Goal: Task Accomplishment & Management: Complete application form

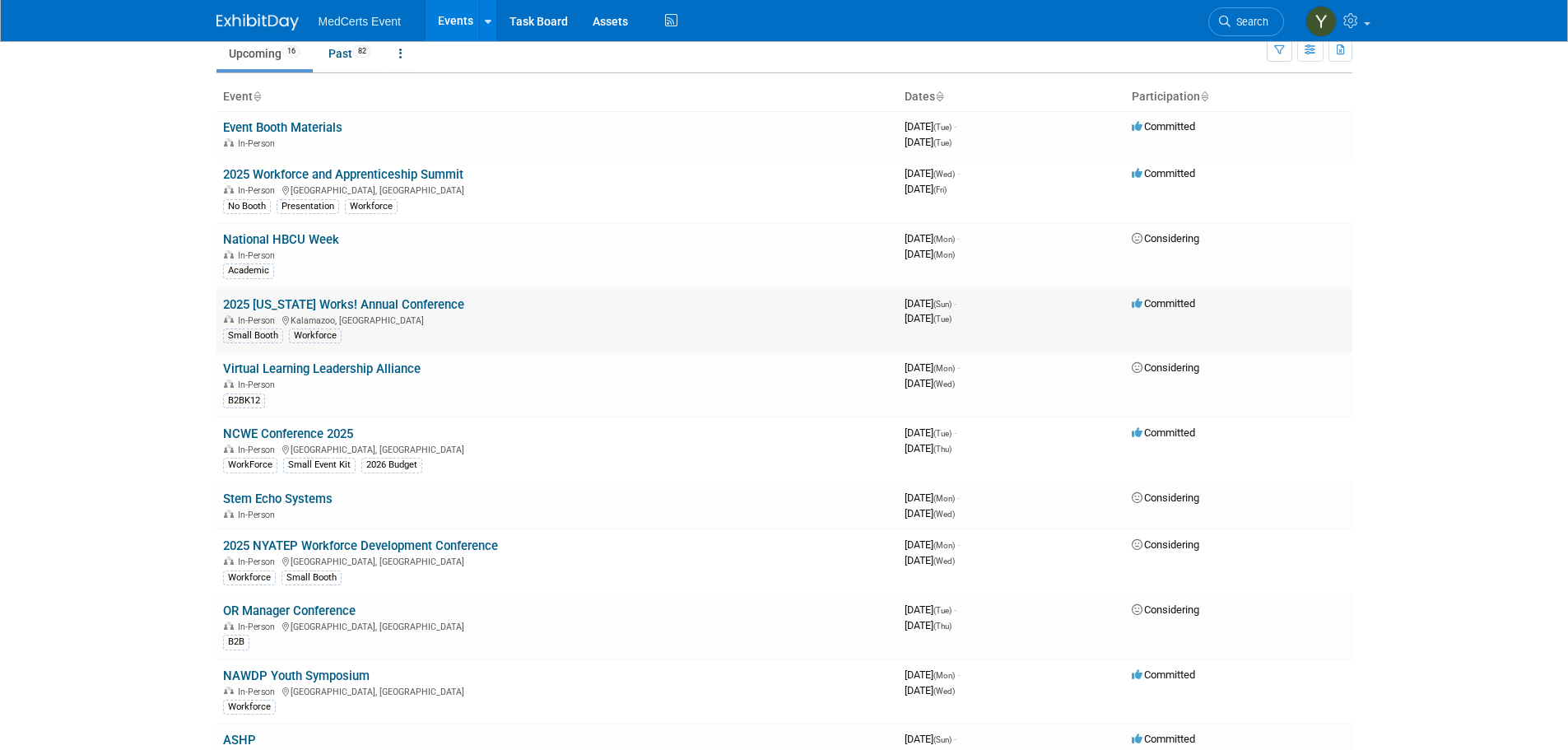
scroll to position [165, 0]
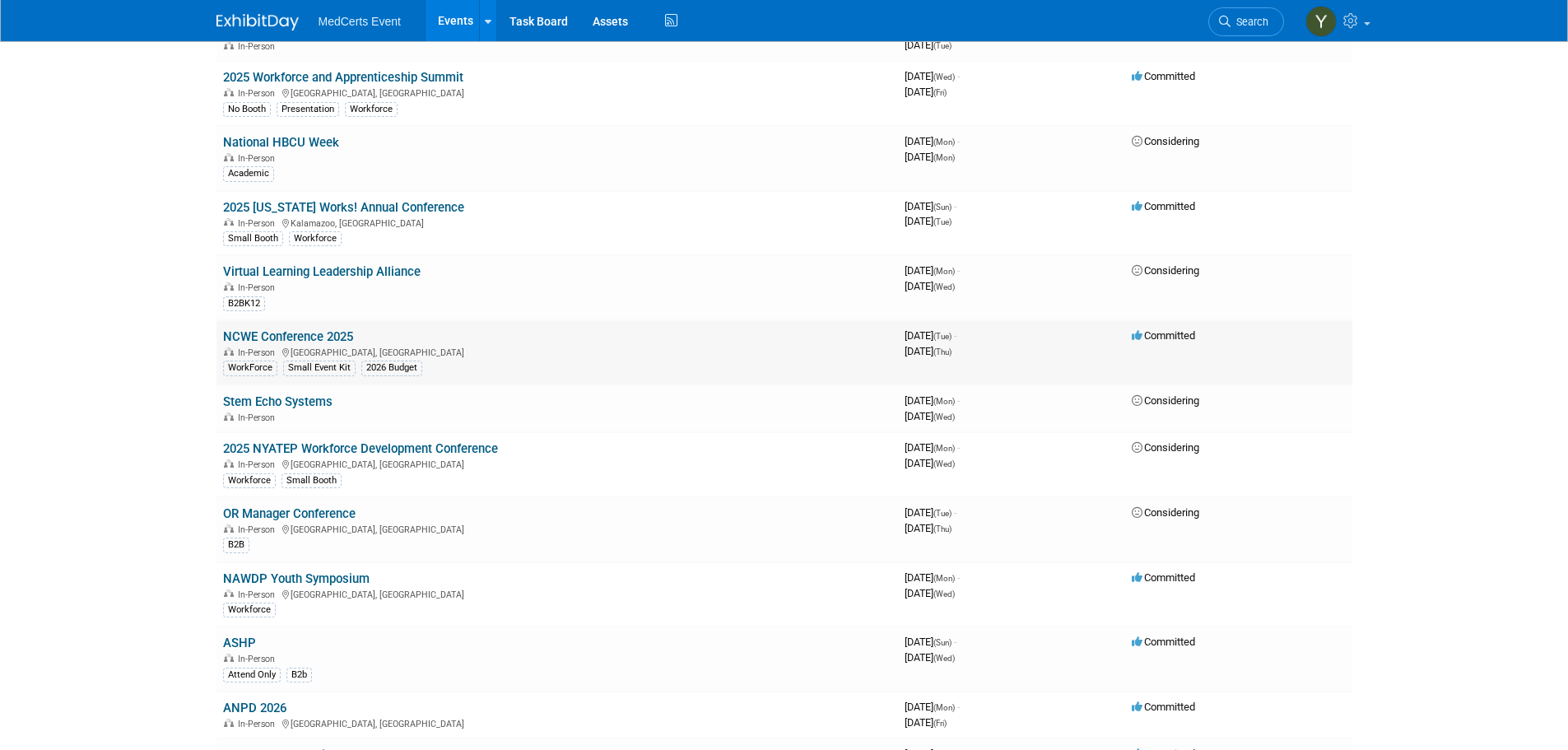
click at [310, 339] on link "NCWE Conference 2025" at bounding box center [288, 336] width 130 height 15
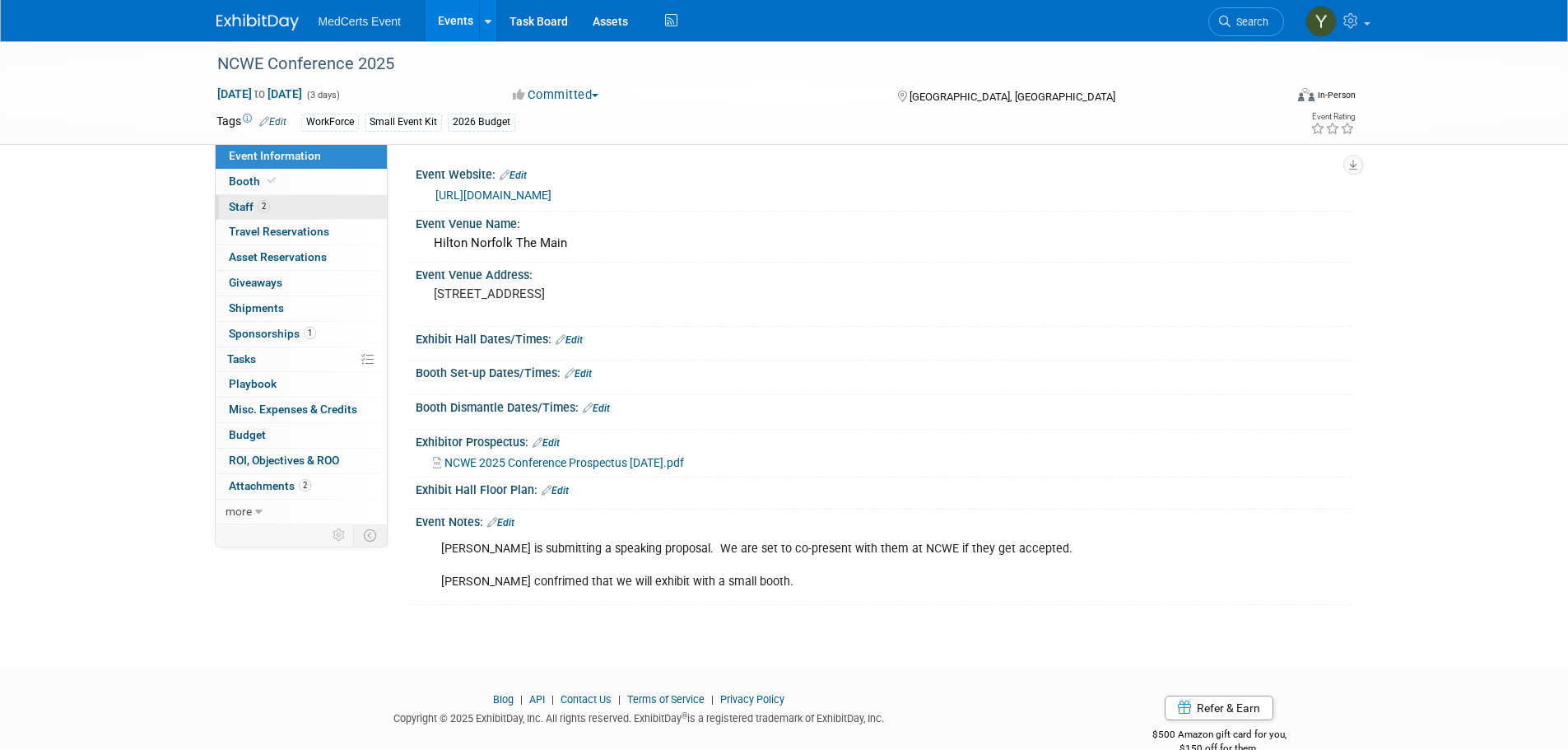
click at [274, 202] on link "2 Staff 2" at bounding box center [301, 207] width 171 height 25
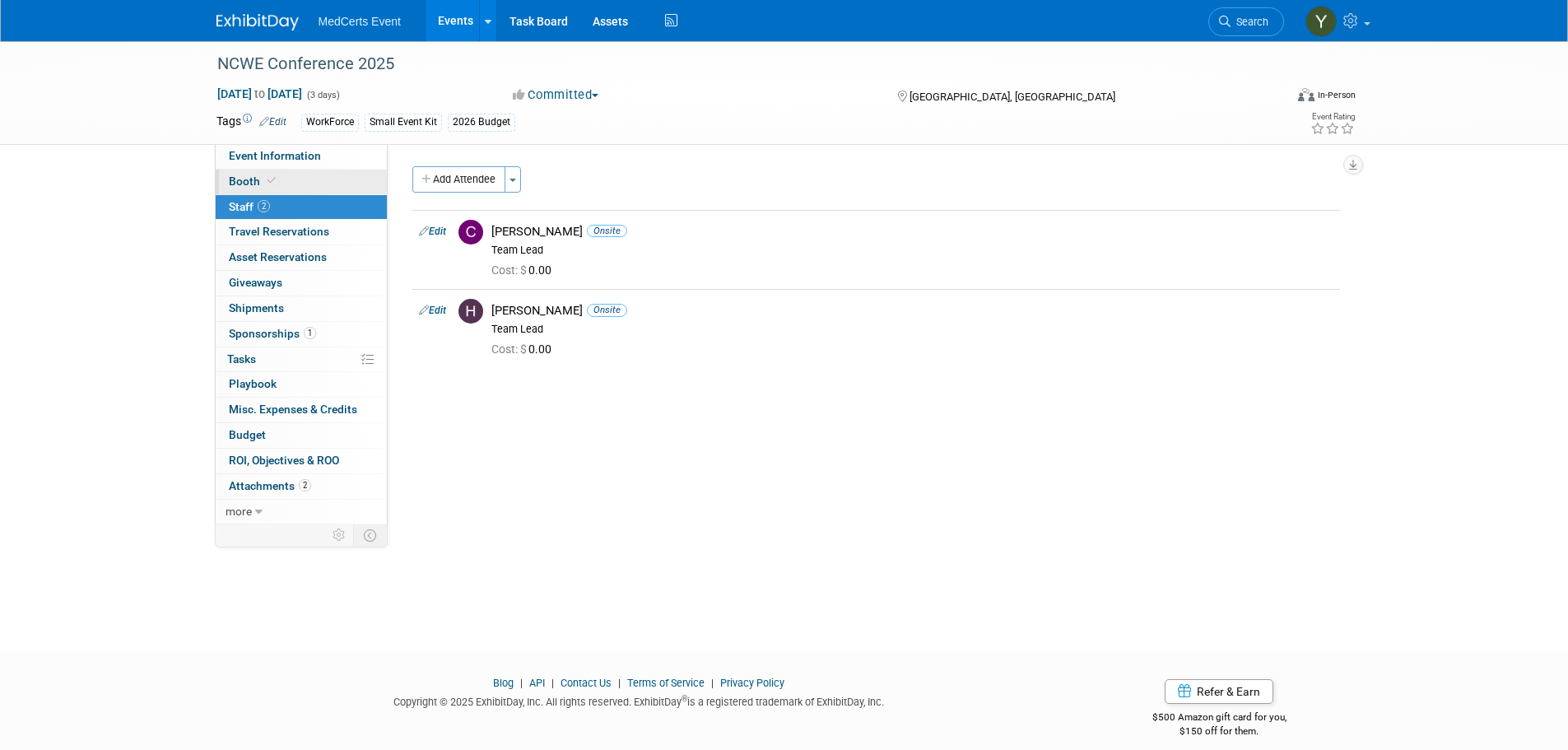
click at [275, 180] on span at bounding box center [271, 181] width 15 height 12
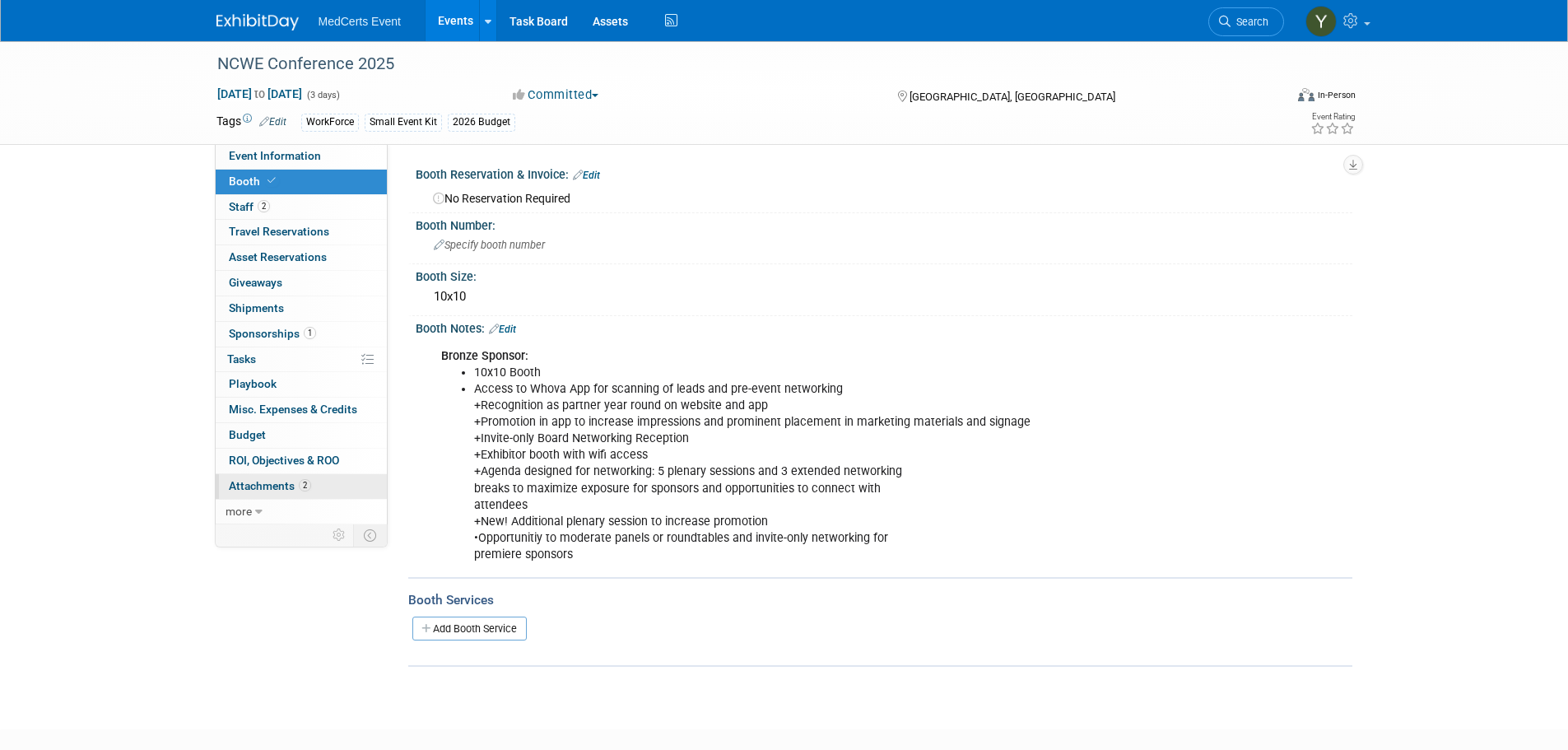
click at [310, 489] on span "Attachments 2" at bounding box center [270, 485] width 82 height 13
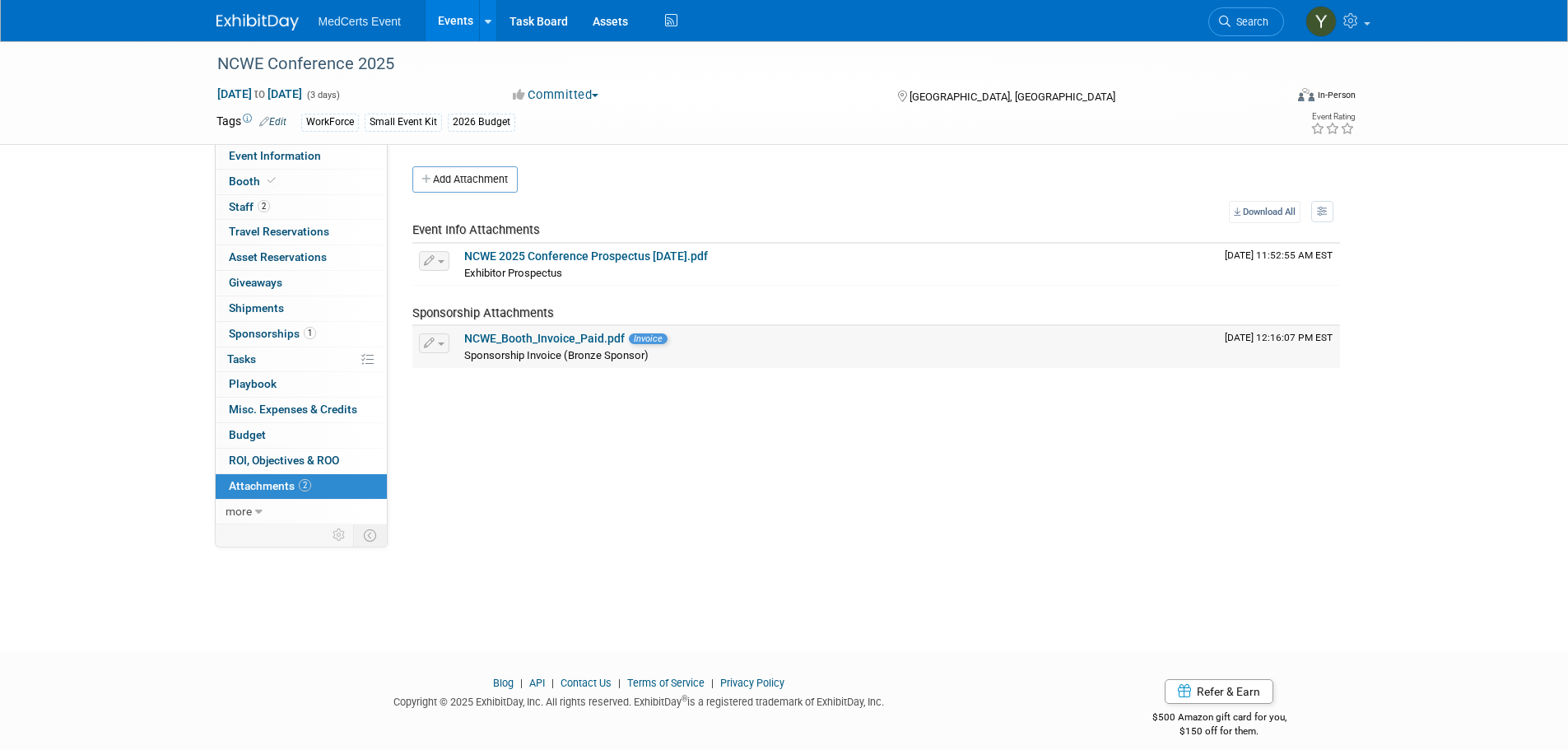
click at [518, 334] on link "NCWE_Booth_Invoice_Paid.pdf" at bounding box center [544, 338] width 160 height 13
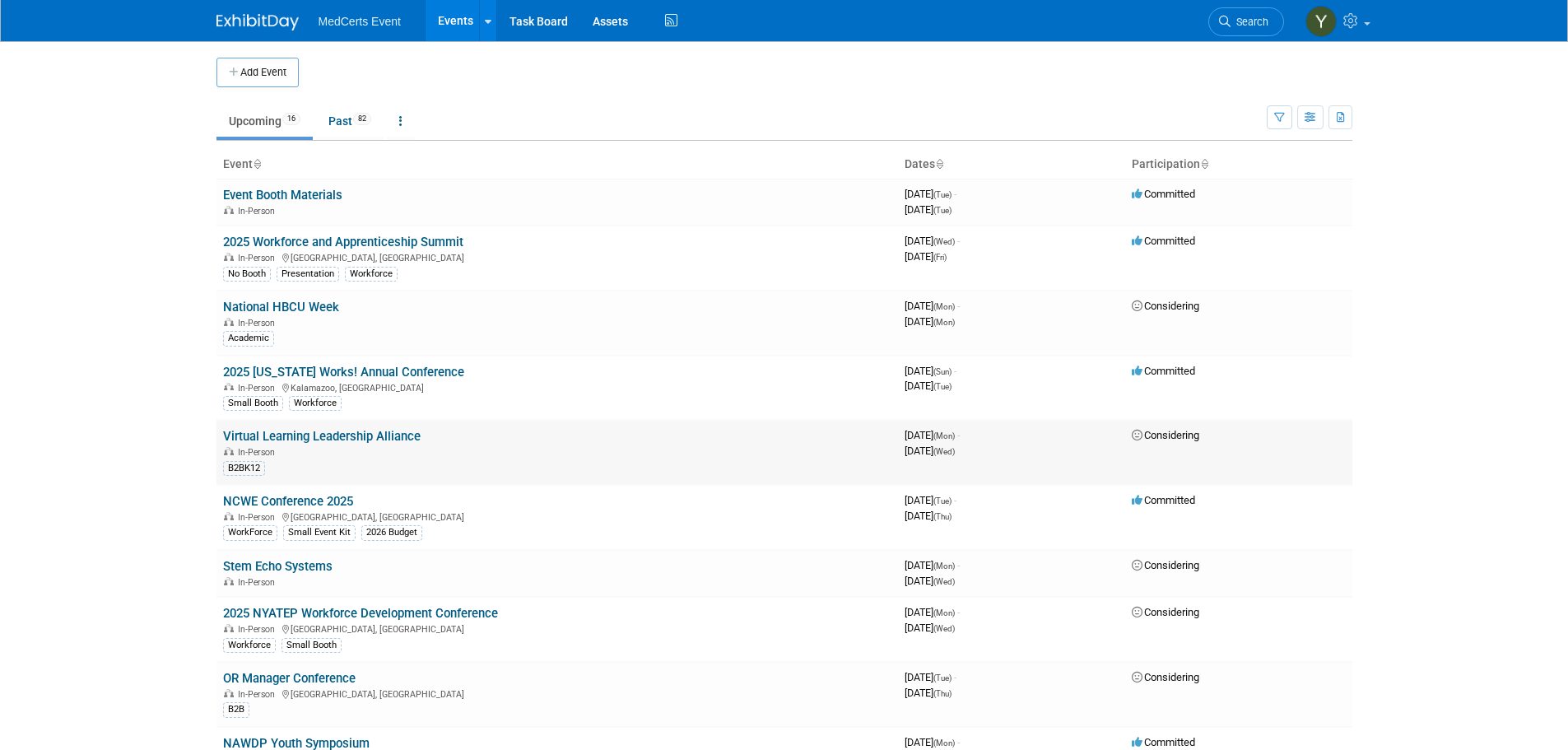
click at [403, 438] on link "Virtual Learning Leadership Alliance" at bounding box center [321, 436] width 197 height 15
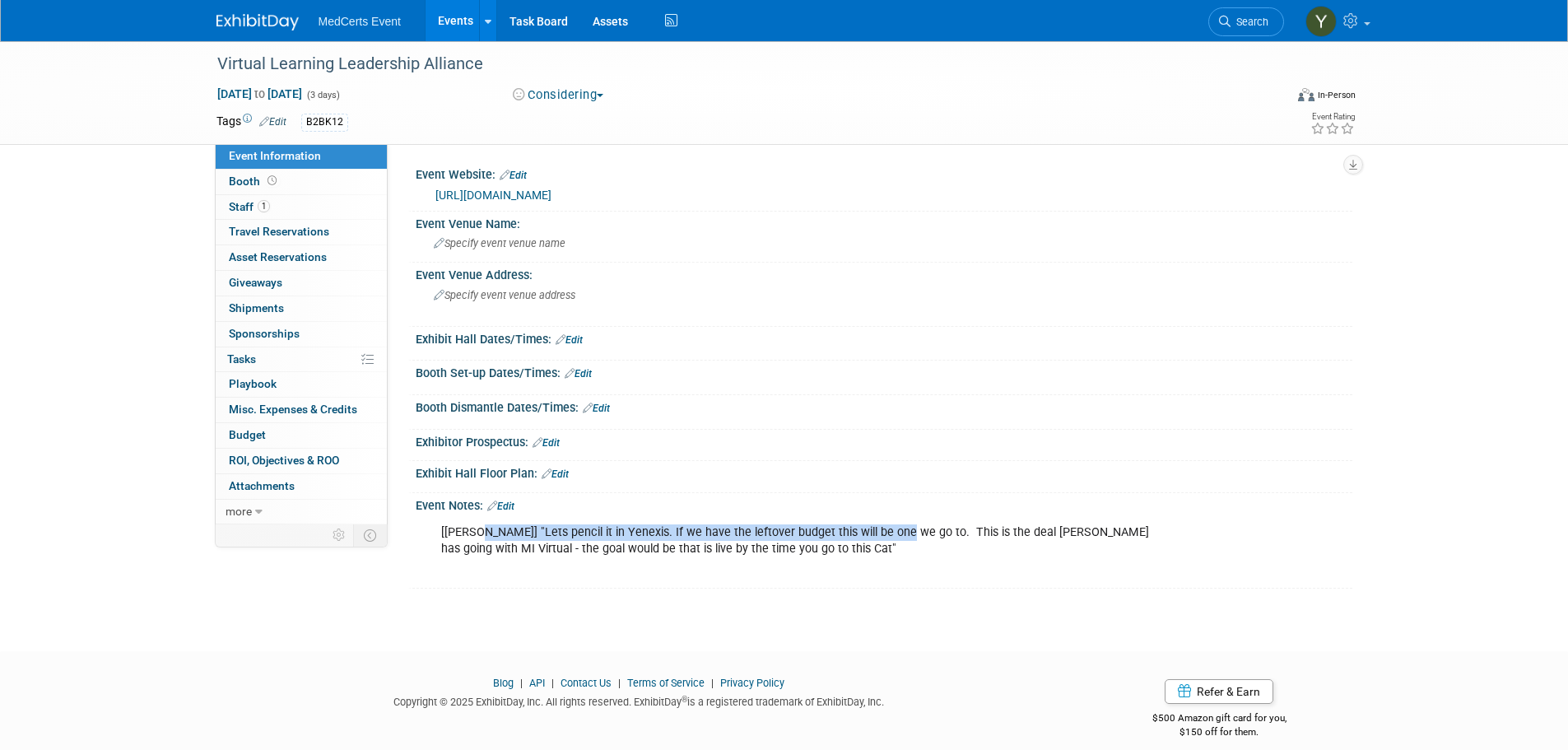
drag, startPoint x: 474, startPoint y: 536, endPoint x: 888, endPoint y: 530, distance: 414.0
click at [888, 530] on div "[Jen] "Lets pencil it in Yenexis. If we have the leftover budget this will be o…" at bounding box center [800, 548] width 741 height 66
copy div "Lets pencil it in Yenexis. If we have the leftover budget this will be one we g…"
click at [270, 441] on link "Budget" at bounding box center [301, 435] width 171 height 25
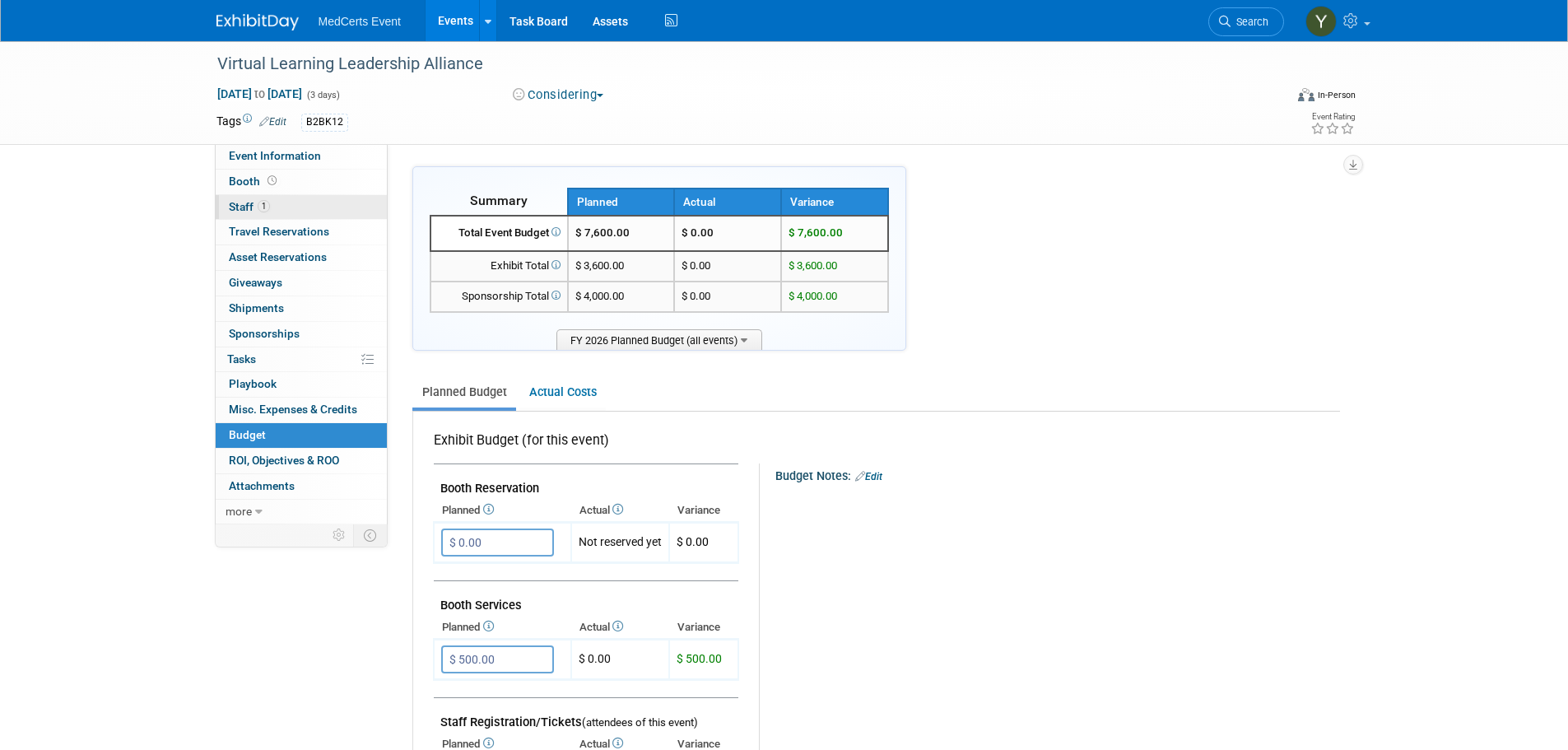
click at [264, 204] on span "1" at bounding box center [264, 206] width 12 height 12
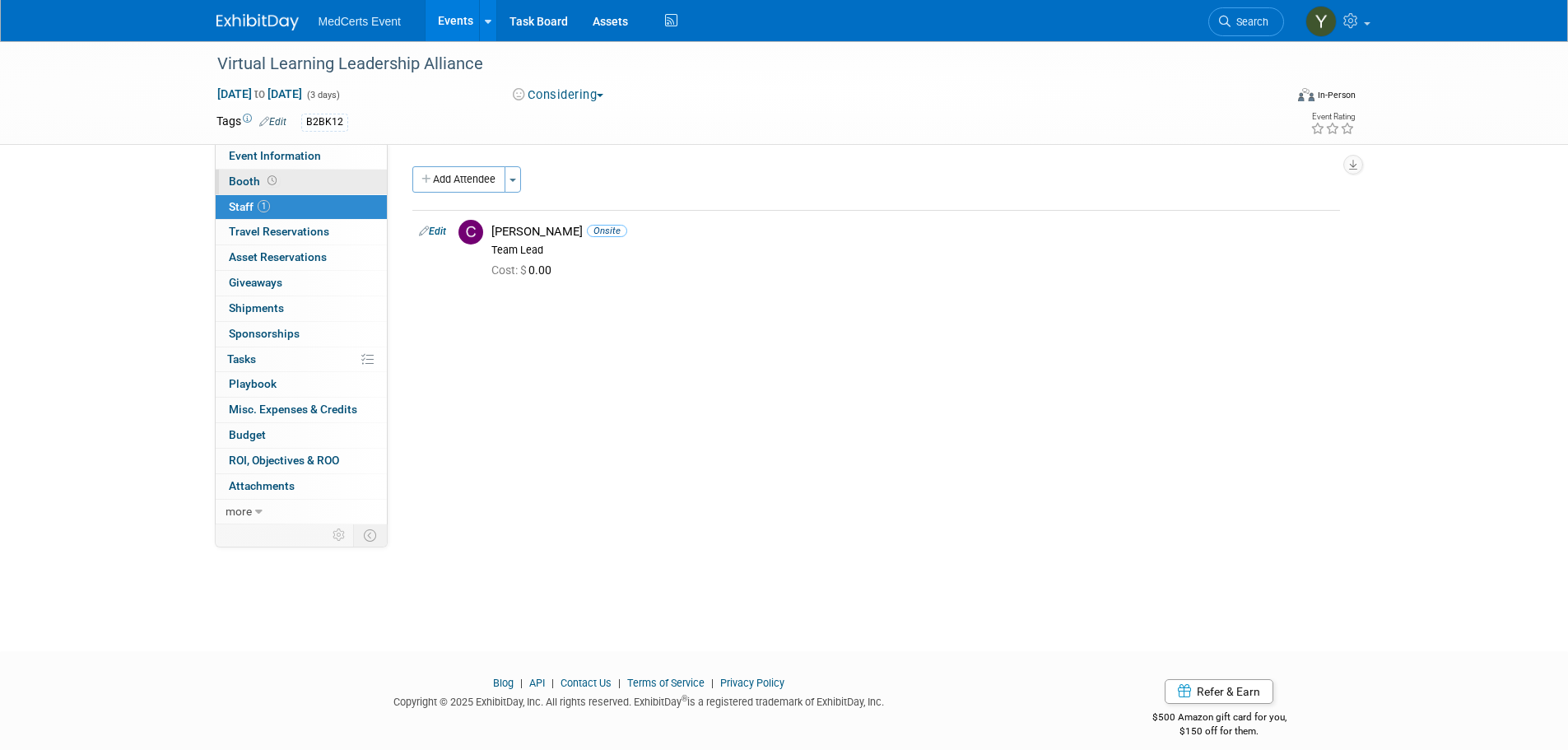
click at [273, 179] on icon at bounding box center [272, 181] width 9 height 9
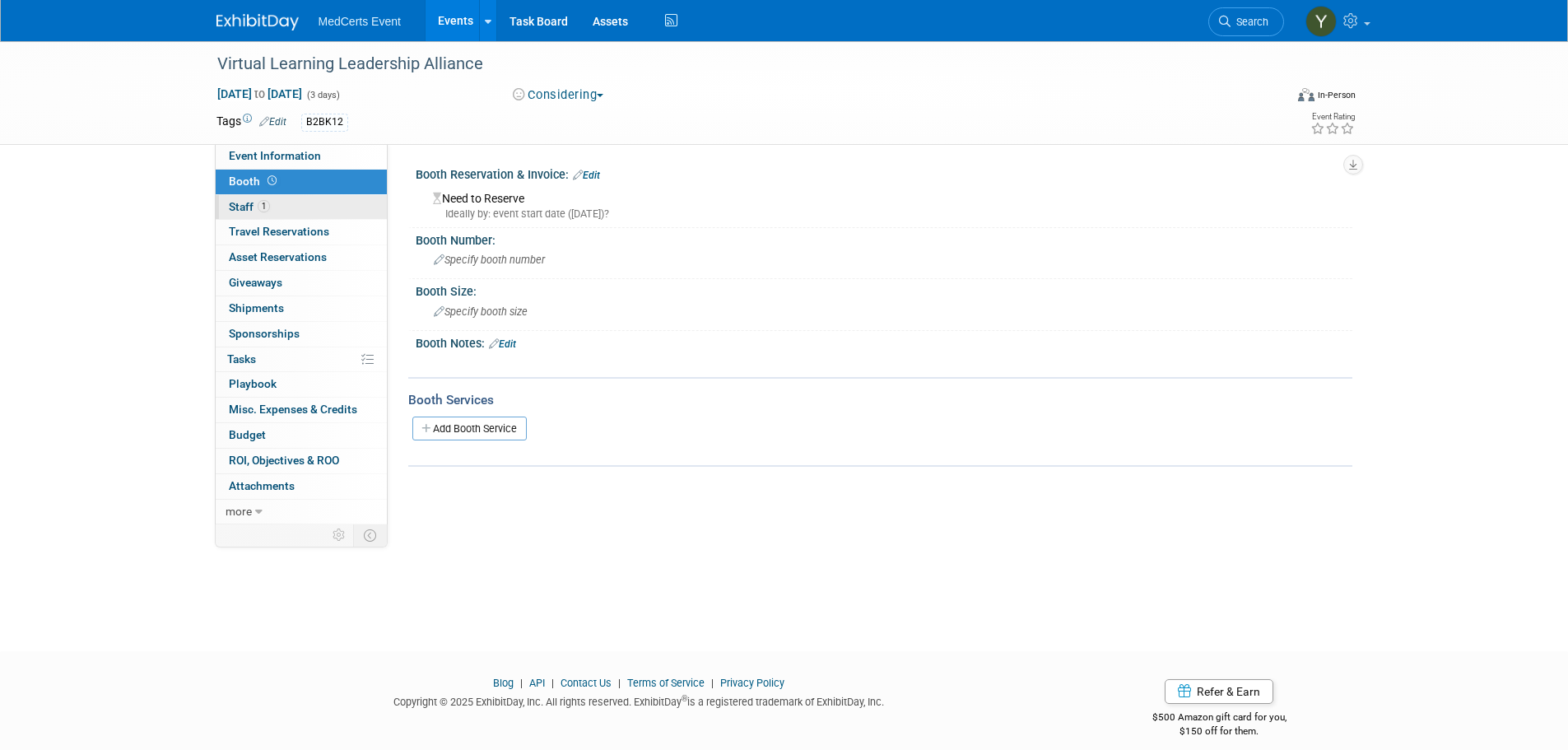
click at [287, 207] on link "1 Staff 1" at bounding box center [301, 207] width 171 height 25
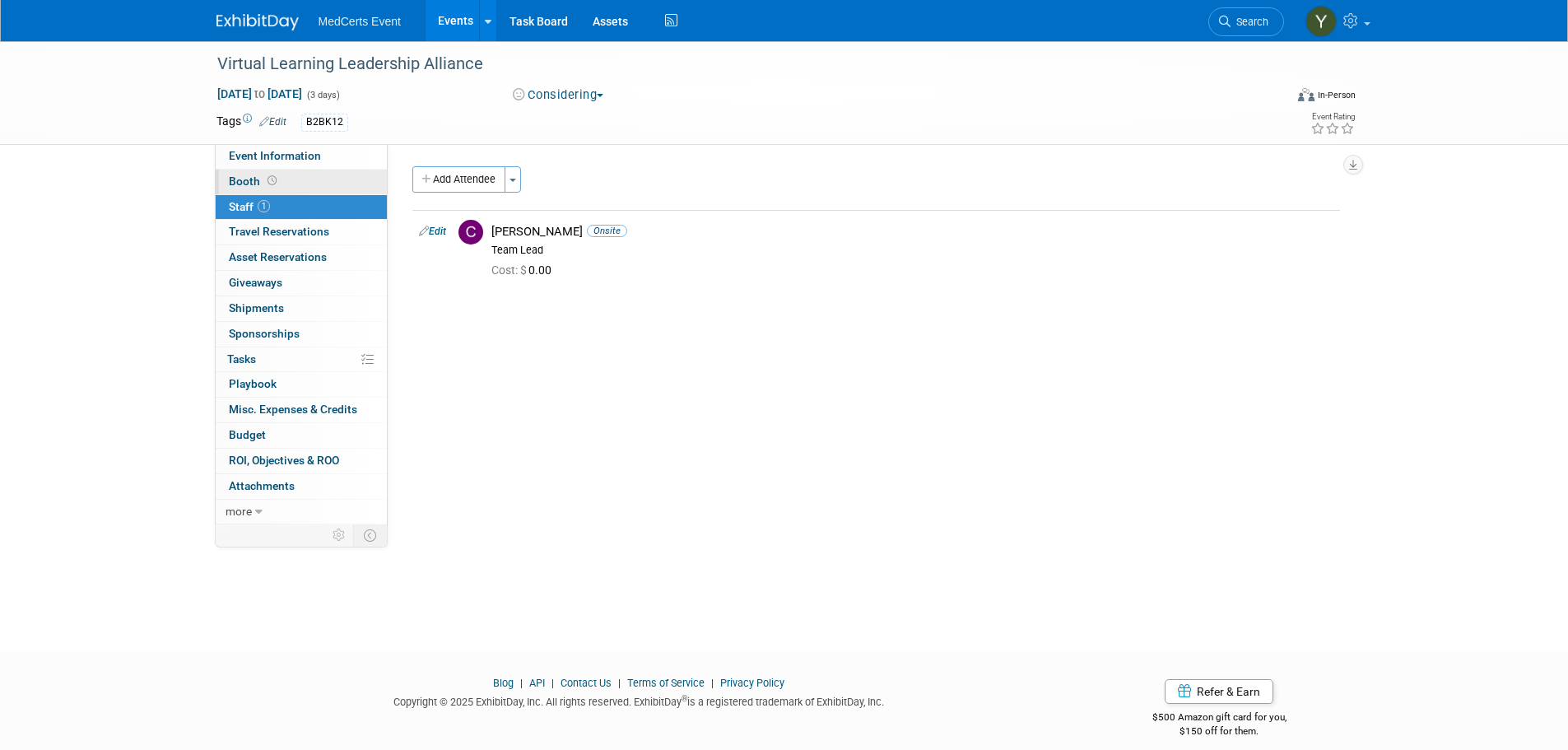
click at [287, 182] on link "Booth" at bounding box center [301, 182] width 171 height 25
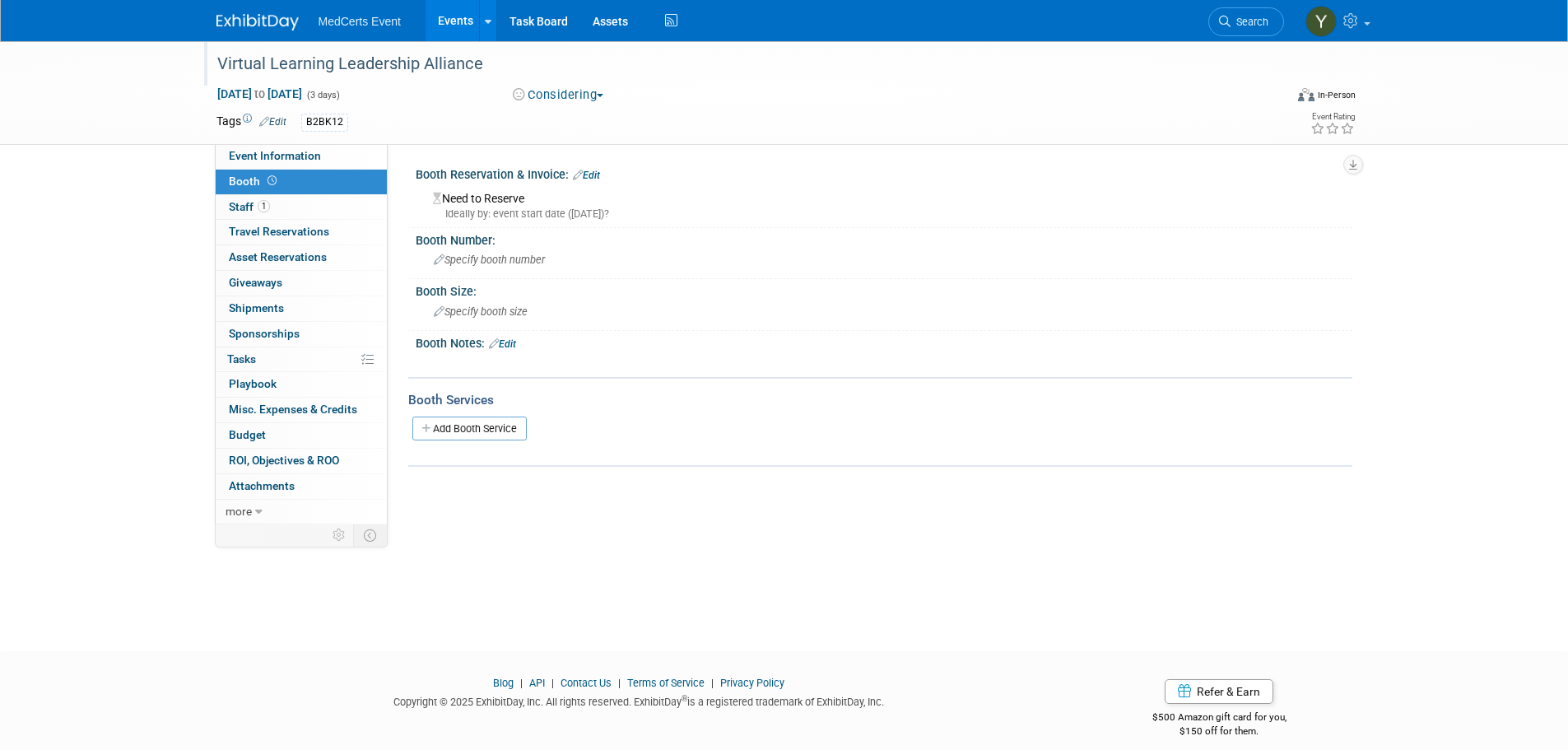
click at [472, 62] on div "Virtual Learning Leadership Alliance" at bounding box center [735, 64] width 1047 height 30
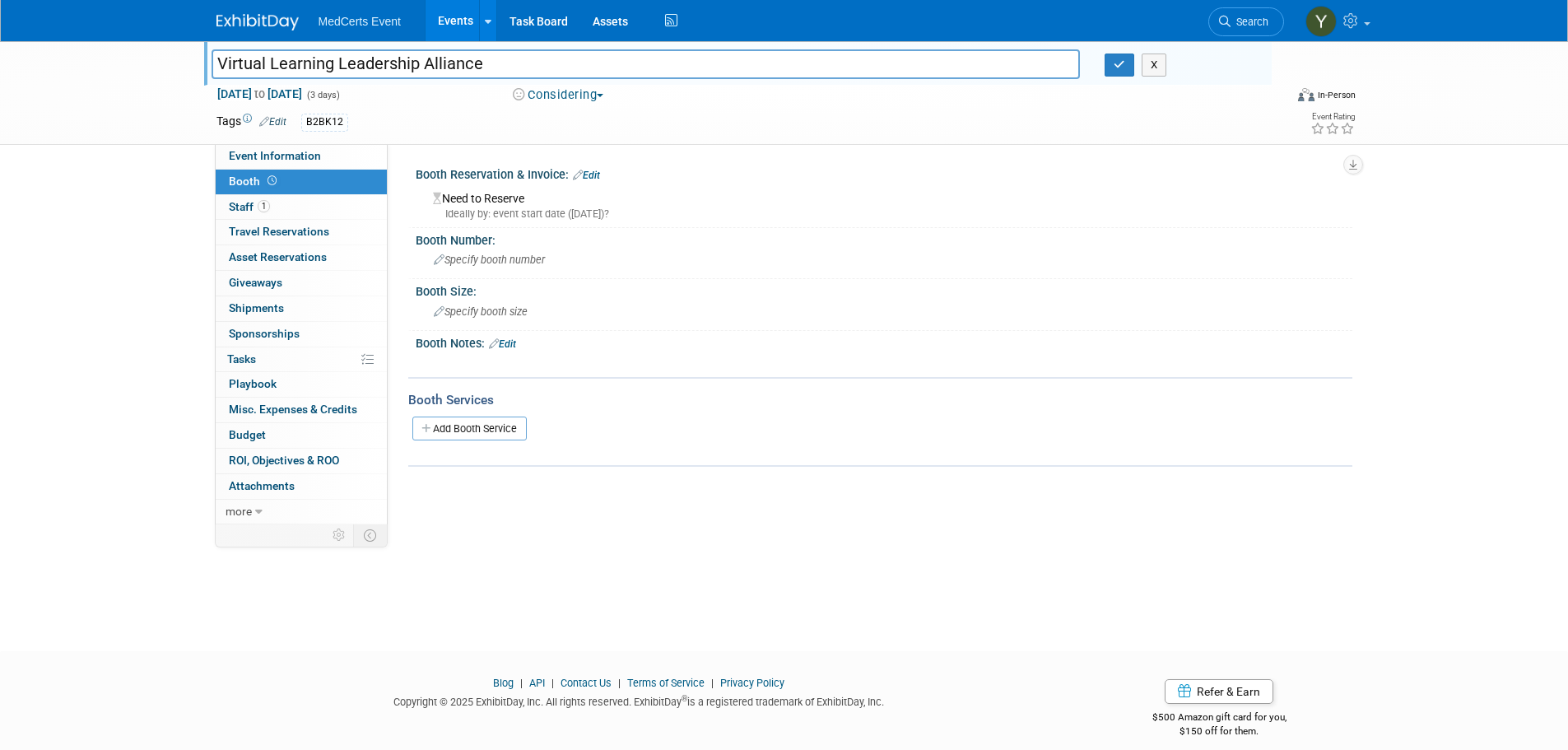
click at [472, 62] on input "Virtual Learning Leadership Alliance" at bounding box center [645, 63] width 869 height 29
click at [971, 274] on div "Specify booth number" at bounding box center [884, 260] width 937 height 27
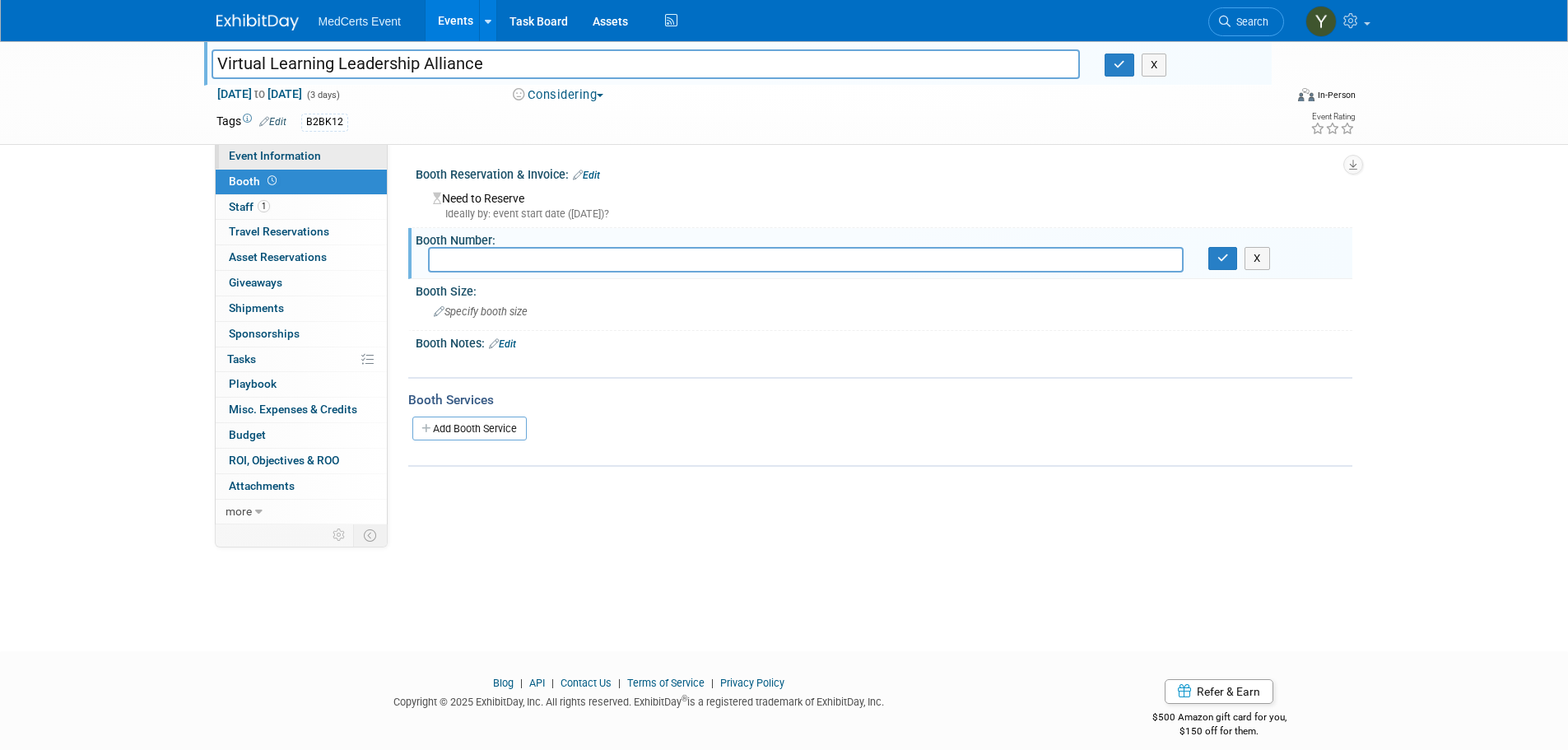
click at [309, 154] on span "Event Information" at bounding box center [274, 155] width 92 height 13
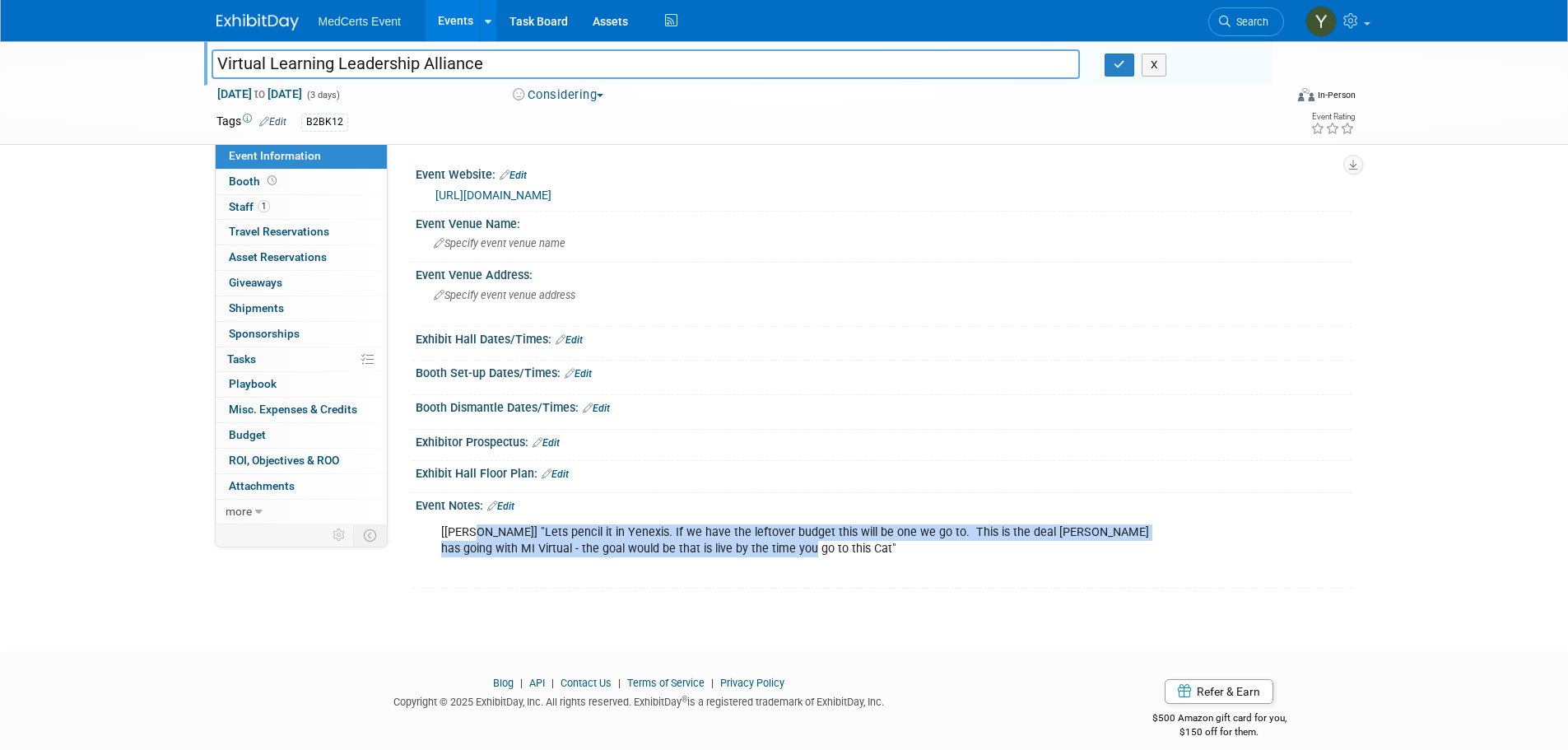
drag, startPoint x: 468, startPoint y: 531, endPoint x: 755, endPoint y: 553, distance: 287.8
click at [755, 553] on div "[Jen] "Lets pencil it in Yenexis. If we have the leftover budget this will be o…" at bounding box center [800, 548] width 741 height 66
copy div ""Lets pencil it in Yenexis. If we have the leftover budget this will be one we …"
click at [311, 445] on link "Budget" at bounding box center [301, 435] width 171 height 25
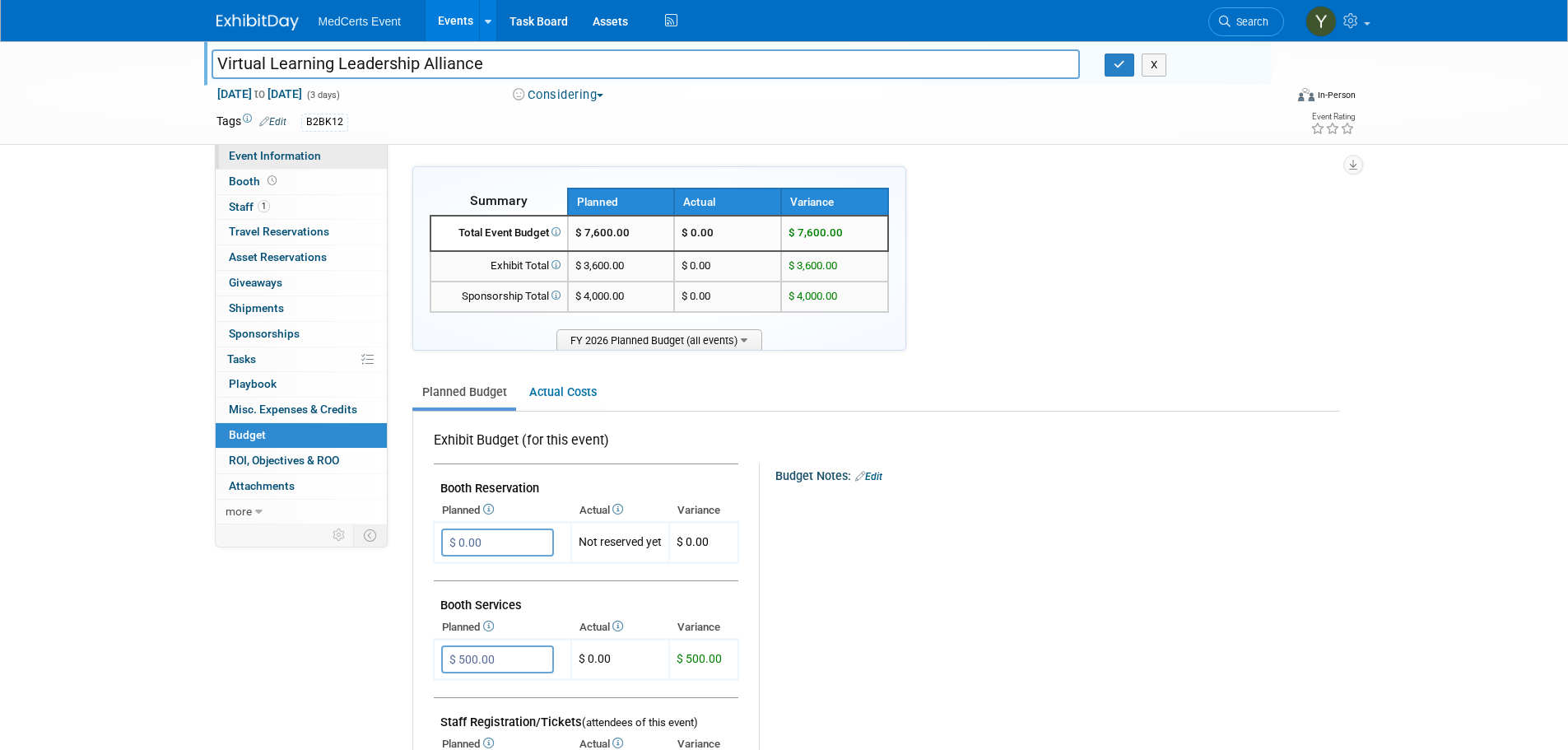
click at [311, 154] on span "Event Information" at bounding box center [274, 155] width 92 height 13
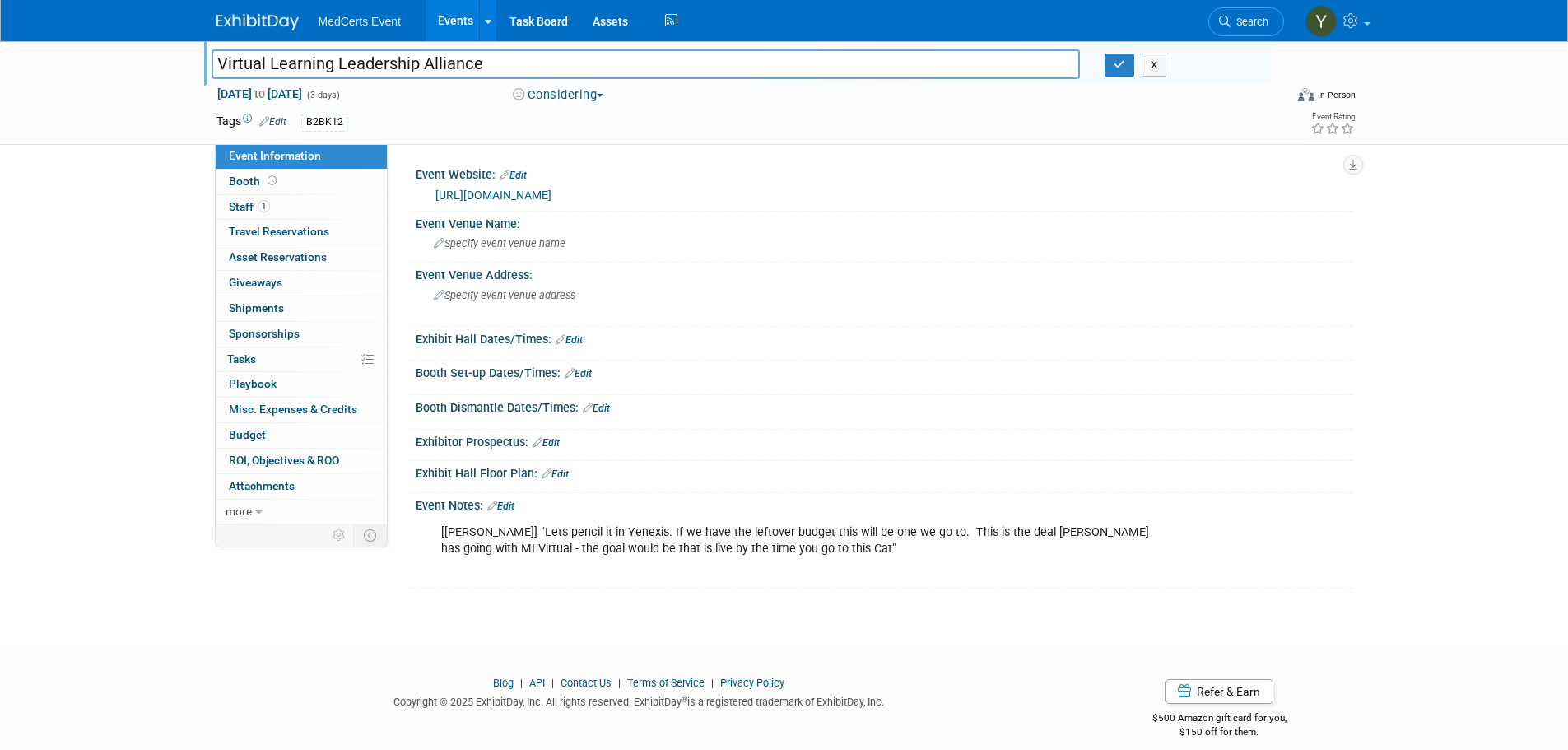
click at [552, 197] on link "https://drive.google.com/file/d/1oXMh964RODqC-pfxgTBsP2nfSxOXt4Z0/view" at bounding box center [493, 195] width 116 height 13
click at [299, 429] on link "Budget" at bounding box center [301, 435] width 171 height 25
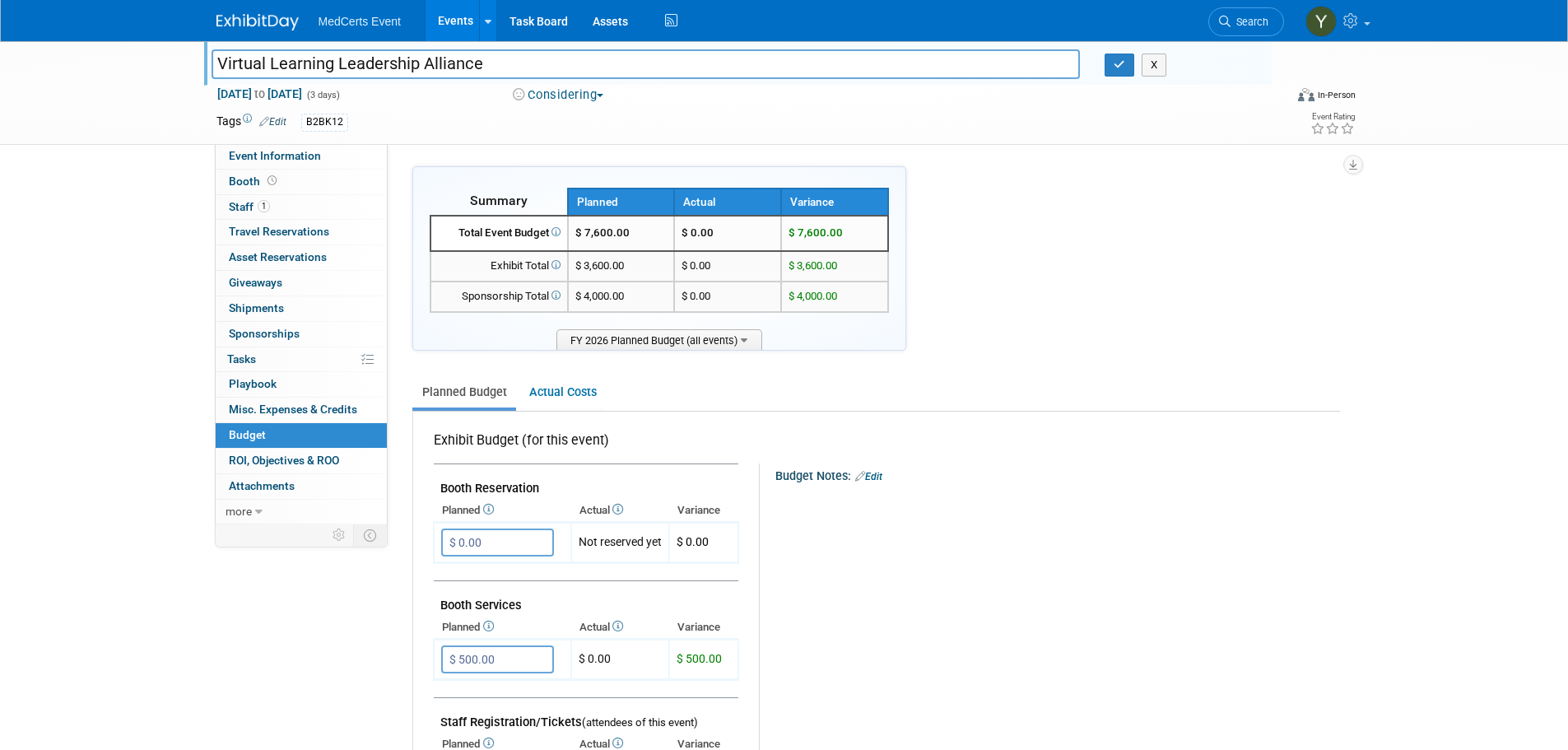
scroll to position [165, 0]
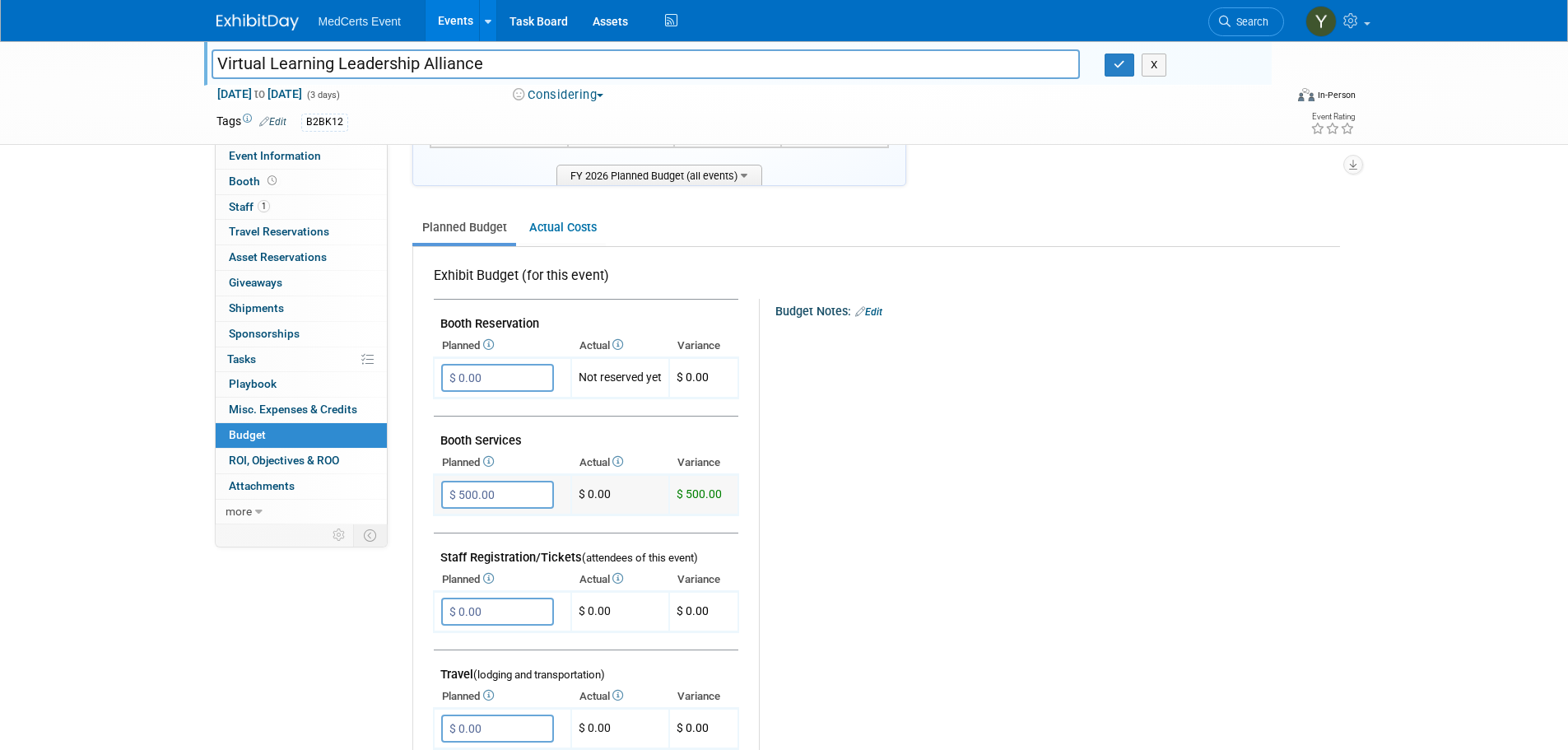
click at [499, 496] on input "$ 500.00" at bounding box center [497, 495] width 113 height 28
type input "$"
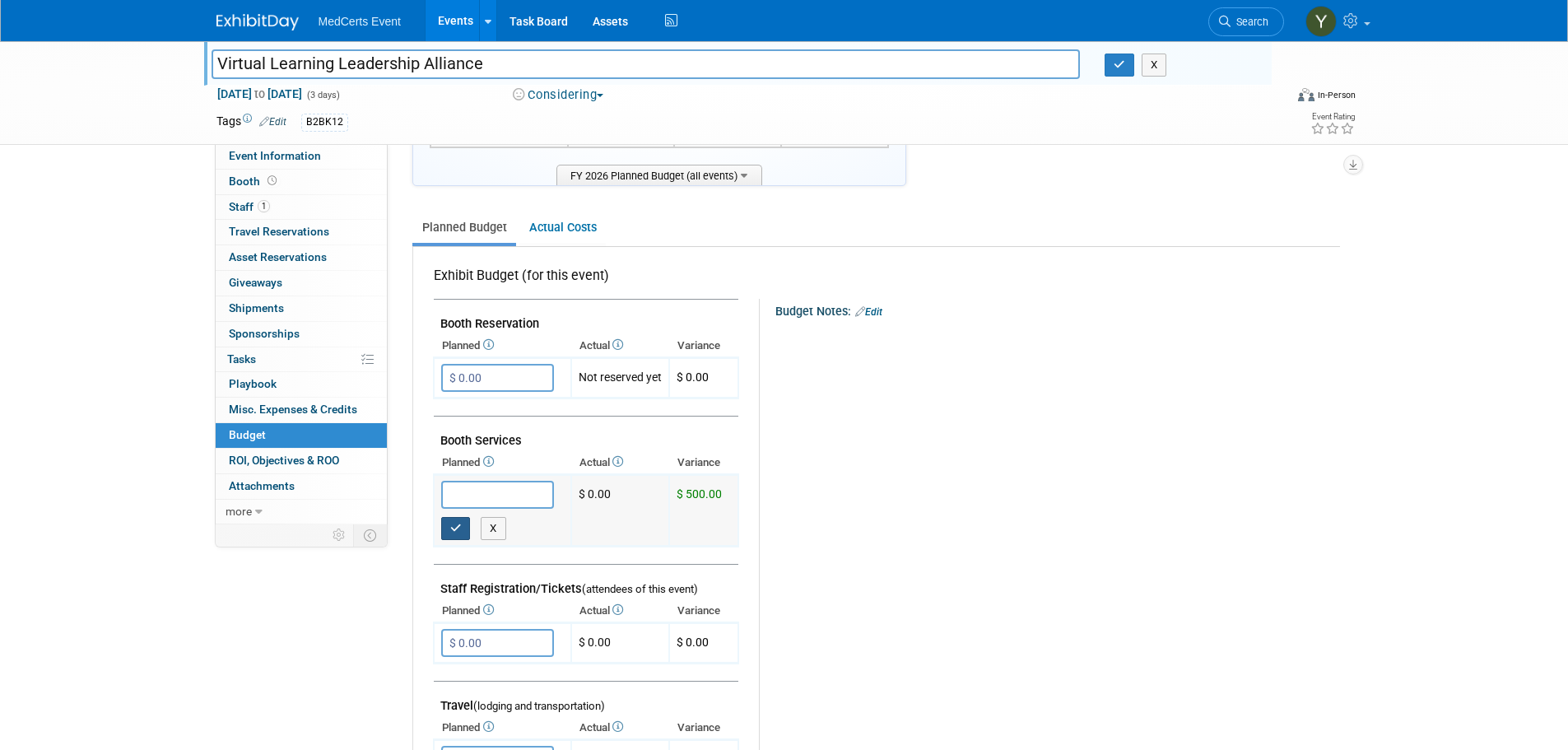
click at [463, 525] on button "button" at bounding box center [456, 528] width 30 height 23
type input "$ 0.00"
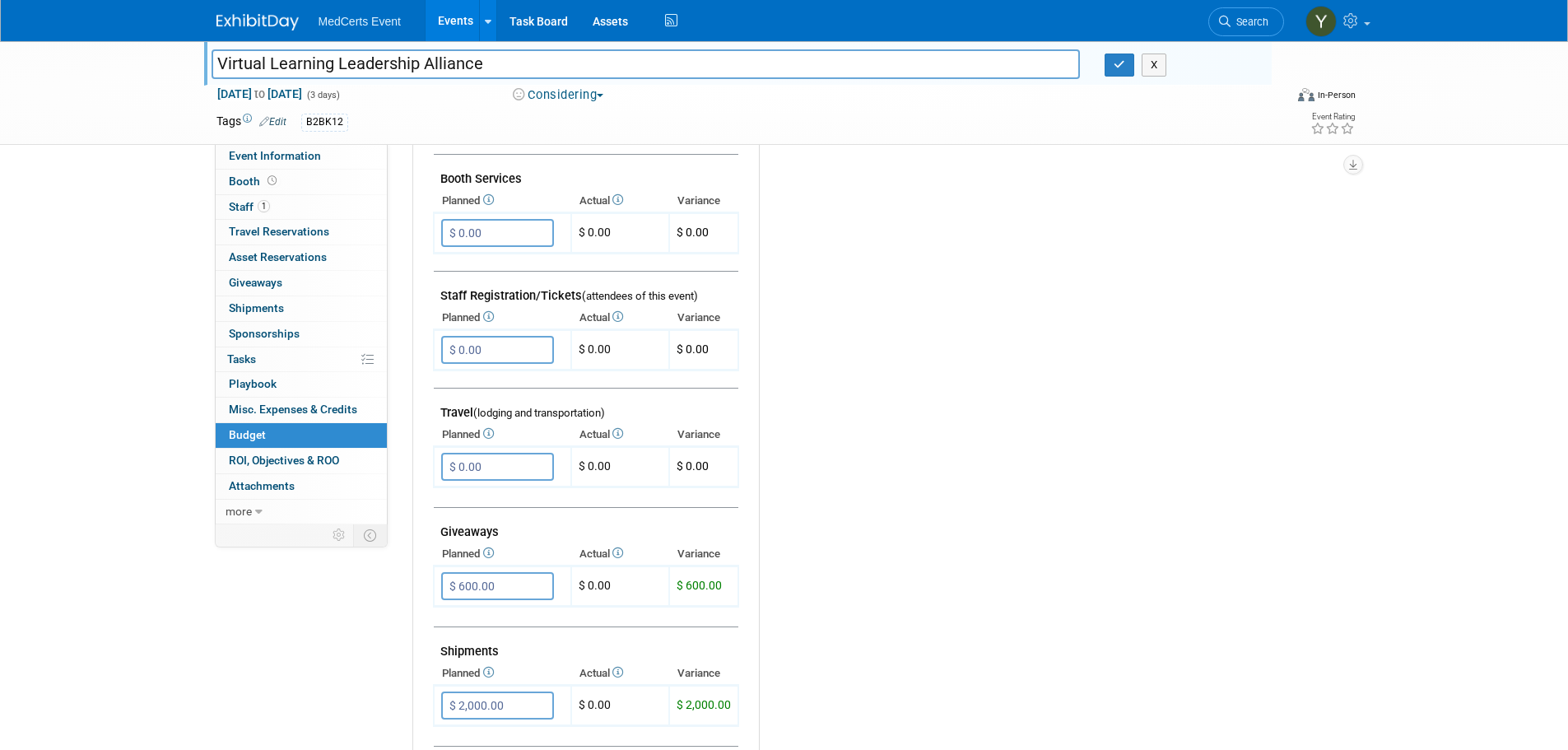
scroll to position [576, 0]
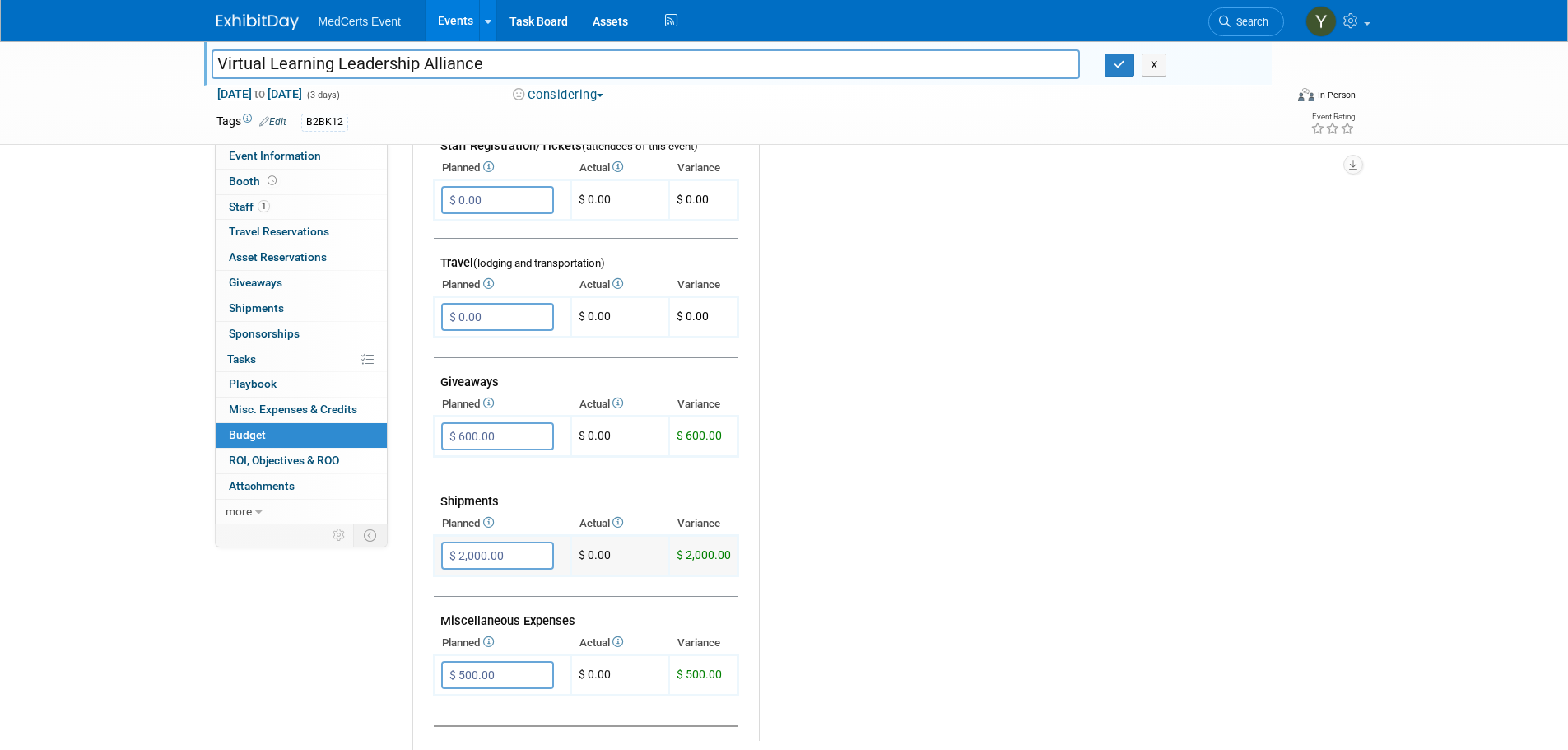
click at [467, 557] on input "$ 2,000.00" at bounding box center [497, 555] width 113 height 28
click at [465, 557] on input "$ 2,000.00" at bounding box center [497, 555] width 113 height 28
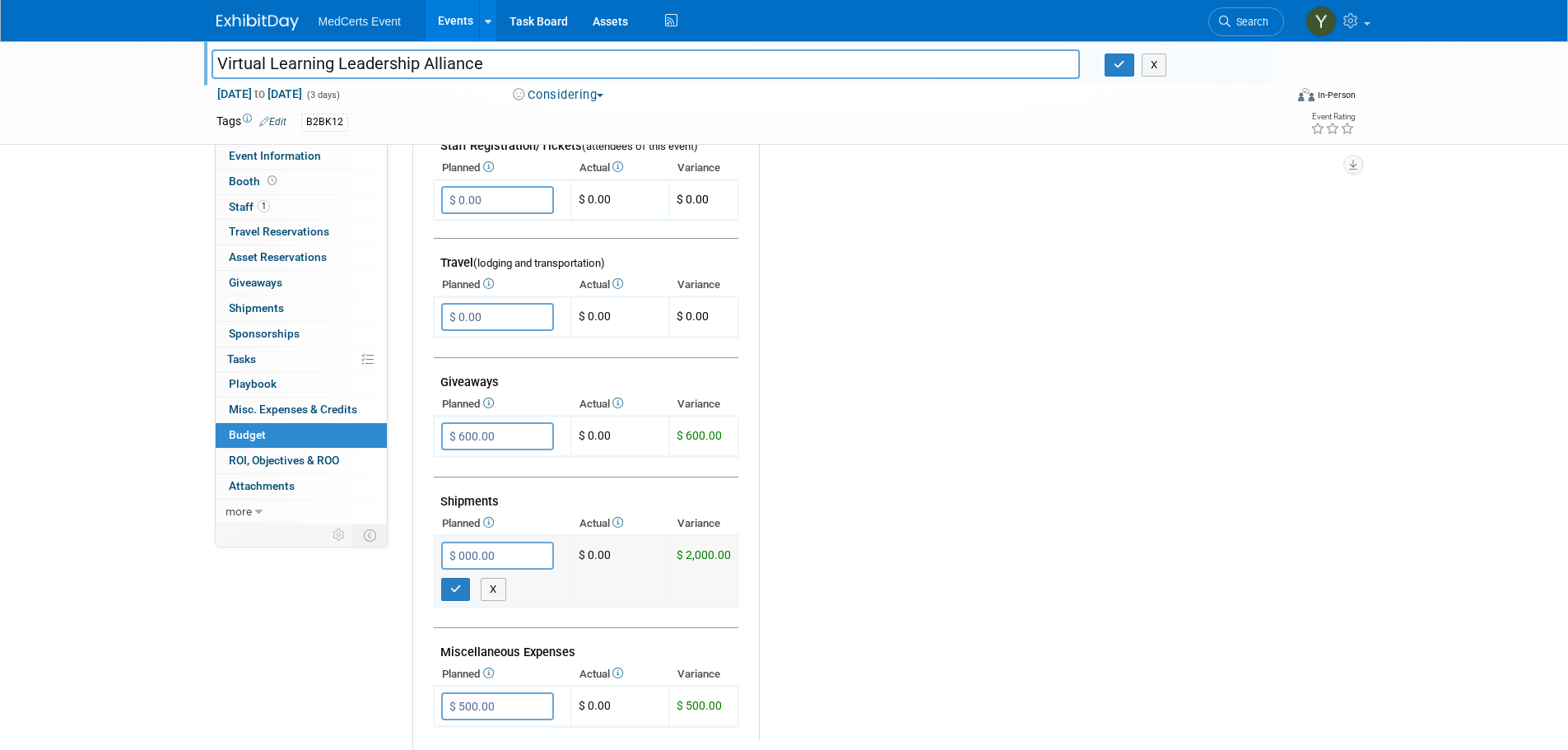
type input "$ 1,000.00"
click at [466, 581] on button "button" at bounding box center [456, 589] width 30 height 23
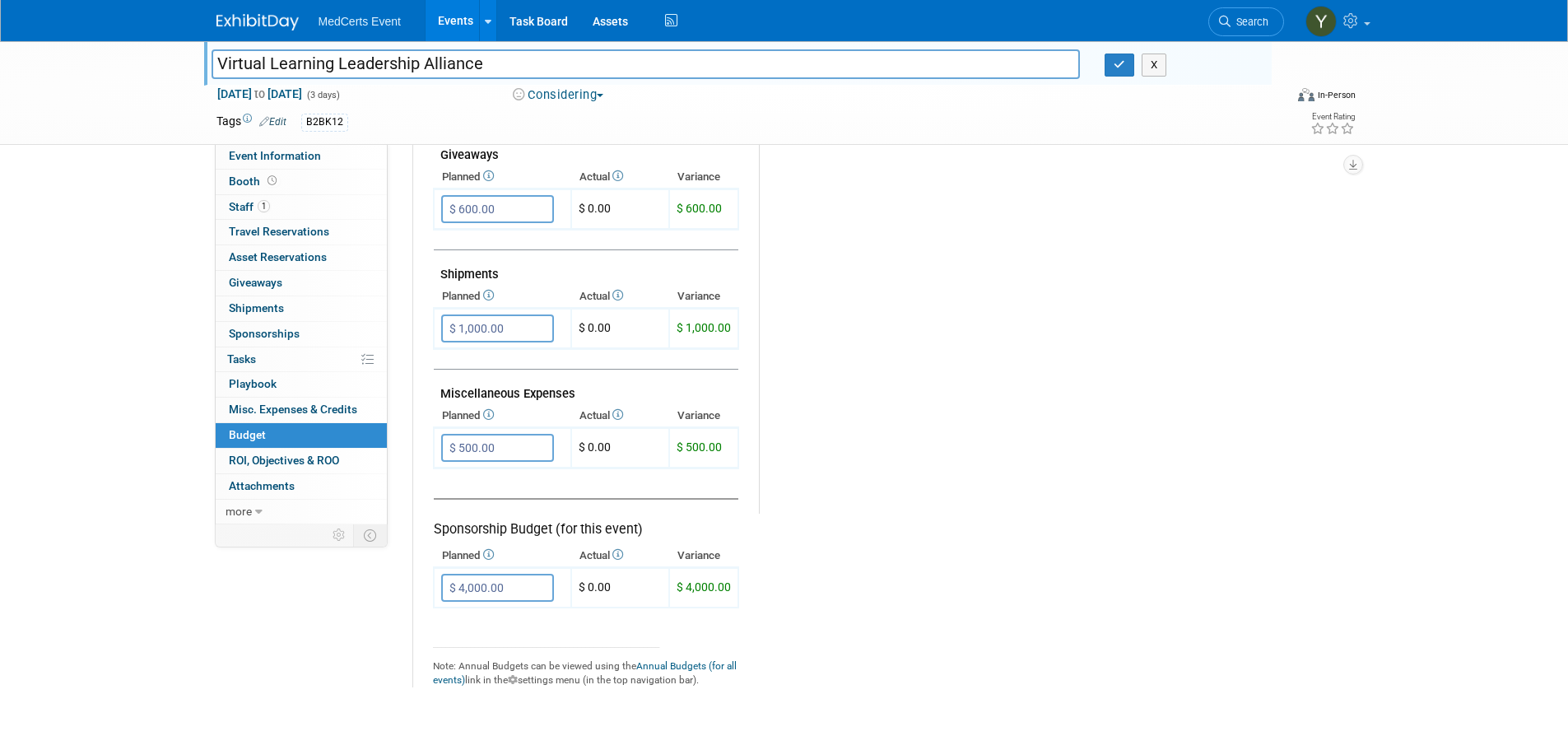
scroll to position [823, 0]
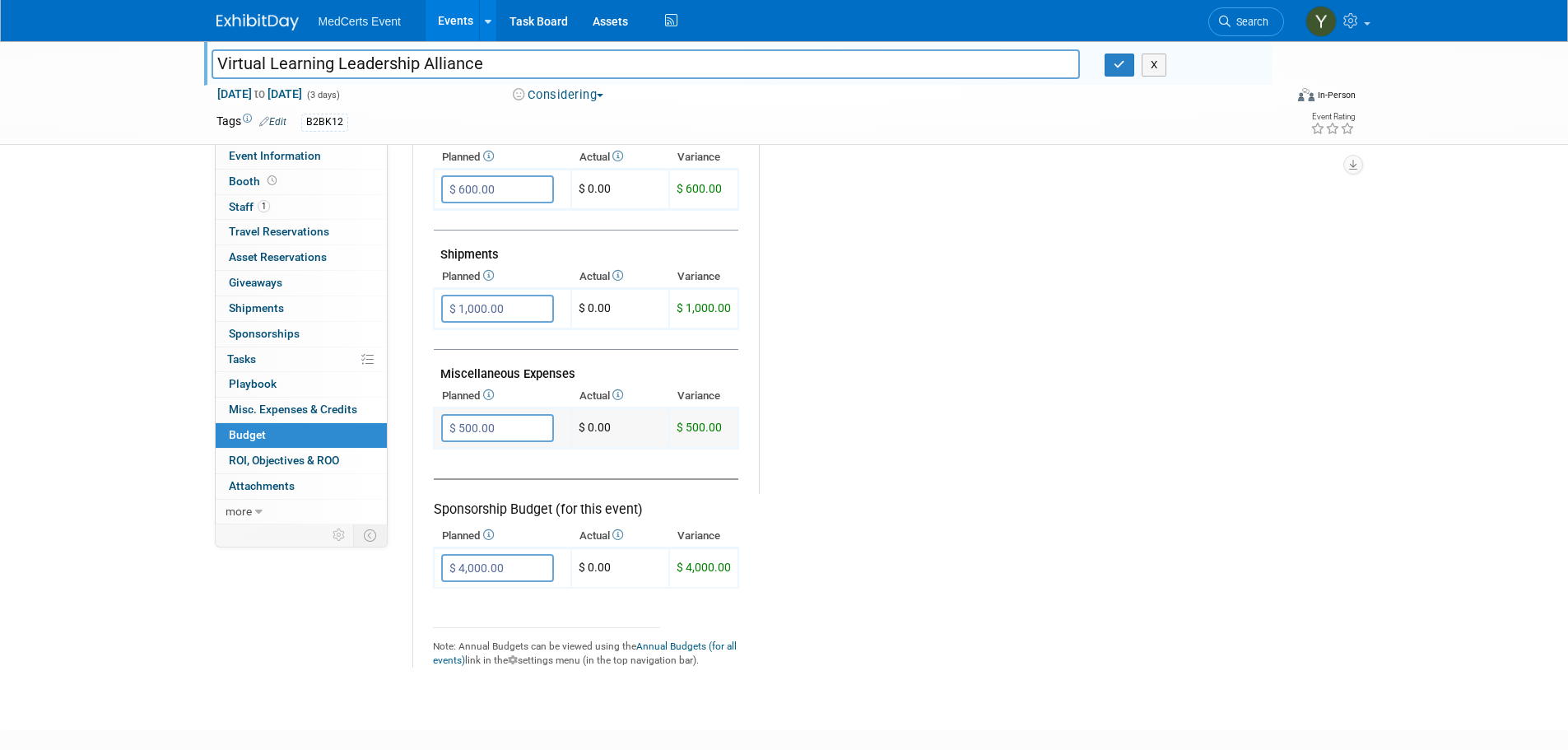
click at [477, 427] on input "$ 500.00" at bounding box center [497, 428] width 113 height 28
type input "$"
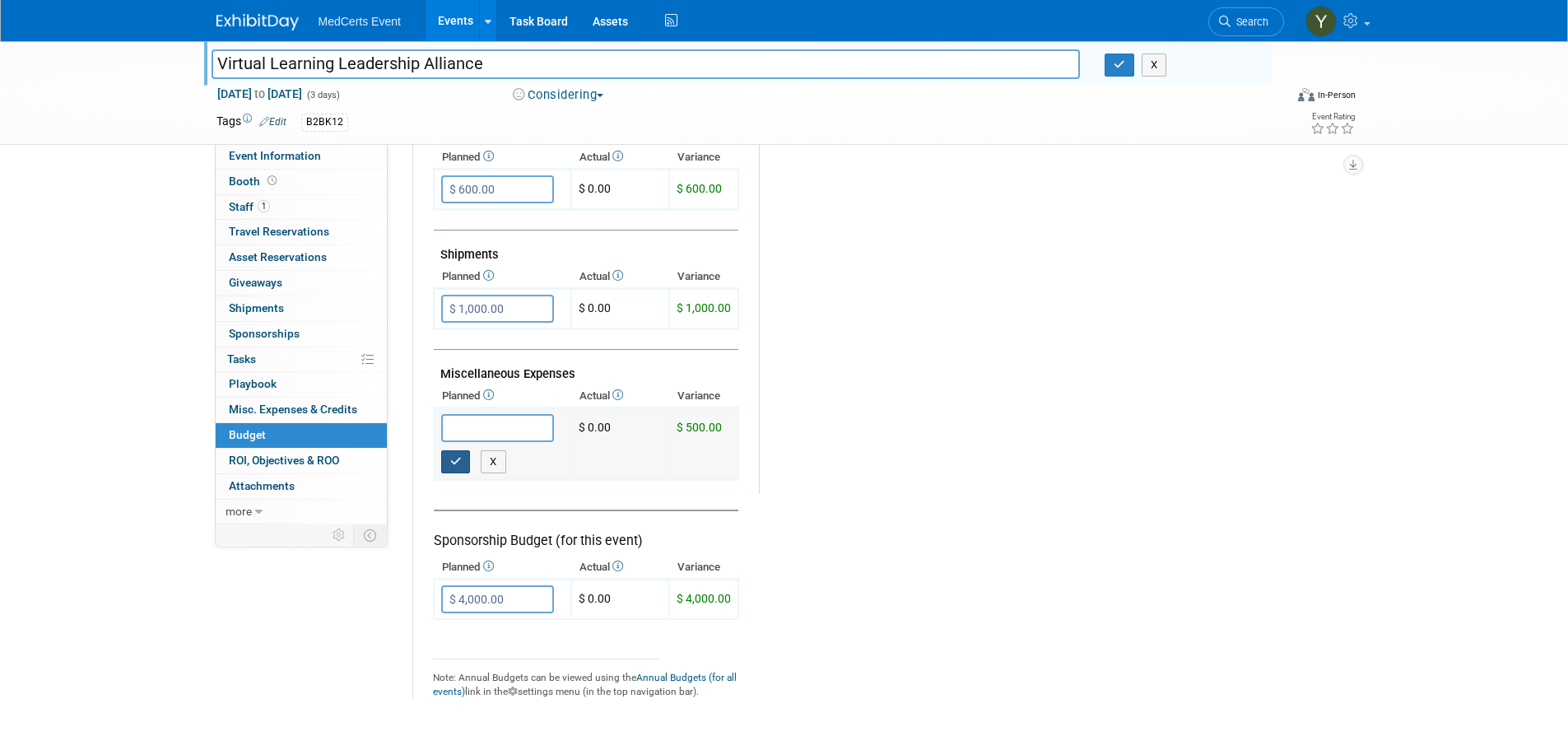
click at [459, 461] on icon "button" at bounding box center [455, 461] width 11 height 11
type input "$ 0.00"
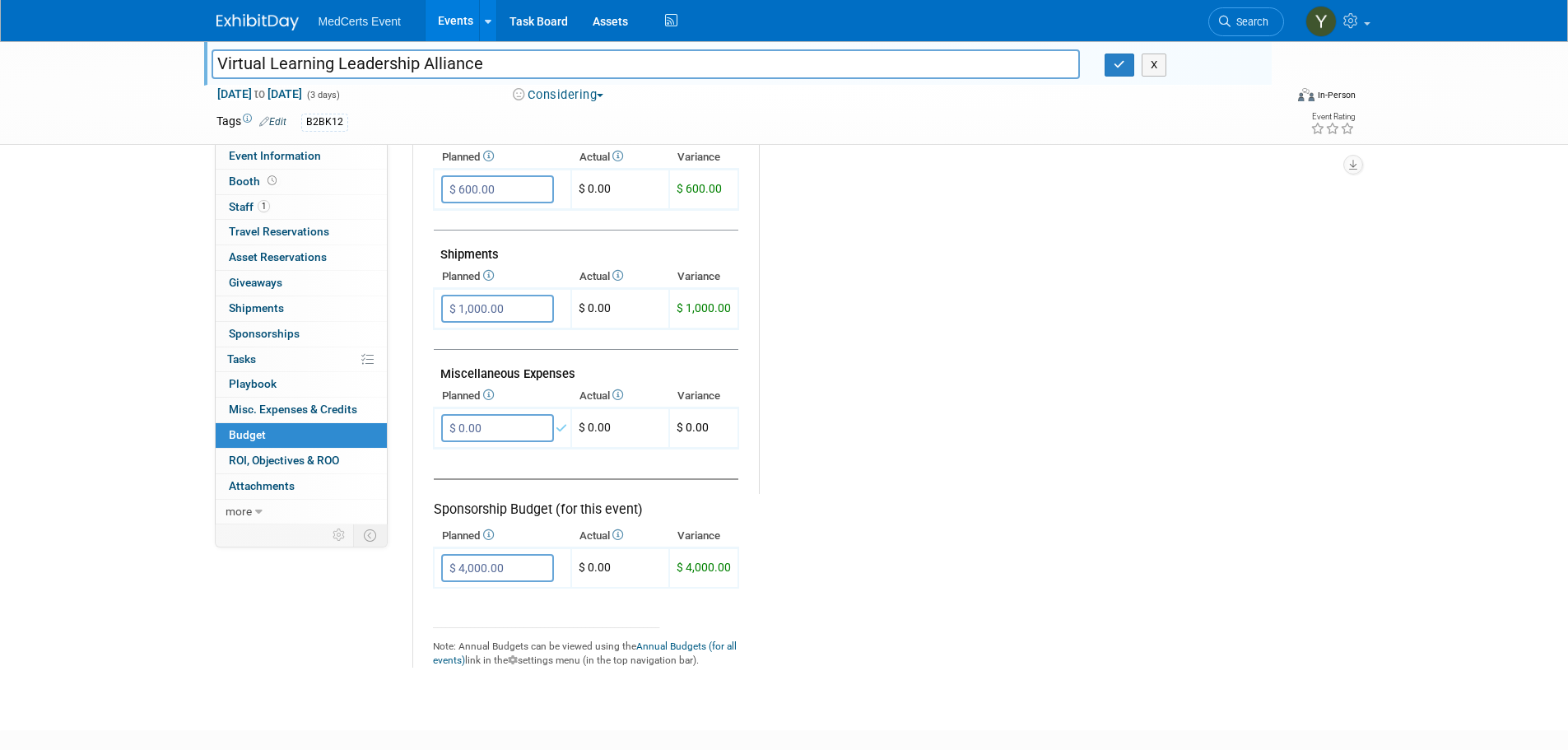
click at [887, 456] on div "Budget Notes: Edit X" at bounding box center [1042, 67] width 567 height 854
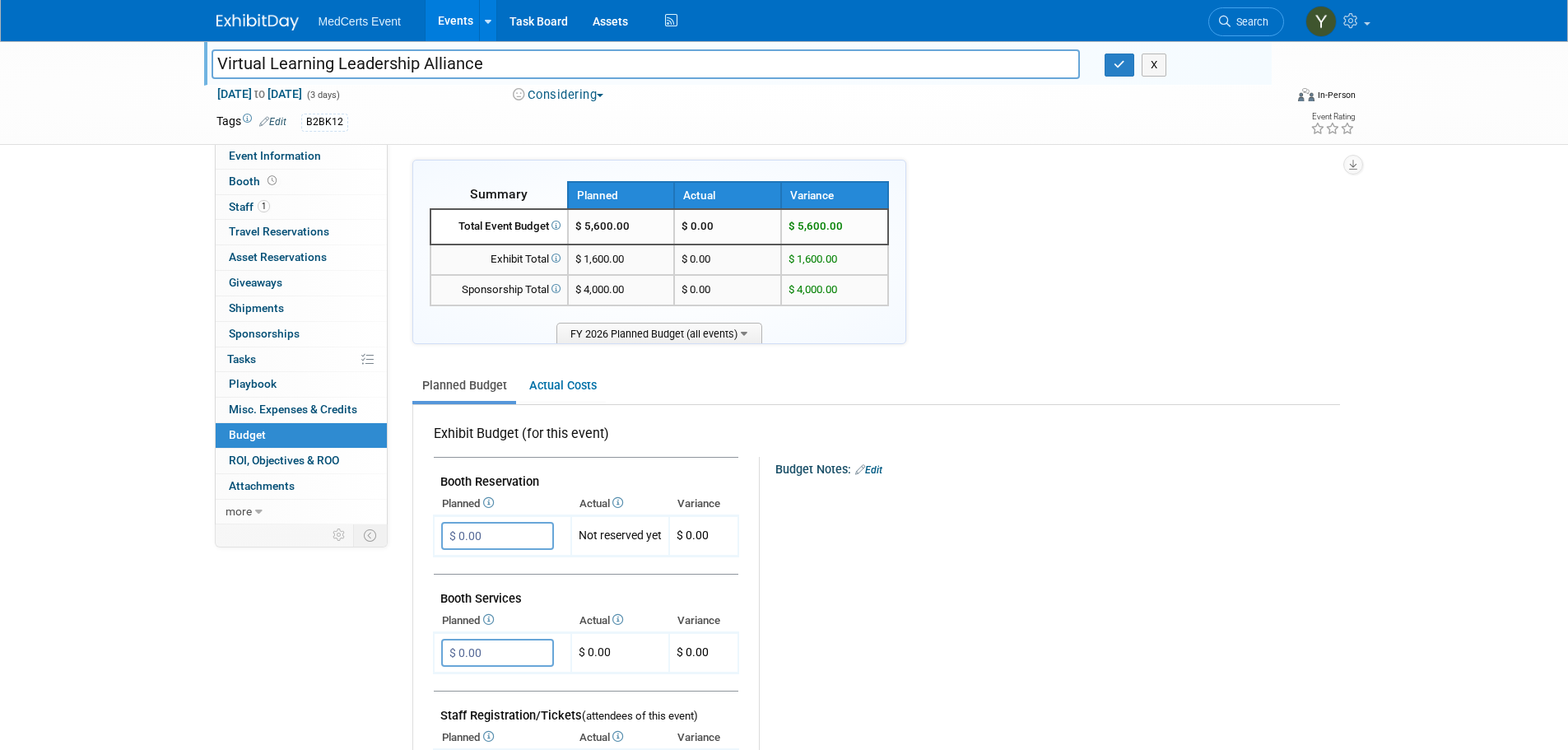
scroll to position [0, 0]
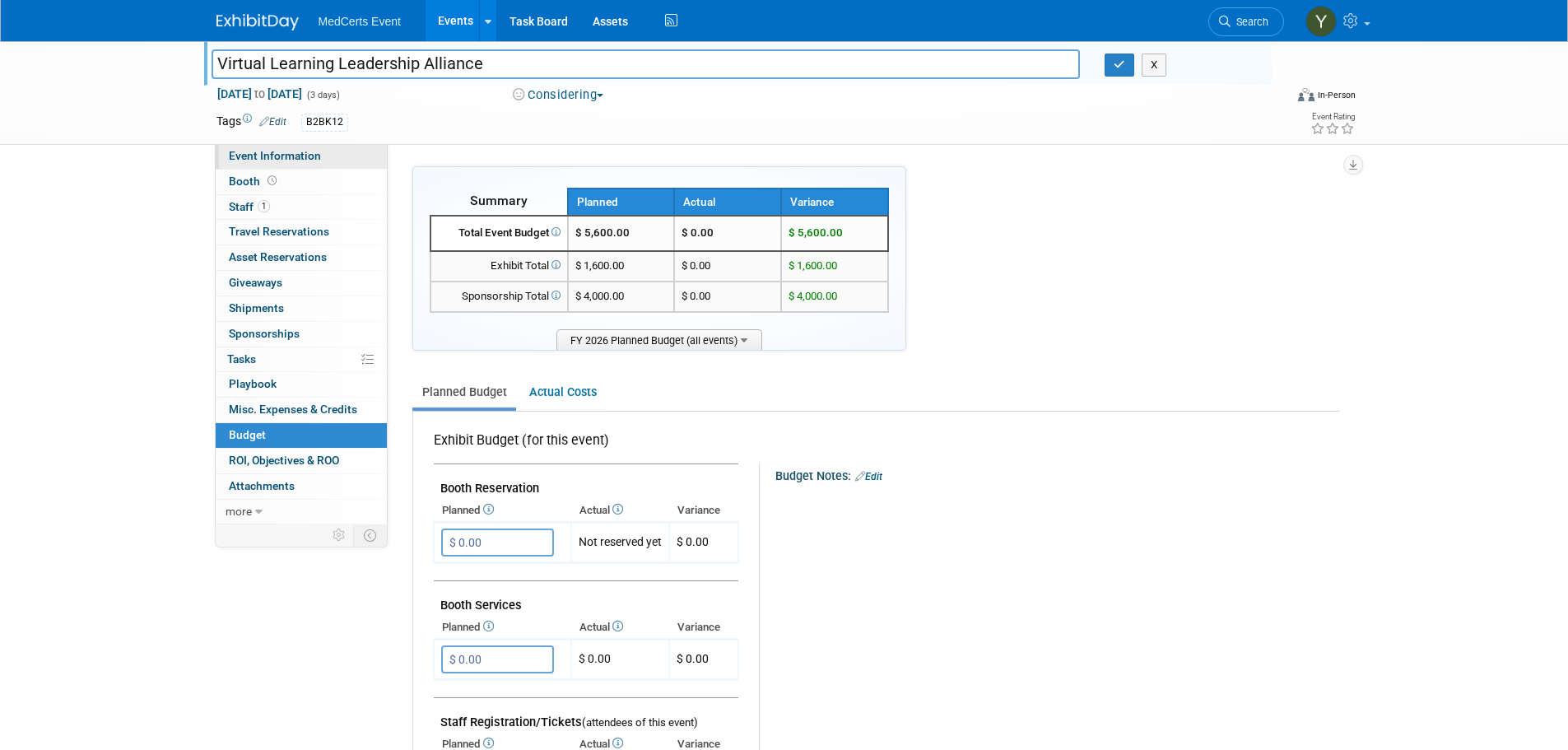
click at [259, 153] on span "Event Information" at bounding box center [274, 155] width 92 height 13
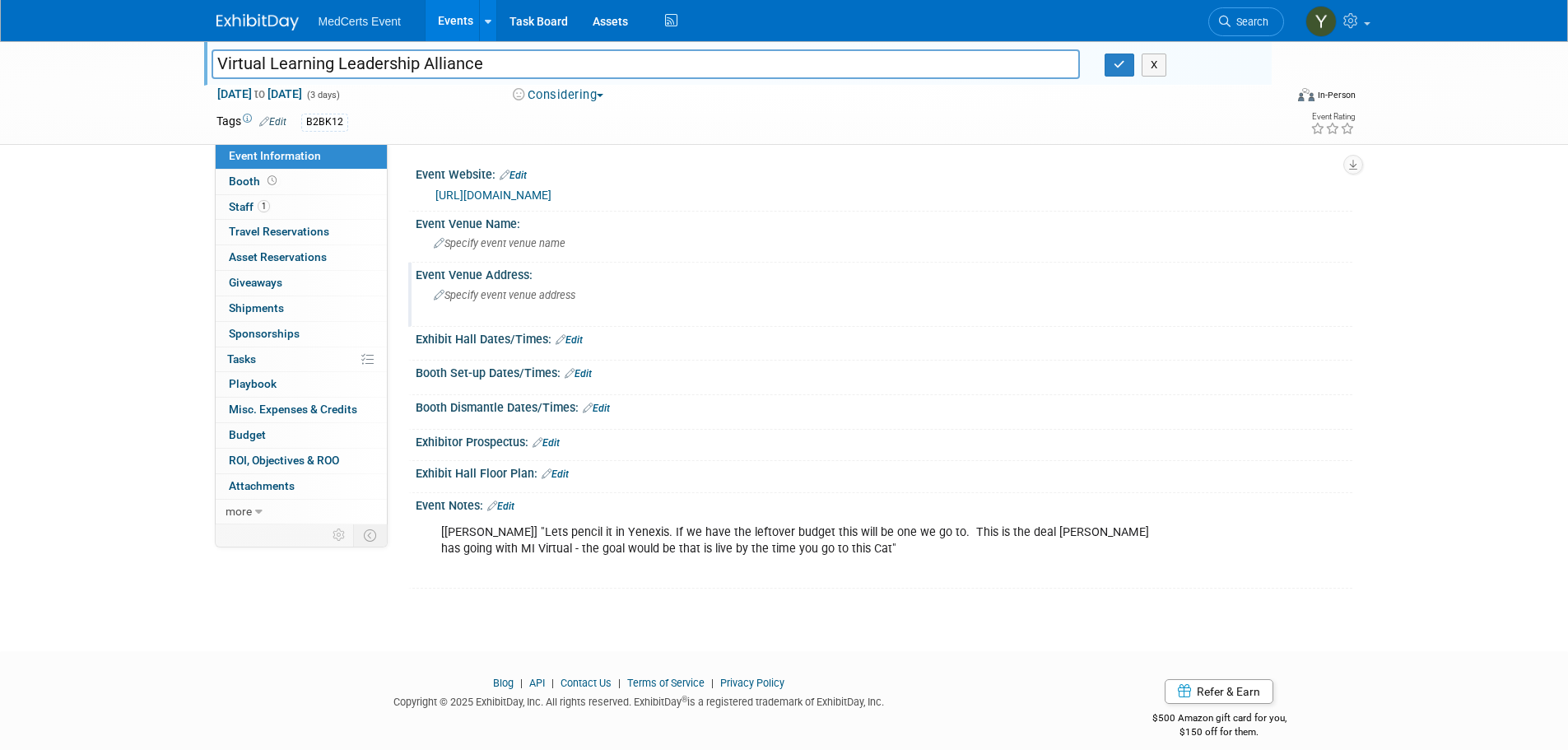
click at [509, 291] on span "Specify event venue address" at bounding box center [504, 295] width 141 height 12
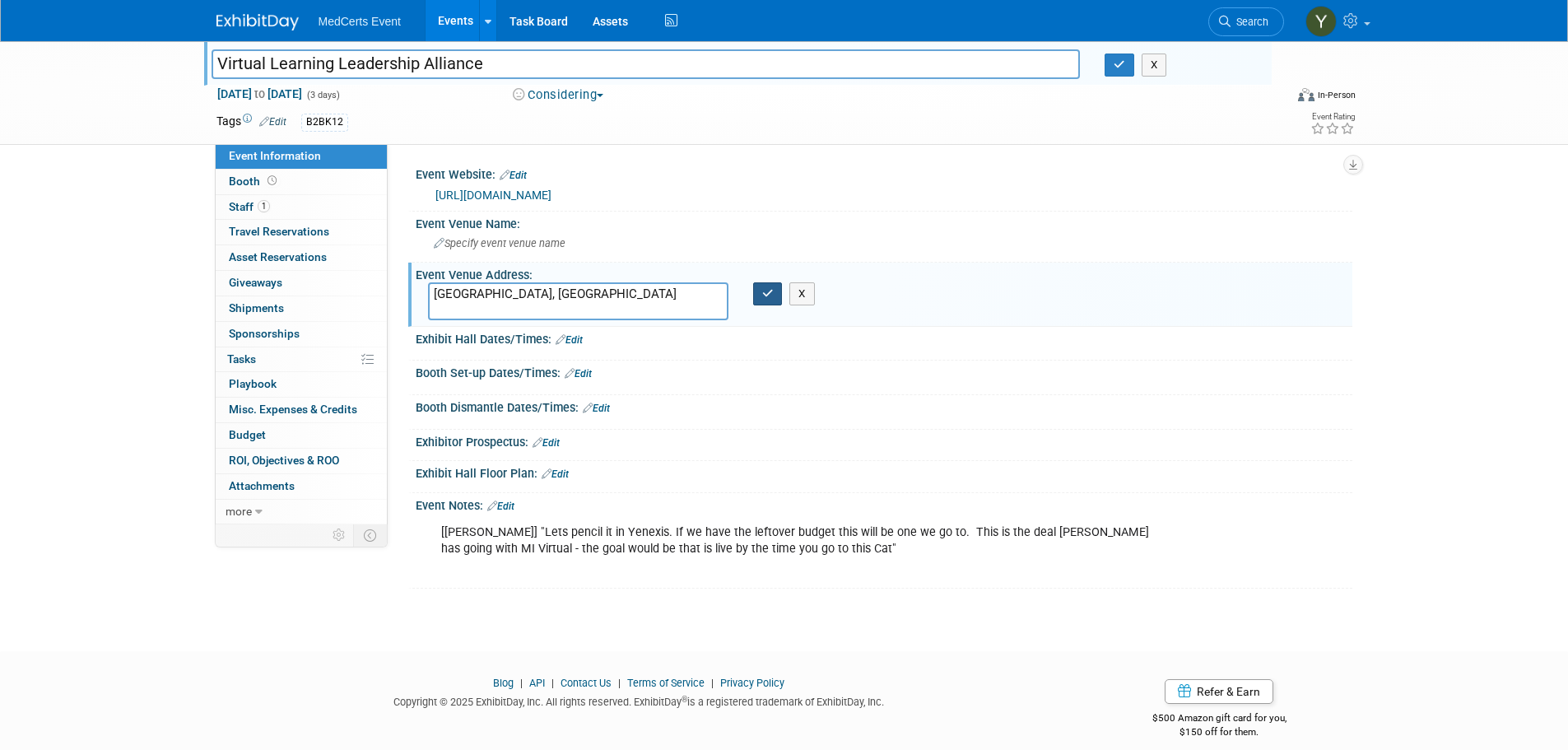
type textarea "[GEOGRAPHIC_DATA], [GEOGRAPHIC_DATA]"
click at [771, 291] on icon "button" at bounding box center [767, 293] width 11 height 11
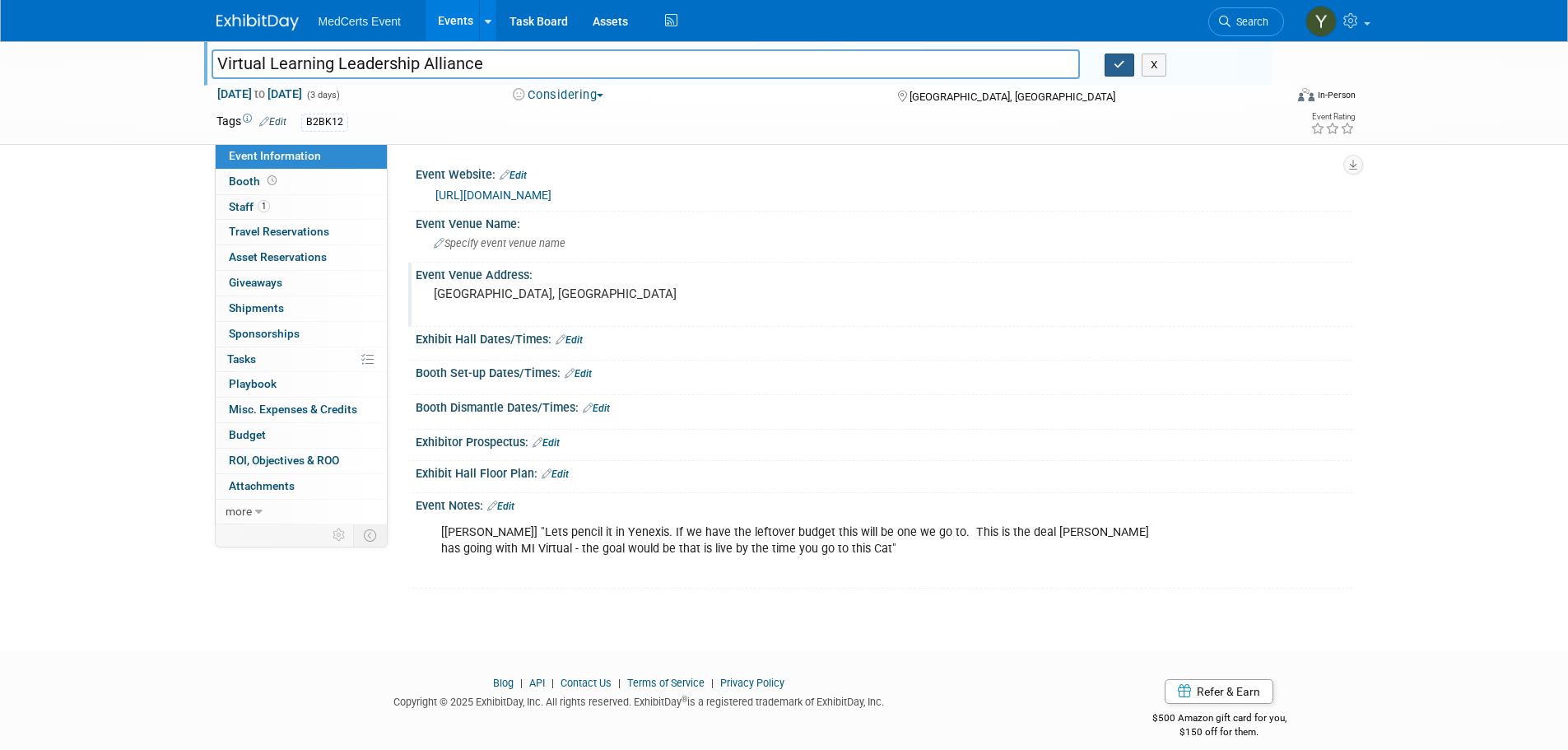
click at [1123, 68] on icon "button" at bounding box center [1119, 65] width 11 height 11
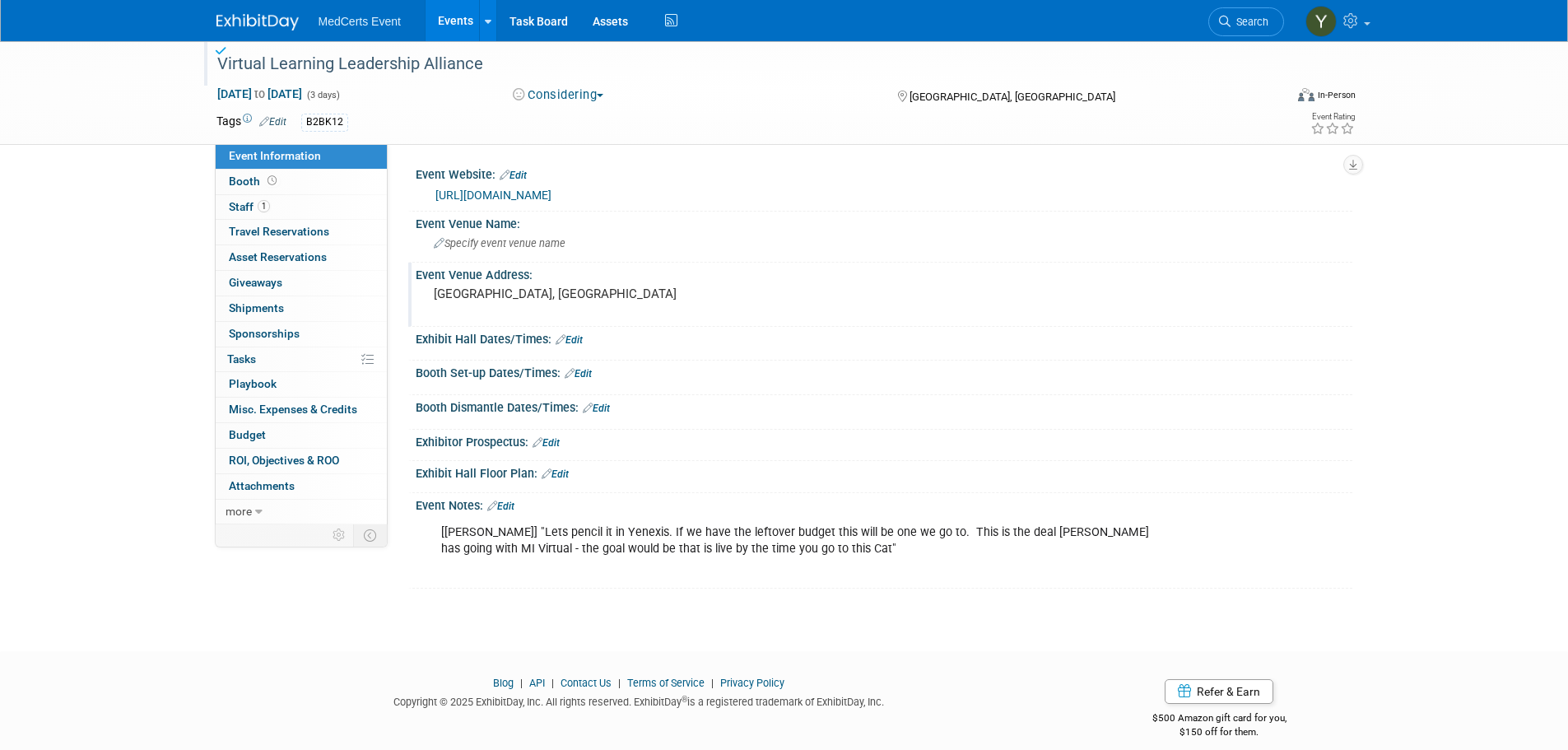
click at [447, 22] on link "Events" at bounding box center [455, 20] width 60 height 41
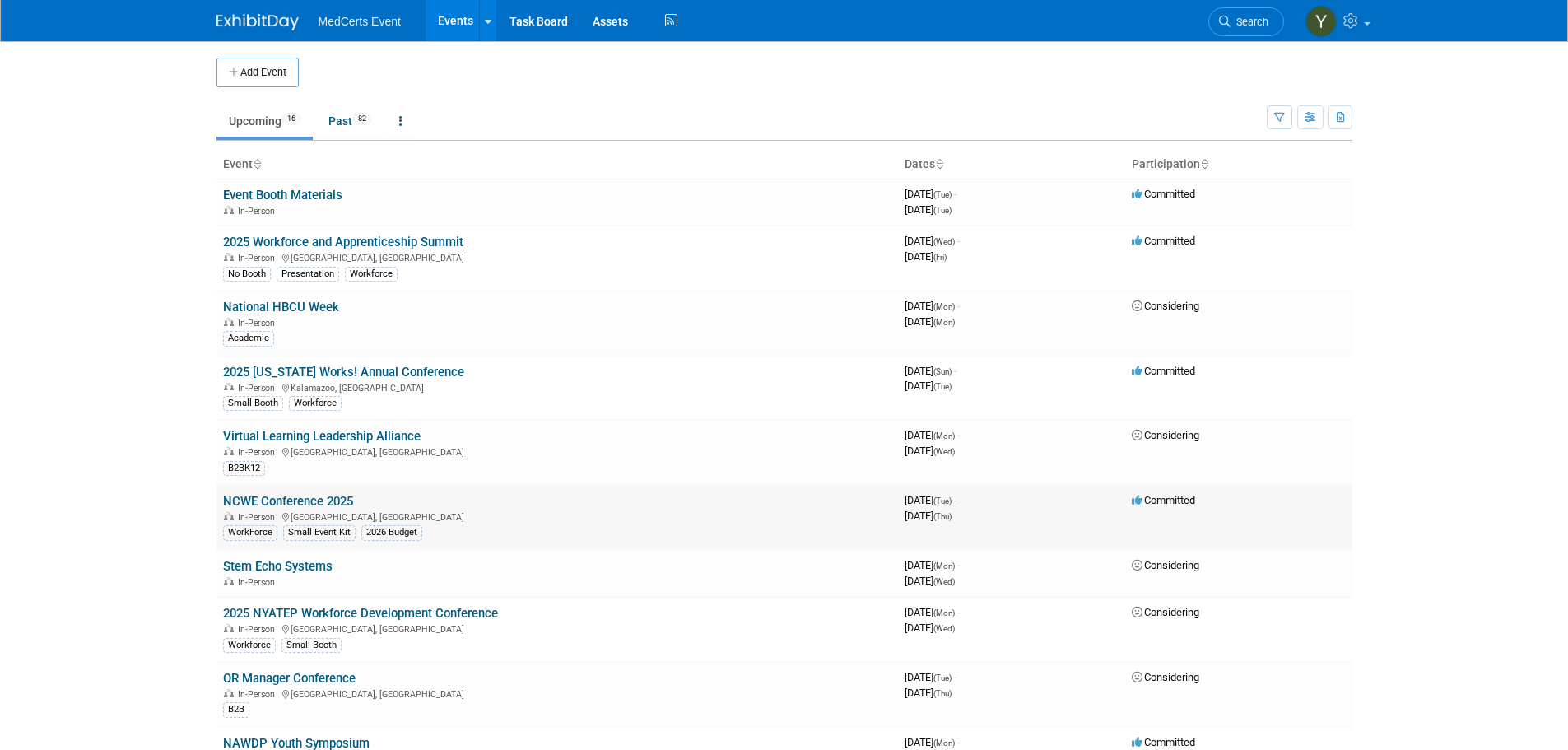
click at [339, 503] on link "NCWE Conference 2025" at bounding box center [288, 501] width 130 height 15
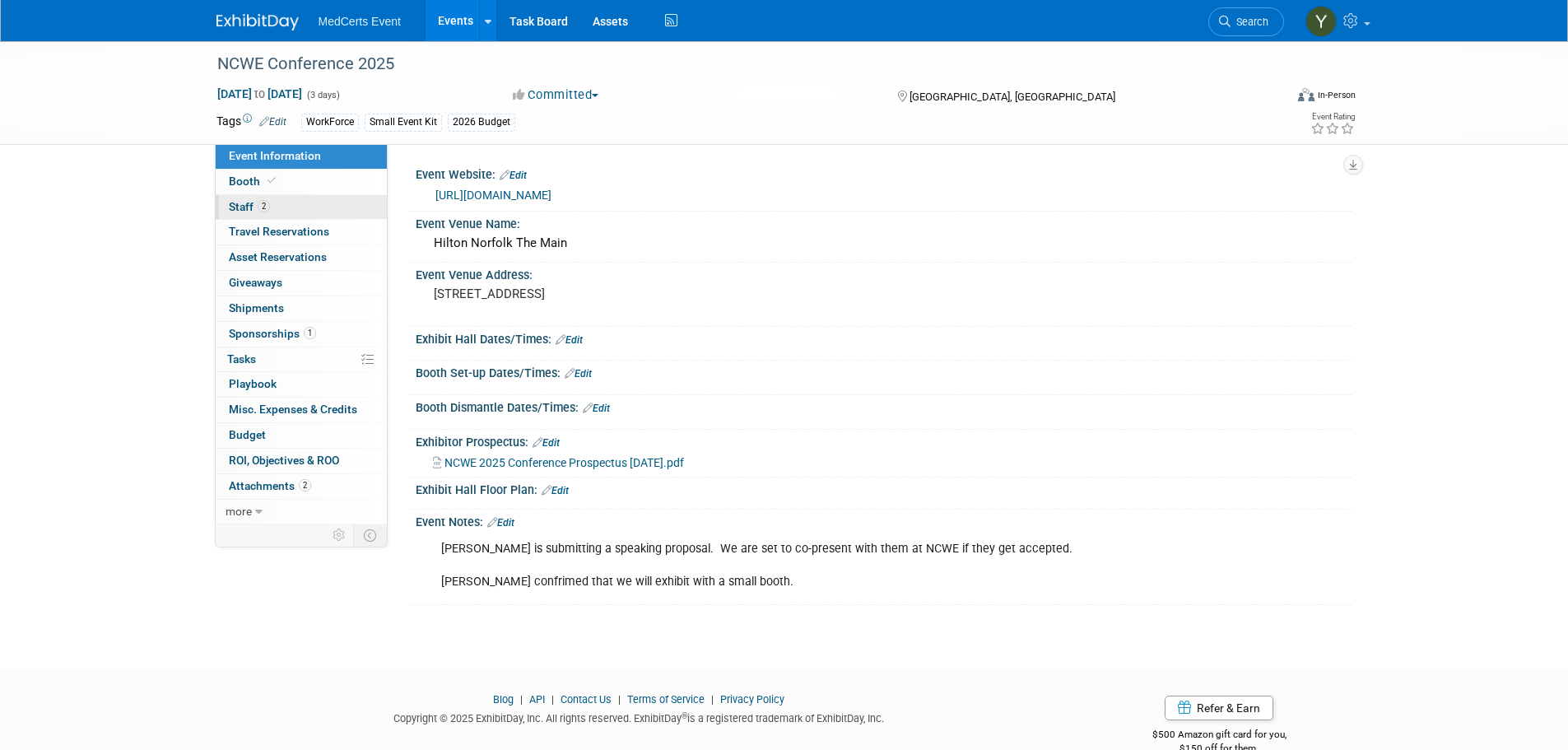
click at [281, 201] on link "2 Staff 2" at bounding box center [301, 207] width 171 height 25
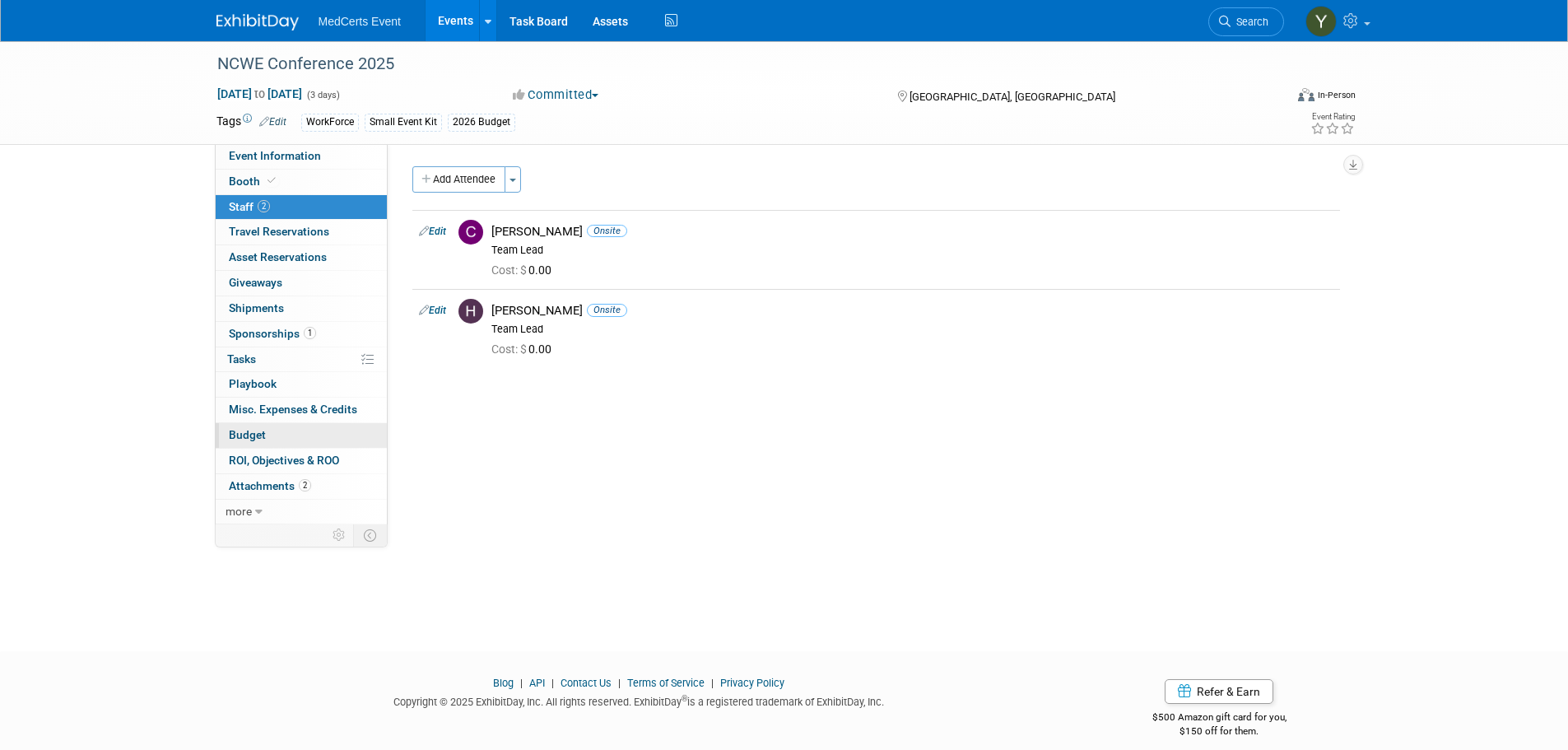
click at [242, 433] on span "Budget" at bounding box center [247, 434] width 37 height 13
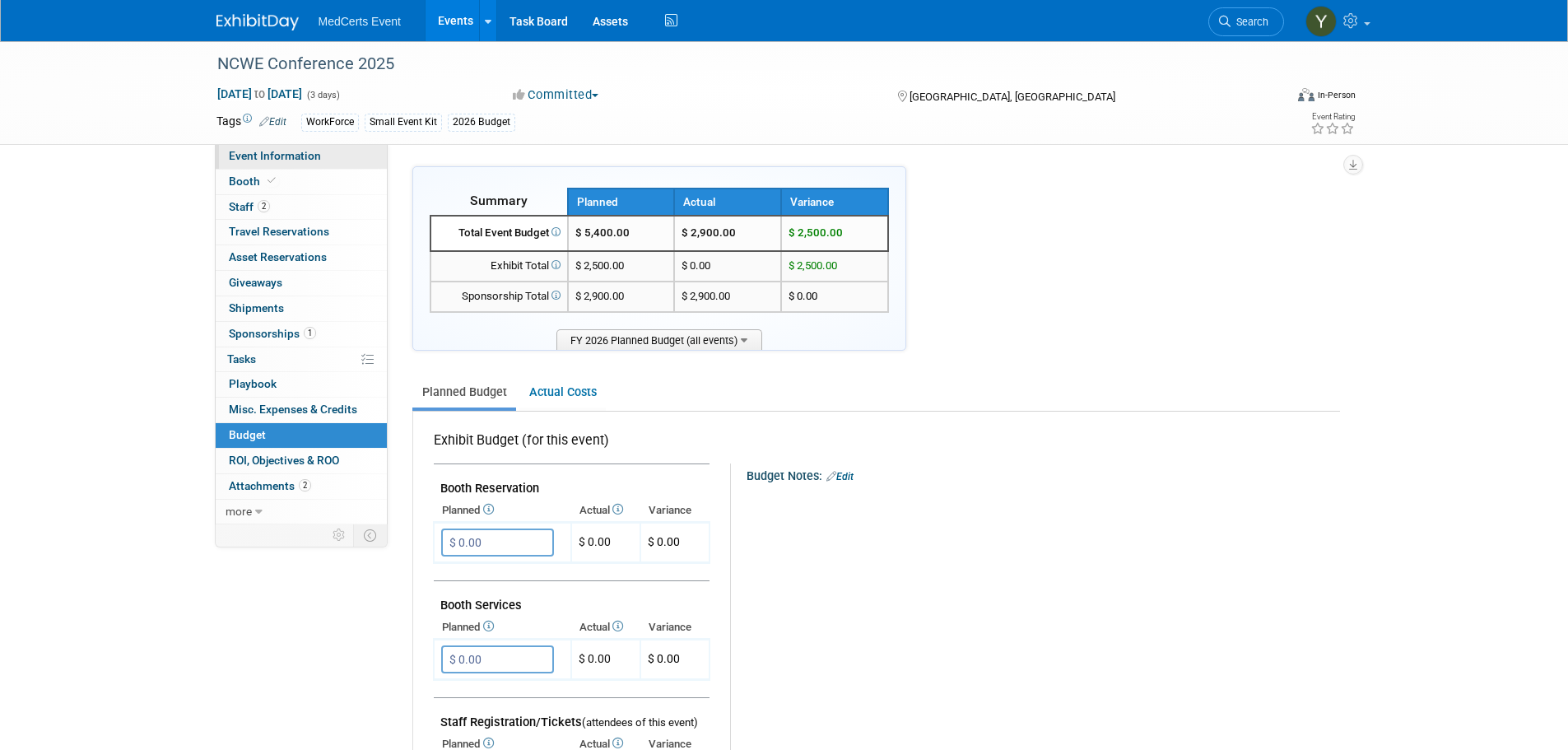
click at [312, 154] on span "Event Information" at bounding box center [274, 155] width 92 height 13
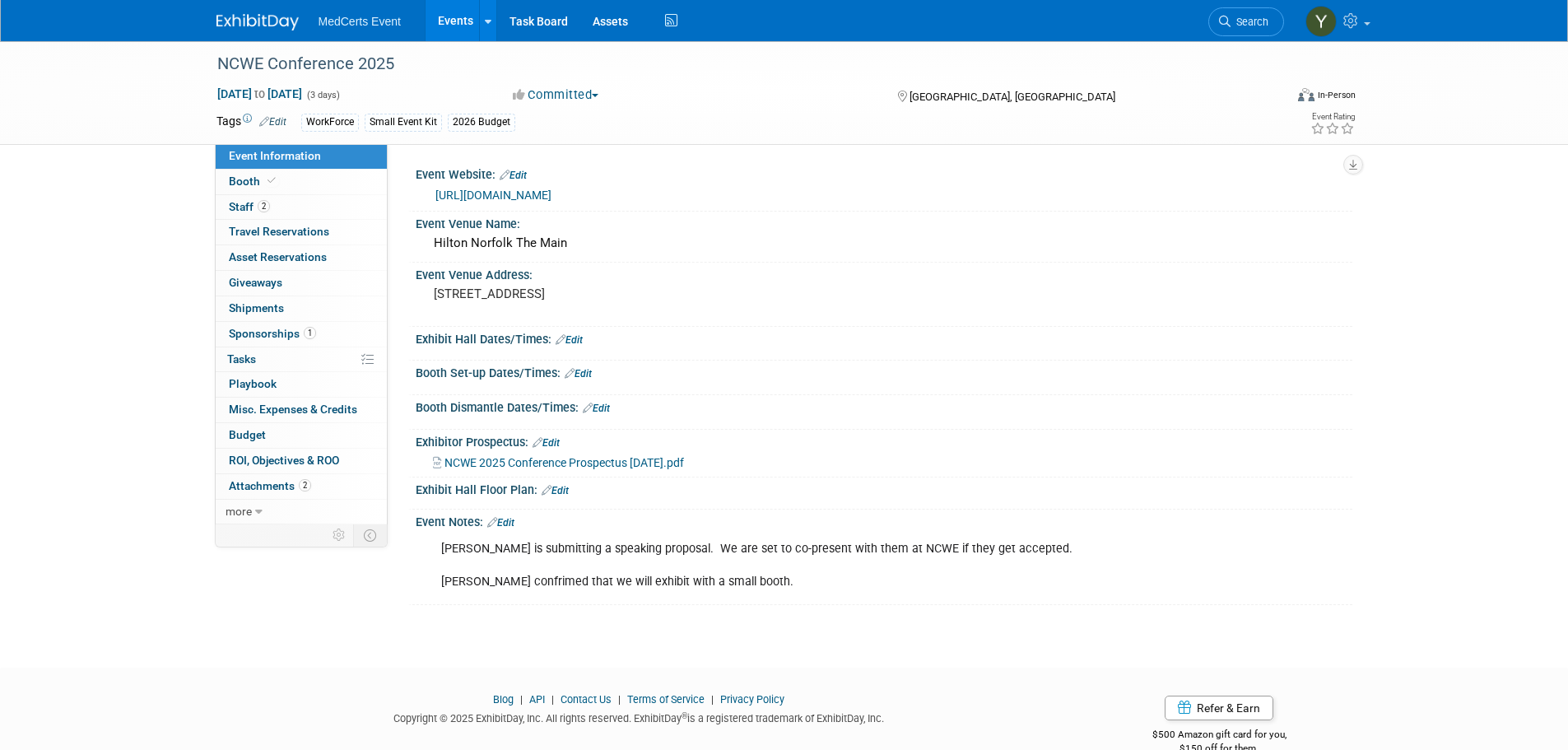
click at [453, 13] on link "Events" at bounding box center [455, 20] width 60 height 41
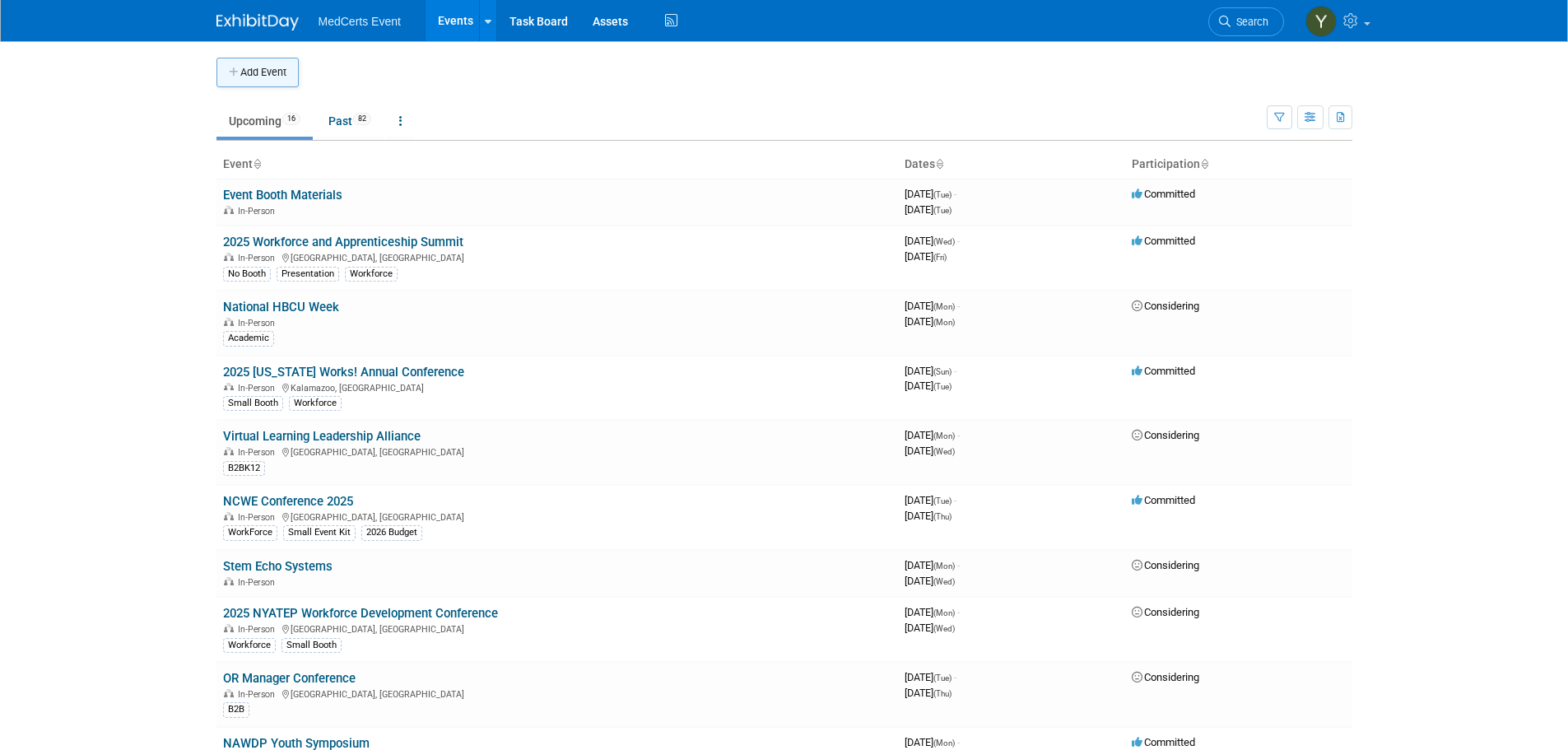
click at [282, 61] on button "Add Event" at bounding box center [258, 73] width 82 height 30
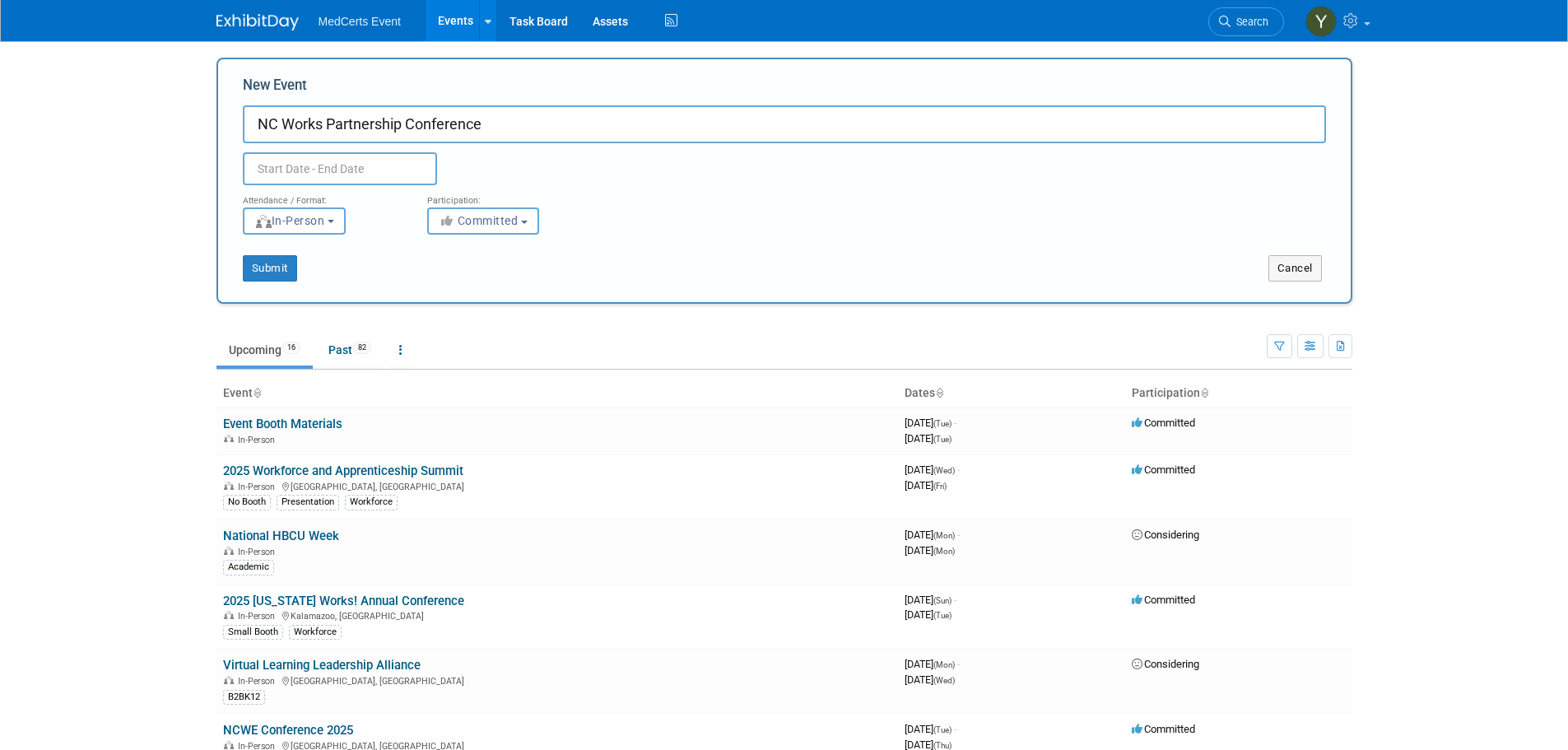
type input "NC Works Partnership Conference"
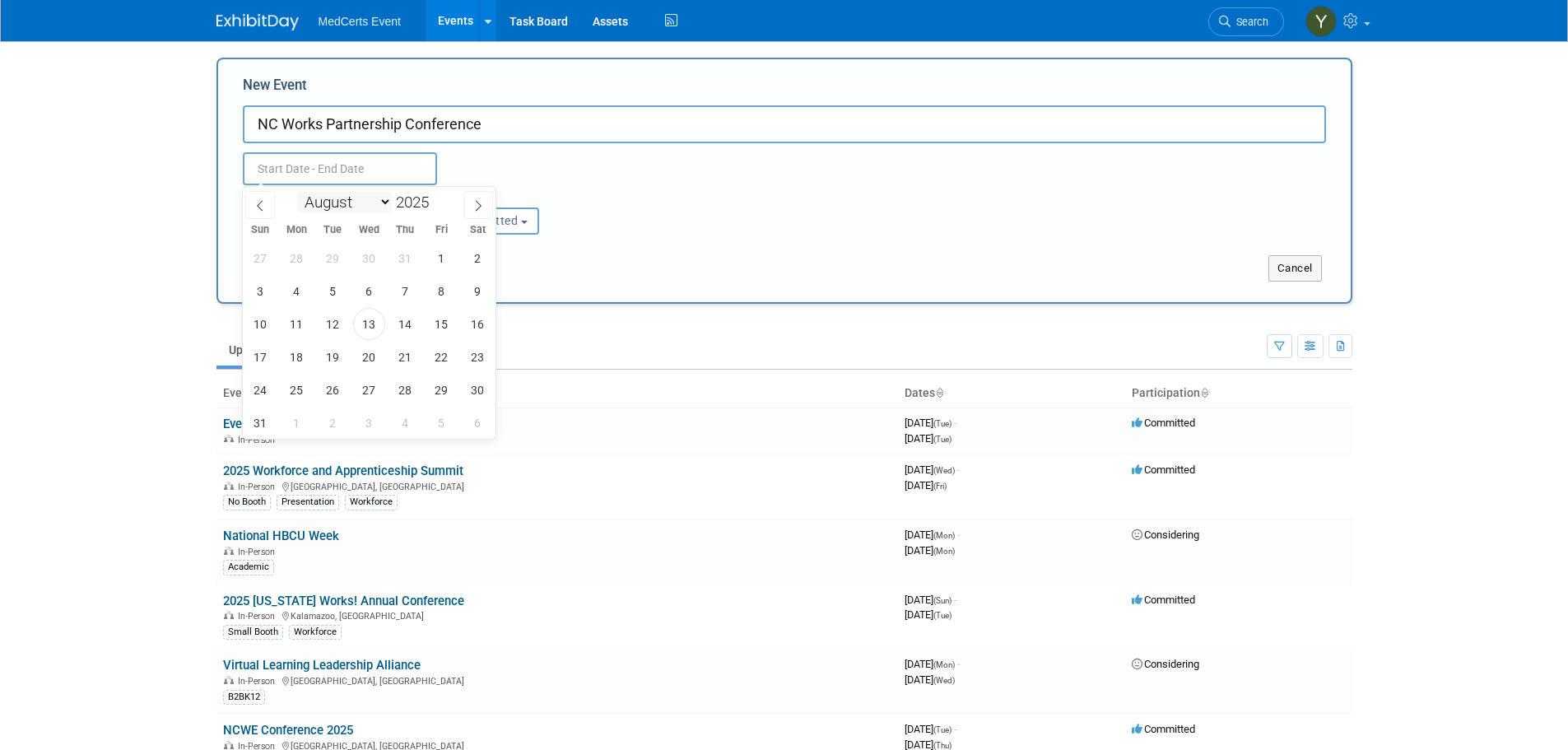
click at [323, 208] on select "January February March April May June July August September October November De…" at bounding box center [345, 202] width 95 height 20
select select "9"
click at [297, 192] on select "January February March April May June July August September October November De…" at bounding box center [345, 202] width 95 height 20
click at [368, 329] on span "15" at bounding box center [369, 324] width 32 height 32
click at [437, 328] on span "17" at bounding box center [441, 324] width 32 height 32
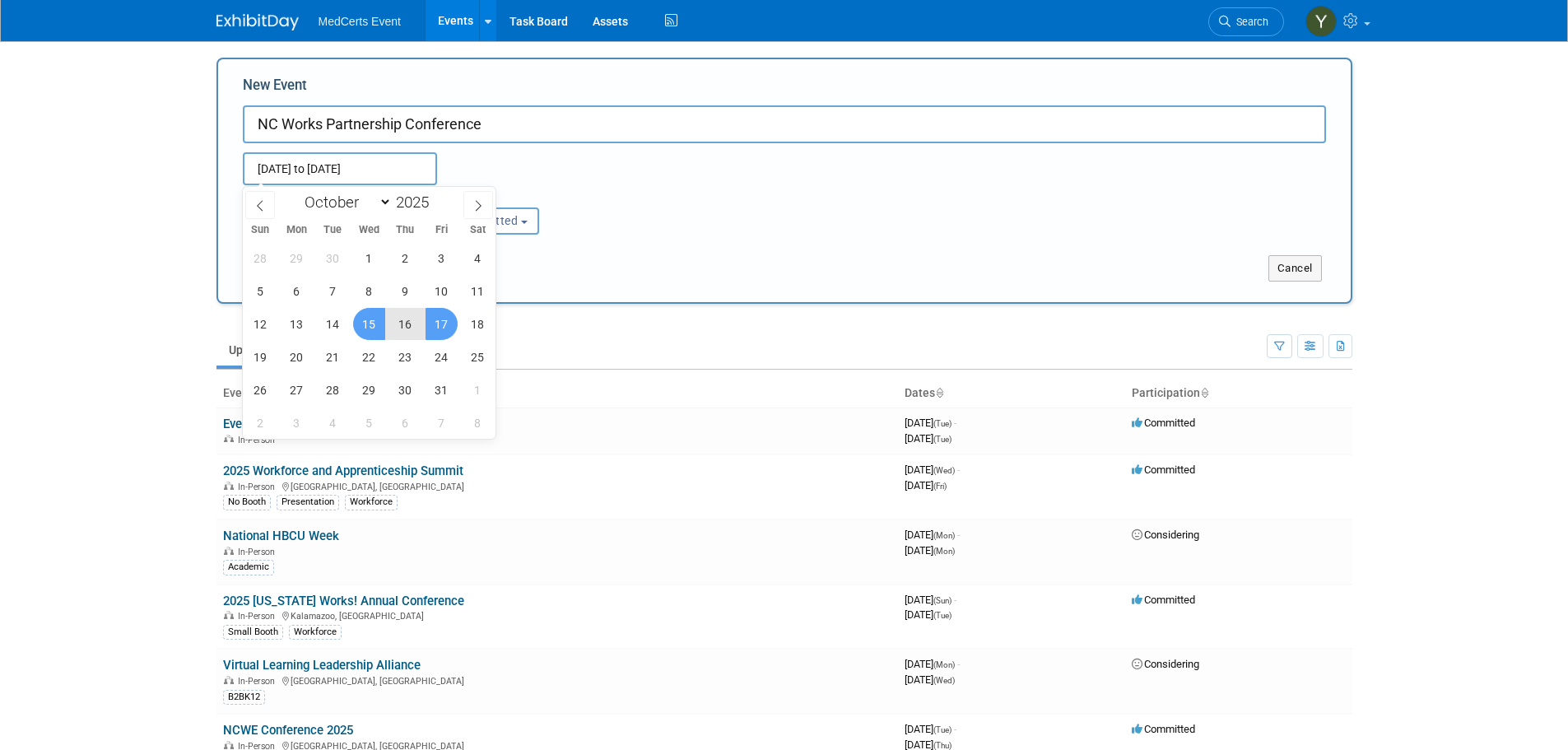
type input "[DATE] to [DATE]"
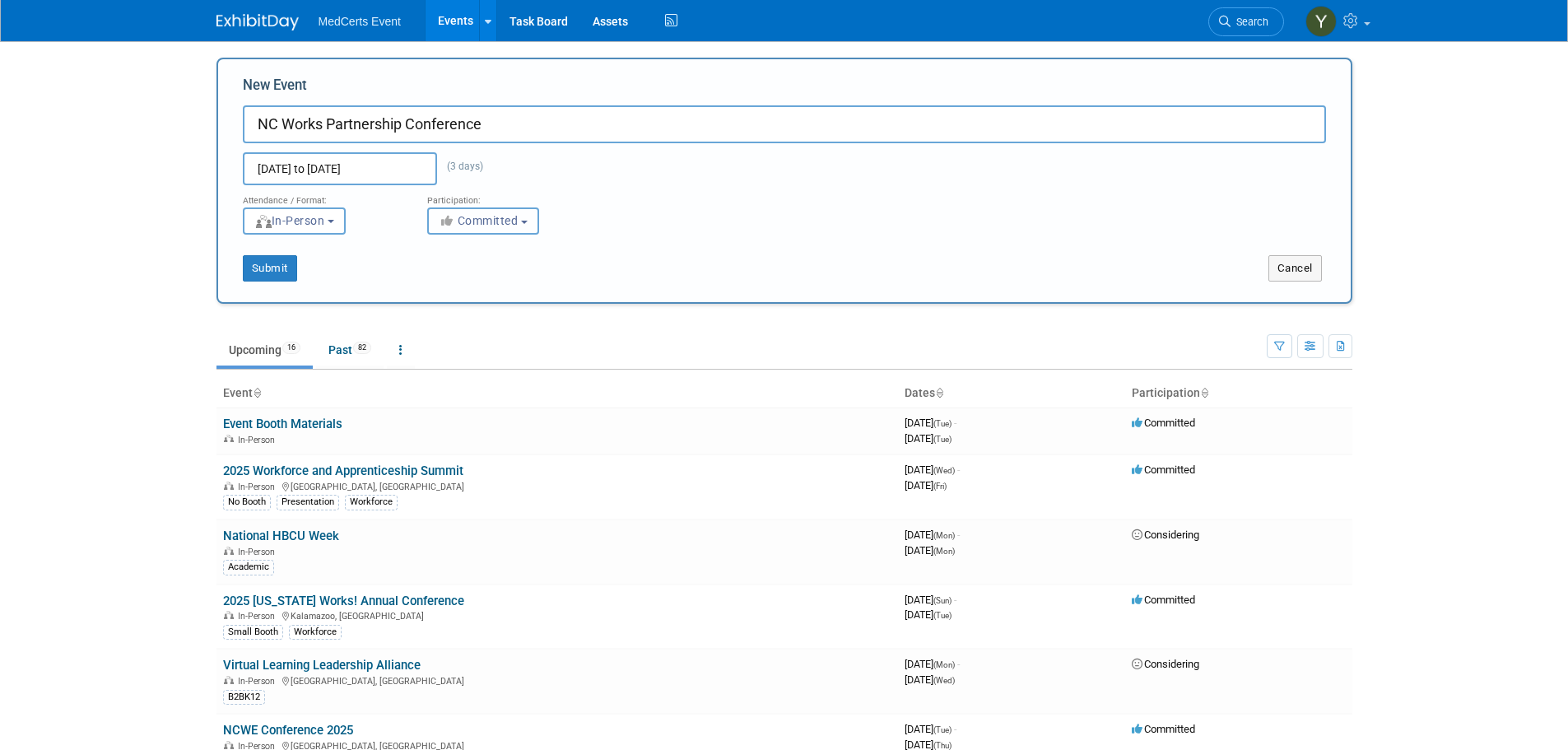
click at [461, 225] on span "Committed" at bounding box center [478, 220] width 80 height 13
click at [467, 253] on icon at bounding box center [458, 254] width 19 height 11
click at [443, 253] on input "Committed" at bounding box center [438, 255] width 11 height 11
click at [286, 271] on button "Submit" at bounding box center [270, 268] width 54 height 26
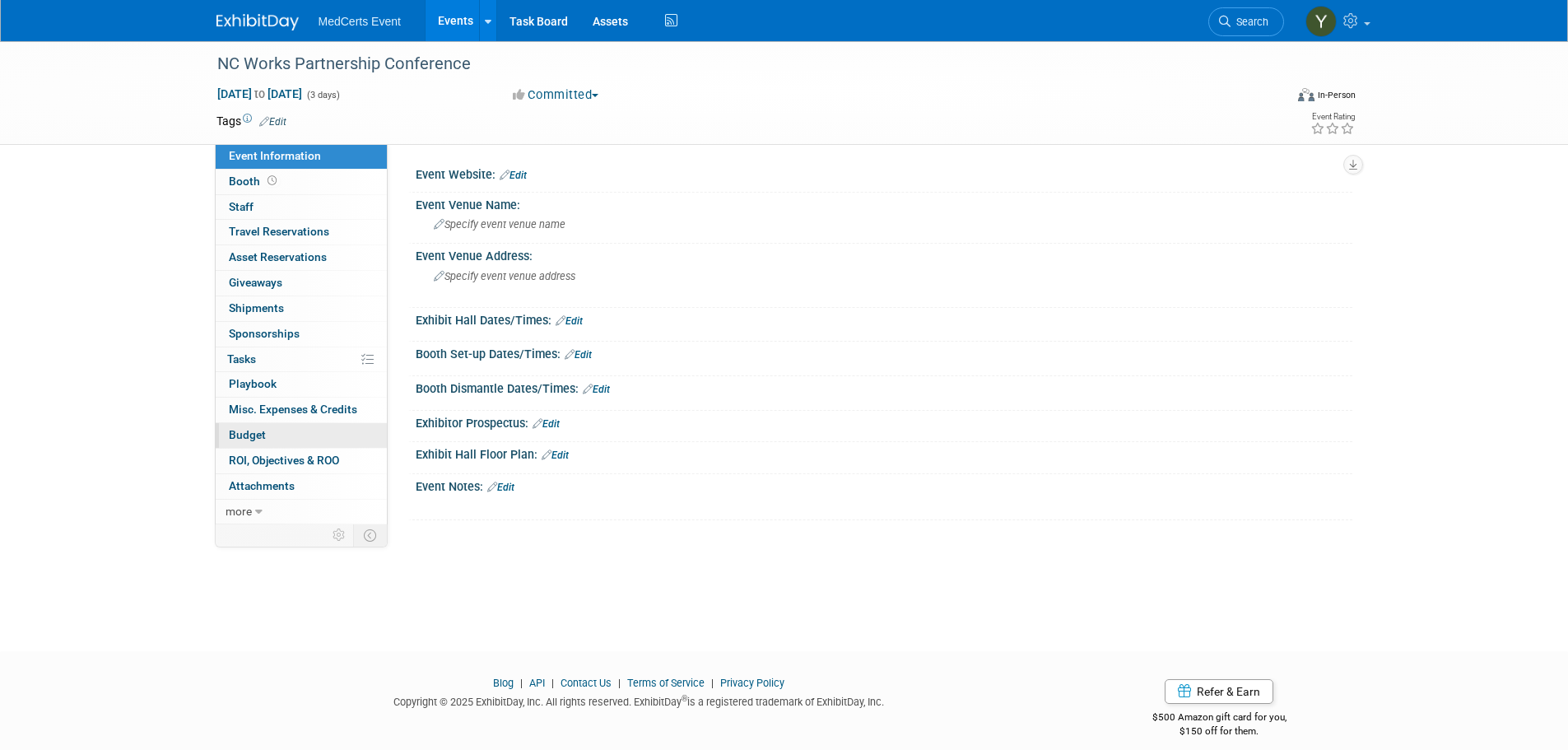
click at [287, 432] on link "Budget" at bounding box center [301, 435] width 171 height 25
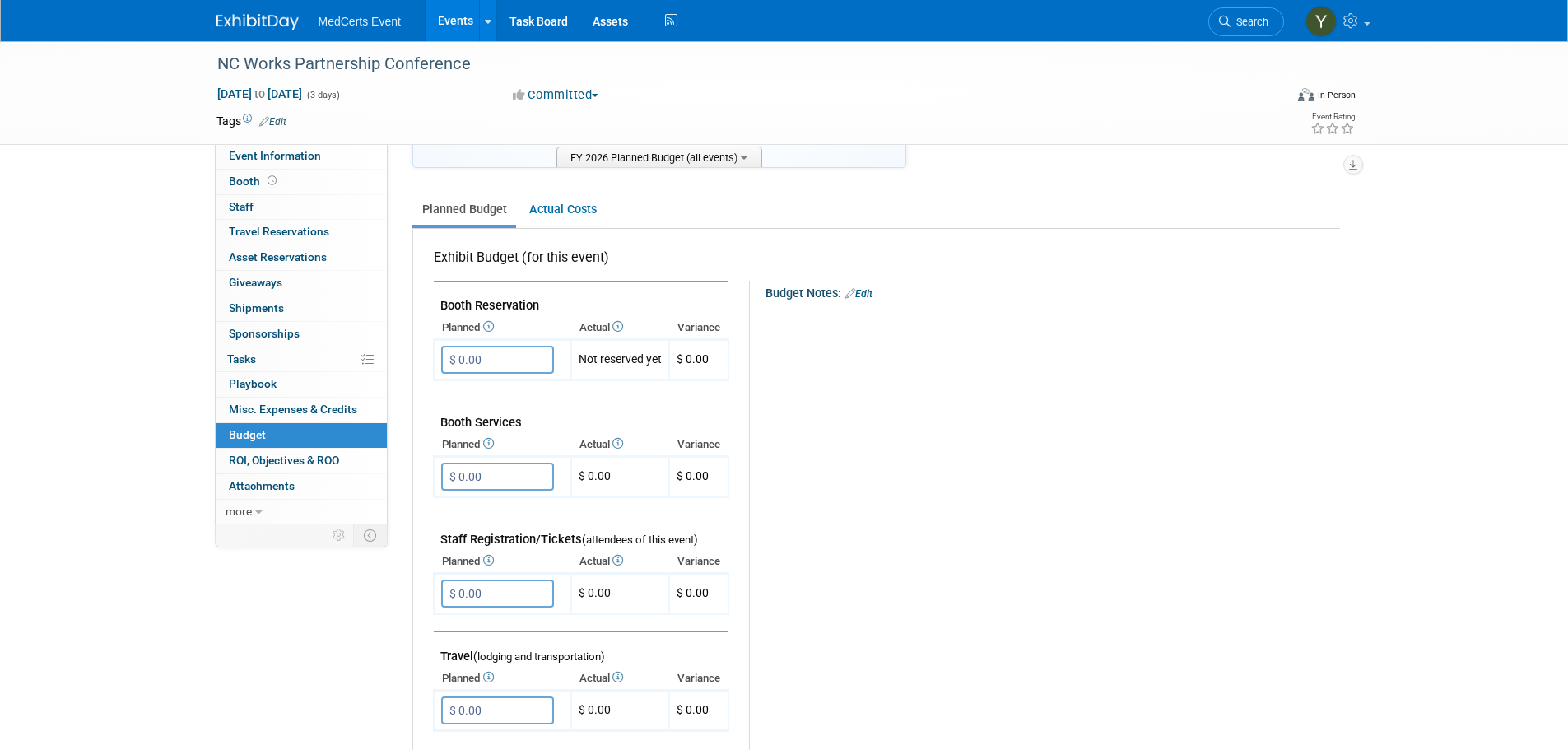
scroll to position [329, 0]
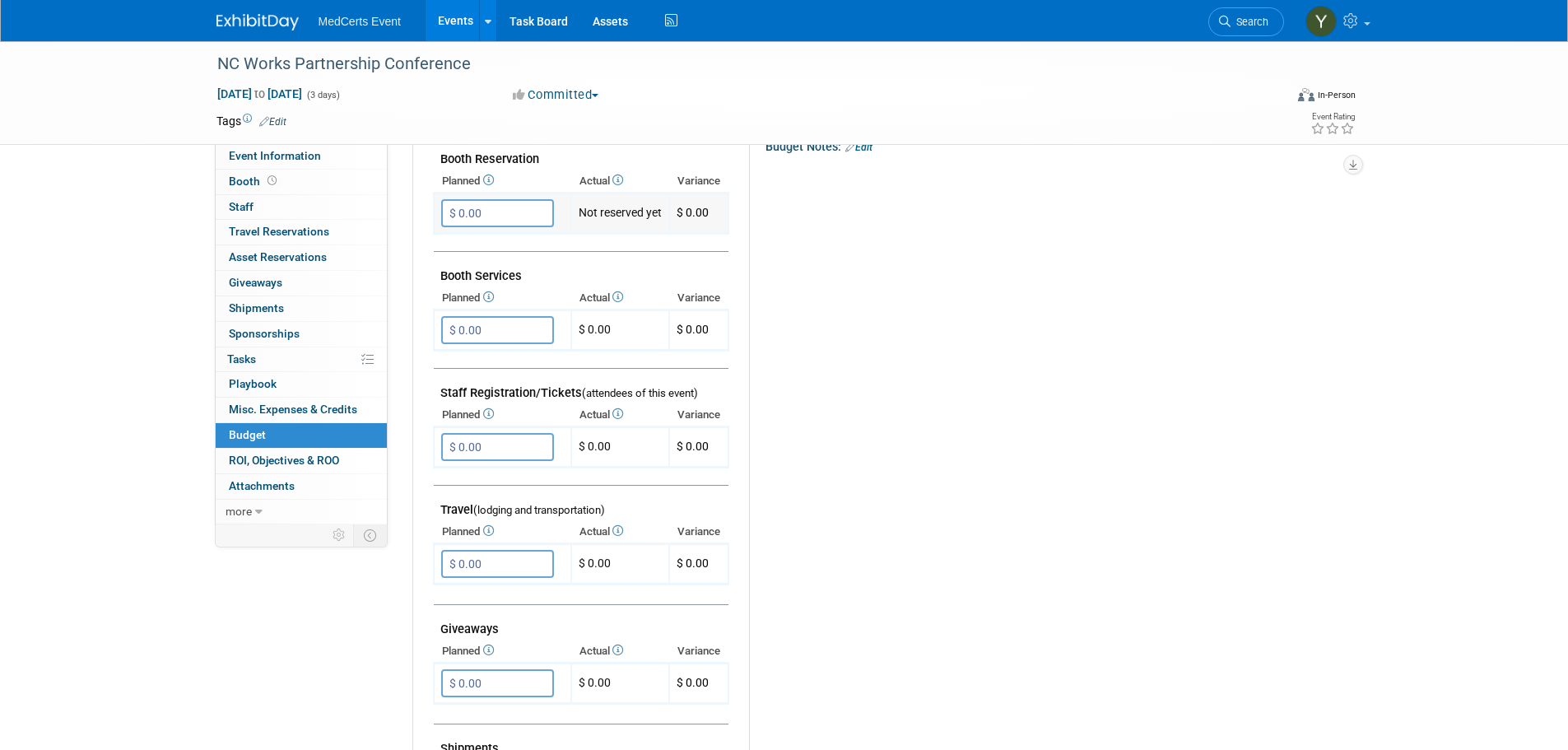
click at [519, 211] on input "$ 0.00" at bounding box center [497, 213] width 113 height 28
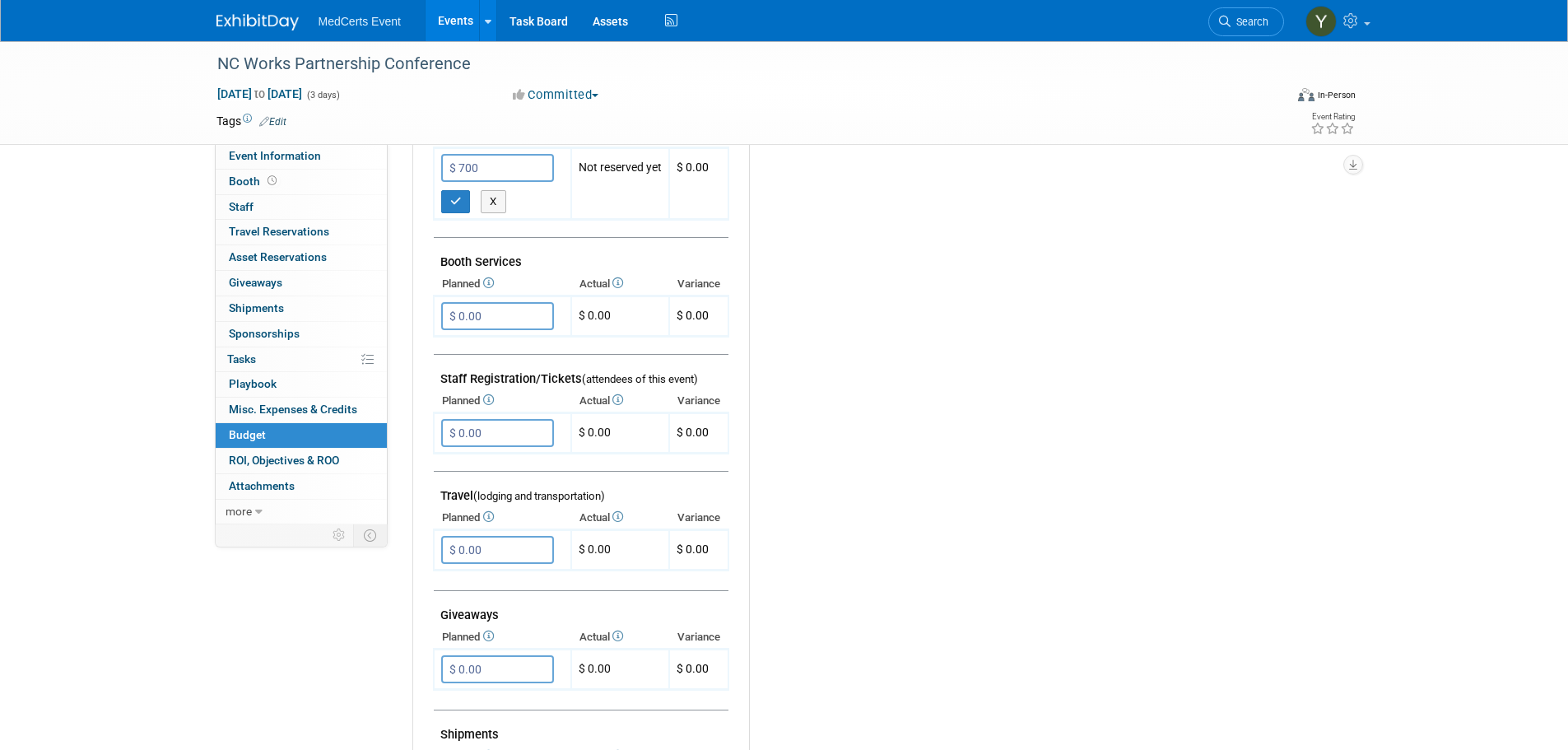
scroll to position [411, 0]
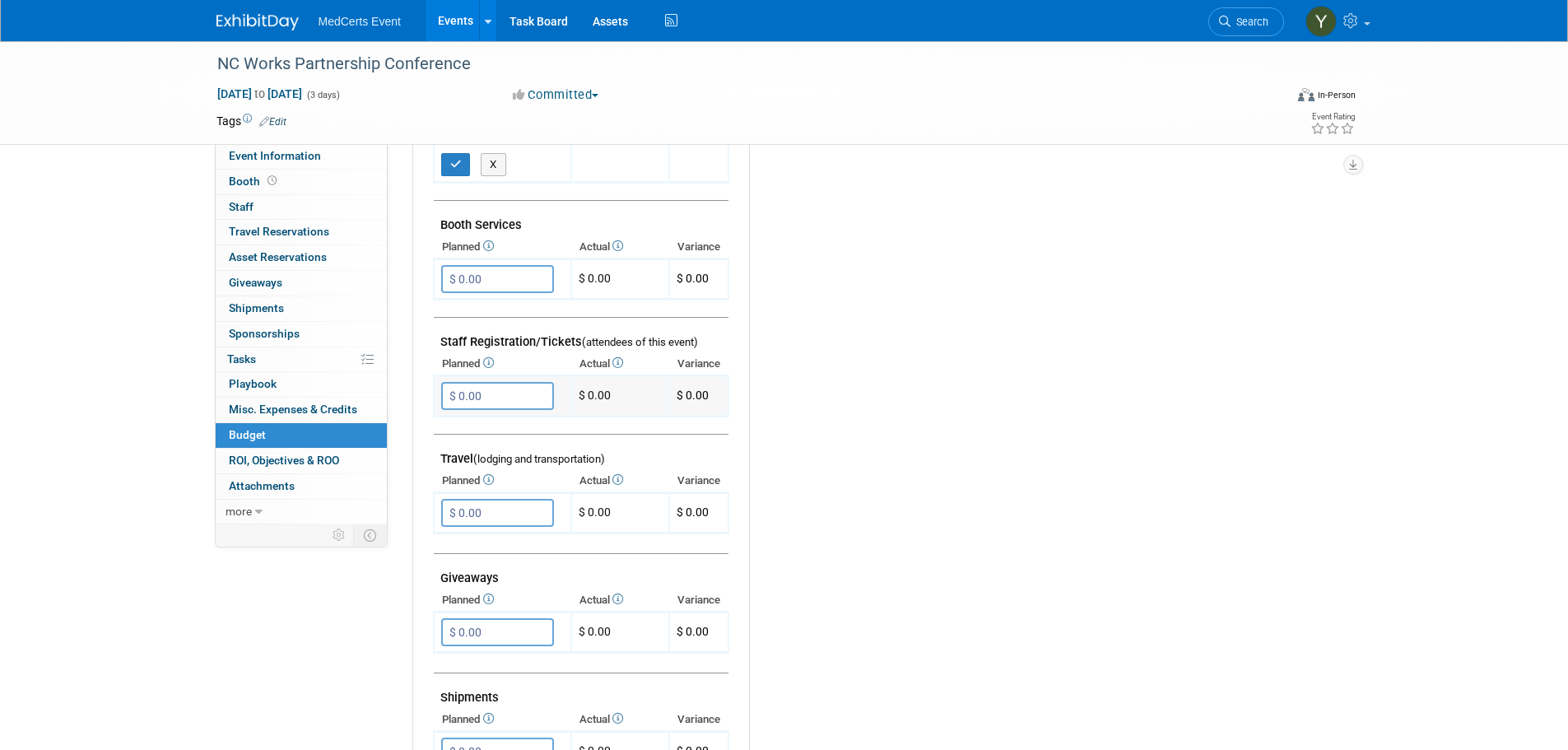
type input "$ 700.00"
click at [505, 402] on input "$ 0.00" at bounding box center [497, 396] width 113 height 28
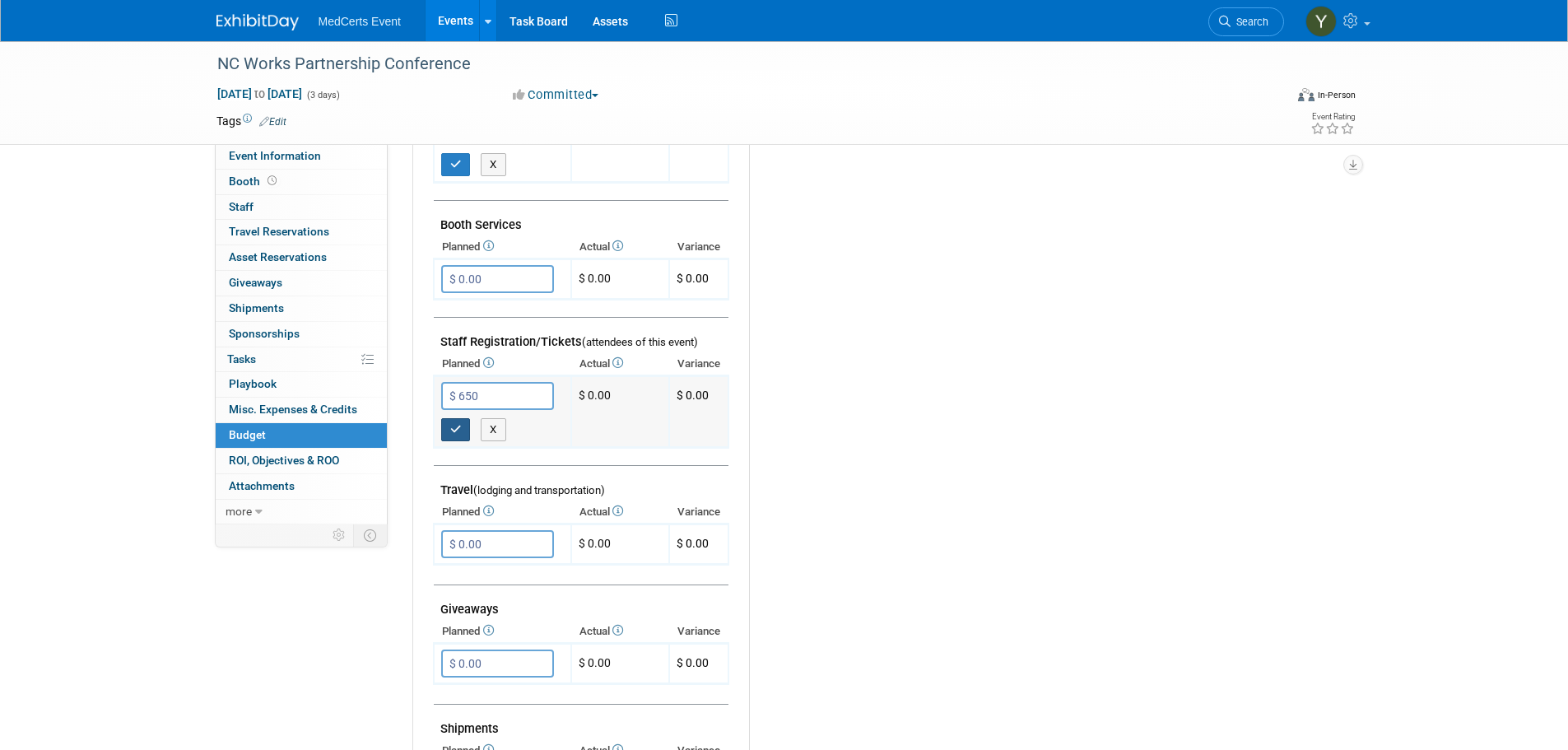
type input "$ 650.00"
click at [460, 437] on button "button" at bounding box center [456, 430] width 30 height 23
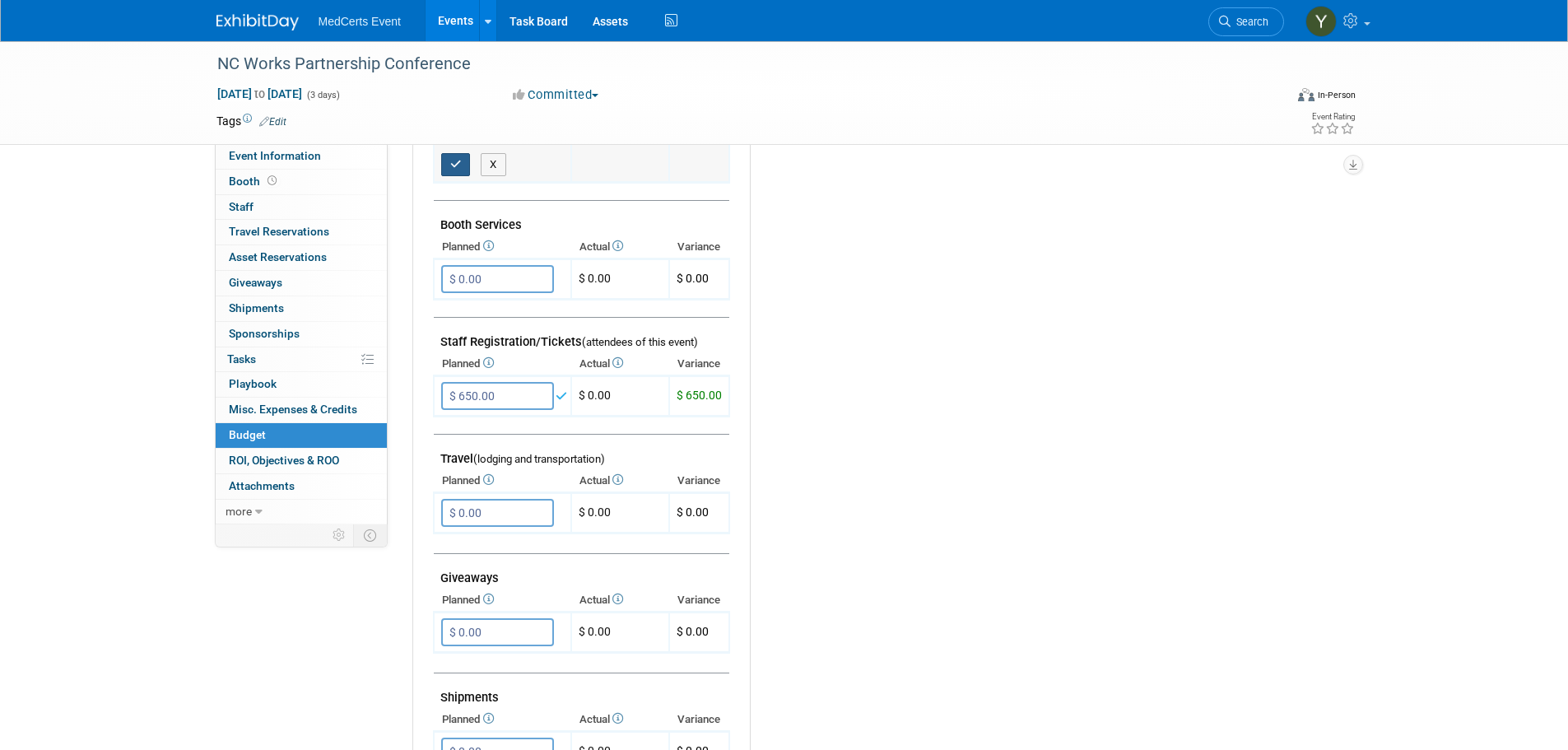
click at [453, 168] on icon "button" at bounding box center [455, 164] width 11 height 11
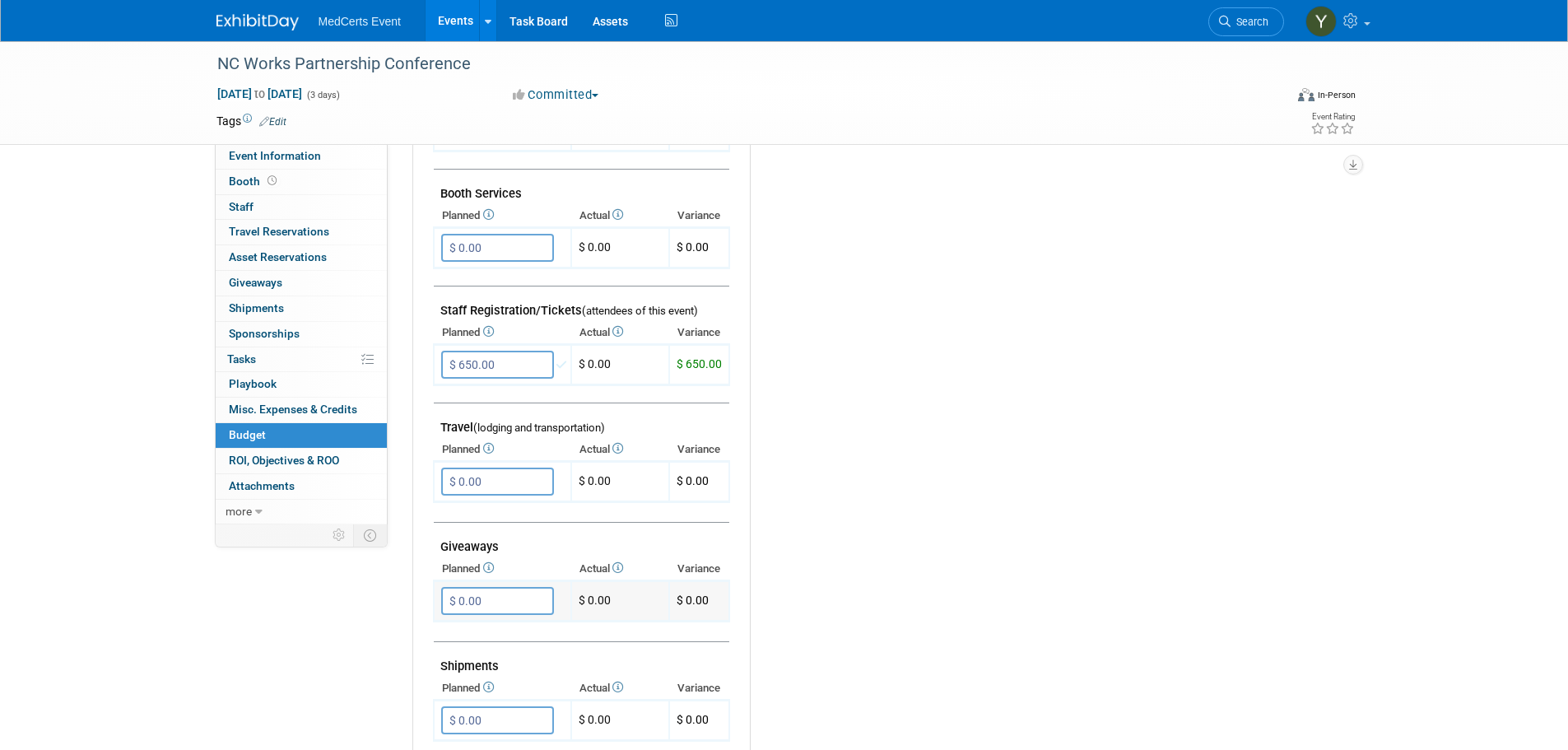
click at [508, 598] on input "$ 0.00" at bounding box center [497, 601] width 113 height 28
type input "$ 500.00"
click at [461, 638] on button "button" at bounding box center [456, 634] width 30 height 23
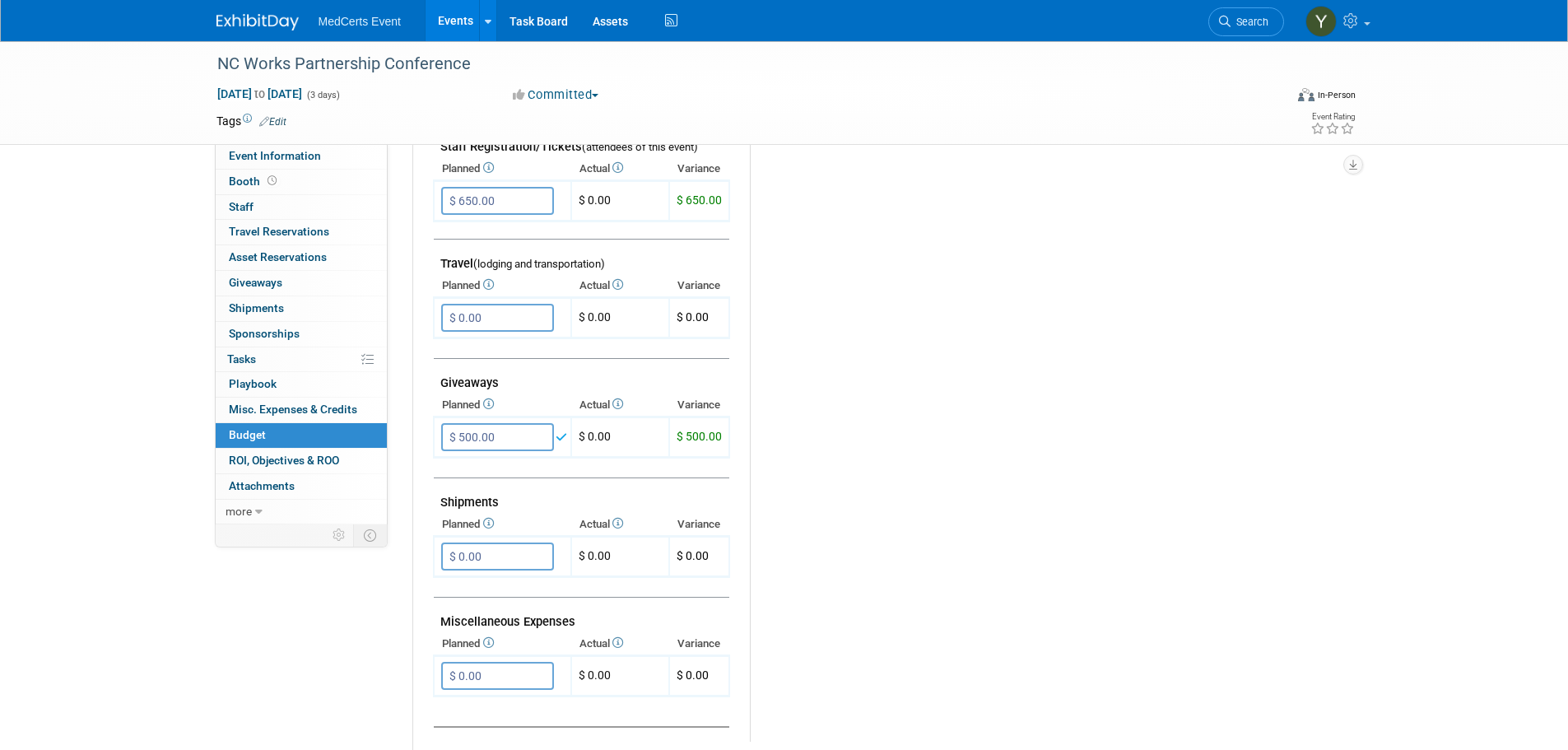
scroll to position [576, 0]
click at [495, 564] on input "$ 0.00" at bounding box center [497, 555] width 113 height 28
type input "$ 800.00"
click at [450, 592] on icon "button" at bounding box center [455, 589] width 11 height 11
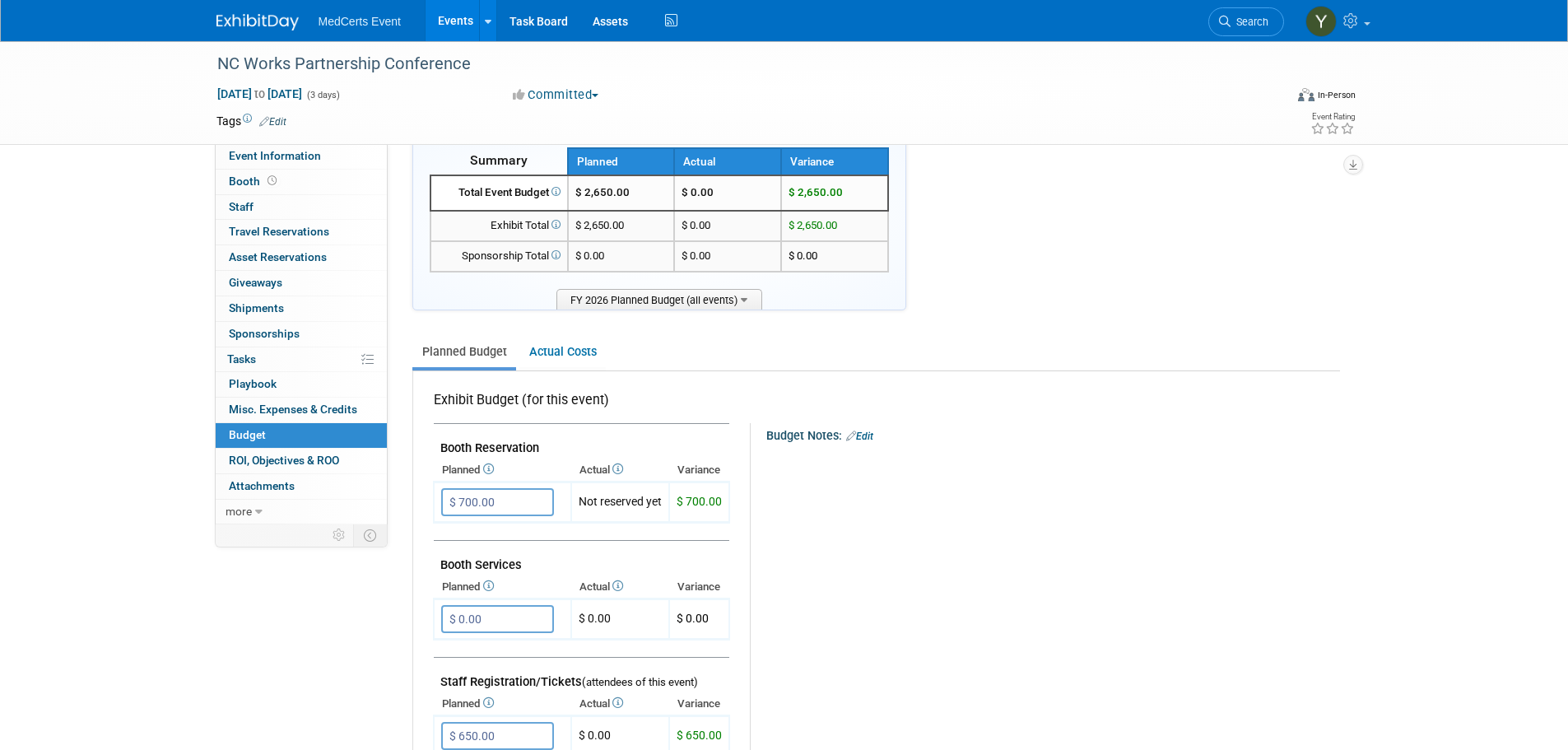
scroll to position [0, 0]
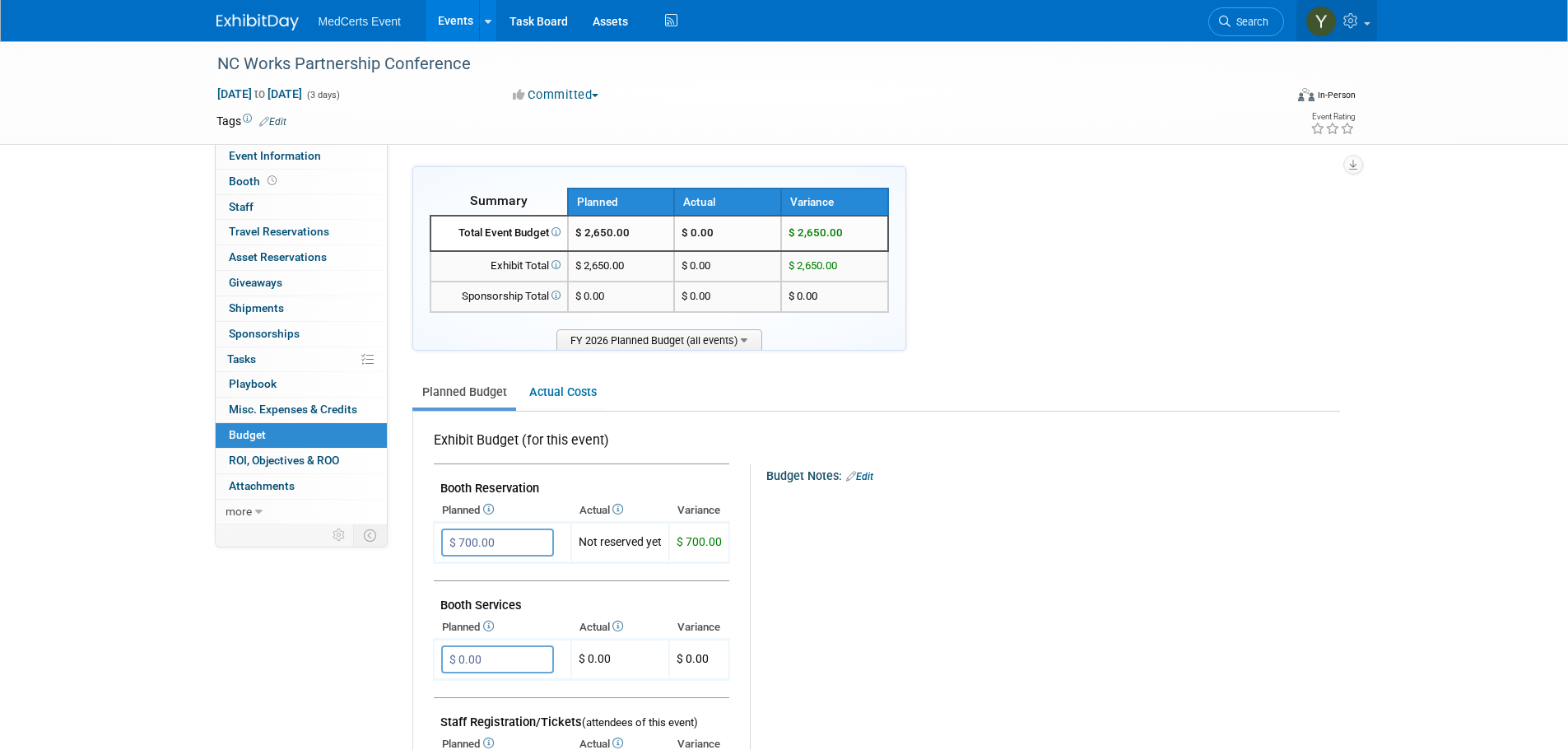
click at [1350, 12] on link at bounding box center [1336, 20] width 81 height 41
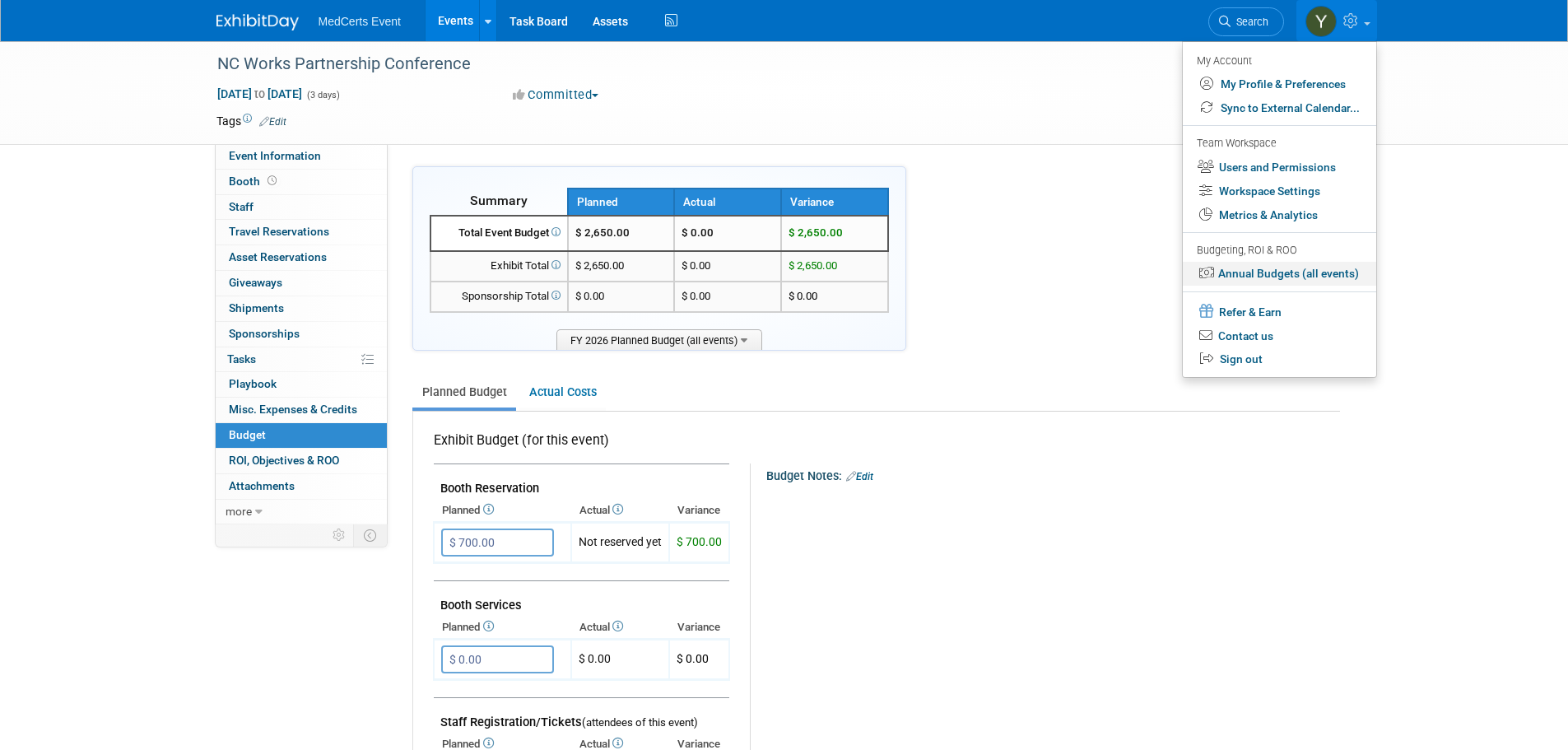
click at [1296, 272] on link "Annual Budgets (all events)" at bounding box center [1279, 273] width 194 height 24
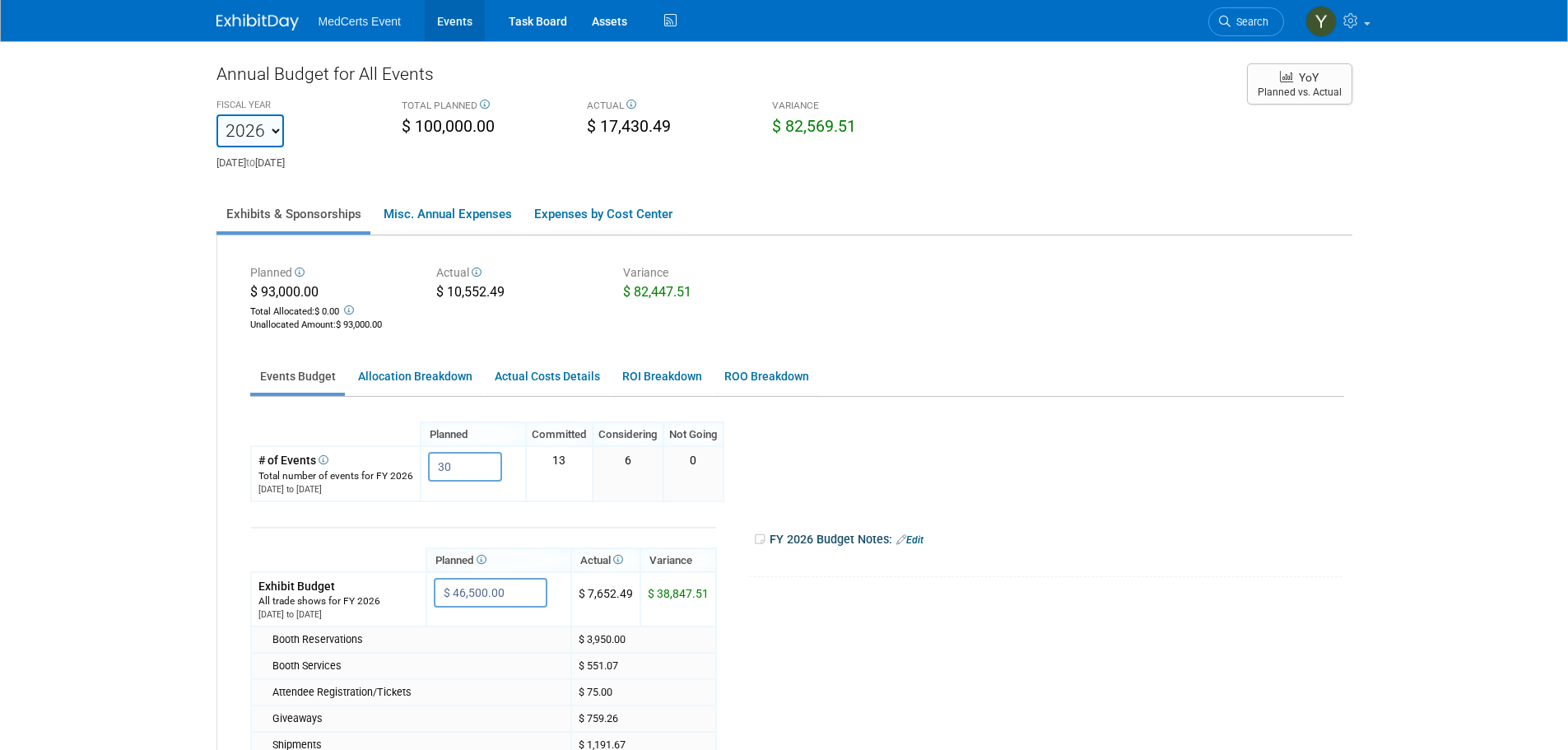
click at [445, 22] on link "Events" at bounding box center [454, 20] width 60 height 41
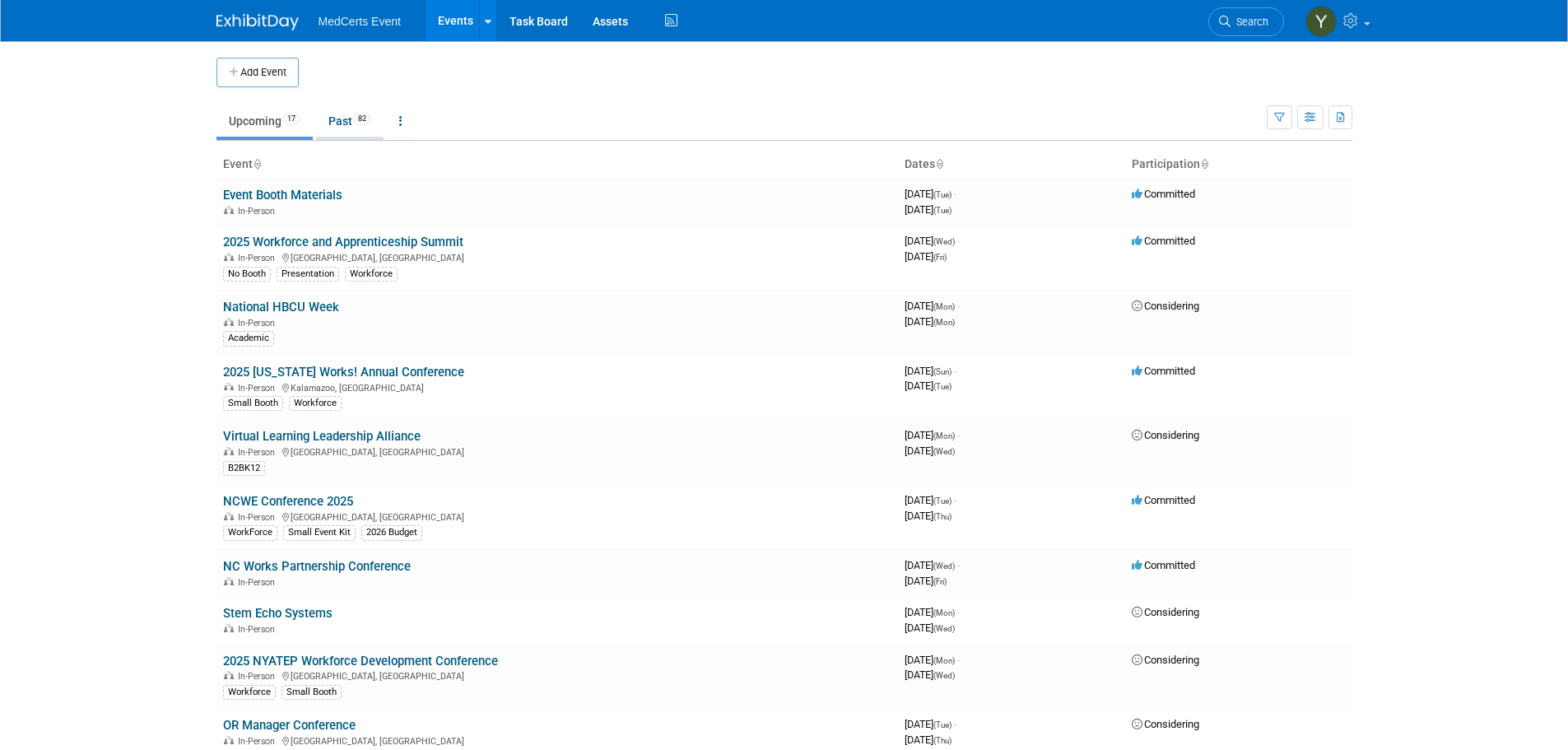
click at [336, 121] on link "Past 82" at bounding box center [349, 121] width 68 height 32
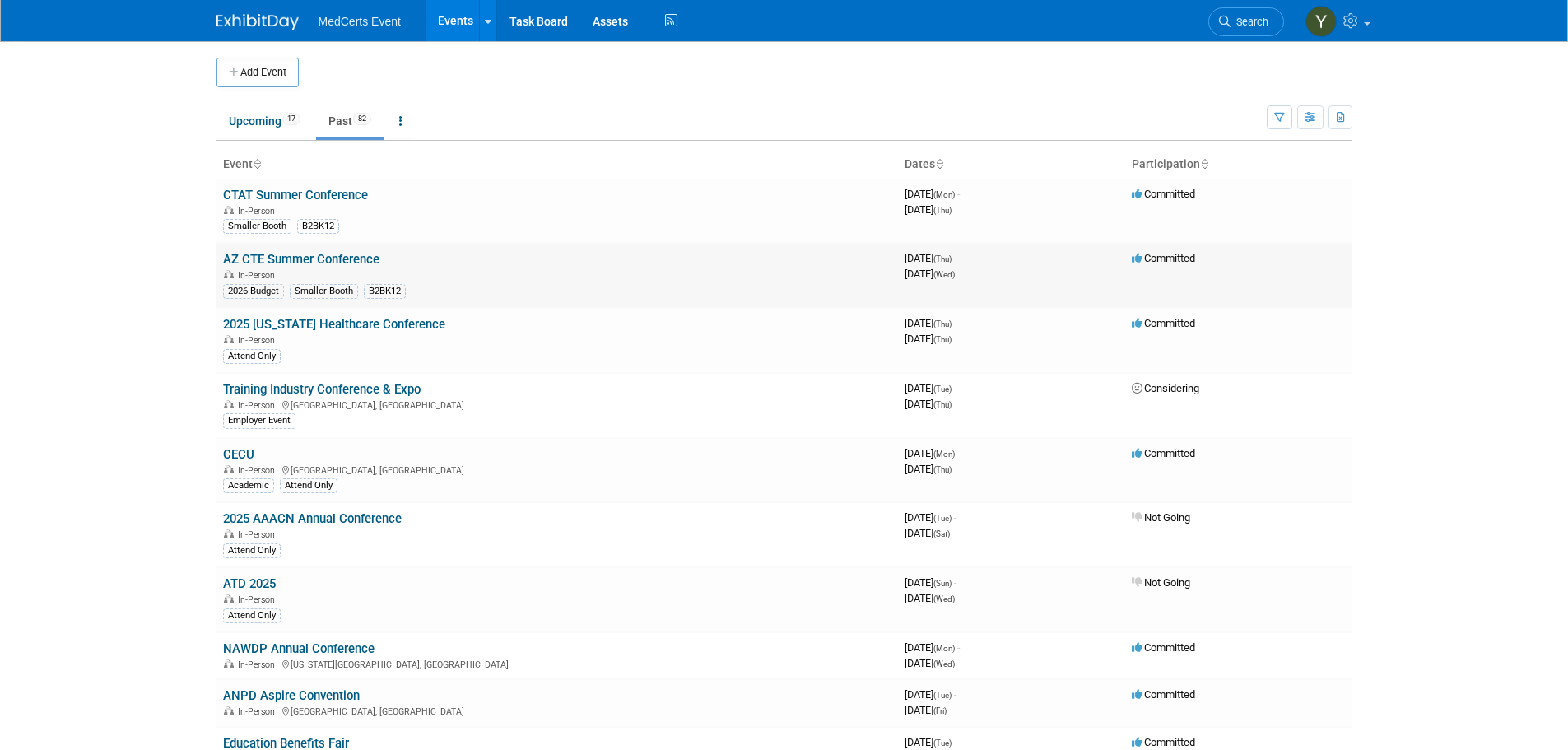
click at [340, 257] on link "AZ CTE Summer Conference" at bounding box center [301, 259] width 156 height 15
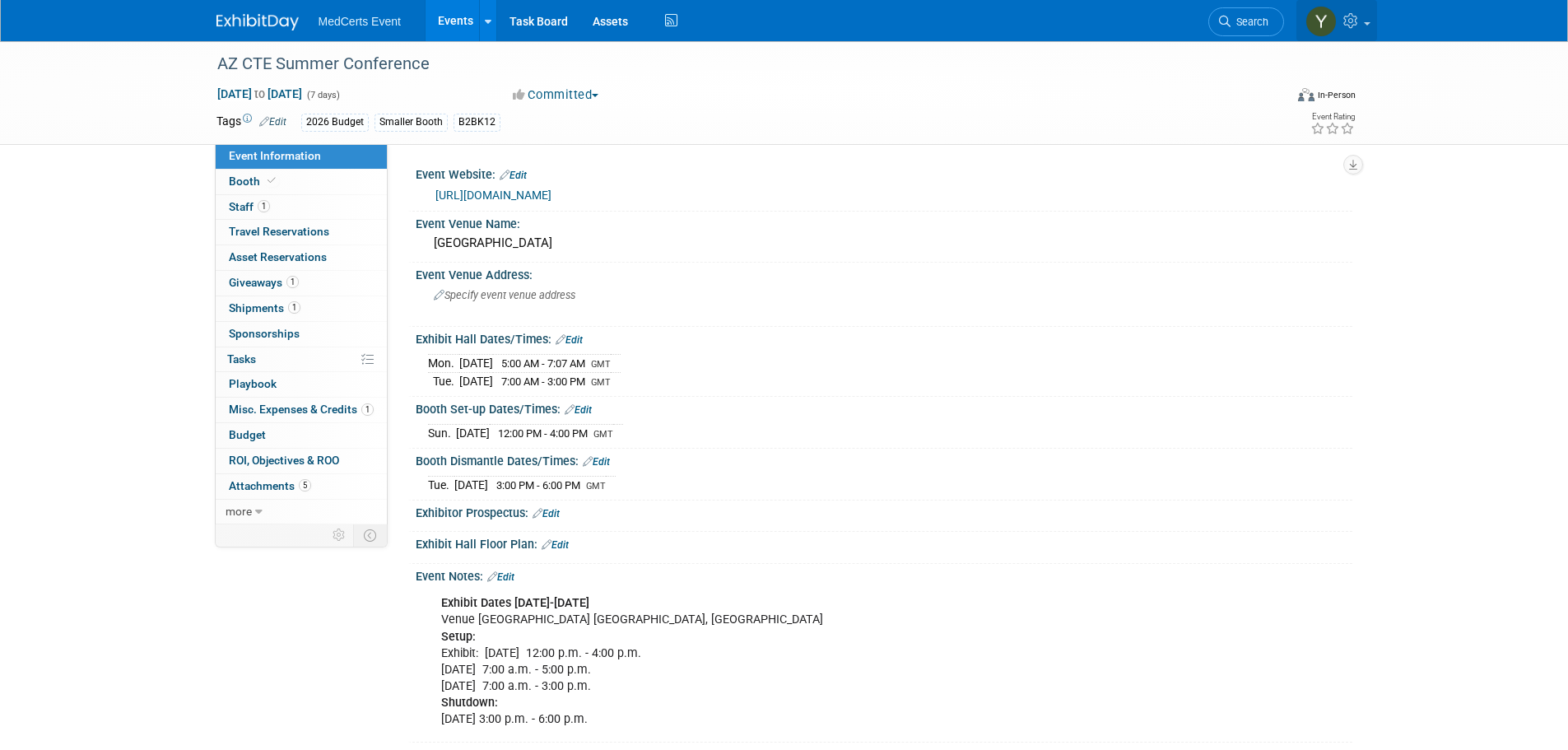
click at [1365, 17] on link at bounding box center [1336, 20] width 81 height 41
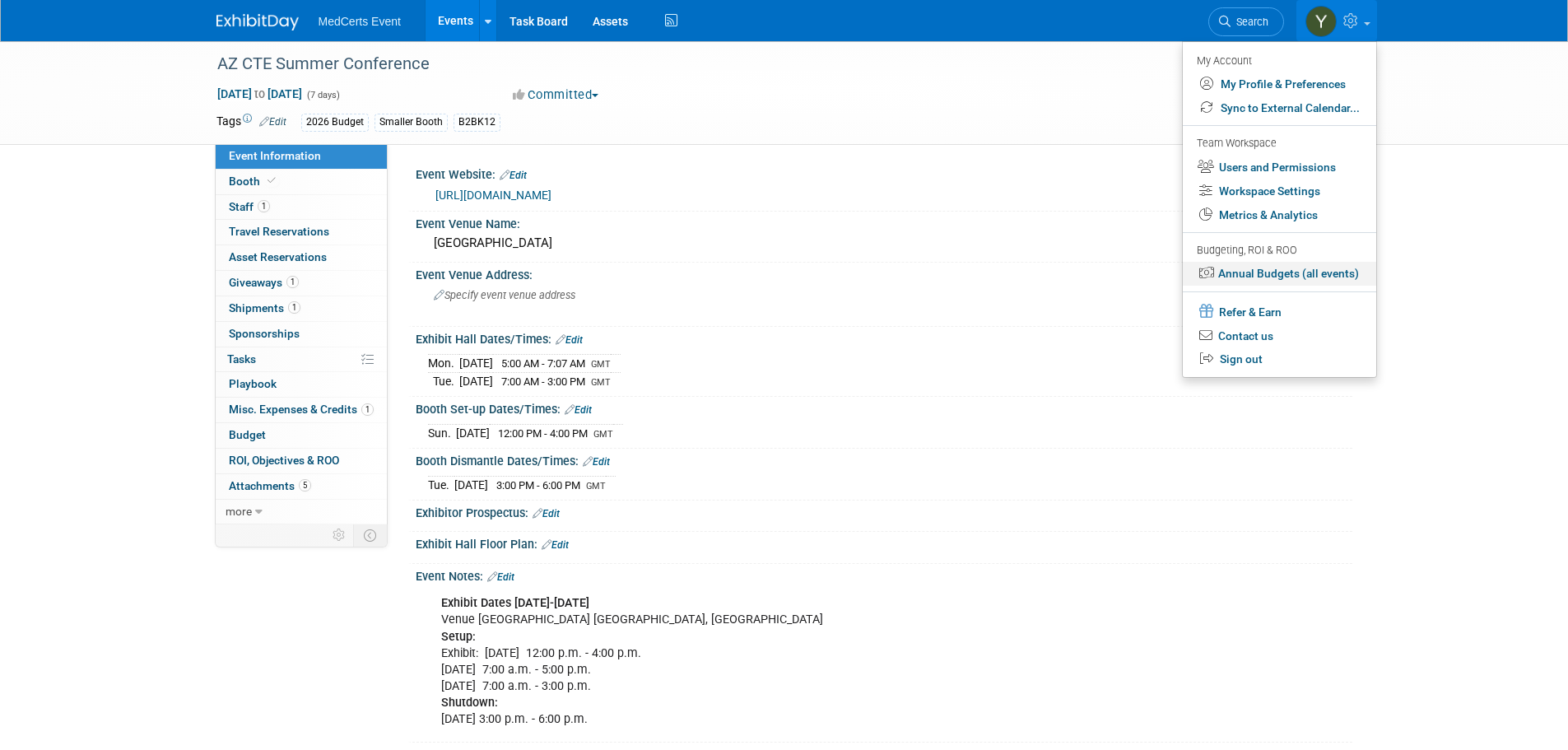
click at [1317, 271] on link "Annual Budgets (all events)" at bounding box center [1279, 273] width 194 height 24
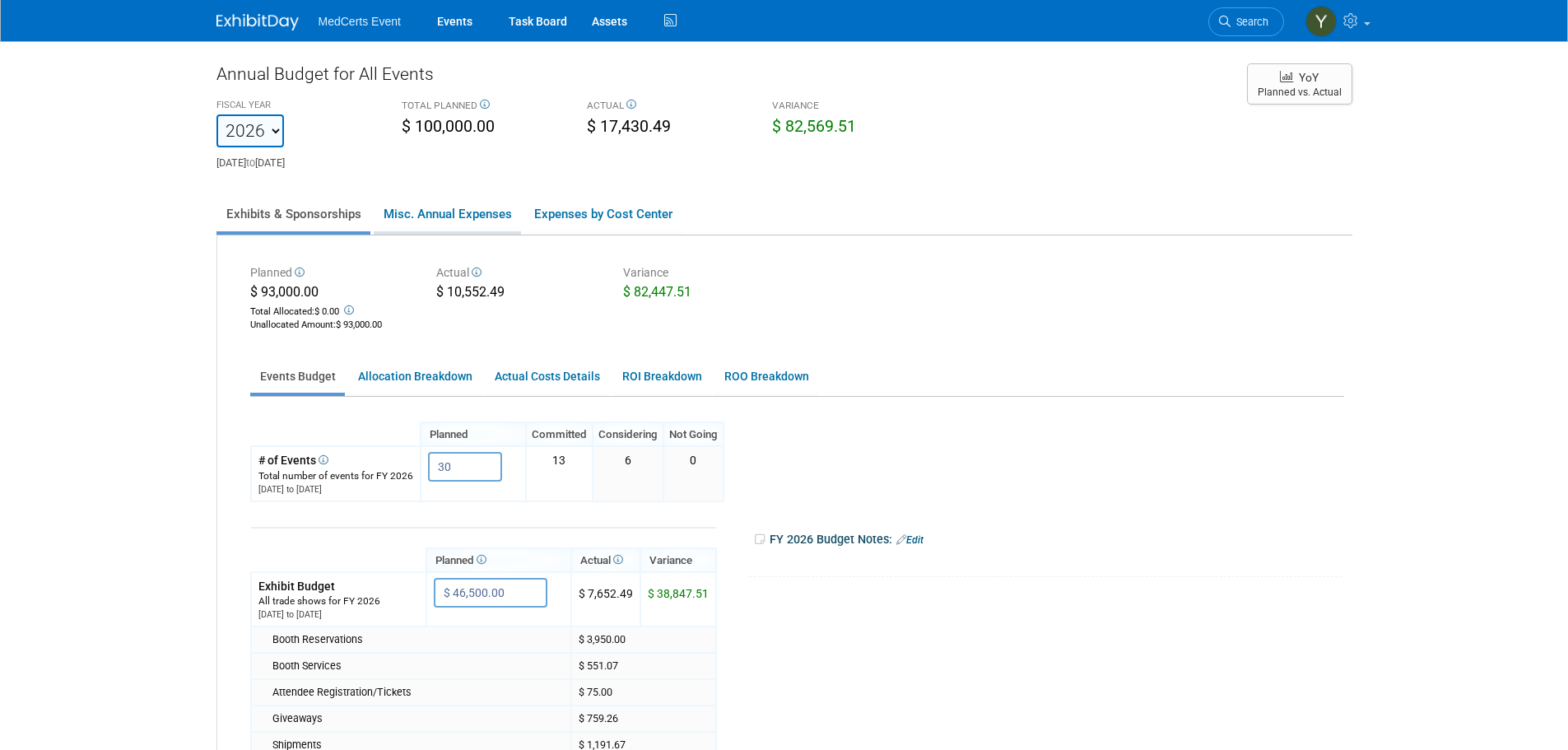
click at [482, 218] on link "Misc. Annual Expenses" at bounding box center [447, 213] width 147 height 34
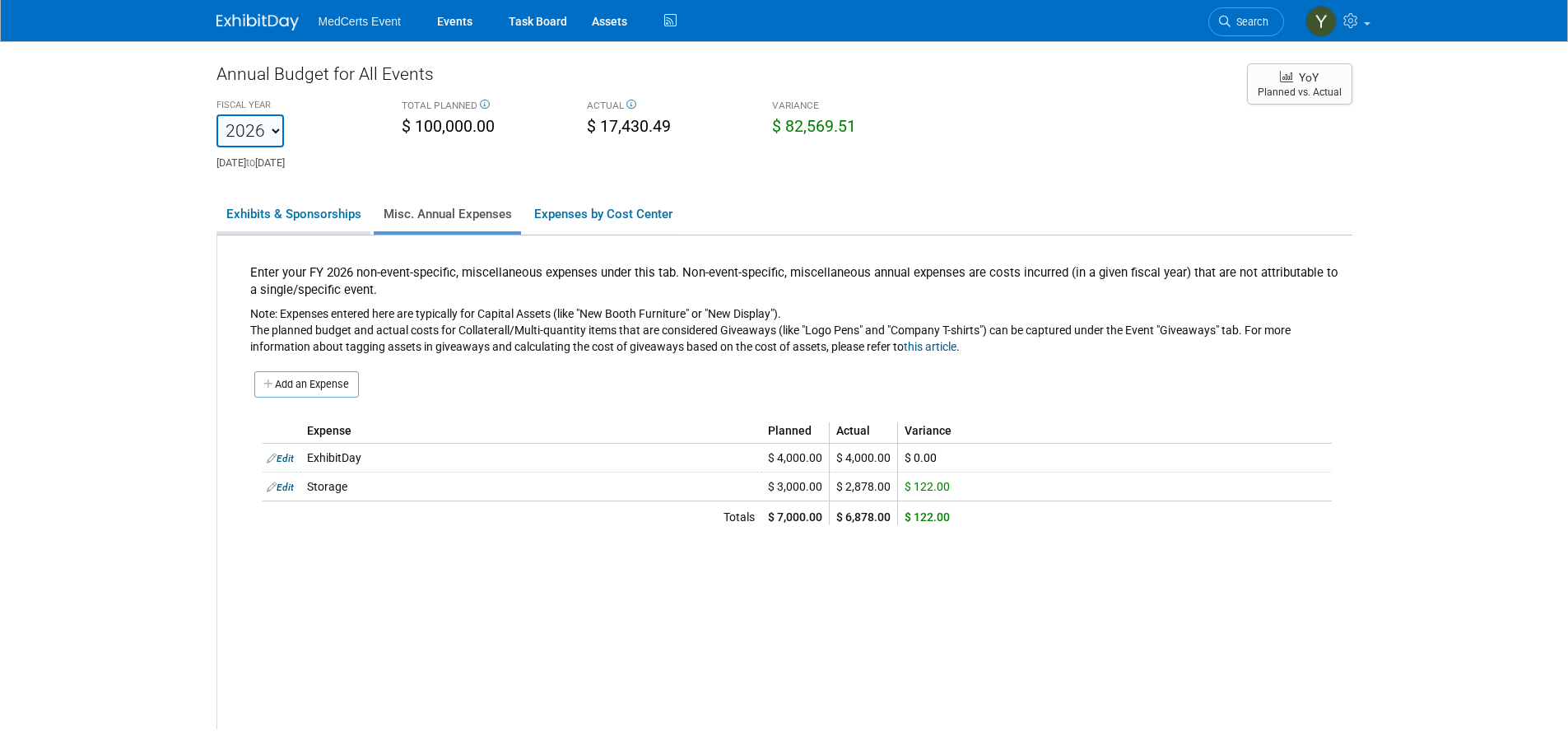
click at [334, 225] on link "Exhibits & Sponsorships" at bounding box center [293, 213] width 153 height 34
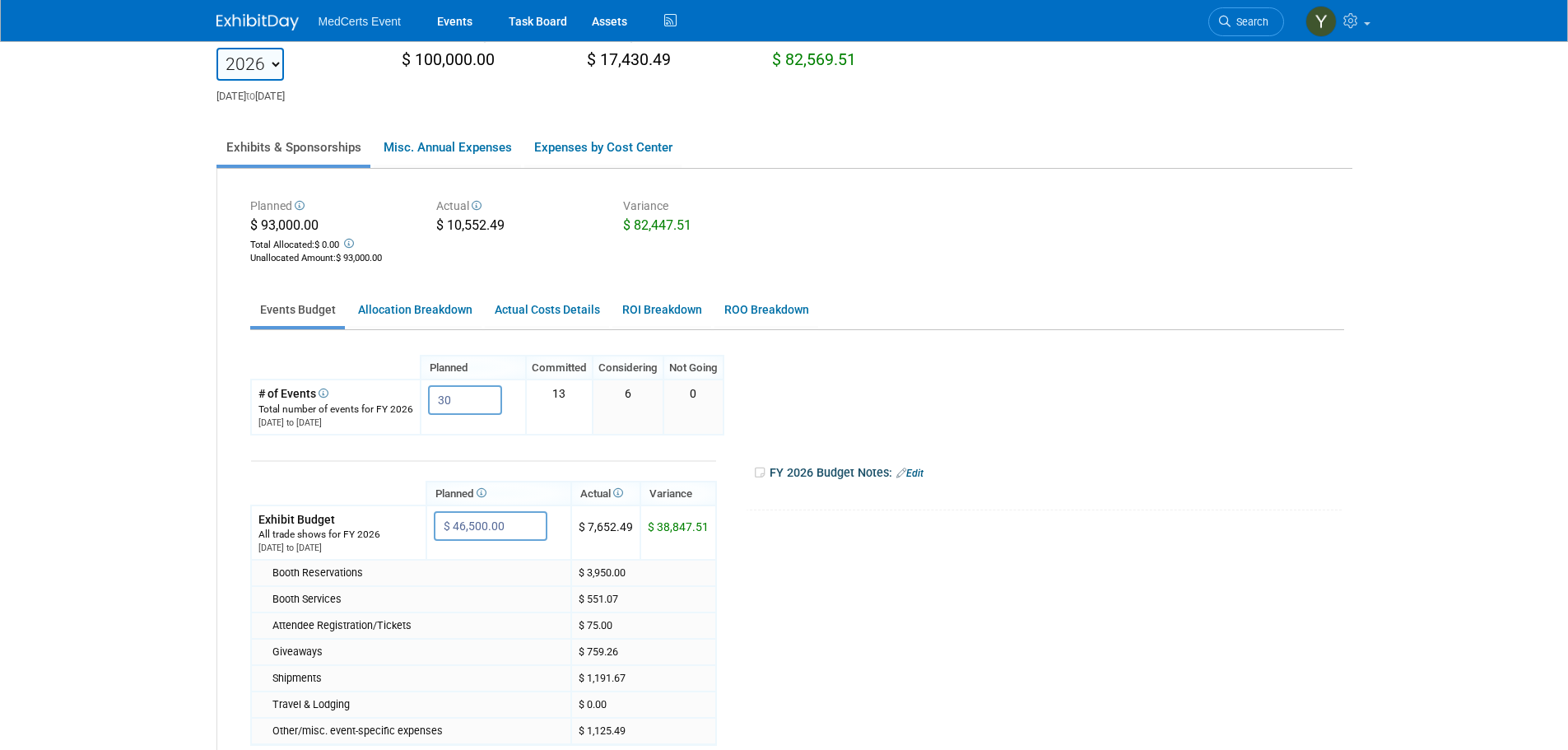
scroll to position [165, 0]
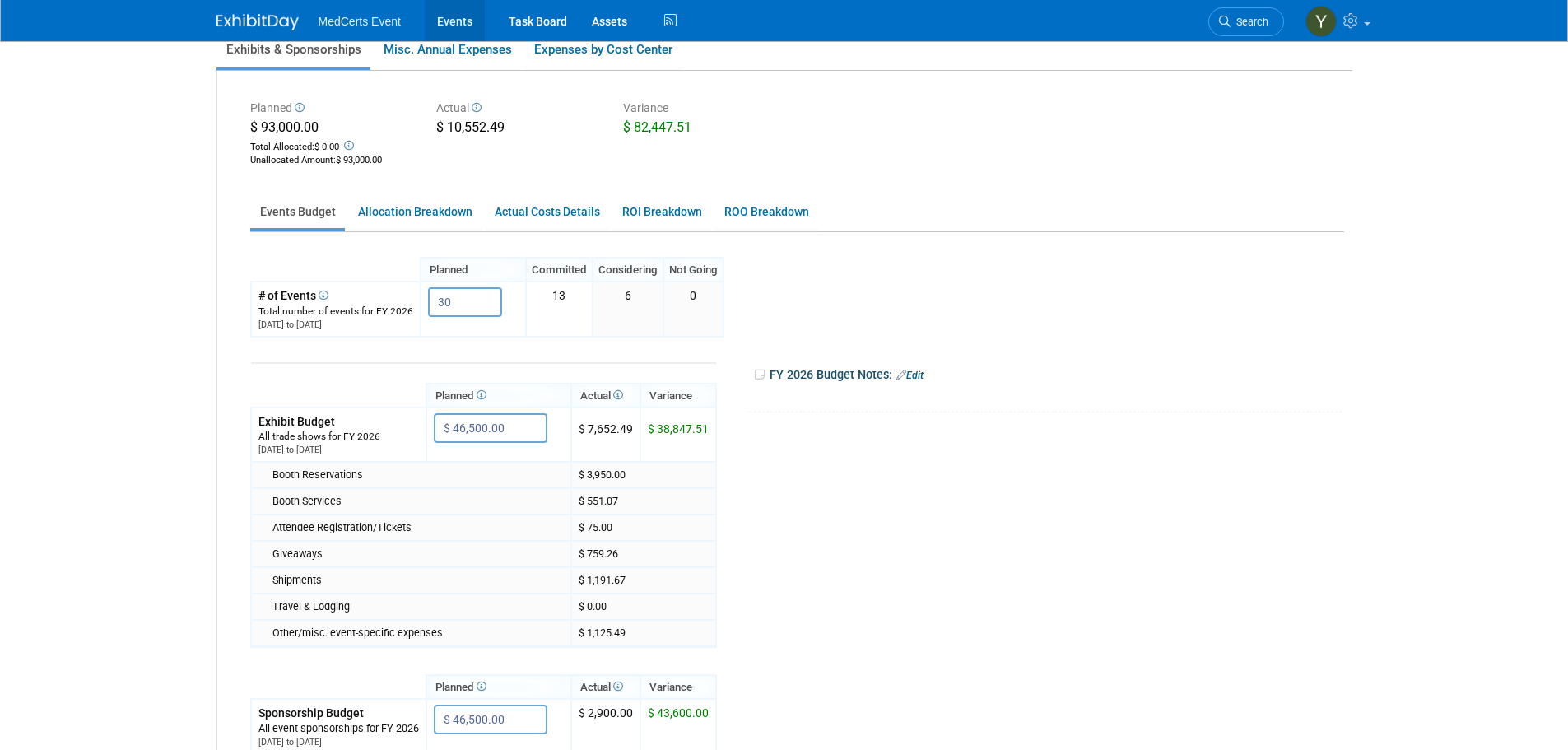
click at [453, 12] on link "Events" at bounding box center [454, 20] width 60 height 41
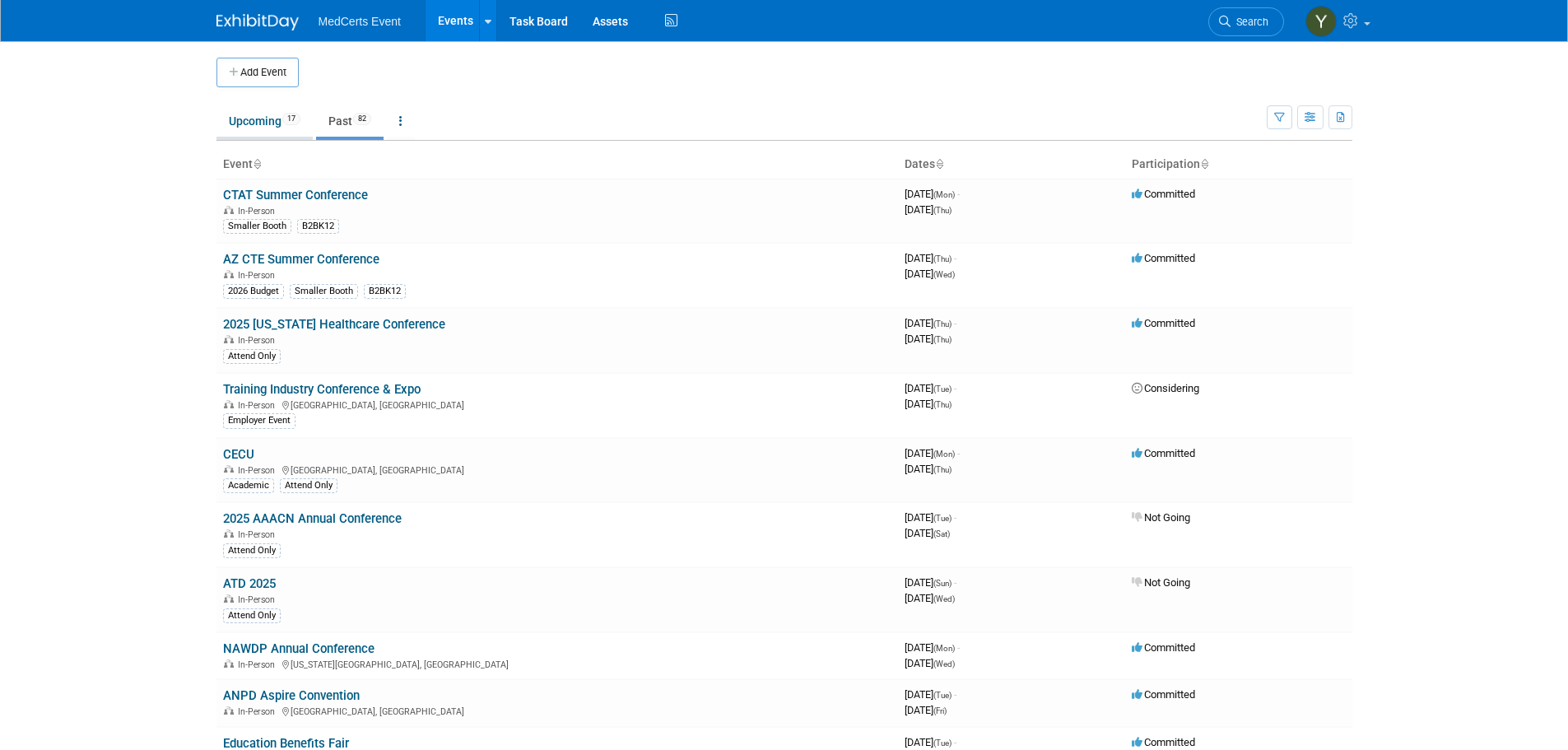
click at [233, 127] on link "Upcoming 17" at bounding box center [265, 121] width 96 height 32
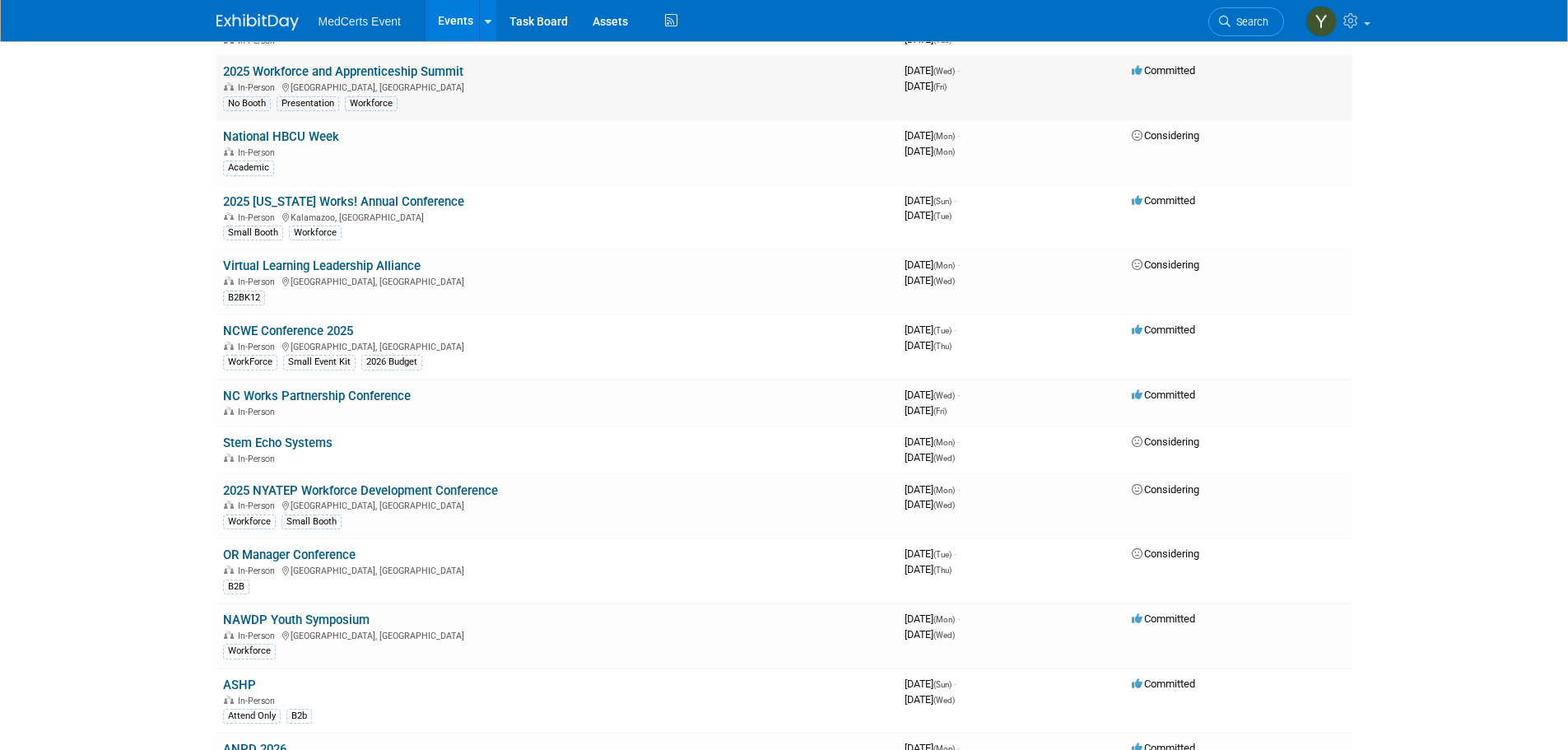
scroll to position [165, 0]
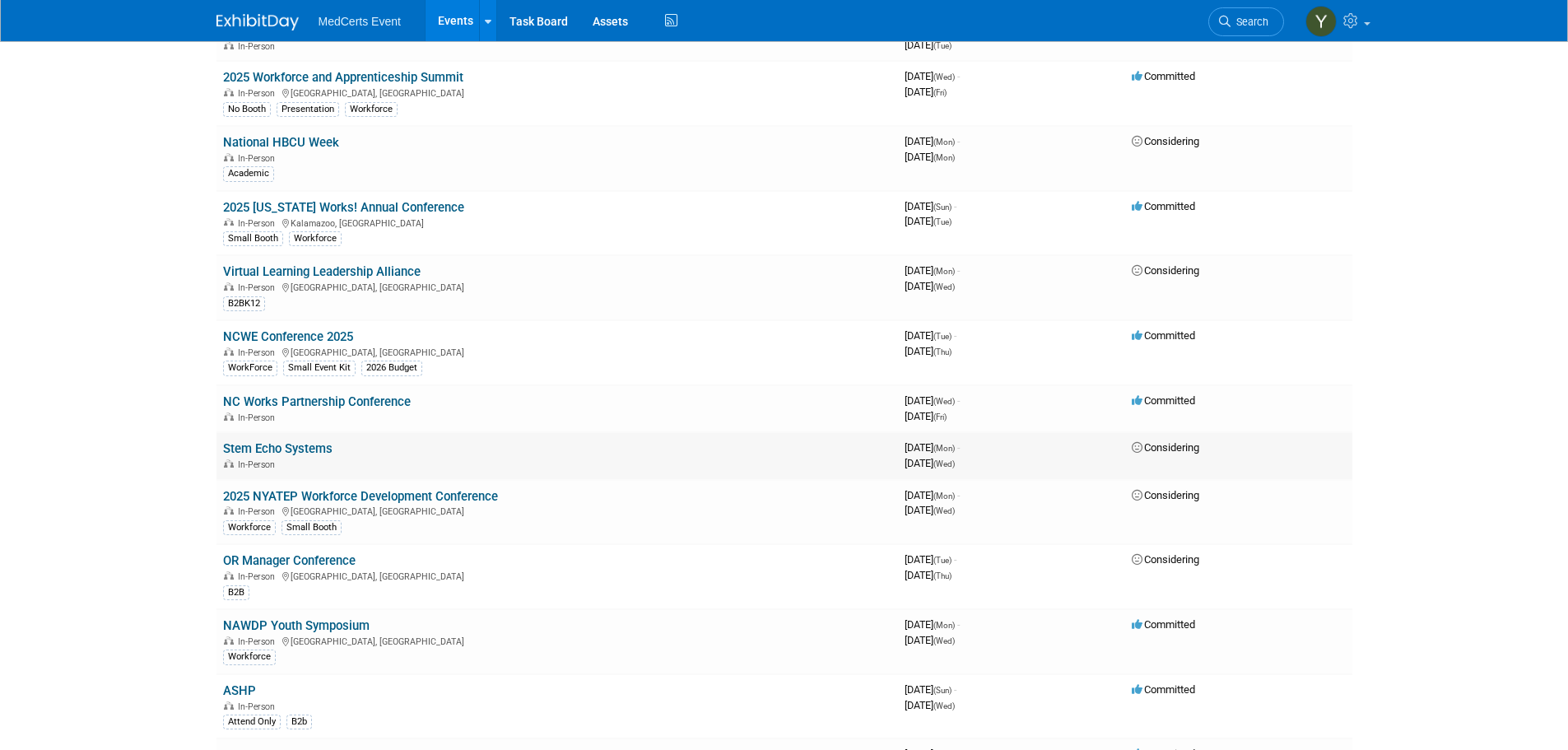
click at [307, 452] on link "Stem Echo Systems" at bounding box center [277, 448] width 110 height 15
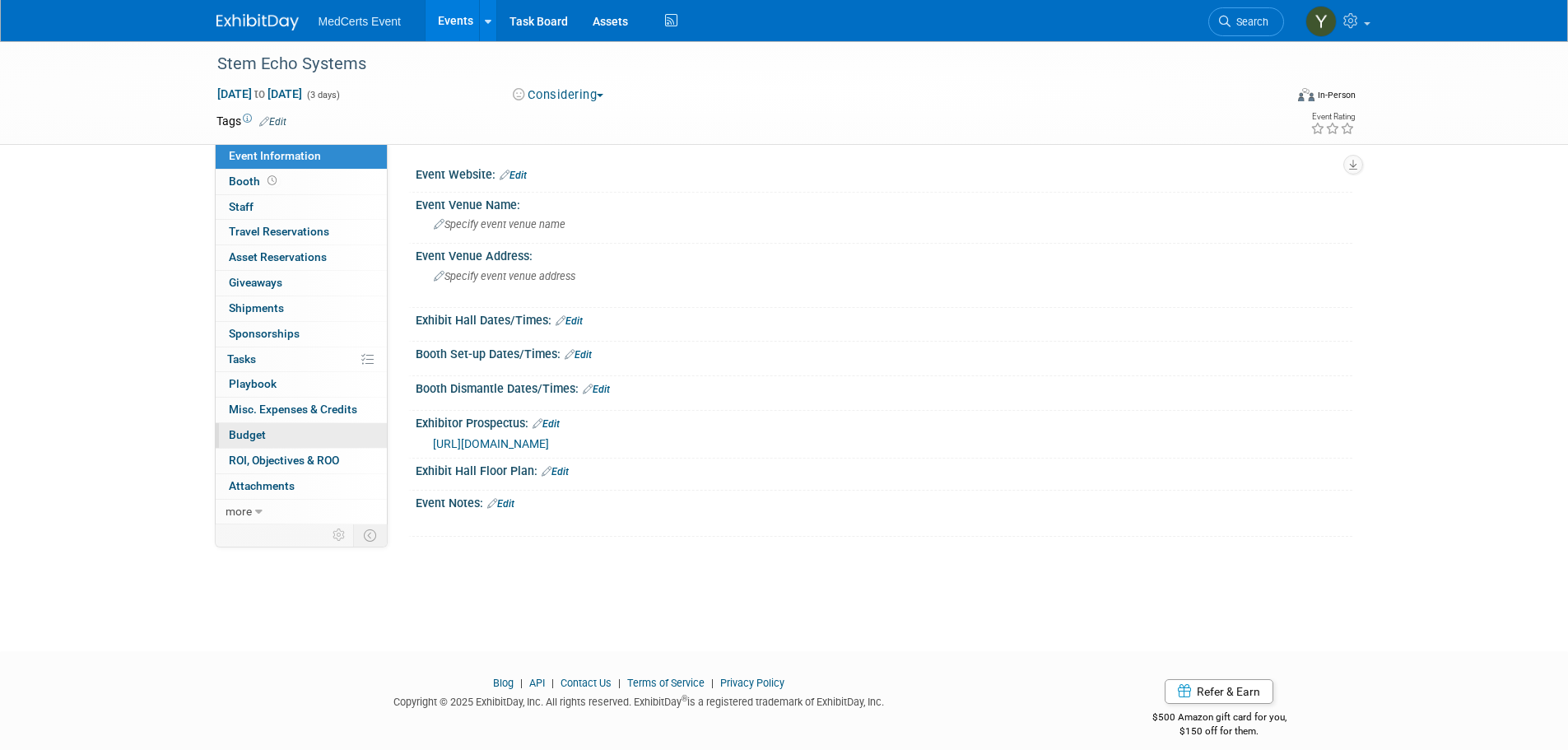
click at [303, 437] on link "Budget" at bounding box center [301, 435] width 171 height 25
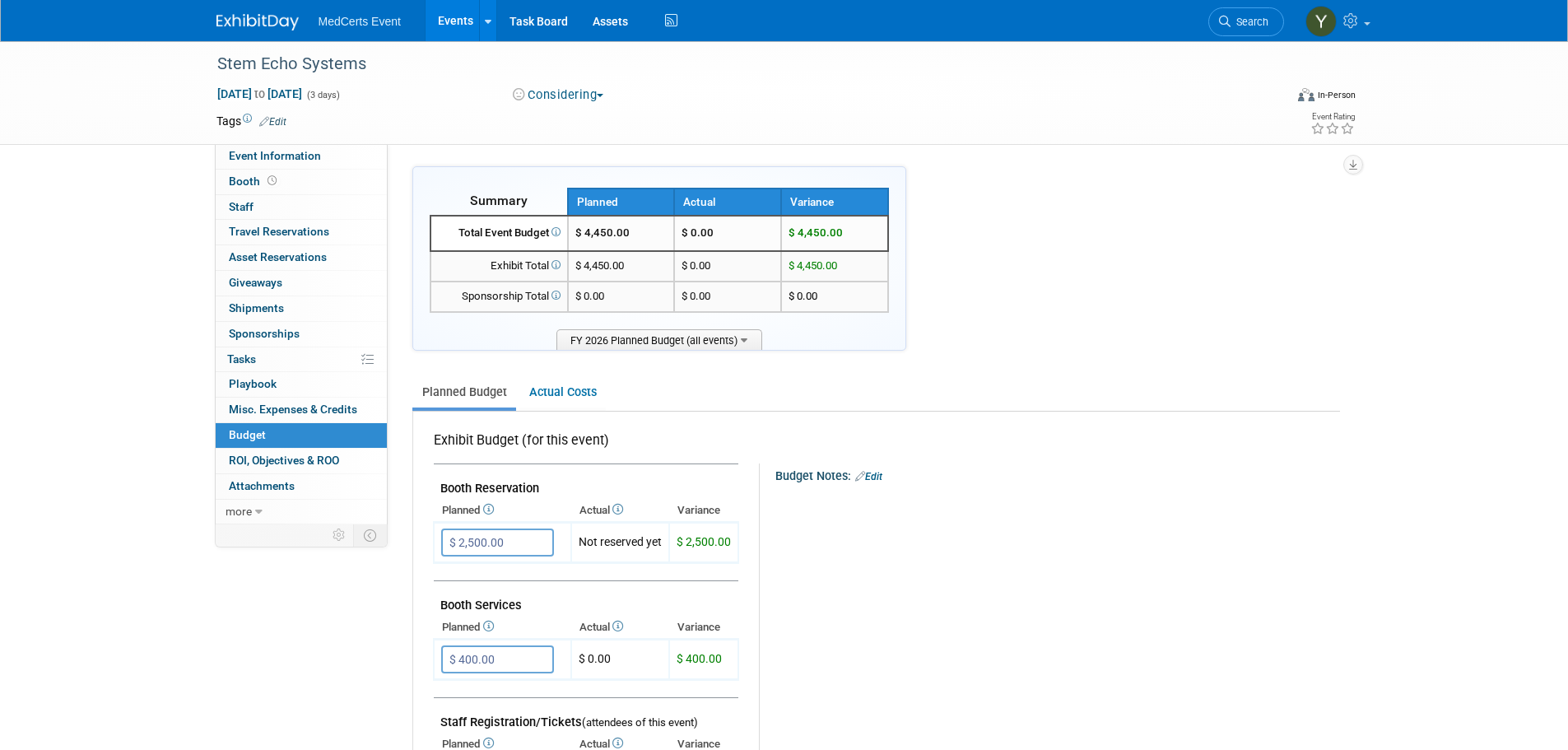
click at [449, 27] on link "Events" at bounding box center [455, 20] width 60 height 41
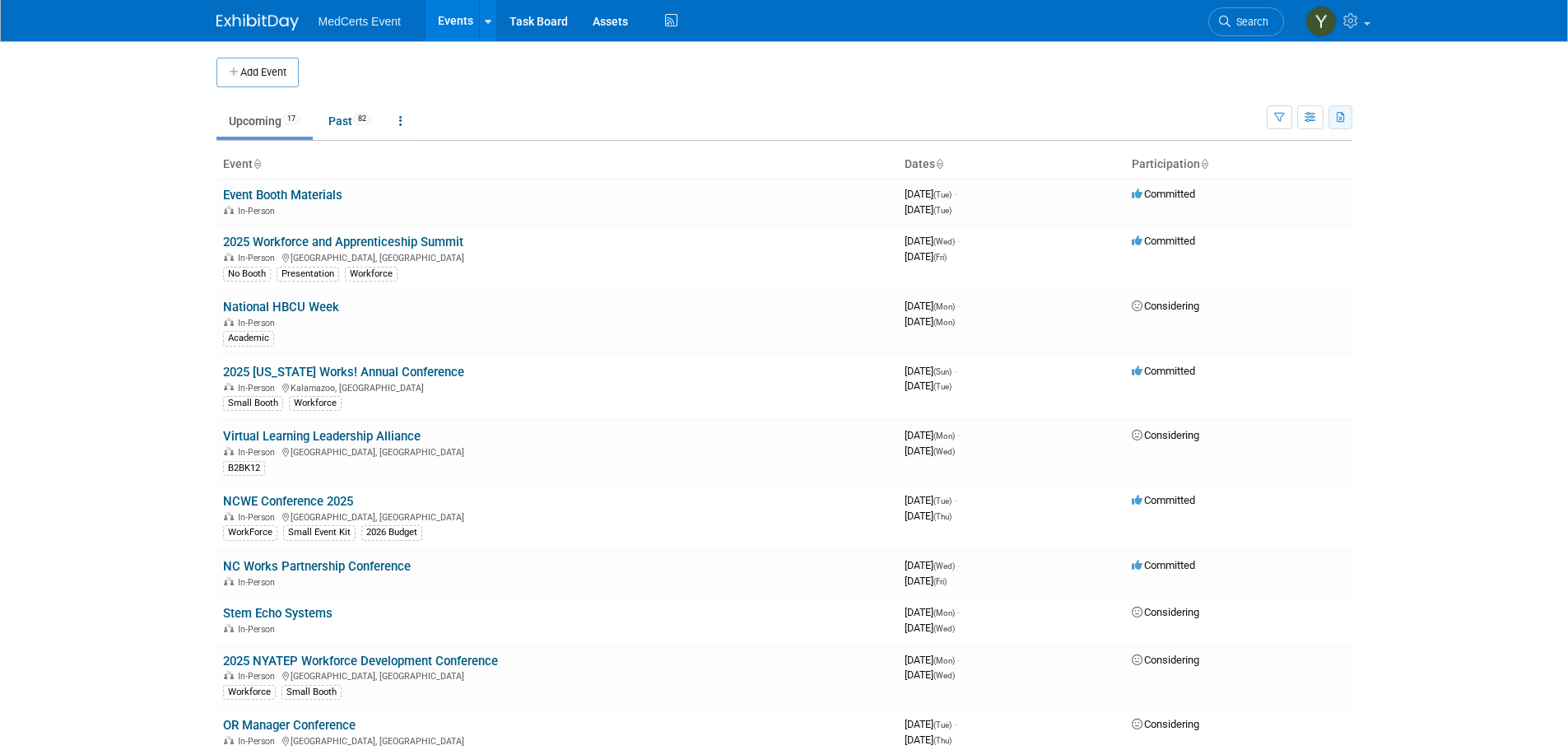
click at [1346, 123] on button "button" at bounding box center [1339, 117] width 24 height 24
click at [1262, 161] on link "Export Current View (17 Events)" at bounding box center [1250, 169] width 179 height 23
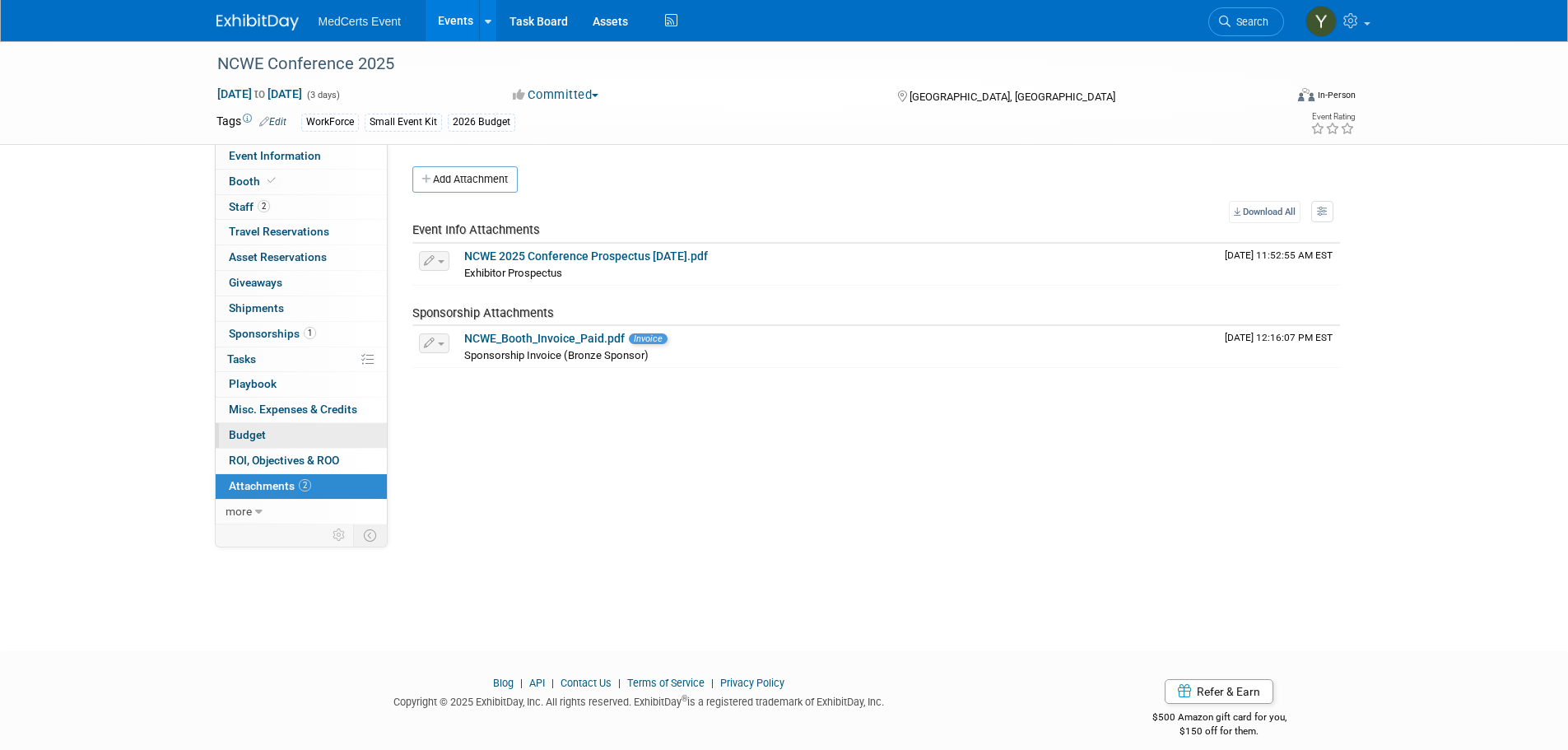
click at [275, 427] on link "Budget" at bounding box center [301, 435] width 171 height 25
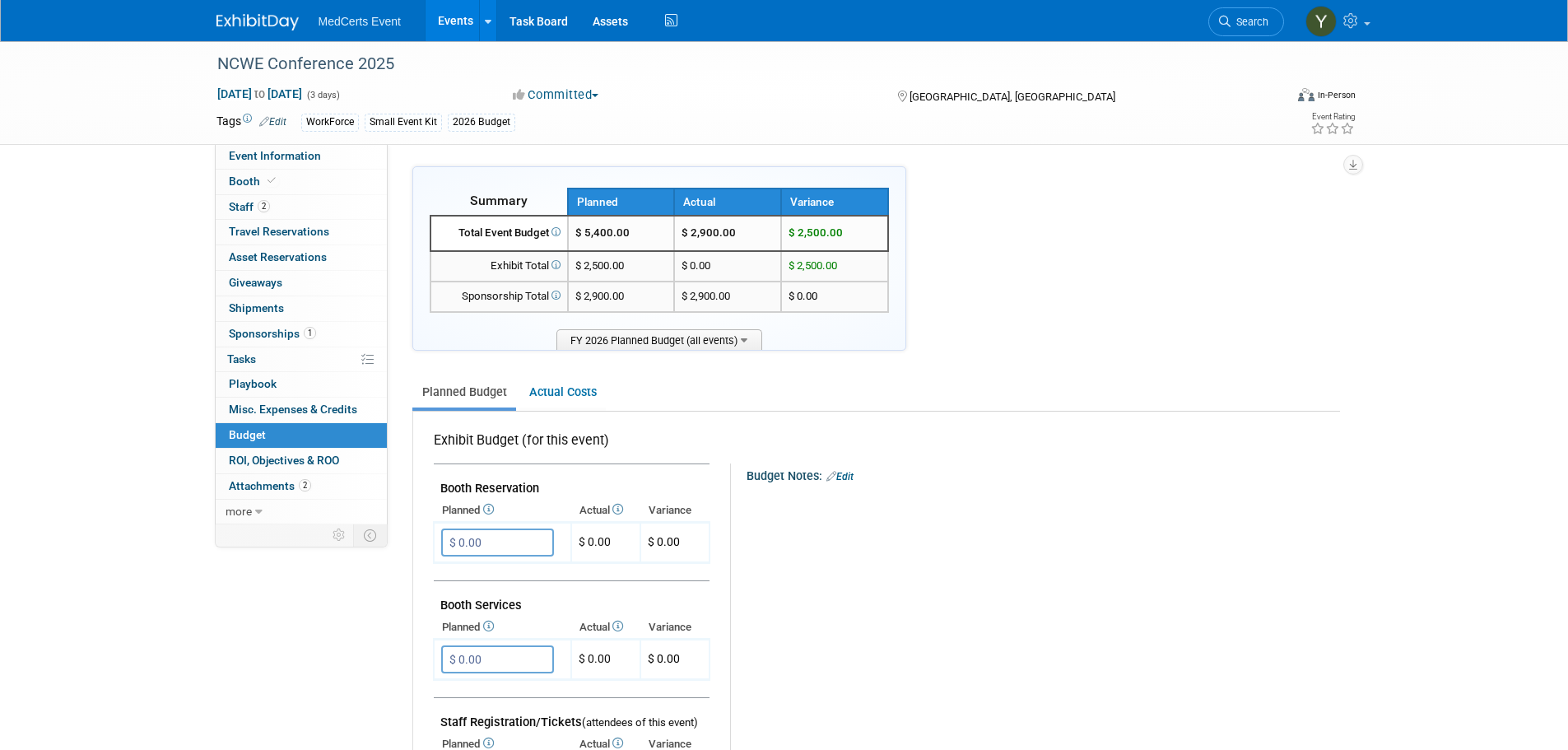
click at [453, 12] on link "Events" at bounding box center [455, 20] width 60 height 41
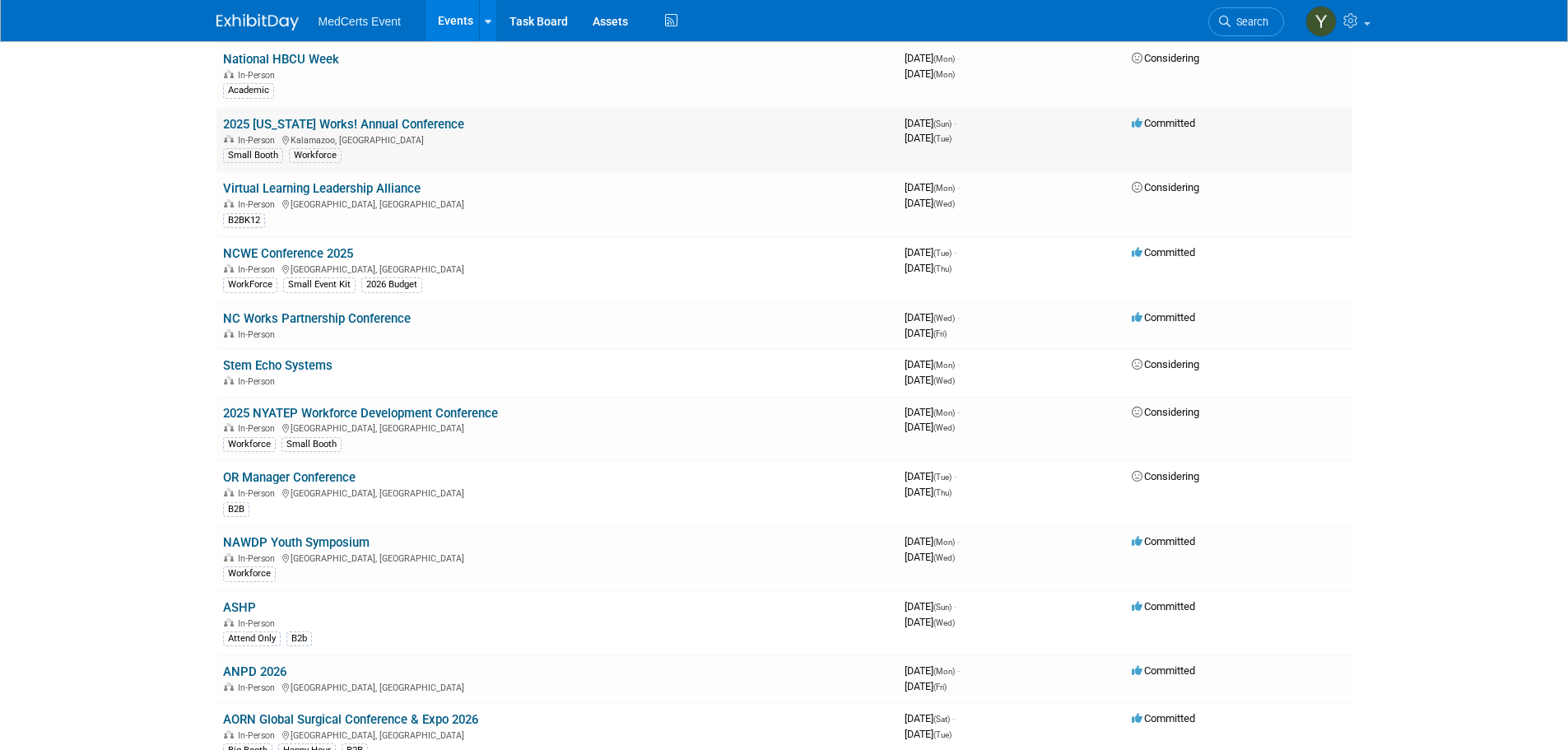
scroll to position [246, 0]
click at [313, 189] on link "Virtual Learning Leadership Alliance" at bounding box center [321, 189] width 197 height 15
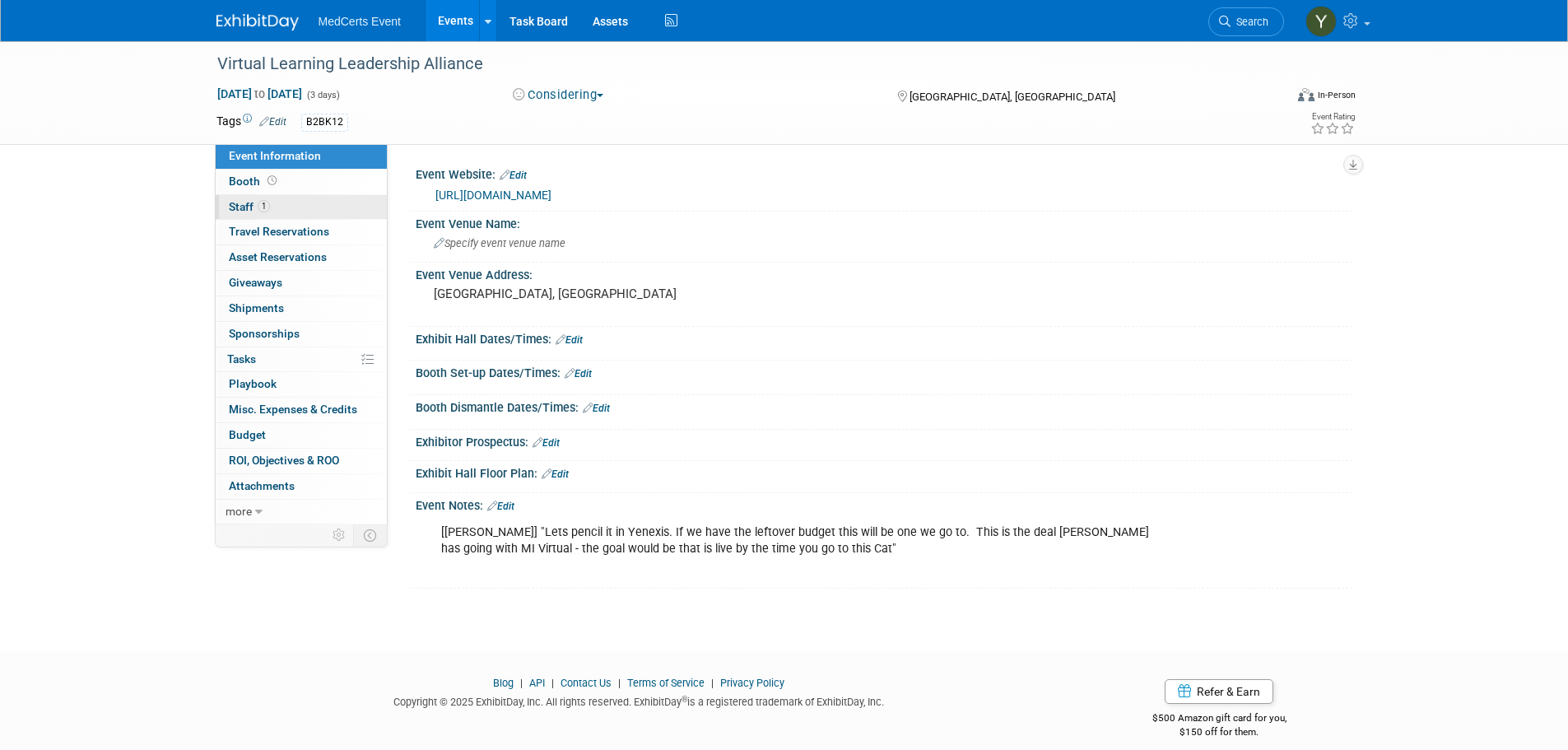
click at [309, 204] on link "1 Staff 1" at bounding box center [301, 207] width 171 height 25
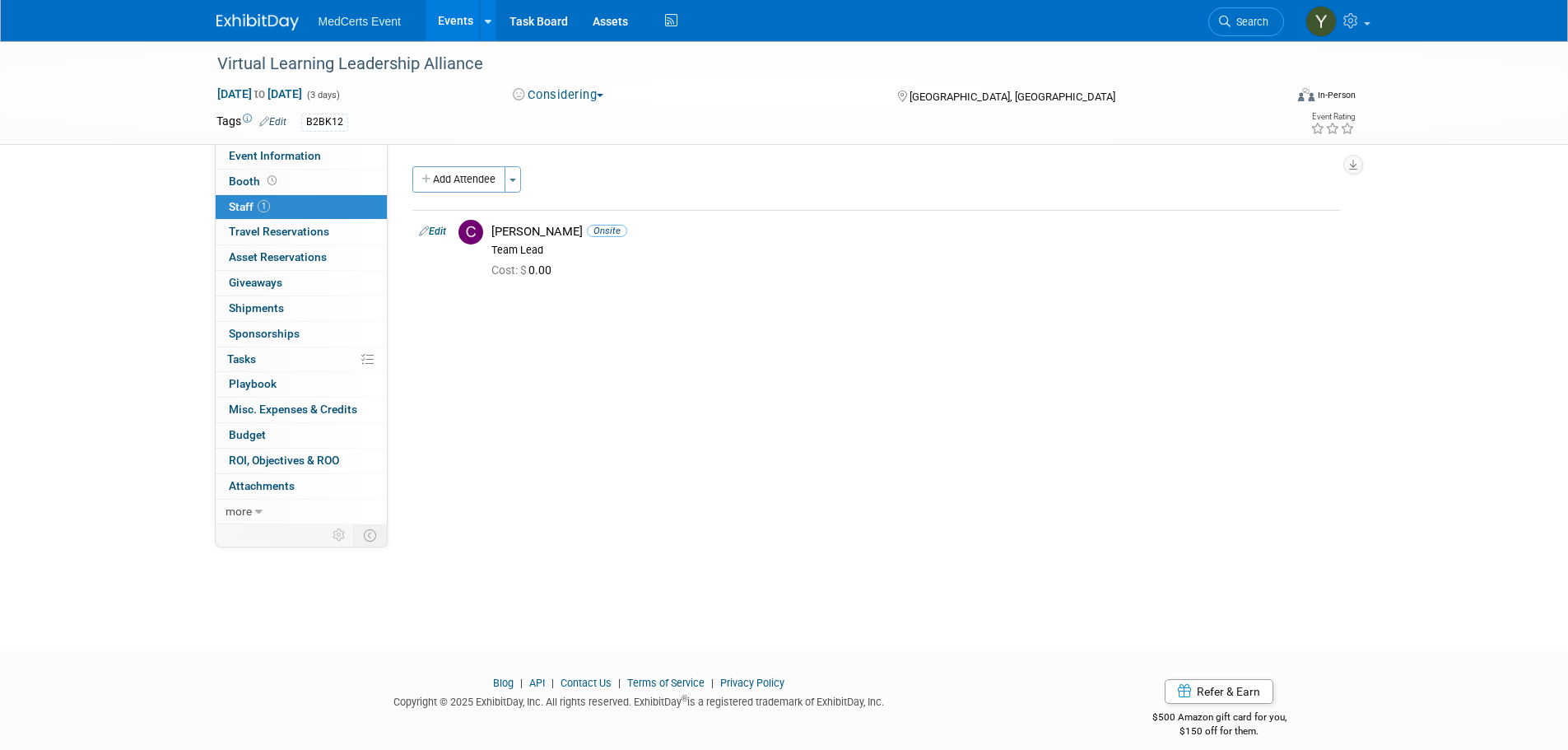
click at [465, 3] on link "Events" at bounding box center [455, 20] width 60 height 41
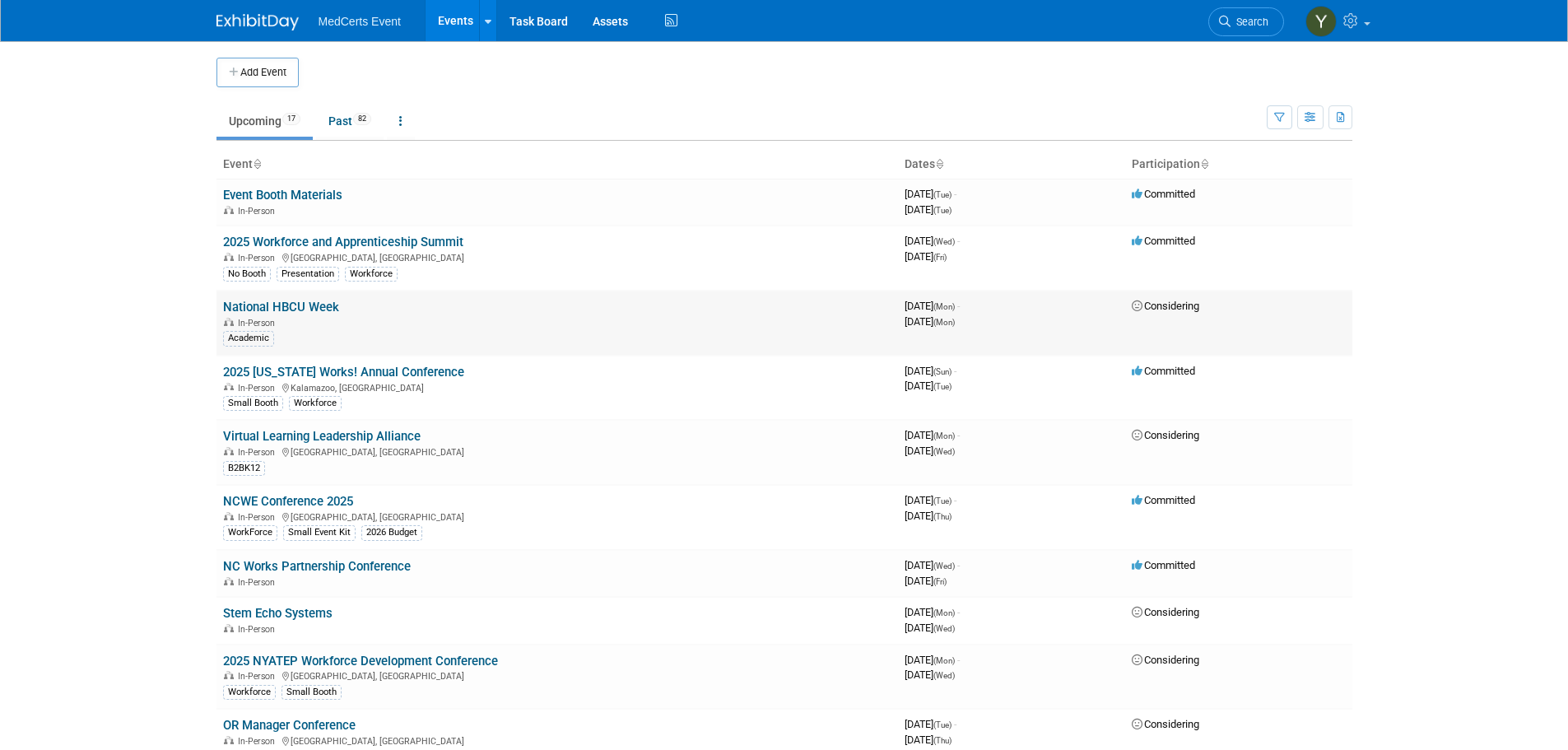
click at [288, 311] on link "National HBCU Week" at bounding box center [281, 307] width 116 height 15
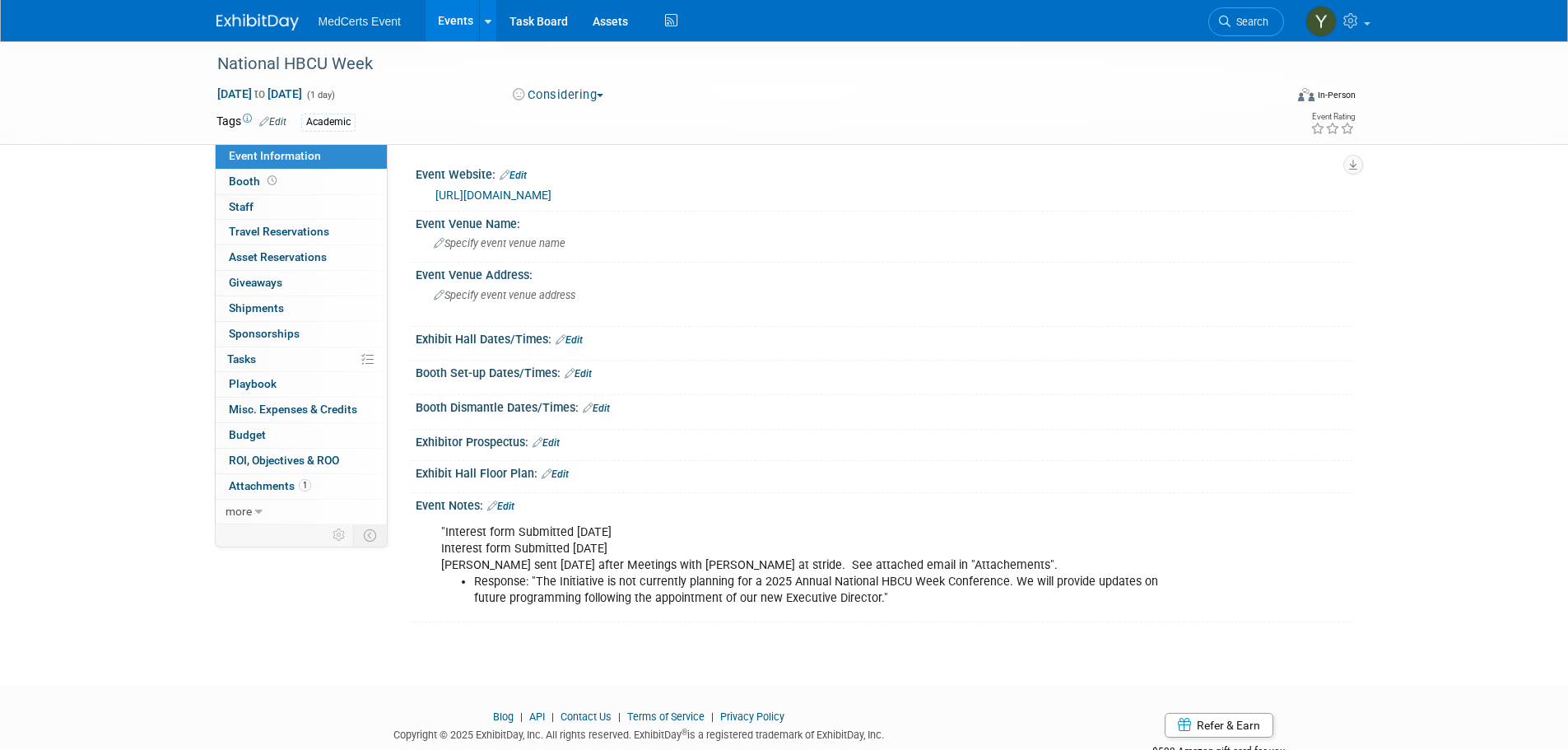
click at [571, 101] on button "Considering" at bounding box center [558, 96] width 103 height 18
click at [580, 172] on link "Not Going" at bounding box center [573, 168] width 130 height 23
click at [450, 15] on link "Events" at bounding box center [455, 20] width 60 height 41
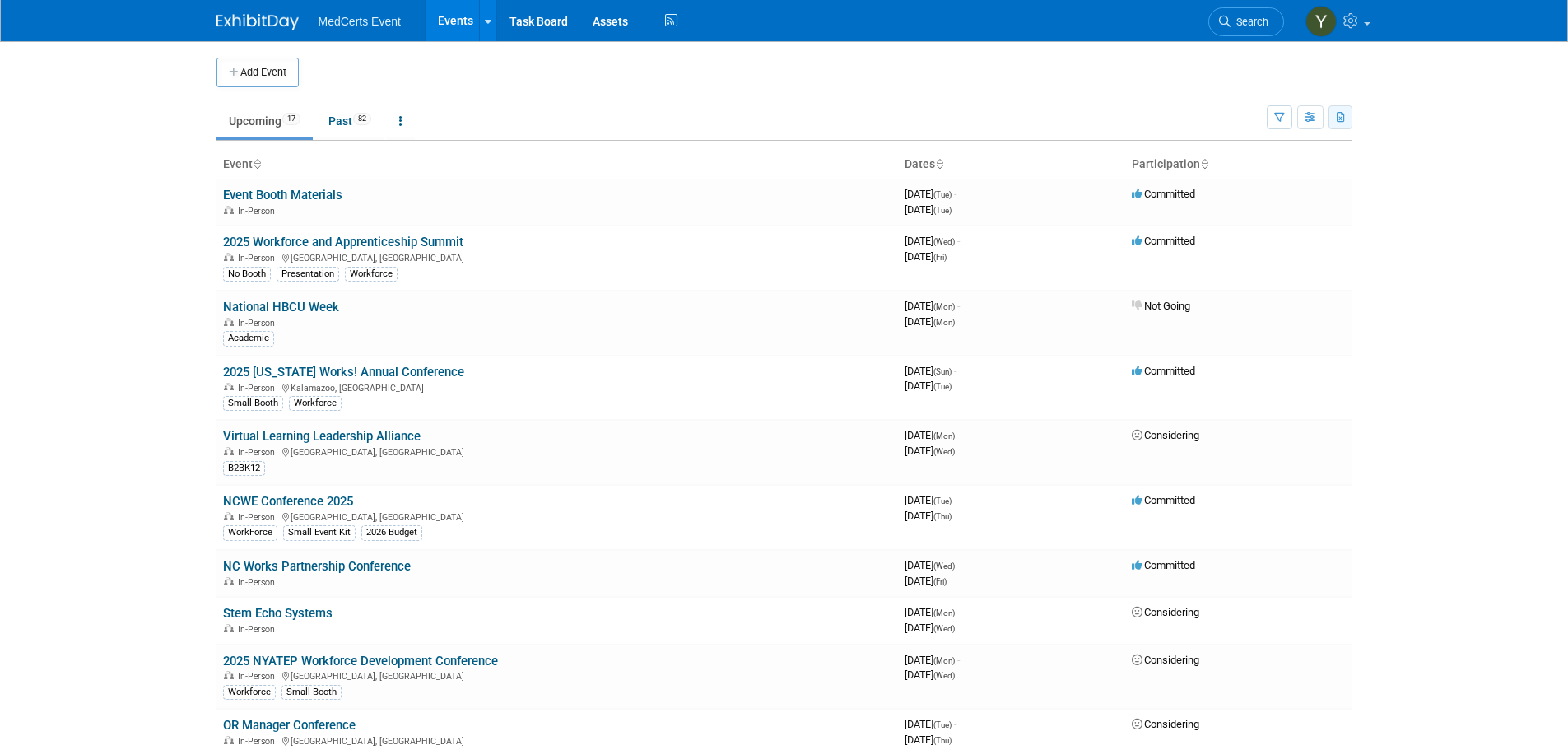
click at [1341, 124] on button "button" at bounding box center [1339, 117] width 24 height 24
click at [1258, 196] on span "(99 Events)" at bounding box center [1244, 196] width 50 height 11
drag, startPoint x: 1318, startPoint y: 324, endPoint x: 1308, endPoint y: 265, distance: 59.8
click at [1318, 324] on td "Not Going" at bounding box center [1238, 323] width 227 height 65
click at [1345, 117] on button "button" at bounding box center [1339, 117] width 24 height 24
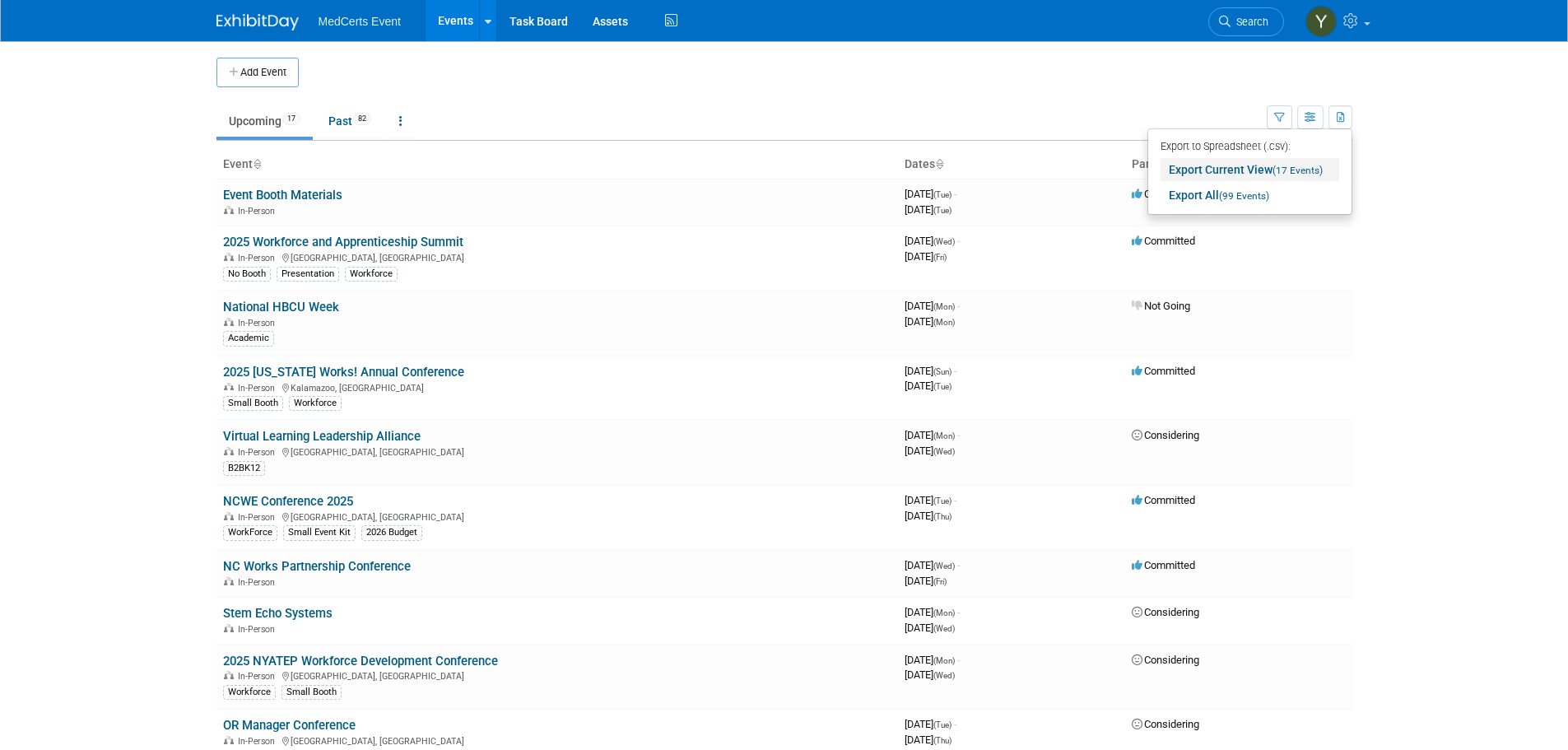
click at [1288, 165] on span "(17 Events)" at bounding box center [1297, 170] width 50 height 11
click at [1358, 30] on link at bounding box center [1336, 20] width 81 height 41
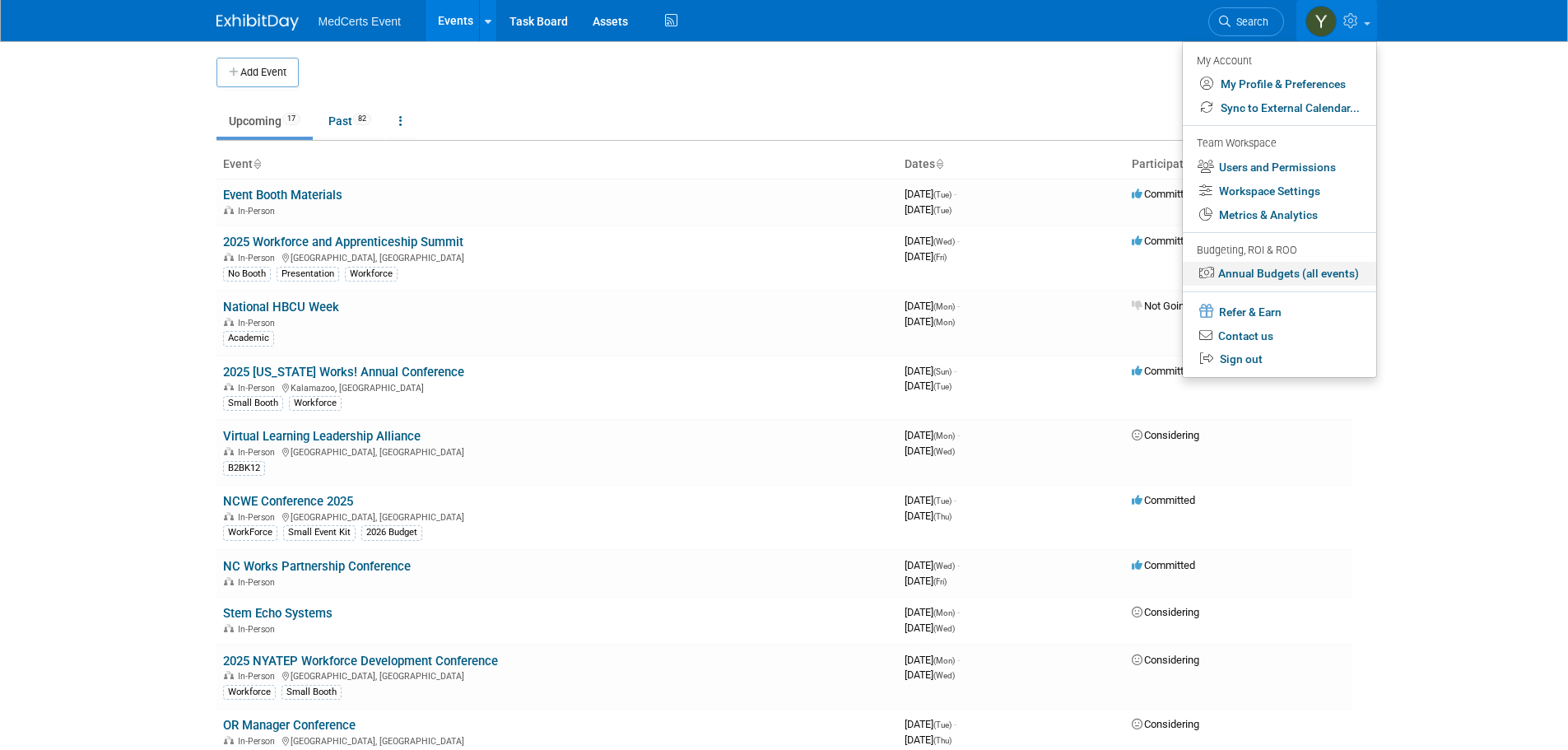
click at [1287, 265] on link "Annual Budgets (all events)" at bounding box center [1279, 273] width 194 height 24
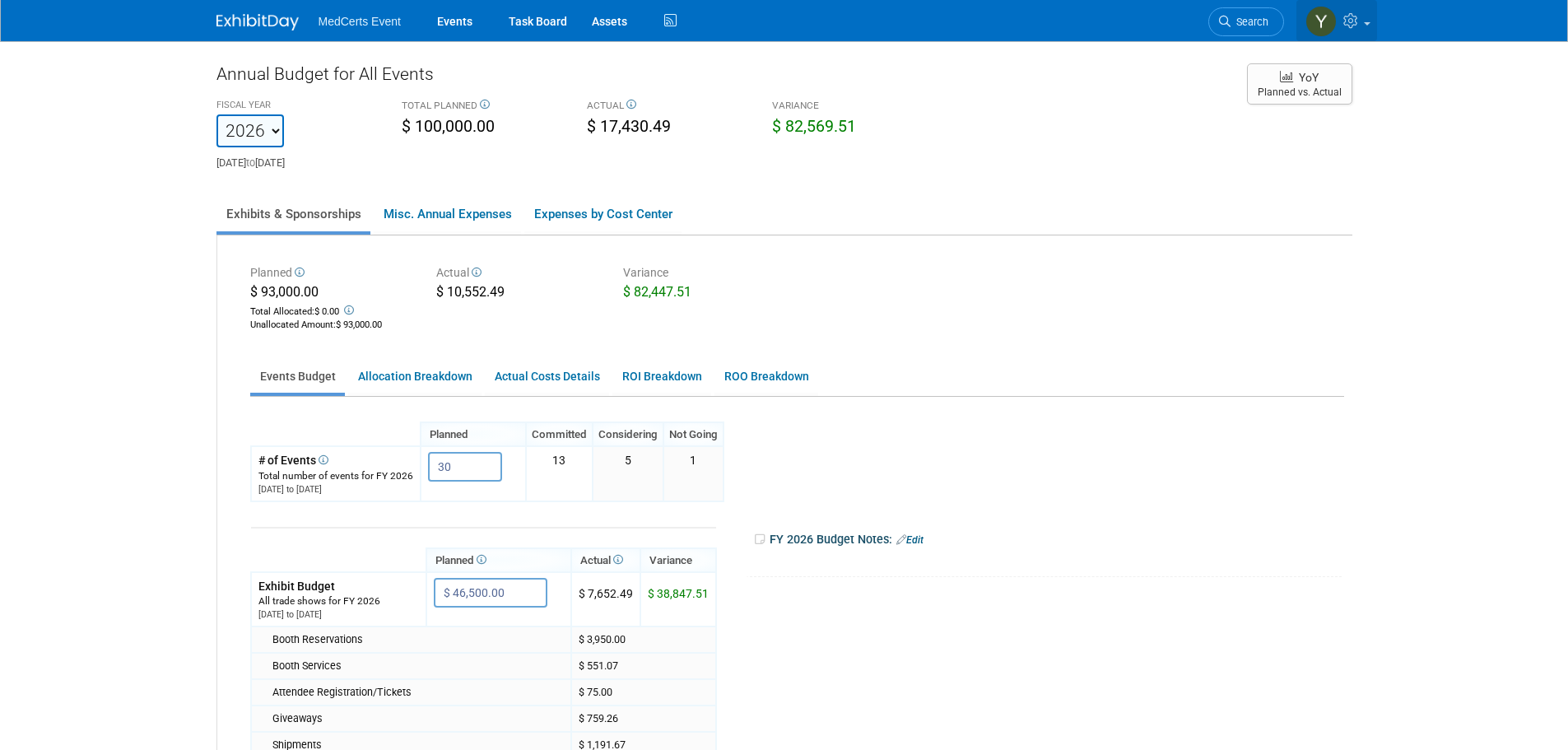
click at [1360, 27] on icon at bounding box center [1352, 20] width 19 height 15
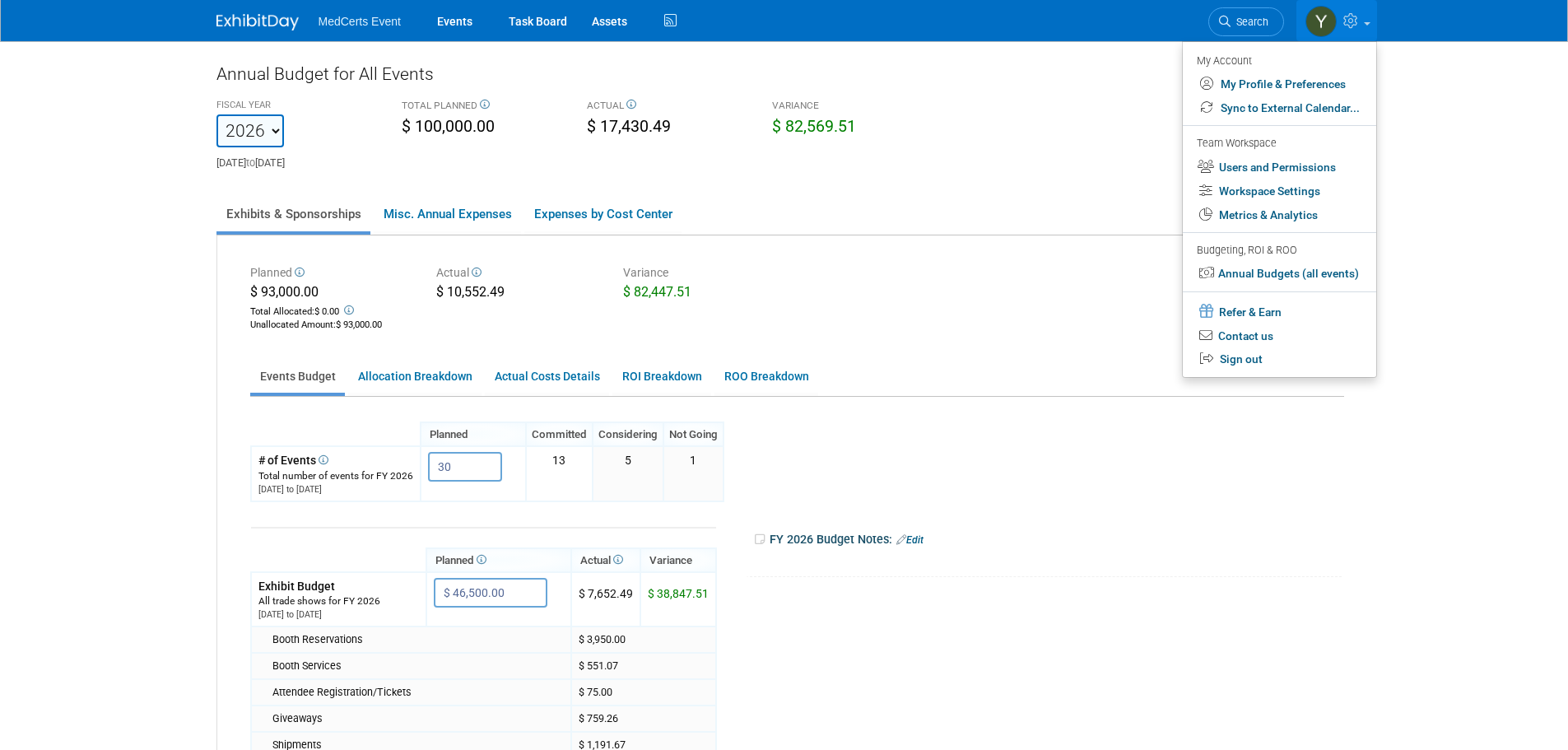
click at [1055, 156] on div "FISCAL YEAR 2002 2021 2022 2023 2024 2025 2026 2027 2028 2029 2030 2031 Jul 1, …" at bounding box center [723, 132] width 1038 height 75
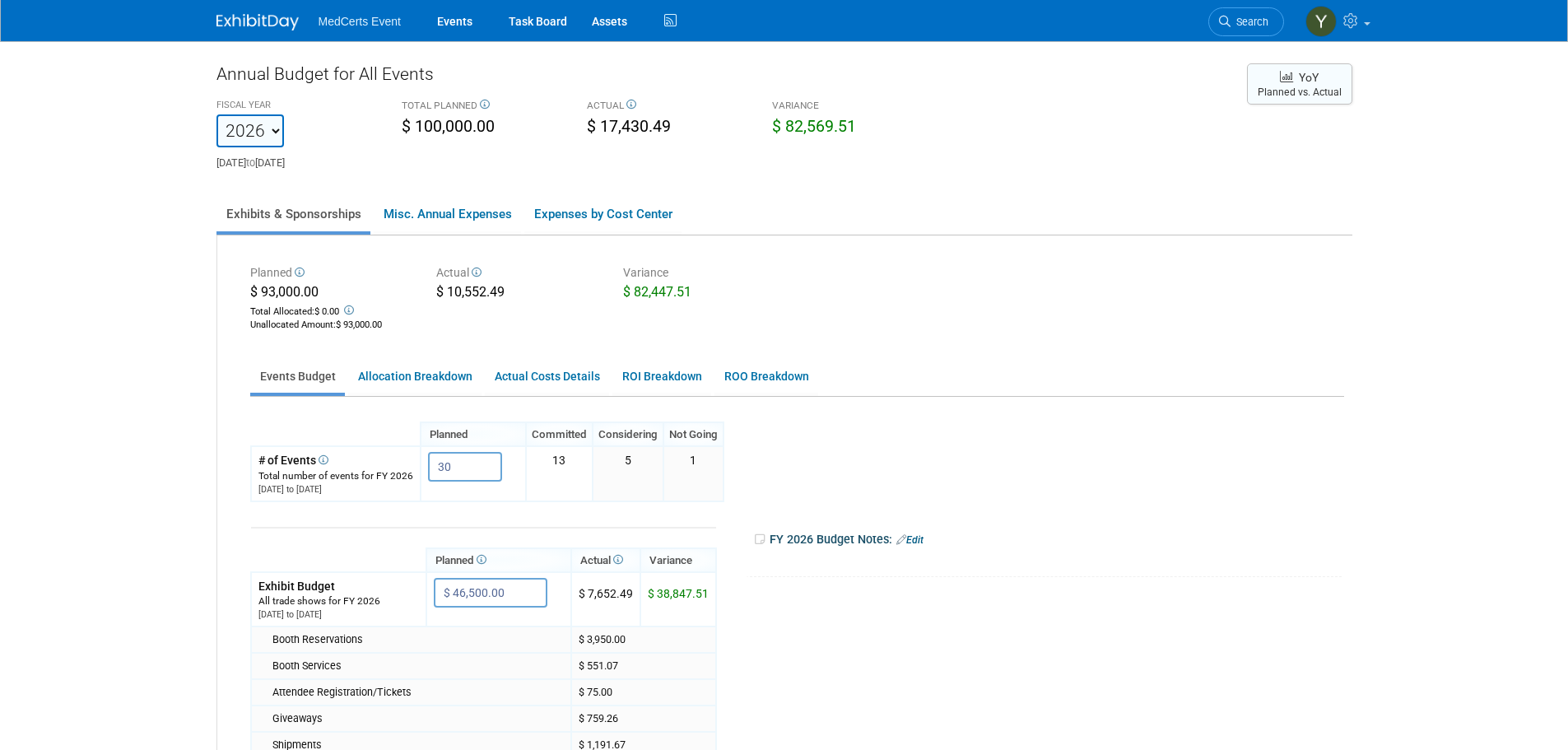
click at [1295, 76] on span "YoY" at bounding box center [1299, 78] width 39 height 16
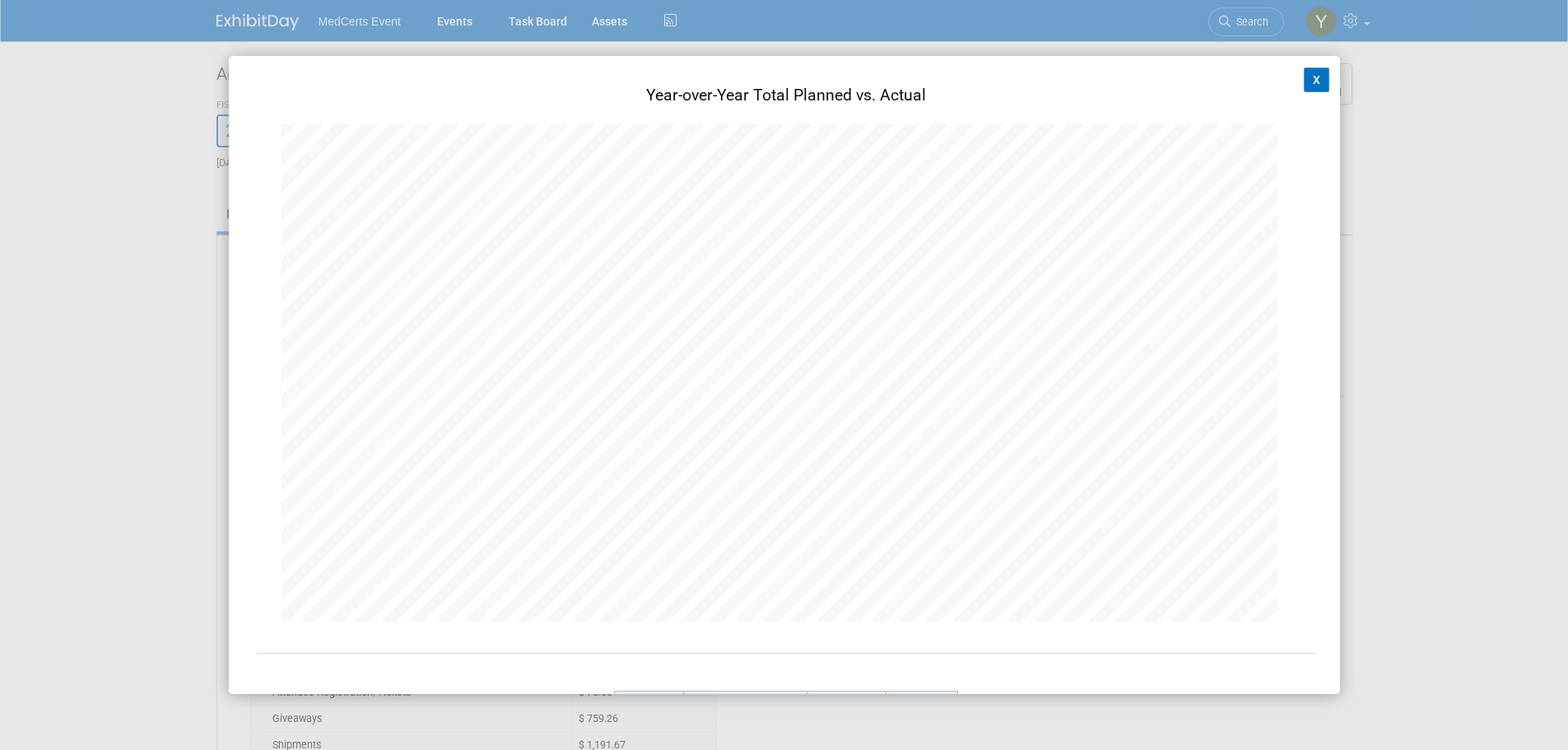
click at [1313, 67] on div "X Chart Not Available It looks like you haven't entered any annual budgets or a…" at bounding box center [784, 375] width 1111 height 637
click at [1308, 87] on button "X" at bounding box center [1316, 80] width 26 height 25
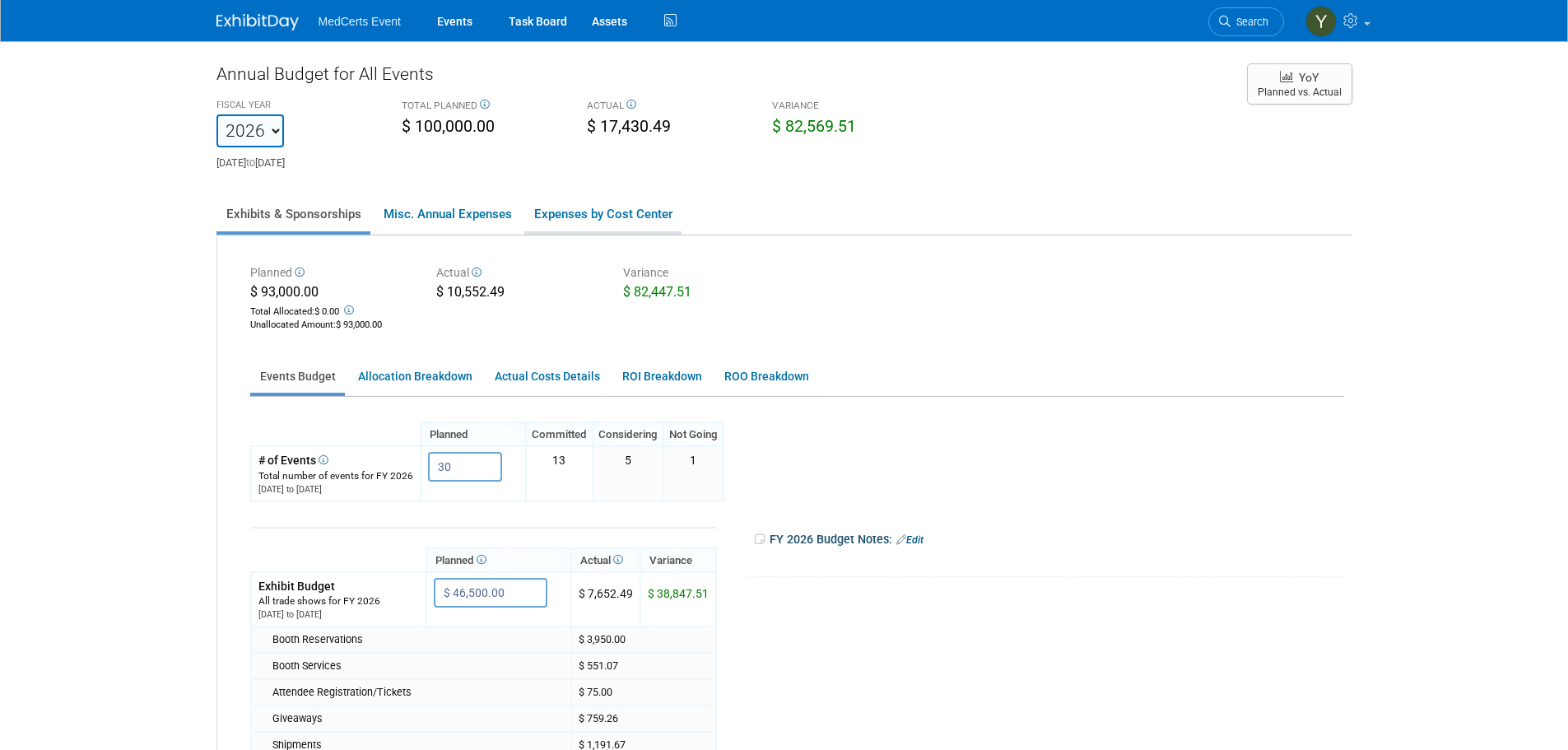
click at [628, 223] on link "Expenses by Cost Center" at bounding box center [602, 213] width 157 height 34
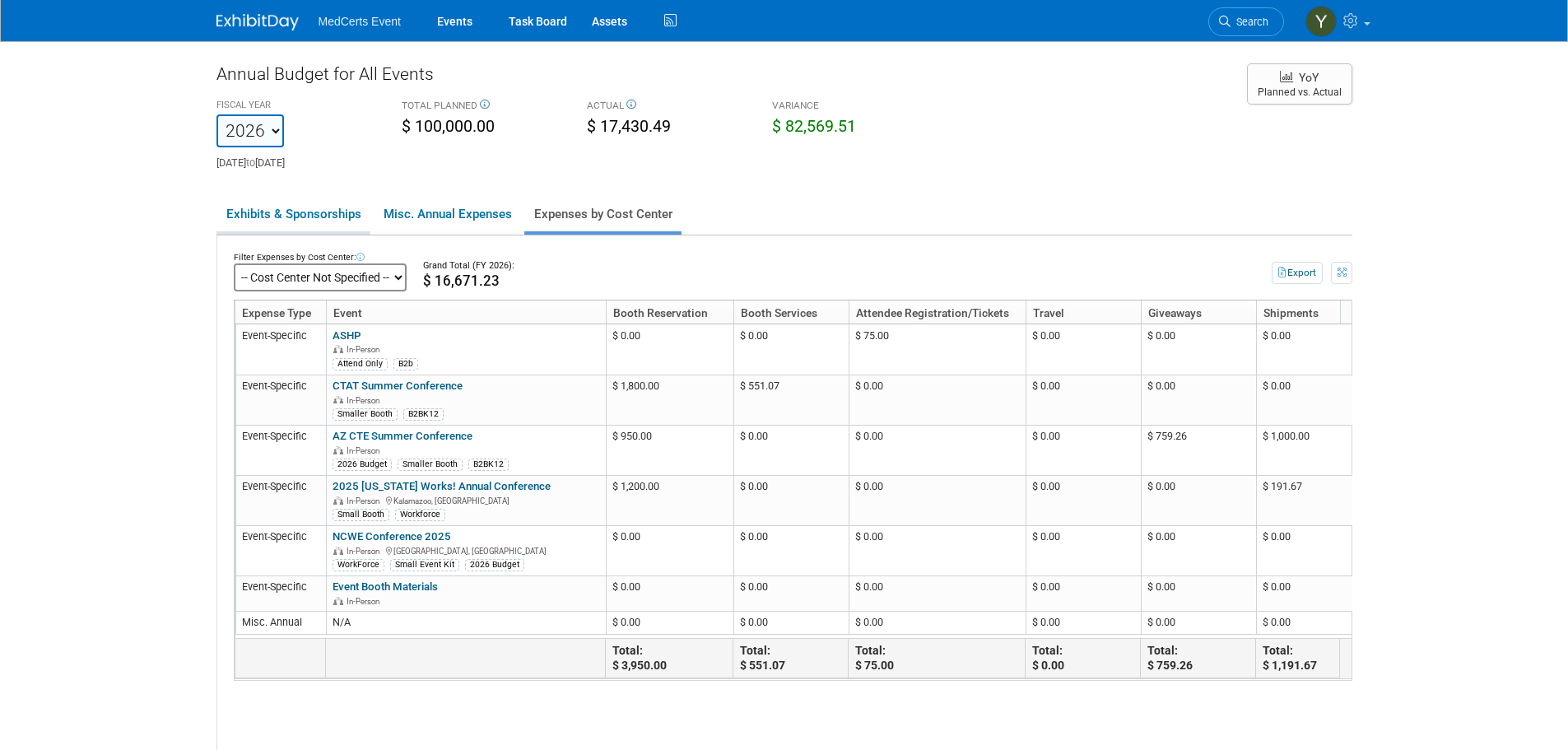
click at [253, 214] on link "Exhibits & Sponsorships" at bounding box center [293, 213] width 153 height 34
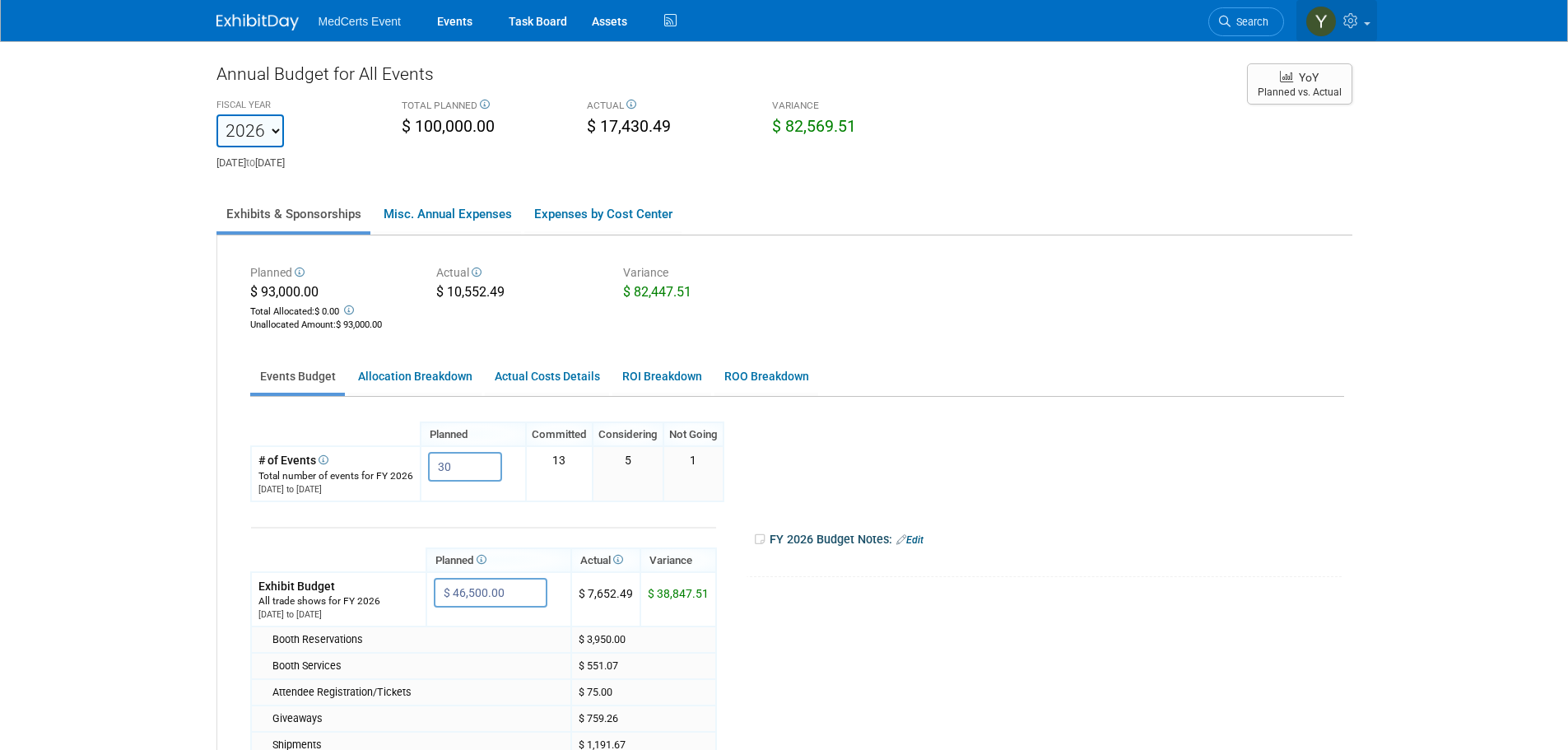
click at [1358, 30] on link at bounding box center [1336, 20] width 81 height 41
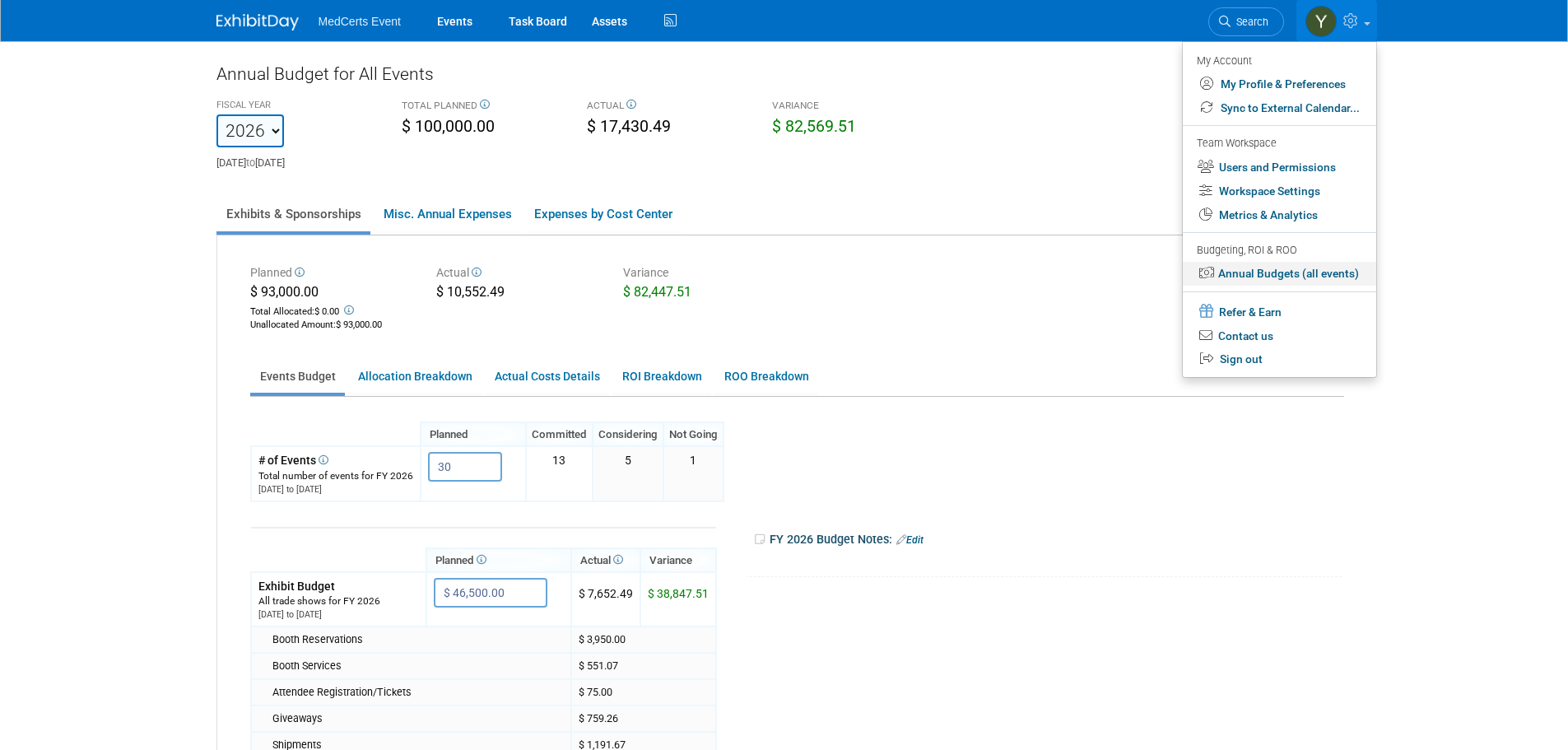
click at [1301, 282] on link "Annual Budgets (all events)" at bounding box center [1279, 273] width 194 height 24
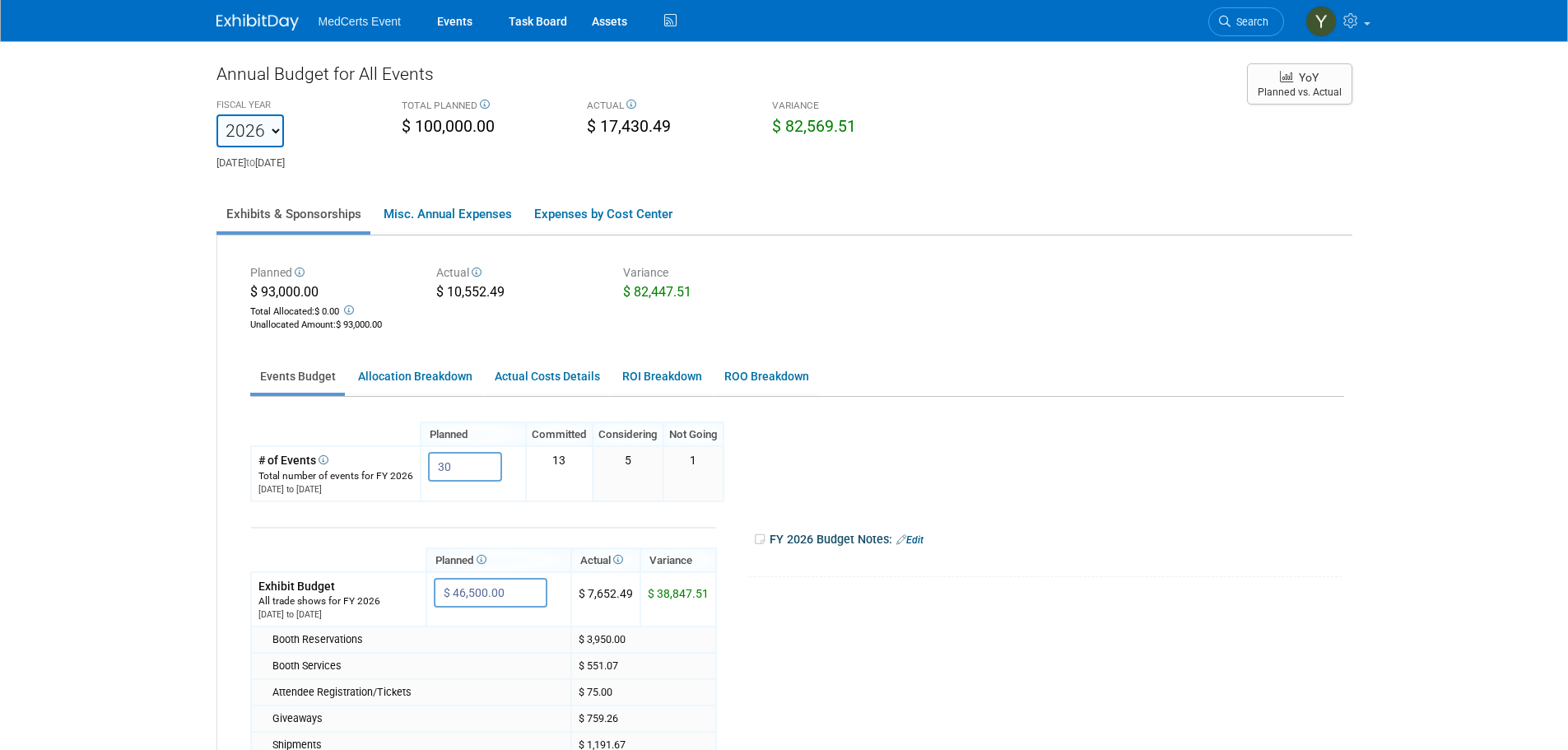
click at [246, 134] on select "2002 2021 2022 2023 2024 2025 2026 2027 2028 2029 2030 2031" at bounding box center [250, 131] width 68 height 33
select select "2025"
click at [217, 114] on select "2002 2021 2022 2023 2024 2025 2026 2027 2028 2029 2030 2031" at bounding box center [250, 131] width 68 height 33
click at [267, 133] on select "2002 2021 2022 2023 2024 2025 2026 2027 2028 2029 2030 2031" at bounding box center [250, 131] width 68 height 33
select select "2026"
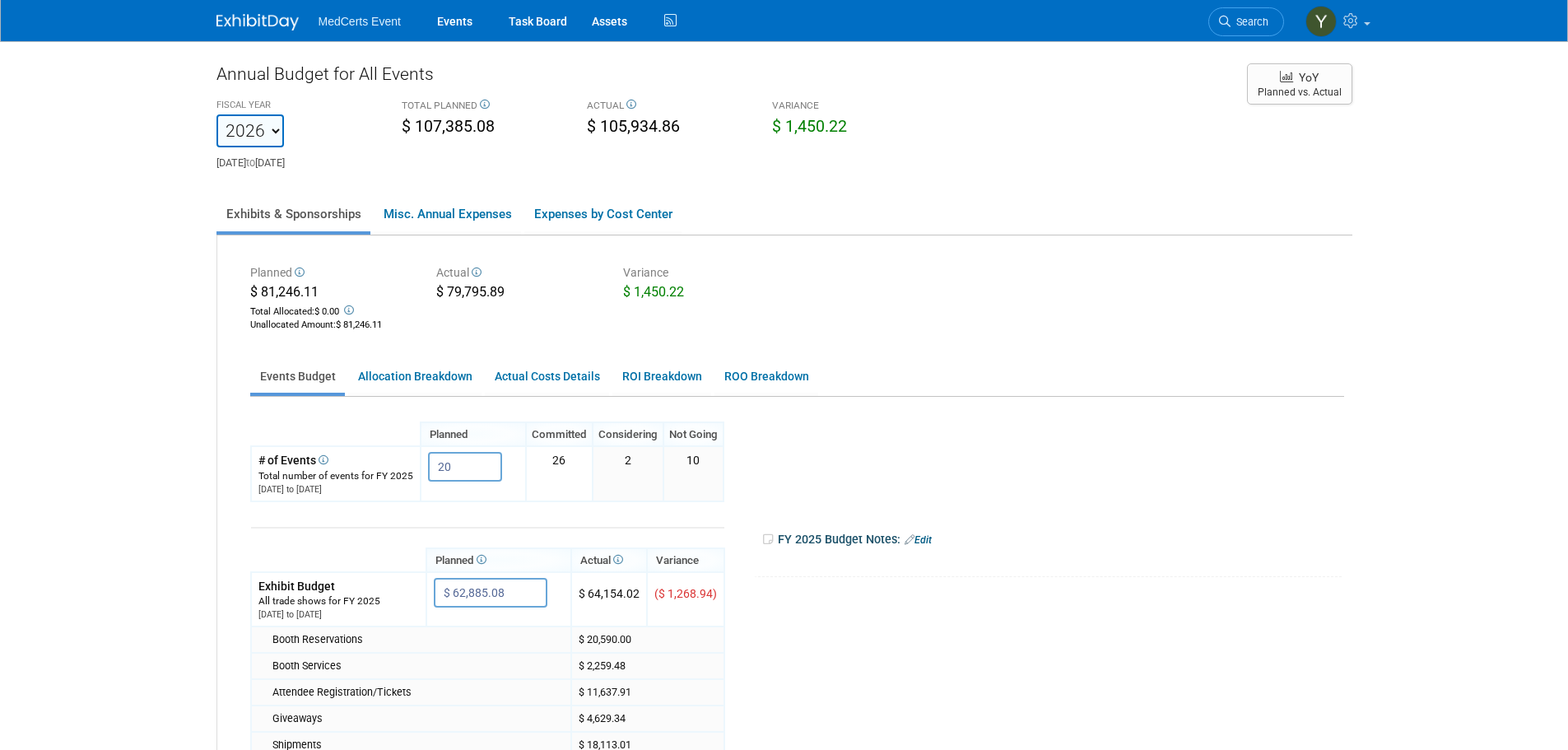
click at [217, 114] on select "2002 2021 2022 2023 2024 2025 2026 2027 2028 2029 2030 2031" at bounding box center [250, 131] width 68 height 33
click at [423, 376] on link "Allocation Breakdown" at bounding box center [415, 376] width 133 height 32
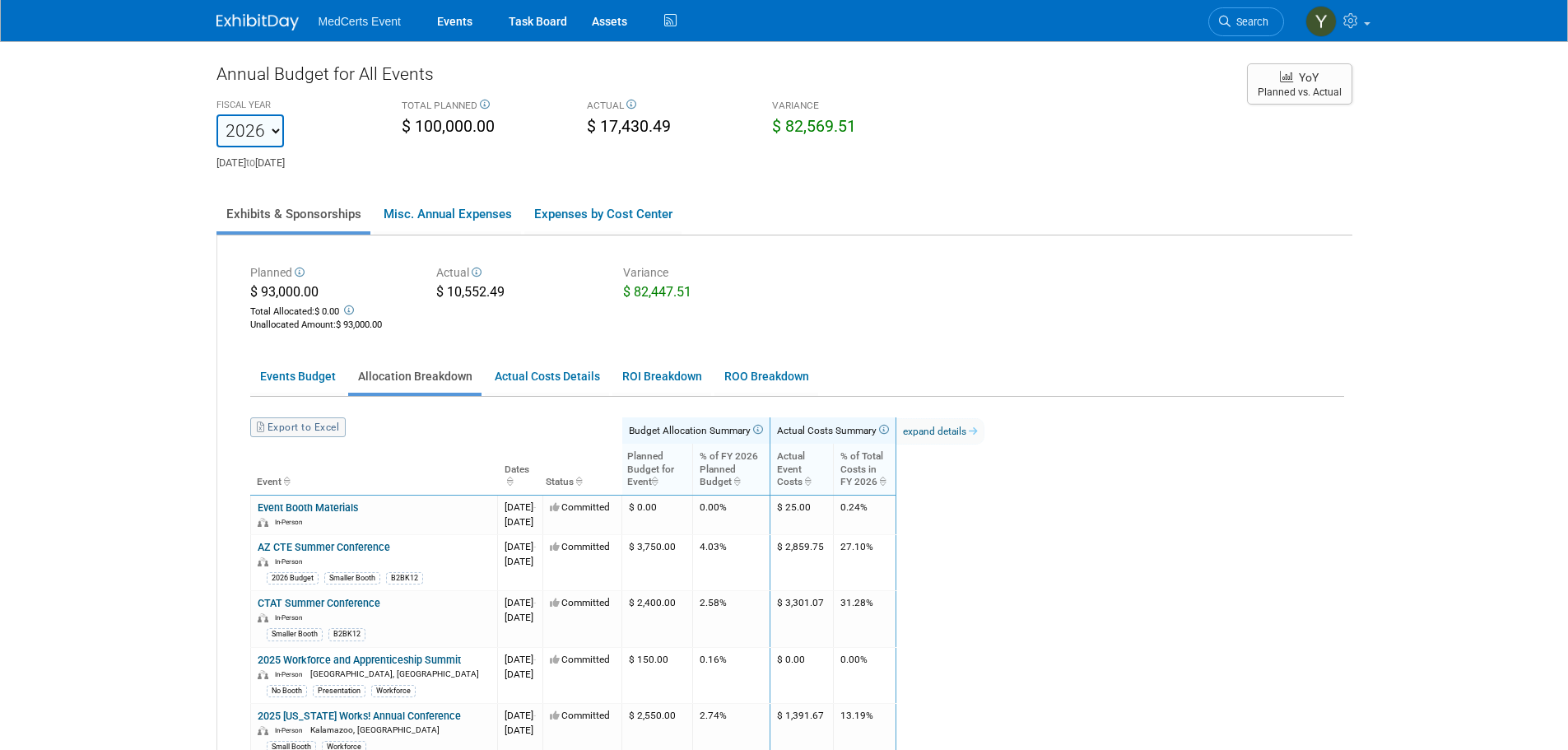
click at [315, 428] on link "Export to Excel" at bounding box center [297, 427] width 96 height 20
click at [315, 382] on link "Events Budget" at bounding box center [297, 376] width 95 height 32
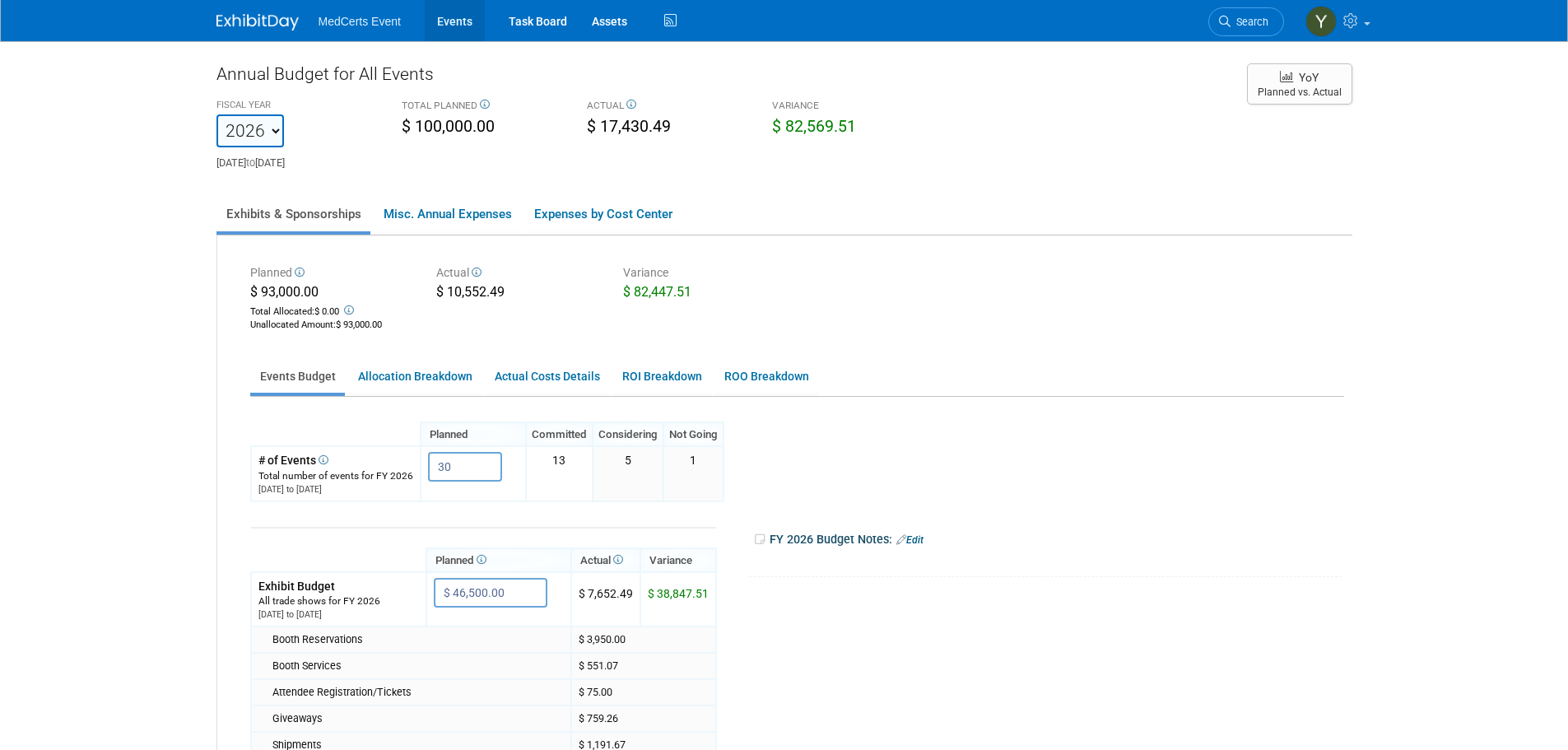
click at [454, 24] on link "Events" at bounding box center [454, 20] width 60 height 41
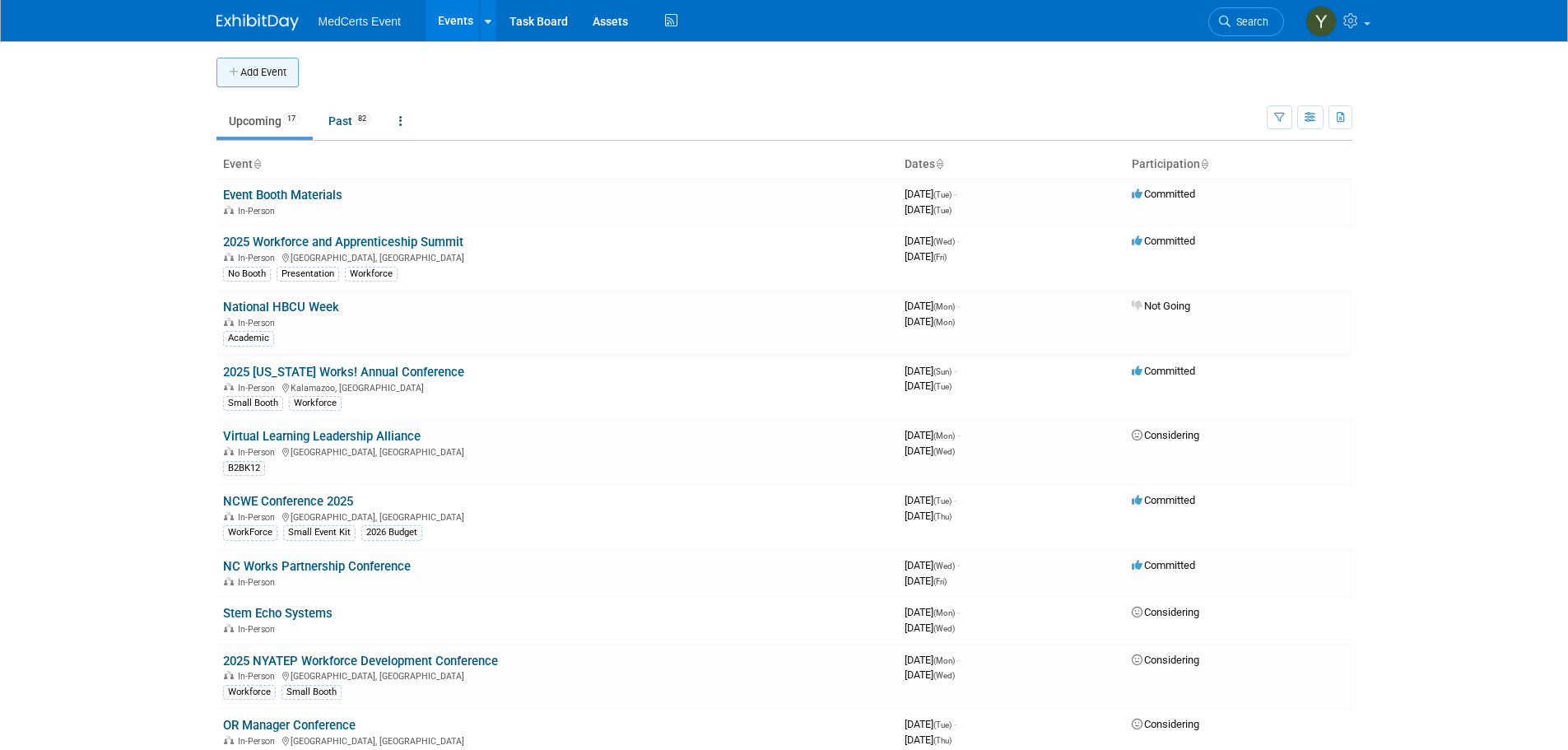
click at [273, 75] on button "Add Event" at bounding box center [258, 73] width 82 height 30
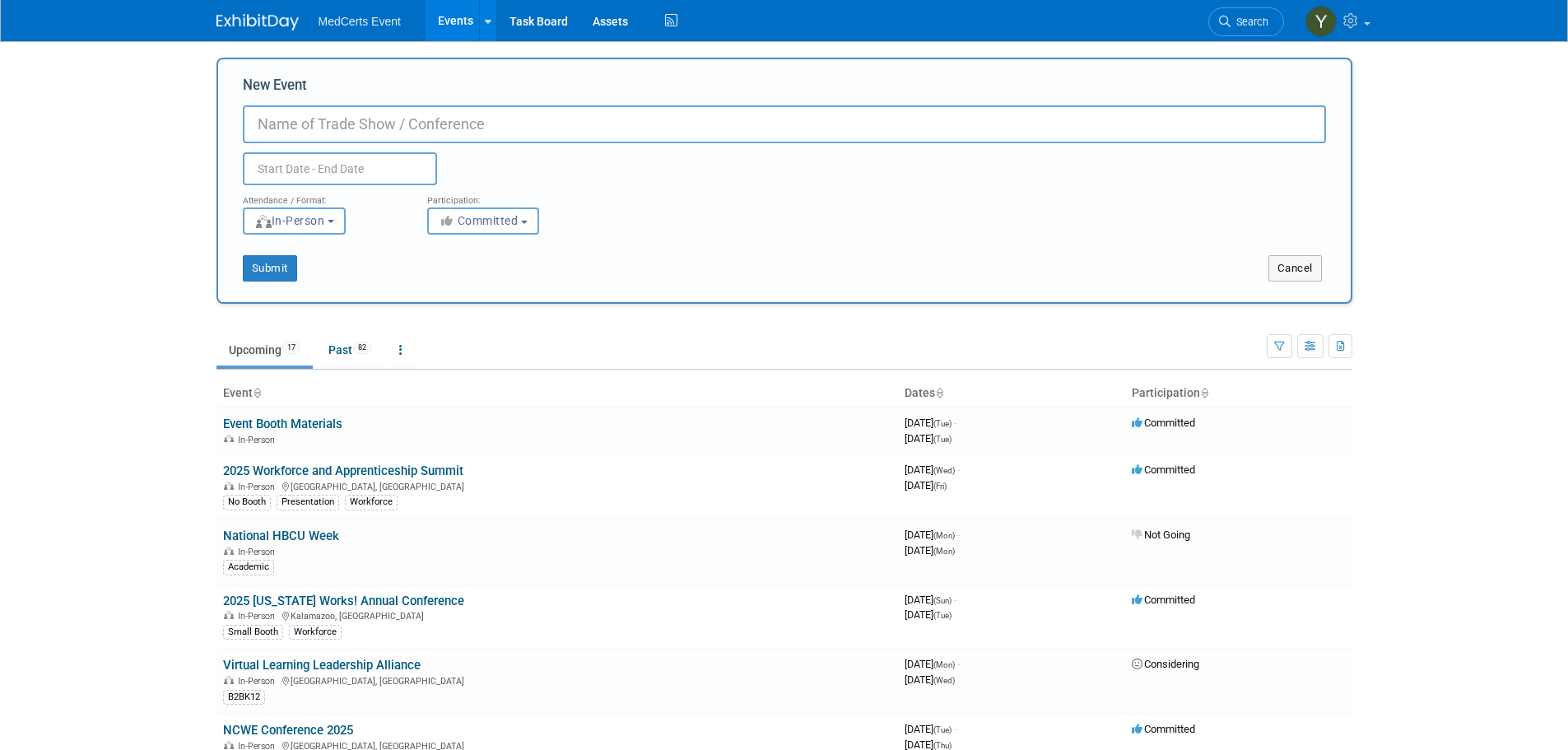
click at [325, 119] on input "New Event" at bounding box center [784, 124] width 1083 height 38
paste input "[US_STATE] Rural Health Conference"
type input "[US_STATE] Rural Health Conference"
click at [376, 175] on input "text" at bounding box center [339, 169] width 194 height 33
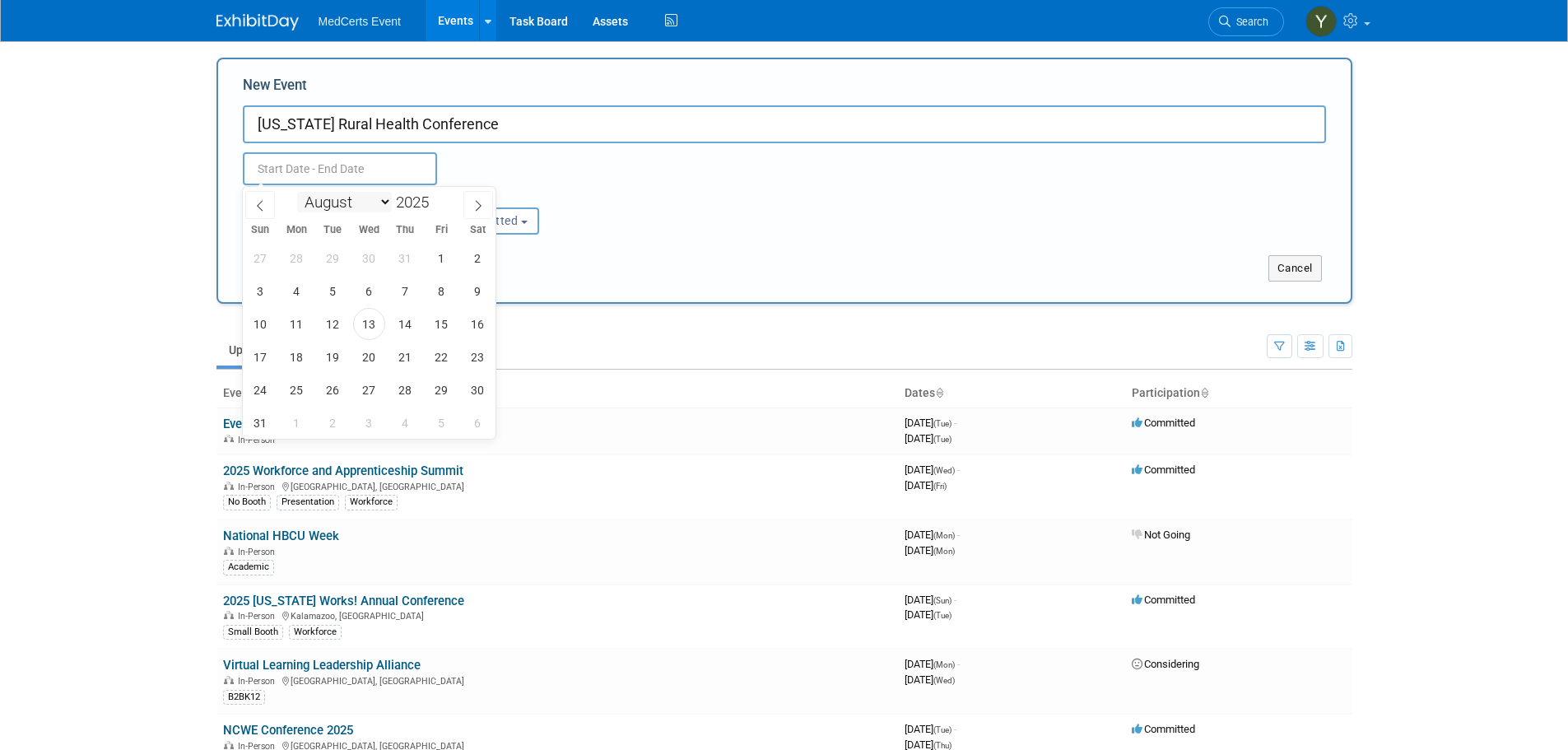
click at [372, 204] on select "January February March April May June July August September October November De…" at bounding box center [345, 202] width 95 height 20
select select "10"
click at [297, 192] on select "January February March April May June July August September October November De…" at bounding box center [345, 202] width 95 height 20
click at [378, 328] on span "12" at bounding box center [369, 324] width 32 height 32
click at [432, 327] on span "14" at bounding box center [441, 324] width 32 height 32
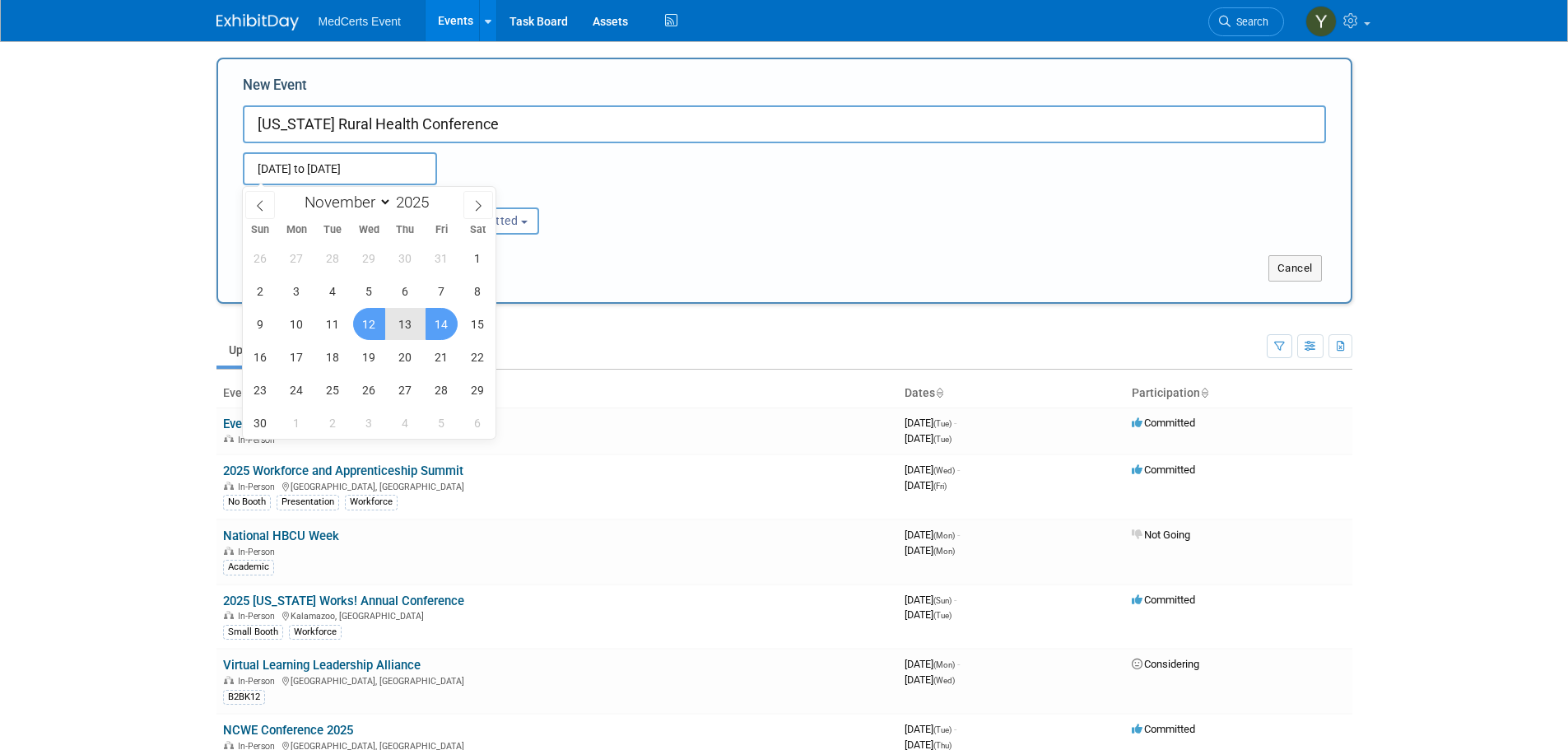
type input "[DATE] to [DATE]"
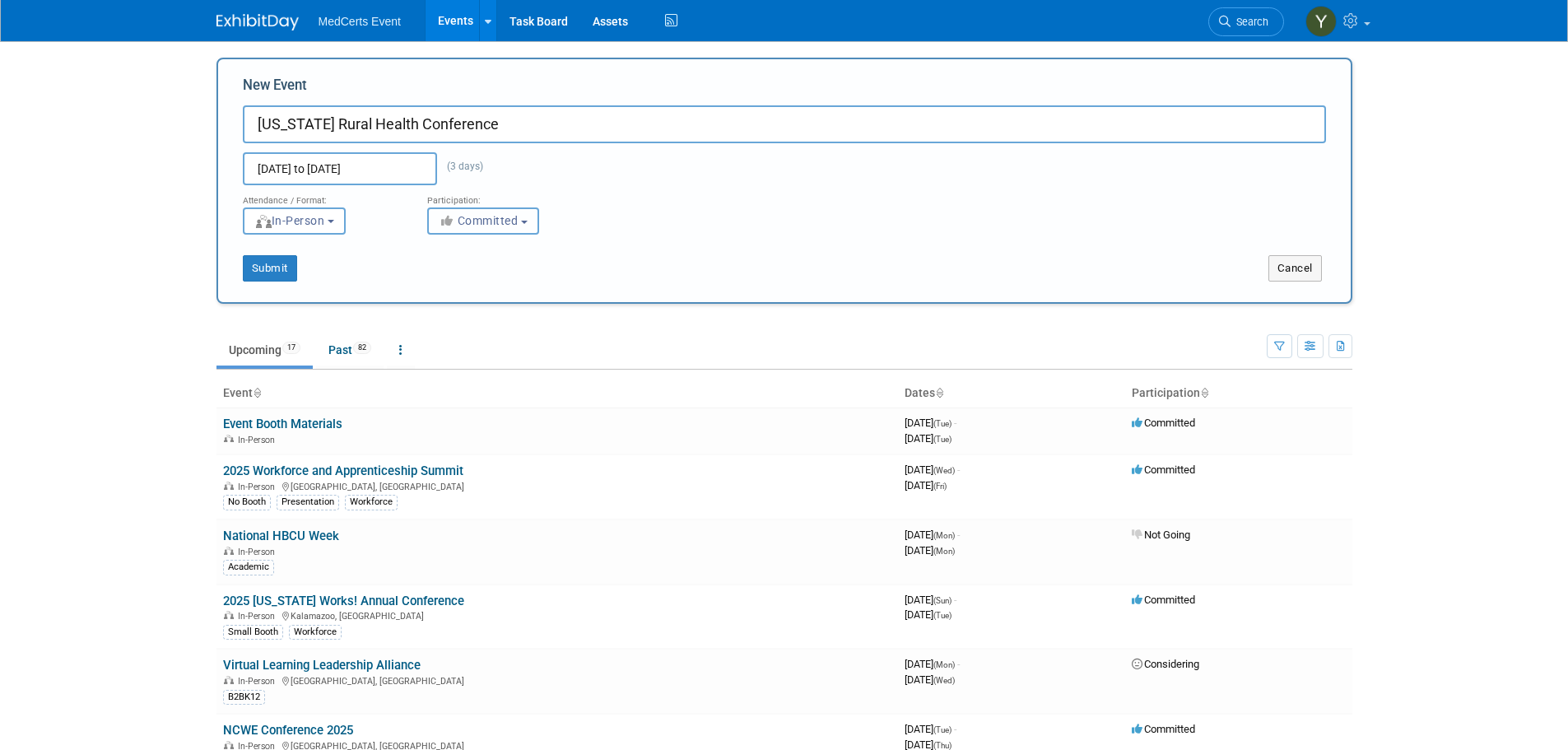
click at [486, 214] on span "Committed" at bounding box center [478, 220] width 80 height 13
click at [492, 277] on label "Considering" at bounding box center [490, 283] width 109 height 21
click at [443, 278] on input "Considering" at bounding box center [438, 283] width 11 height 11
select select "2"
click at [279, 275] on button "Submit" at bounding box center [270, 268] width 54 height 26
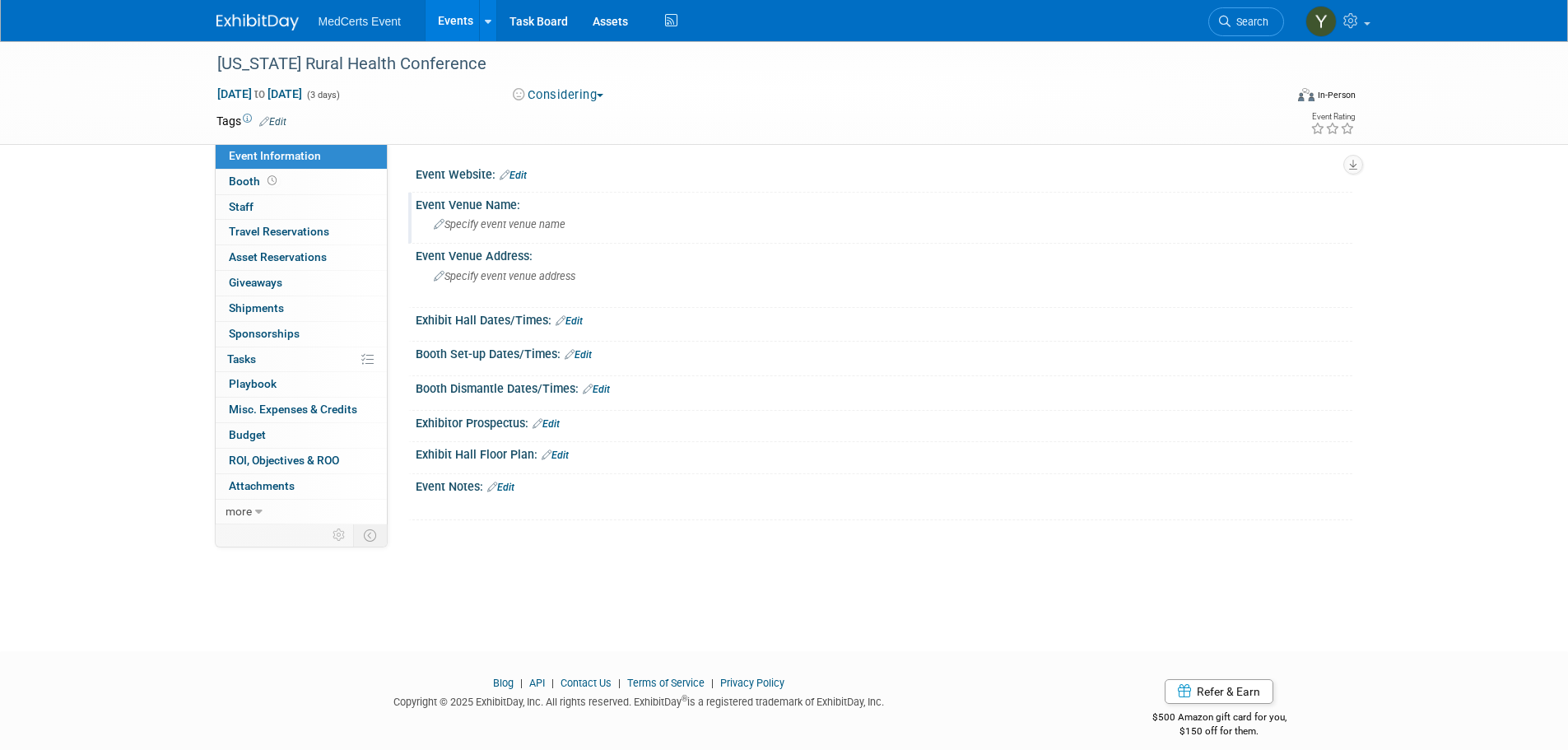
click at [520, 225] on span "Specify event venue name" at bounding box center [500, 225] width 132 height 12
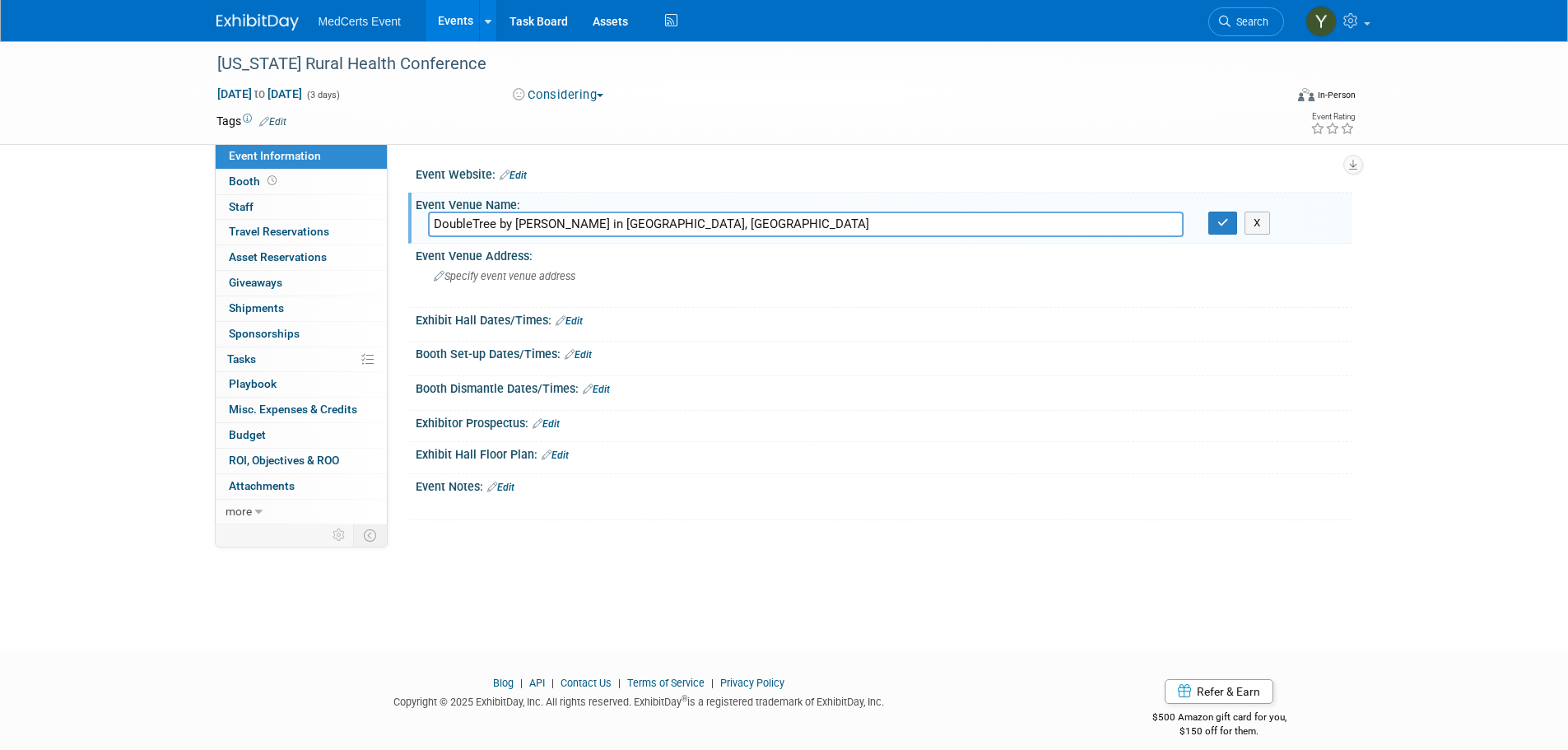
drag, startPoint x: 629, startPoint y: 224, endPoint x: 842, endPoint y: 225, distance: 213.0
click at [842, 225] on input "DoubleTree by [PERSON_NAME] in [GEOGRAPHIC_DATA], [GEOGRAPHIC_DATA]" at bounding box center [805, 224] width 755 height 25
type input "DoubleTree by [PERSON_NAME]"
click at [1219, 232] on button "button" at bounding box center [1222, 223] width 30 height 23
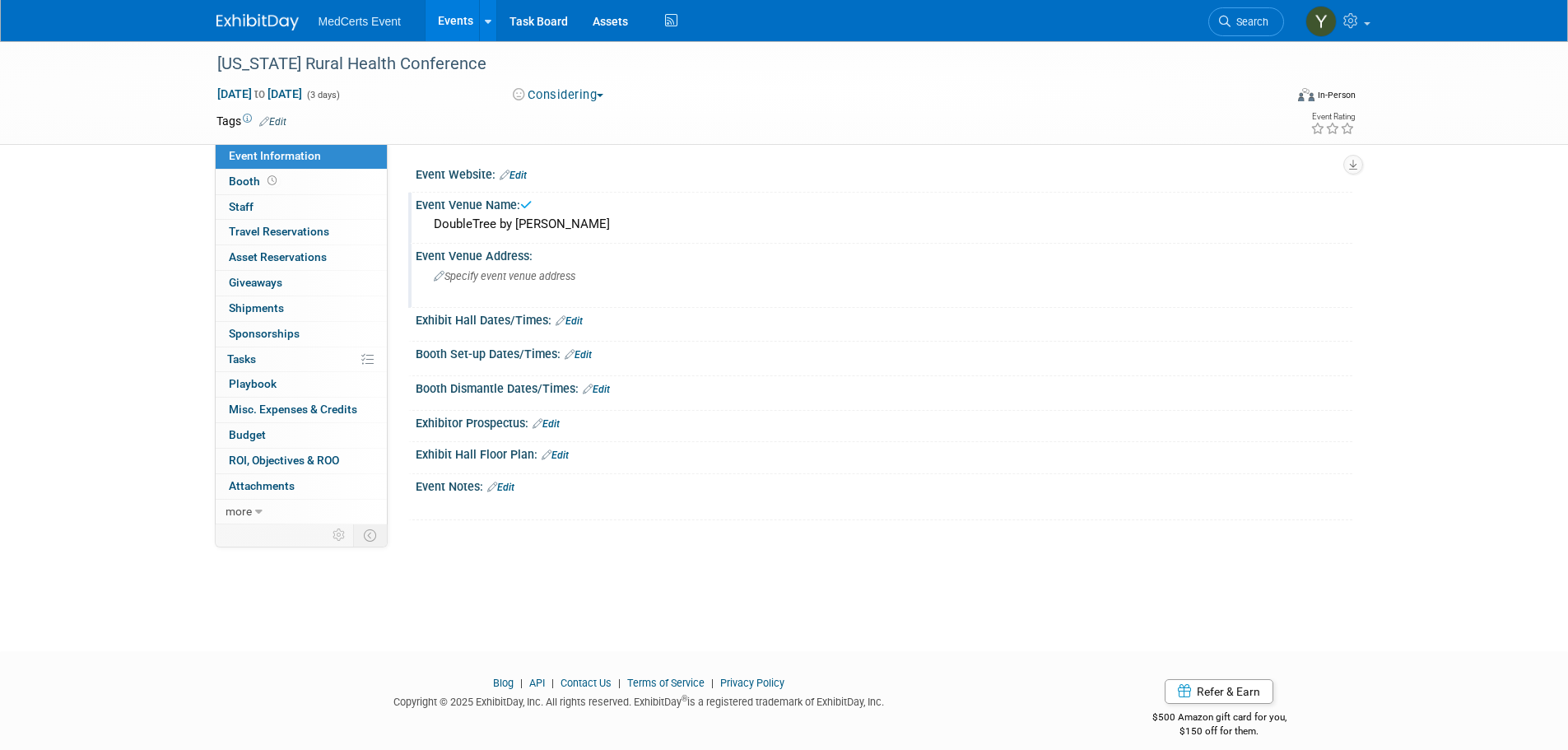
click at [594, 271] on div "Specify event venue address" at bounding box center [610, 282] width 366 height 38
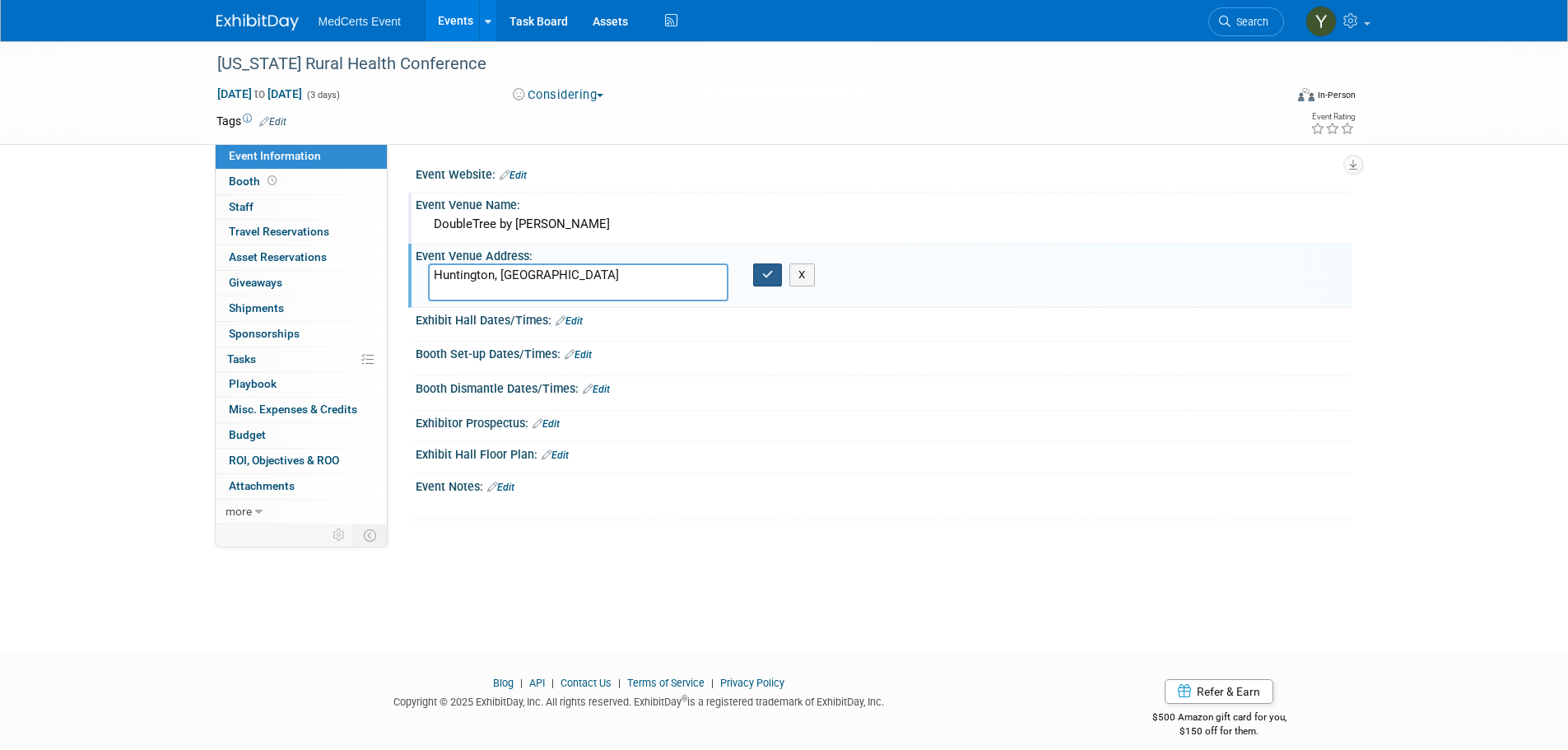
type textarea "Huntington, [GEOGRAPHIC_DATA]"
click at [766, 275] on icon "button" at bounding box center [767, 275] width 11 height 11
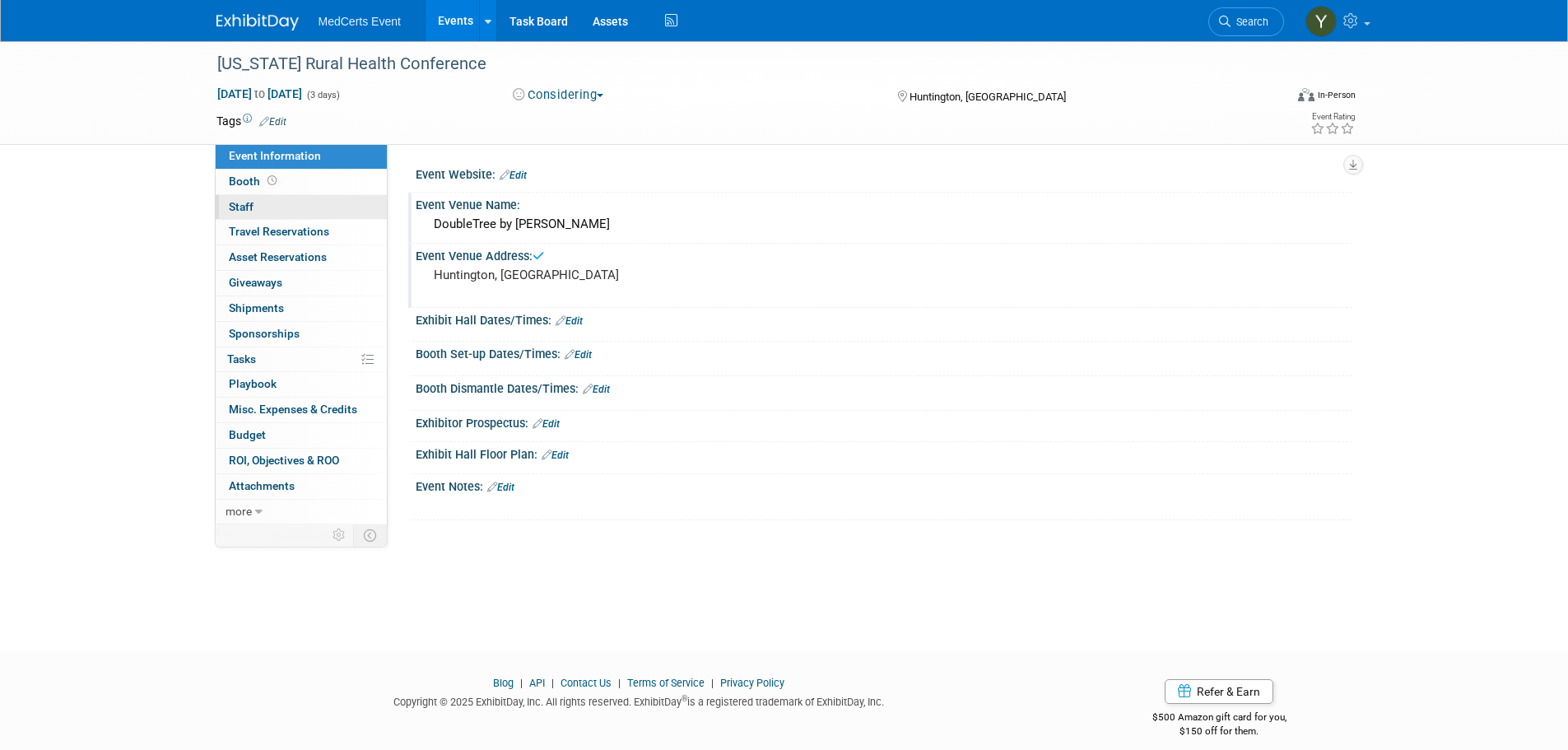
click at [290, 201] on link "0 Staff 0" at bounding box center [301, 207] width 171 height 25
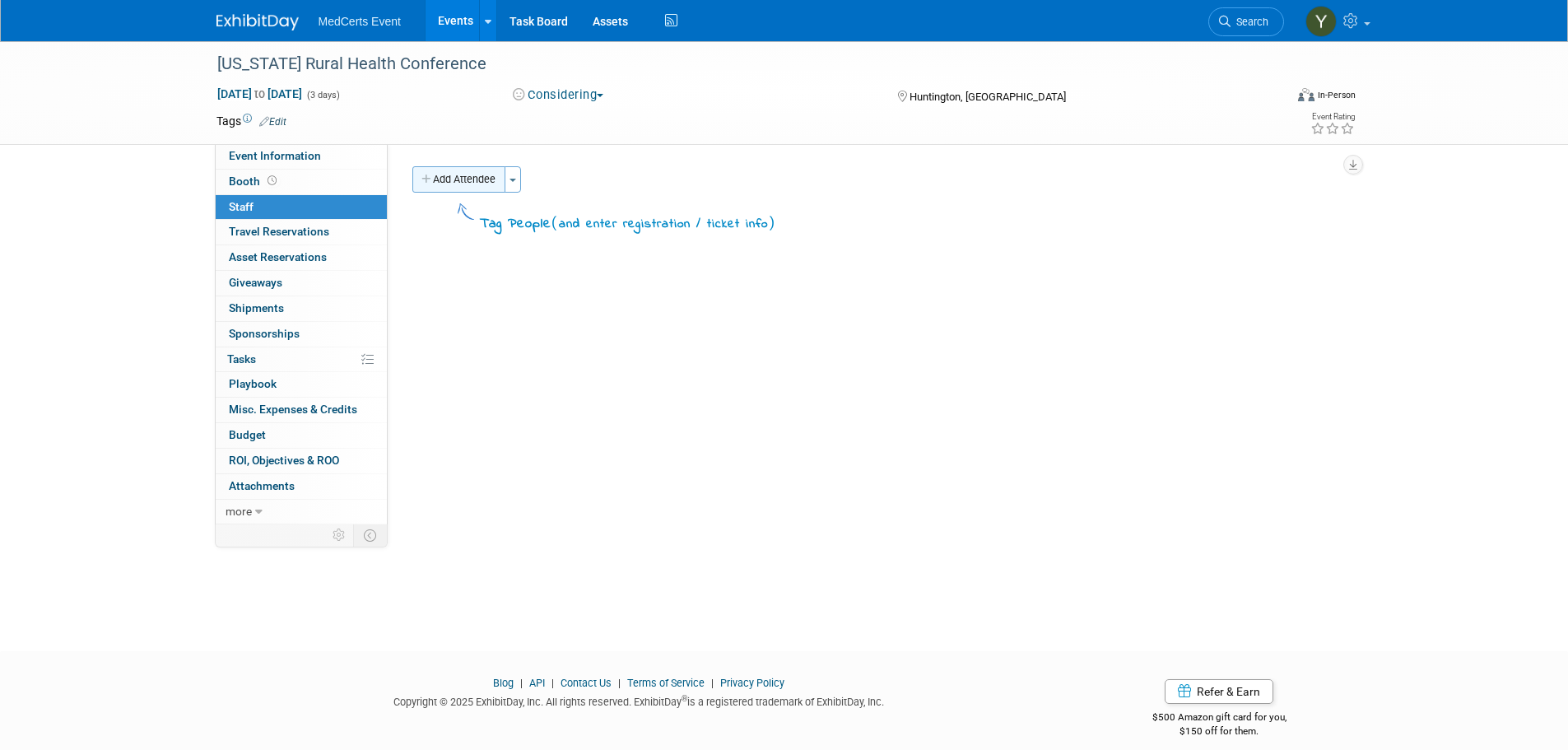
click at [485, 189] on button "Add Attendee" at bounding box center [459, 180] width 93 height 26
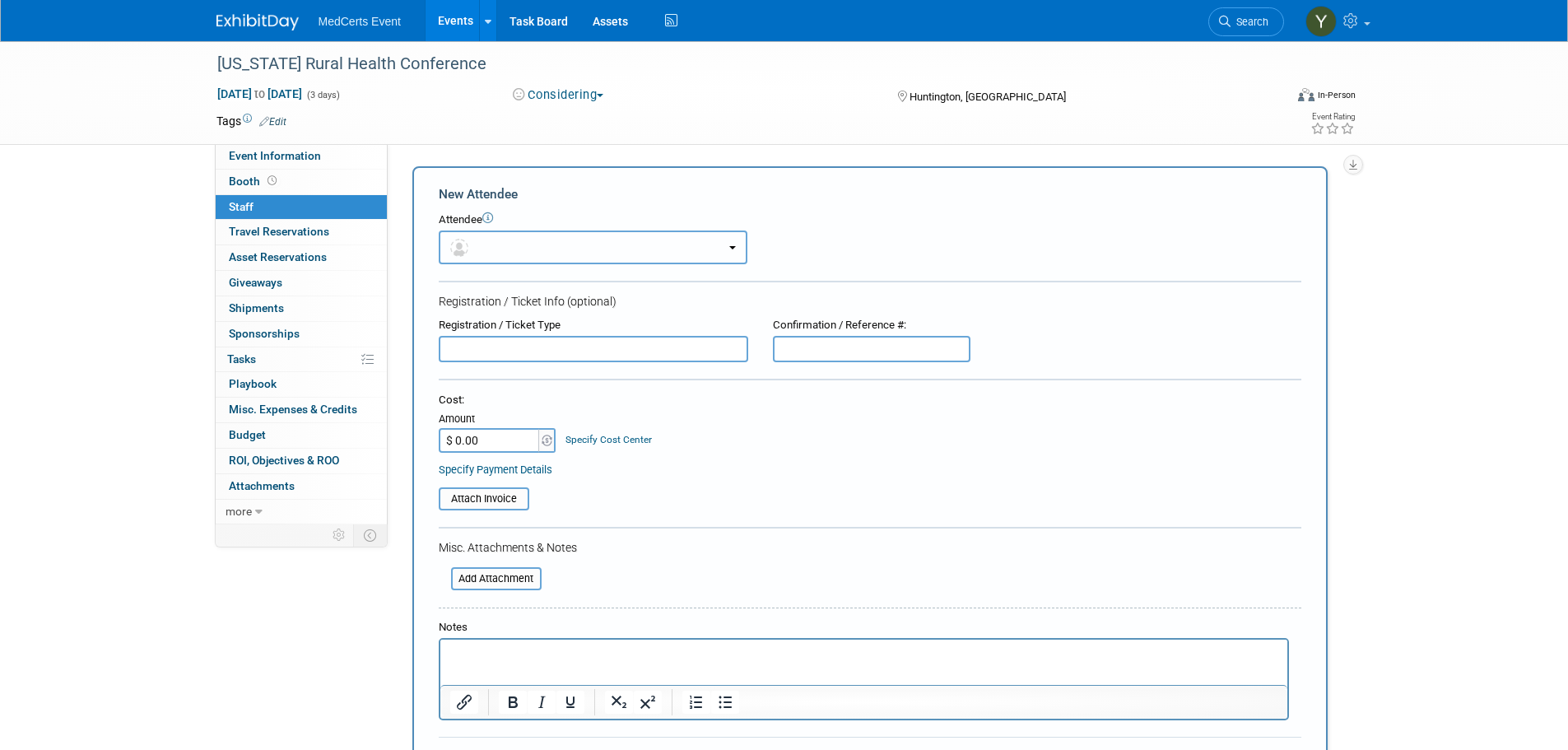
click at [474, 246] on button "button" at bounding box center [593, 247] width 309 height 33
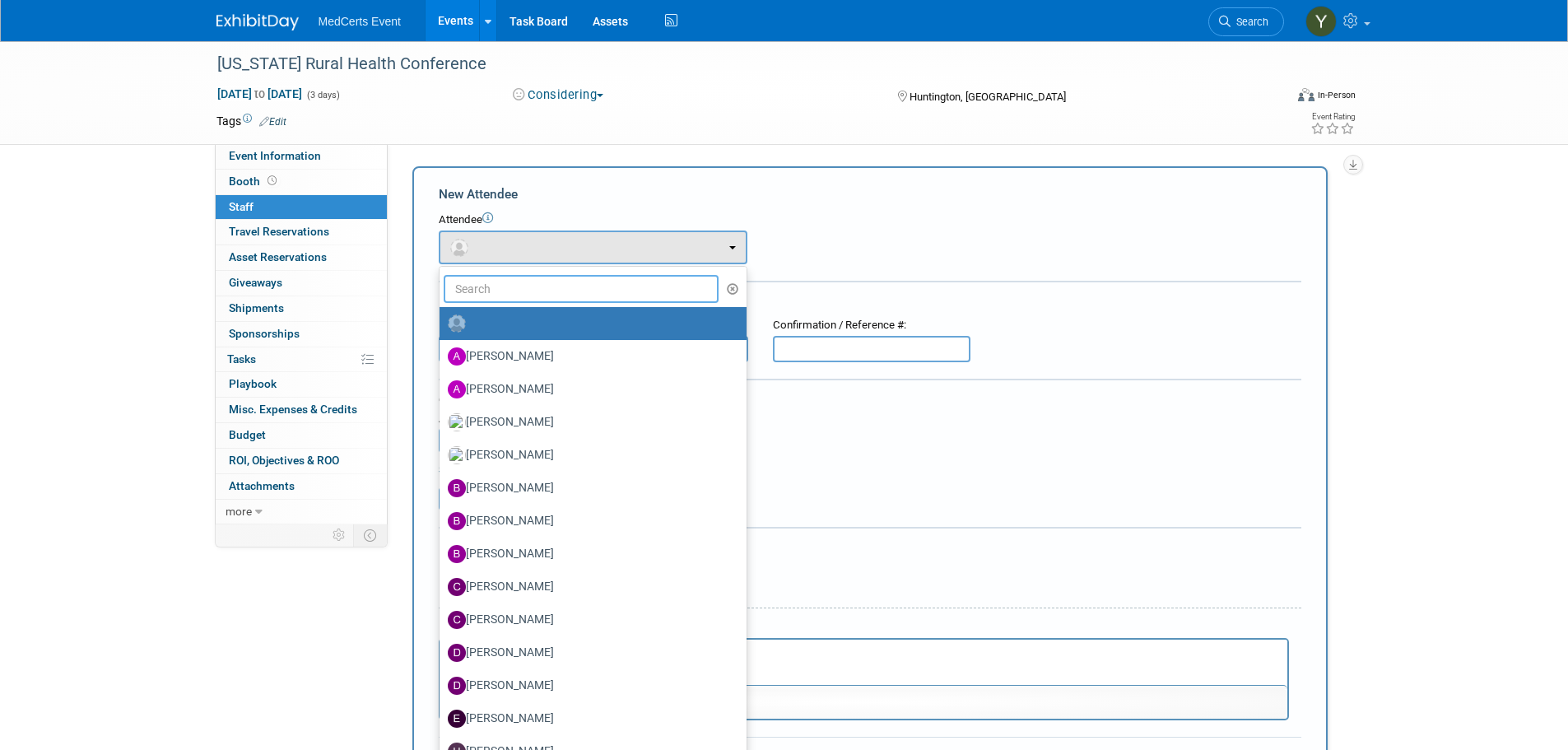
click at [510, 287] on input "text" at bounding box center [581, 289] width 275 height 28
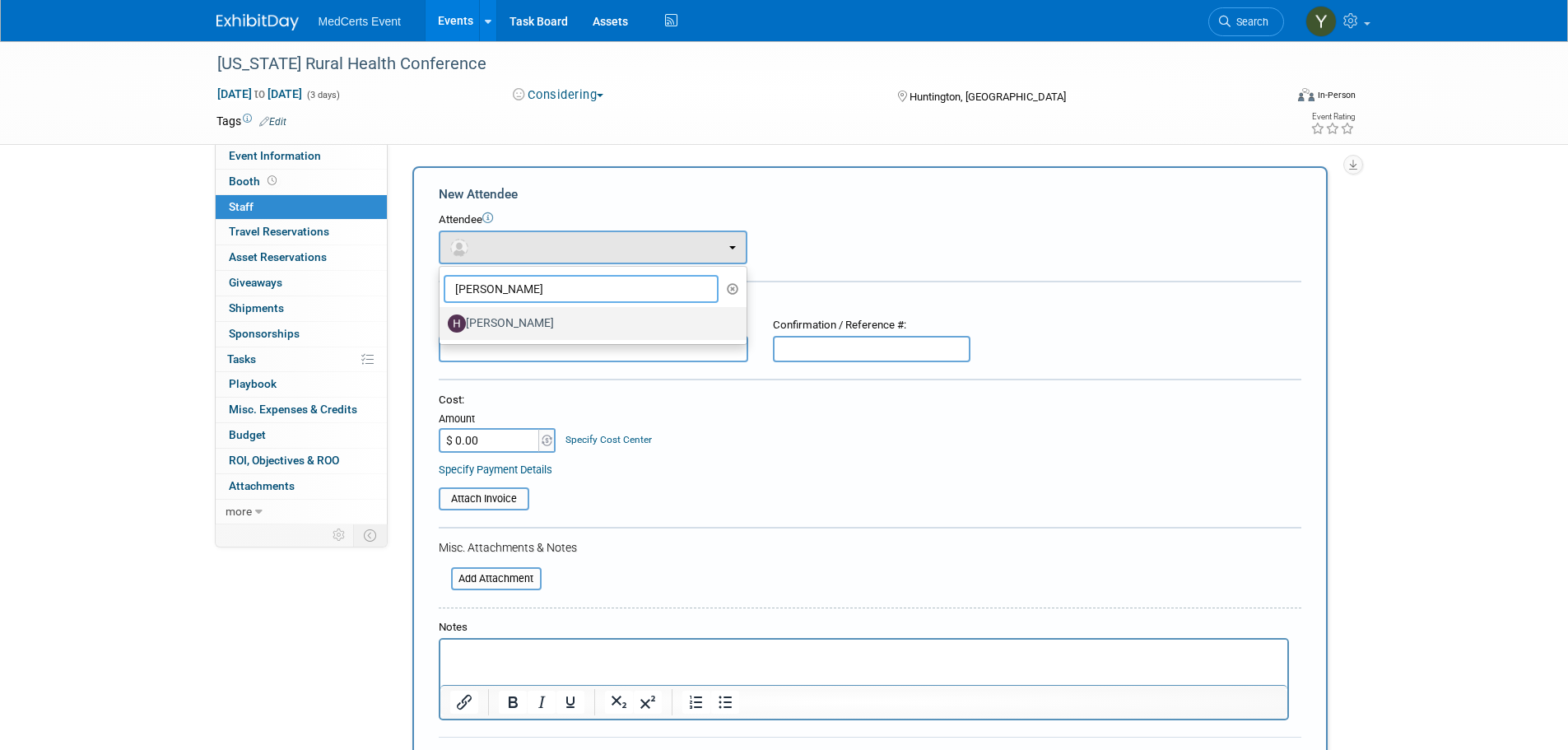
type input "Heather"
click at [517, 332] on label "Heather Keller" at bounding box center [588, 324] width 282 height 26
click at [442, 327] on input "Heather Keller" at bounding box center [437, 321] width 11 height 11
select select "5ea5ff7a-8fbb-4862-b030-6ff7b67c7cc8"
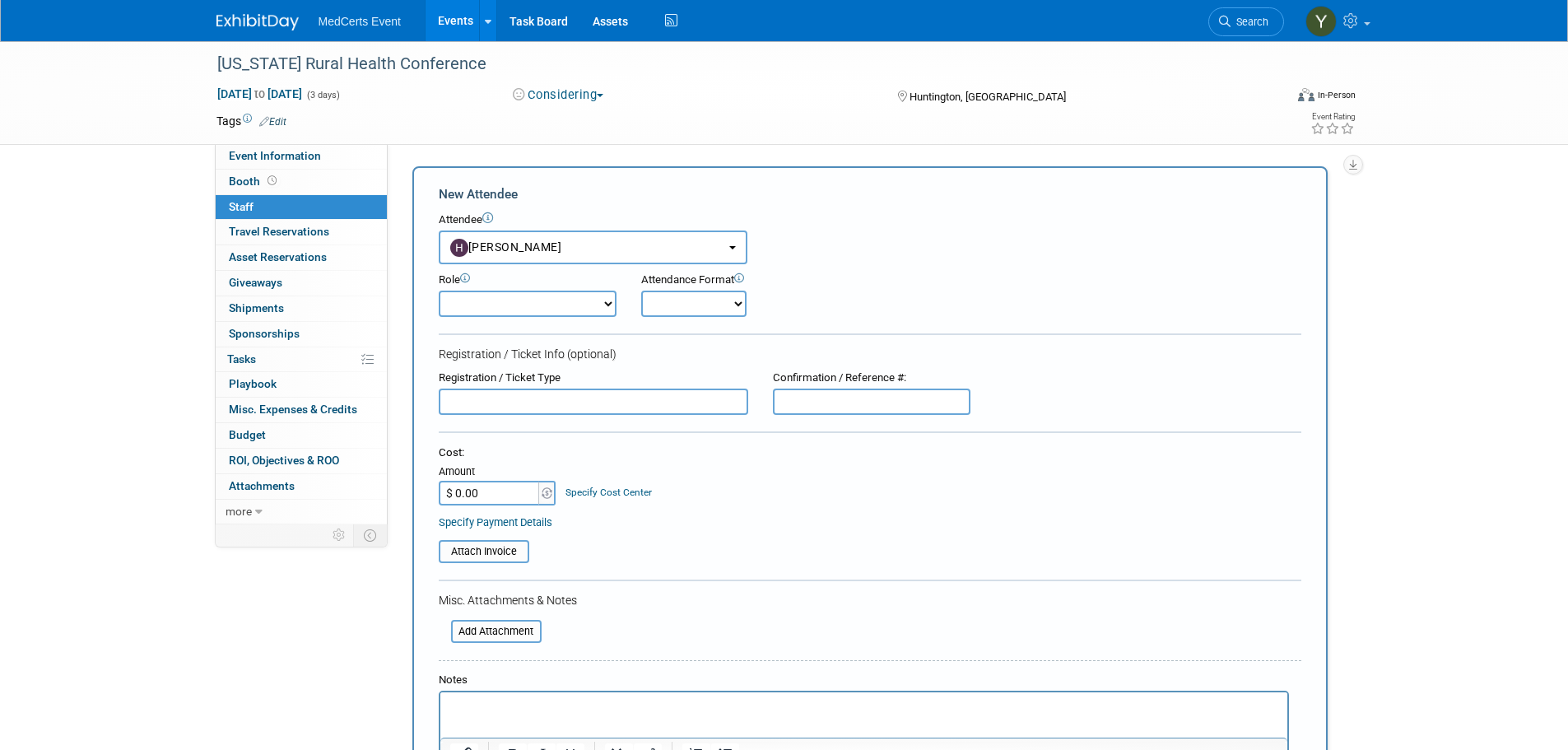
click at [574, 303] on select "Demonstrator Host Planner Presenter Sales Representative Set-up/Dismantle Crew …" at bounding box center [527, 304] width 178 height 26
select select "4"
click at [438, 290] on select "Demonstrator Host Planner Presenter Sales Representative Set-up/Dismantle Crew …" at bounding box center [527, 304] width 178 height 26
click at [652, 311] on select "Onsite Remote" at bounding box center [694, 304] width 105 height 26
select select "1"
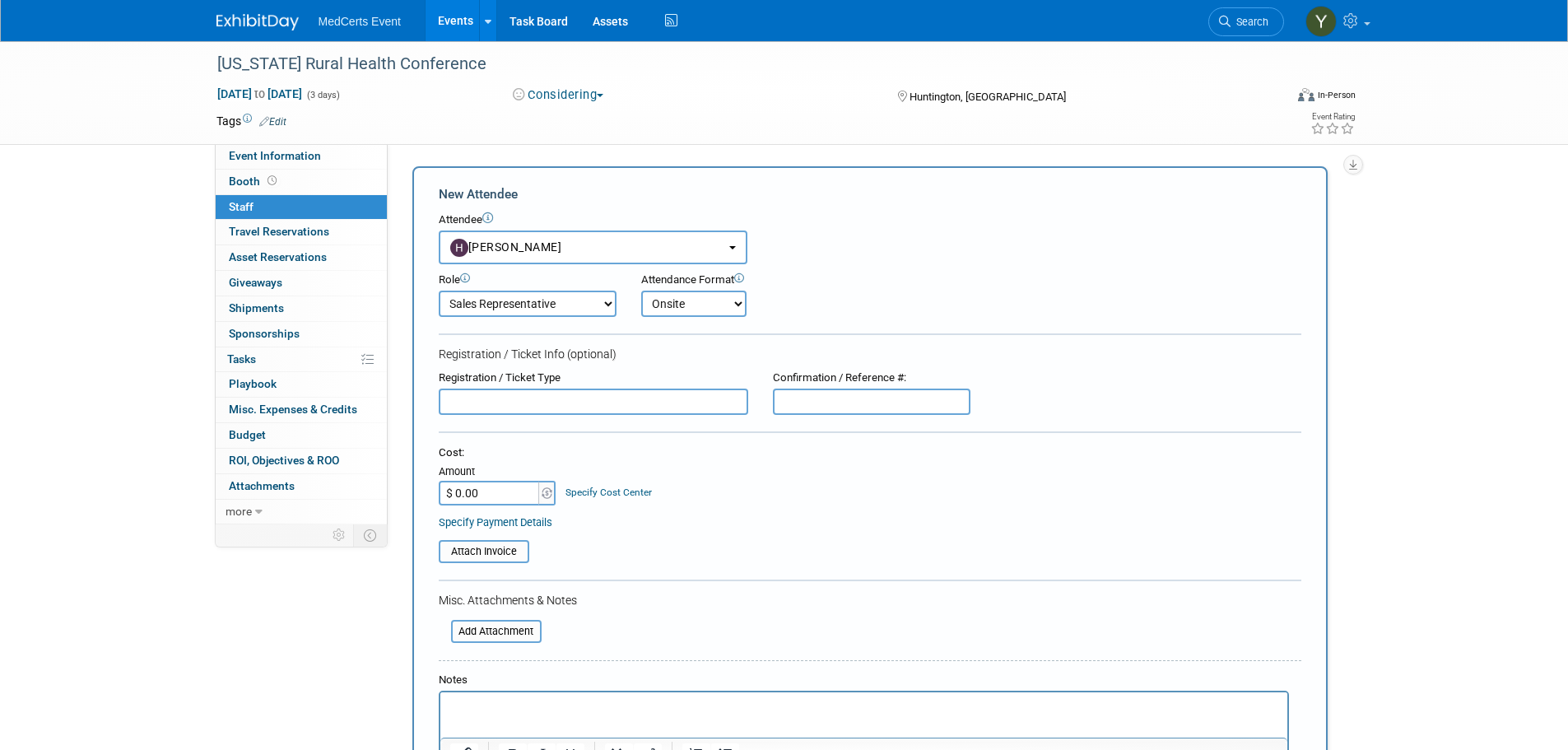
click at [641, 290] on select "Onsite Remote" at bounding box center [694, 304] width 105 height 26
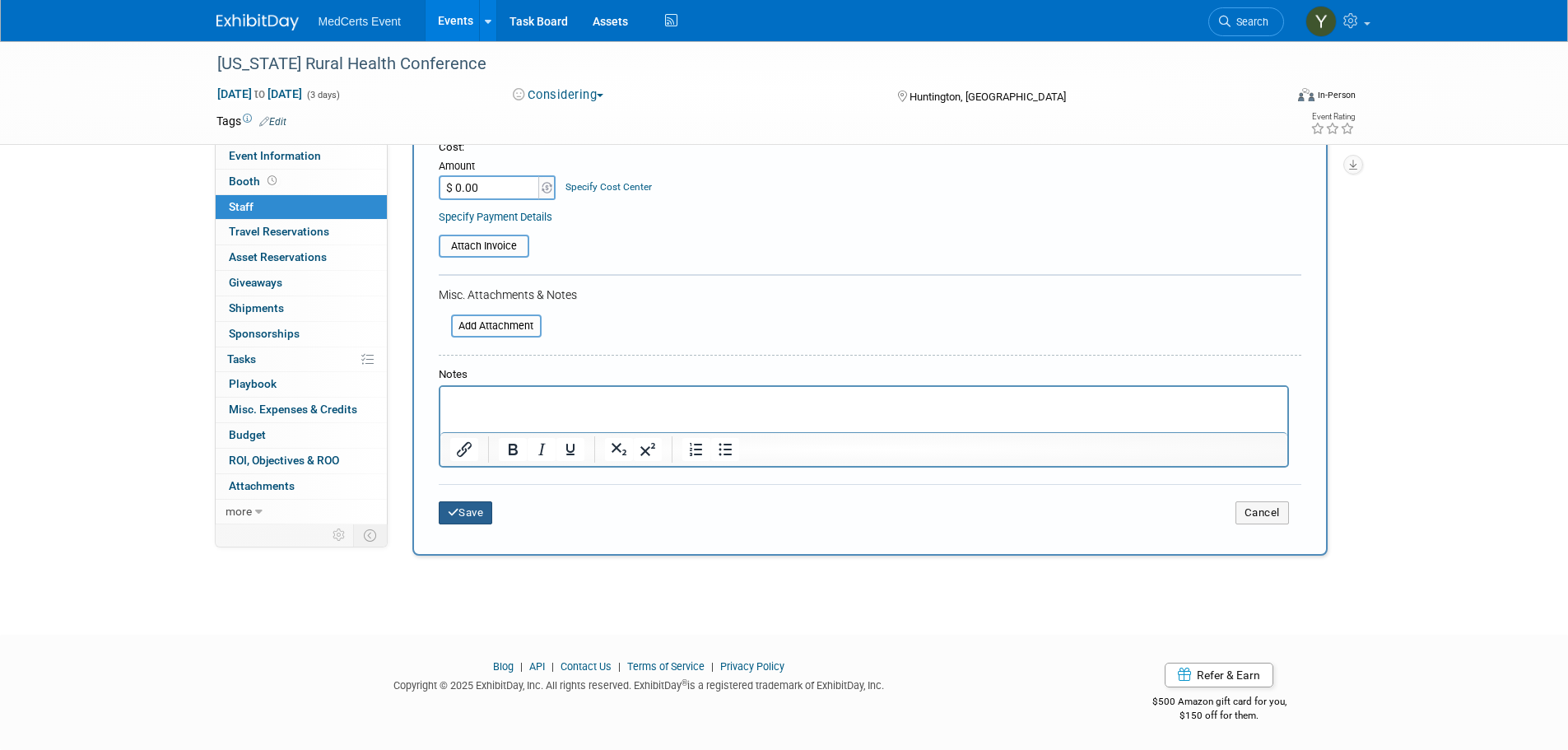
click at [469, 516] on button "Save" at bounding box center [466, 512] width 54 height 23
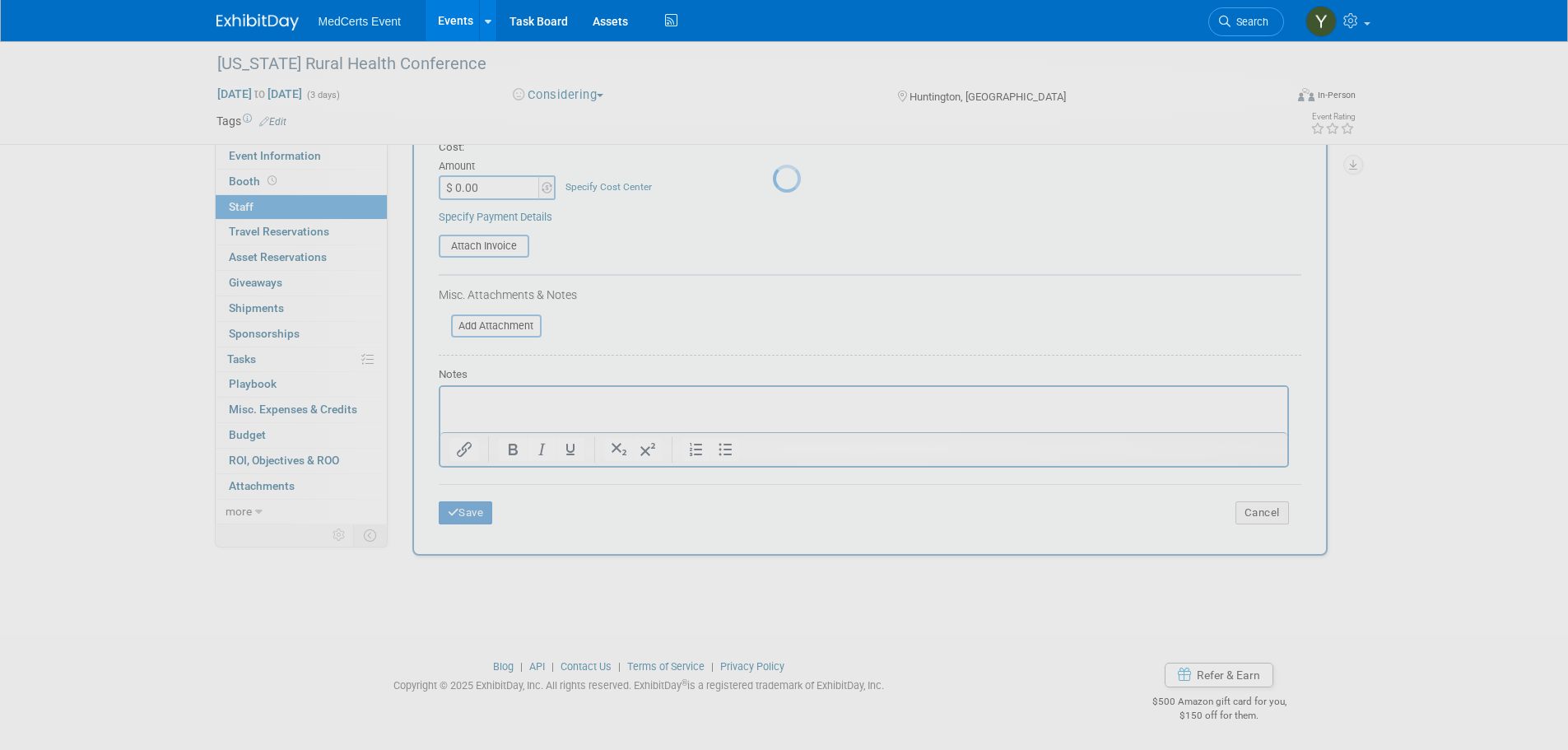
scroll to position [17, 0]
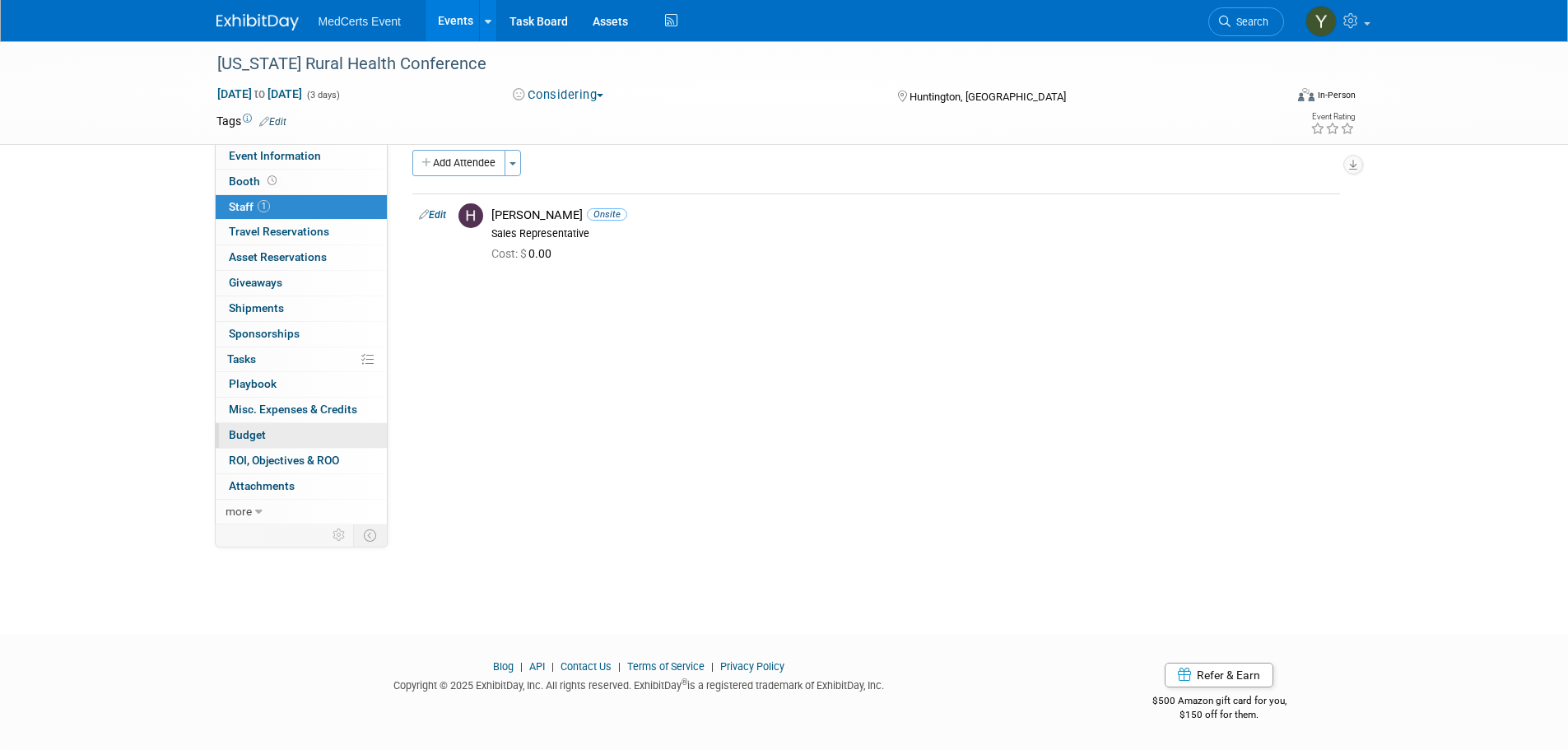
click at [268, 434] on link "Budget" at bounding box center [301, 435] width 171 height 25
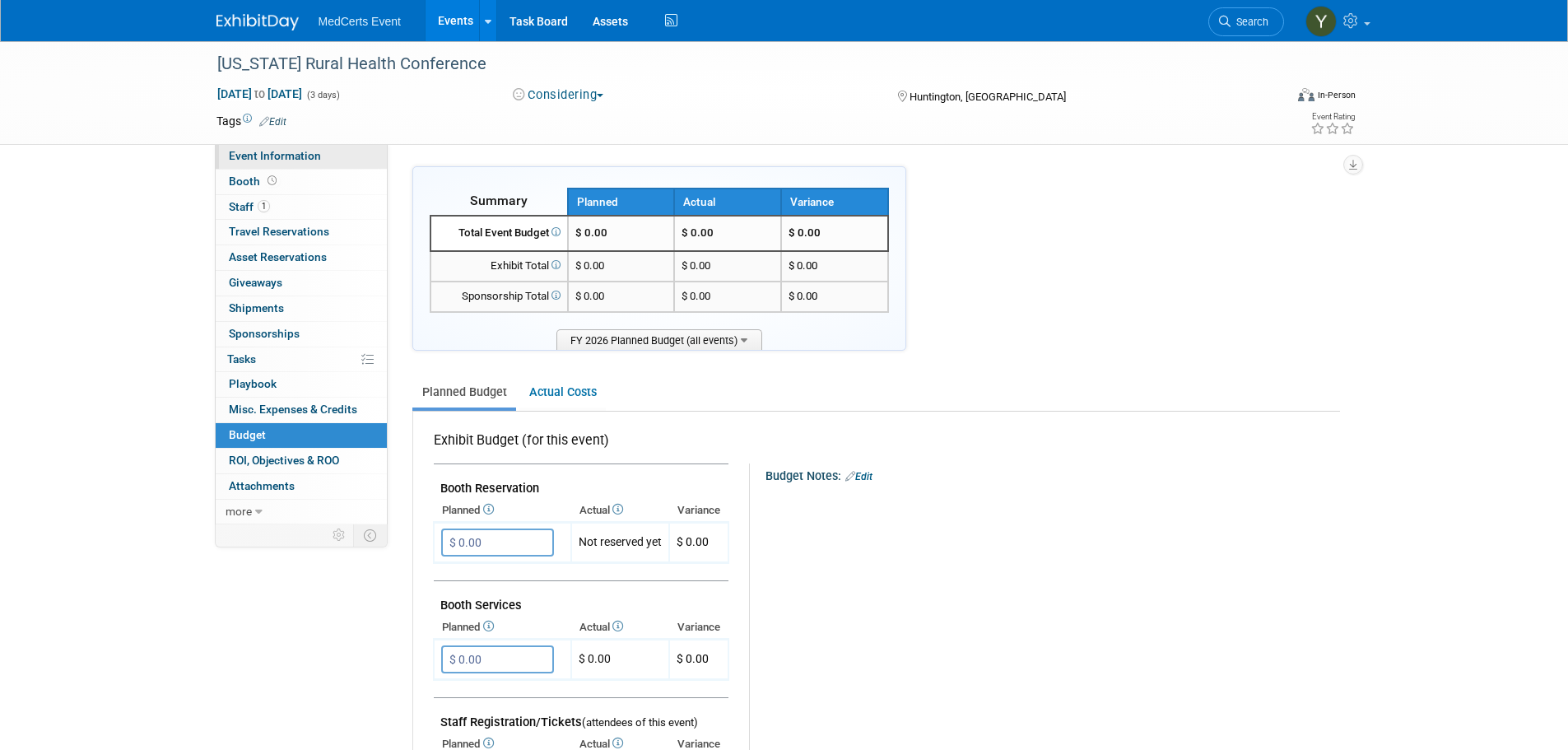
click at [311, 158] on span "Event Information" at bounding box center [274, 155] width 92 height 13
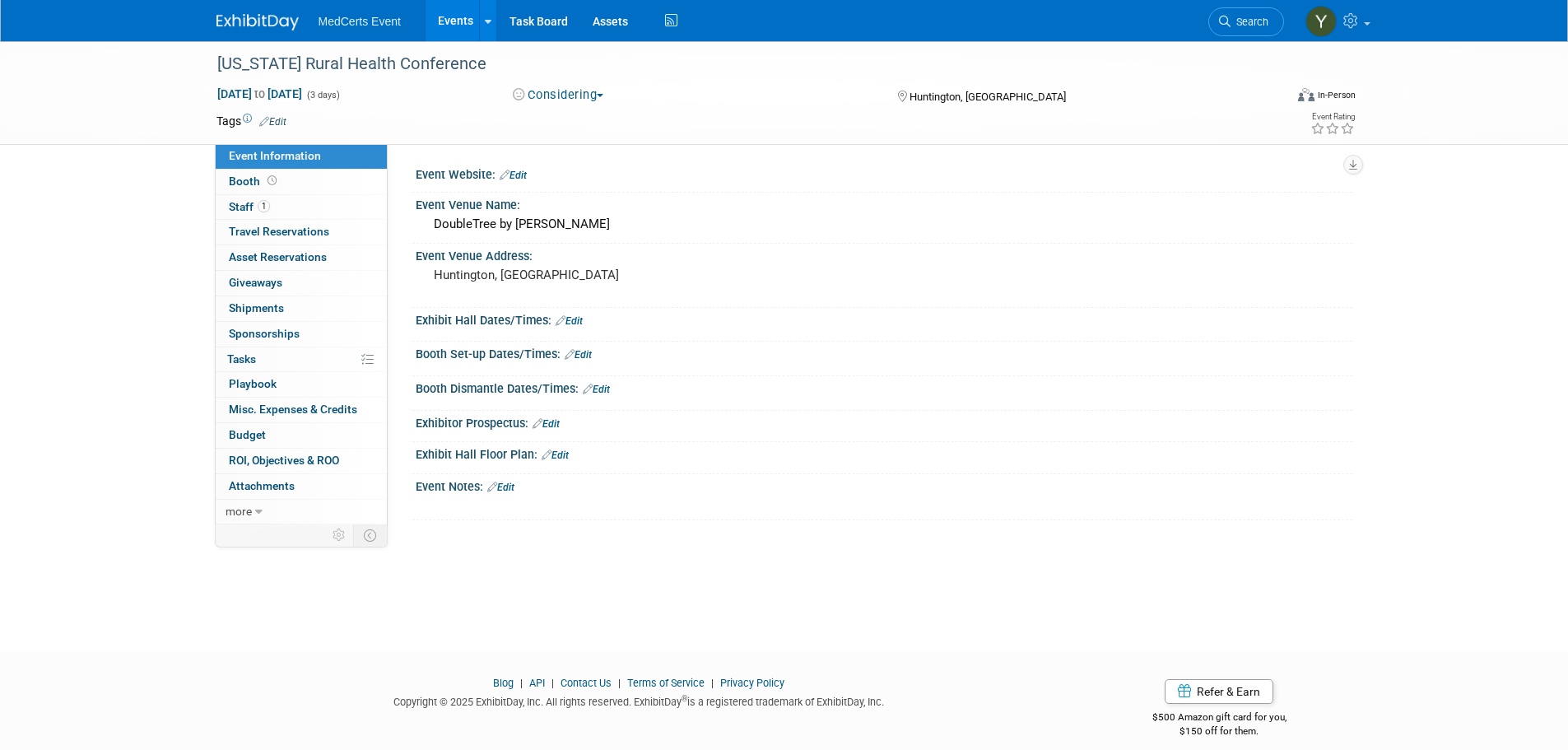
click at [551, 426] on link "Edit" at bounding box center [545, 424] width 27 height 11
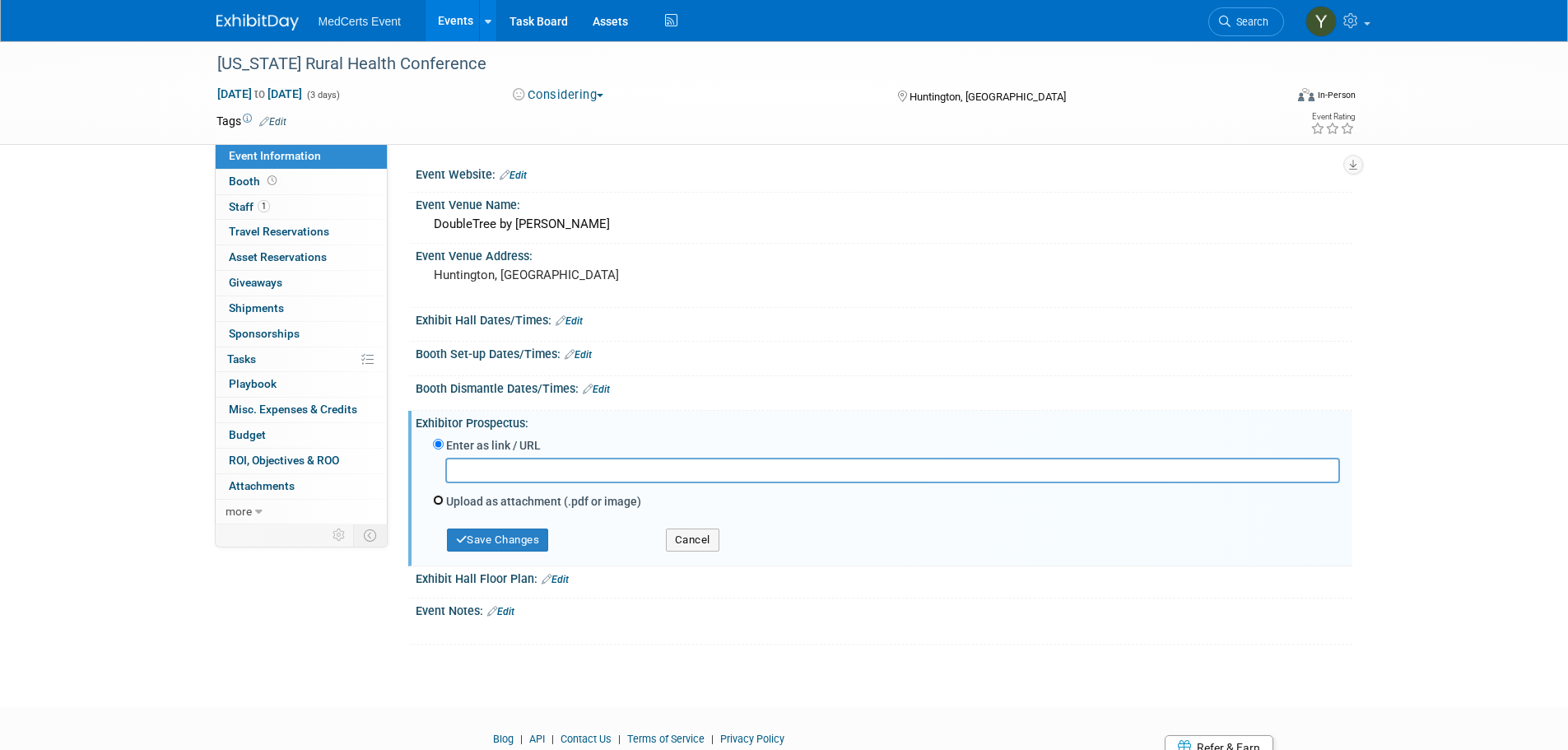
click at [438, 496] on input "Upload as attachment (.pdf or image)" at bounding box center [438, 500] width 11 height 11
radio input "true"
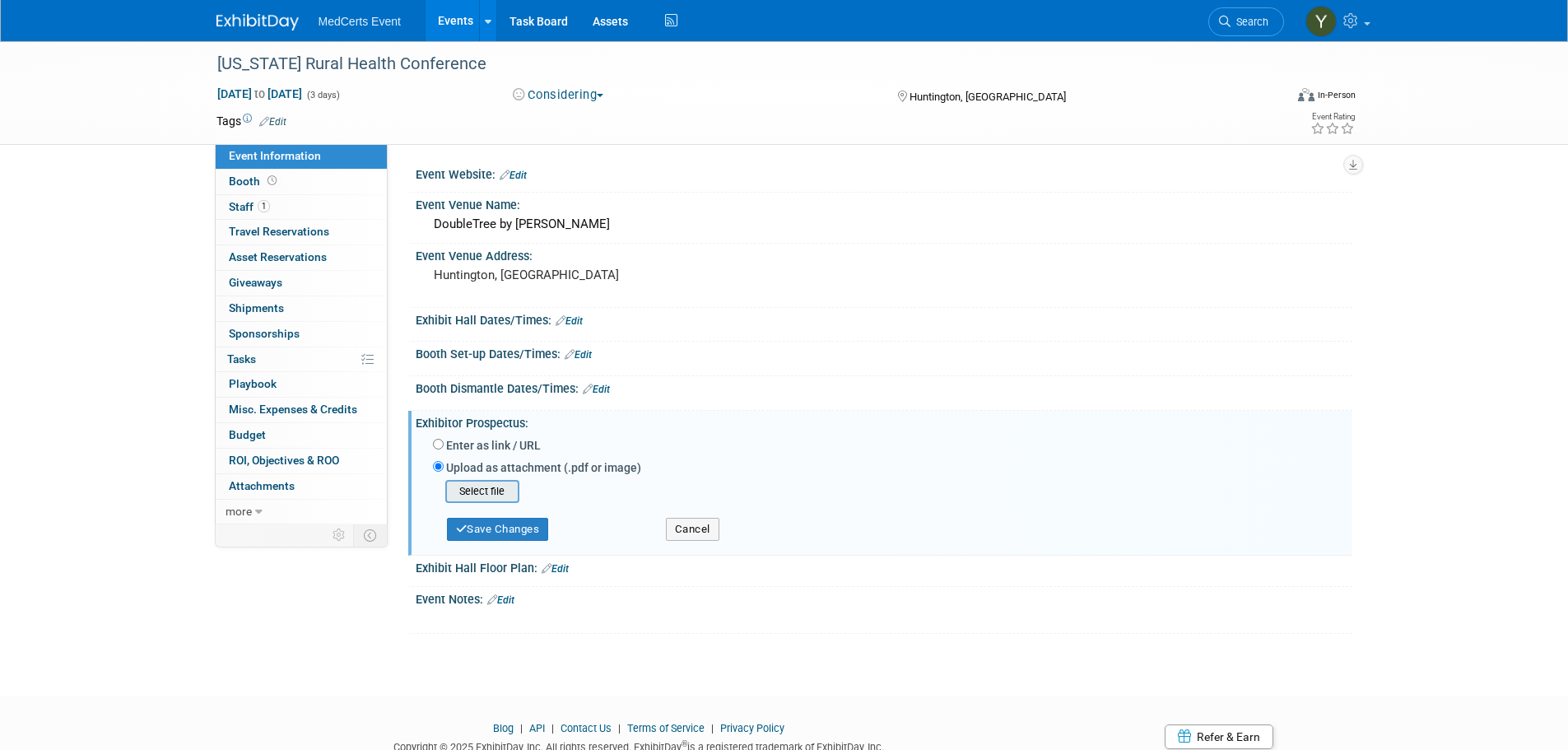
click at [467, 494] on input "file" at bounding box center [419, 491] width 196 height 20
click at [468, 491] on input "file" at bounding box center [419, 491] width 196 height 20
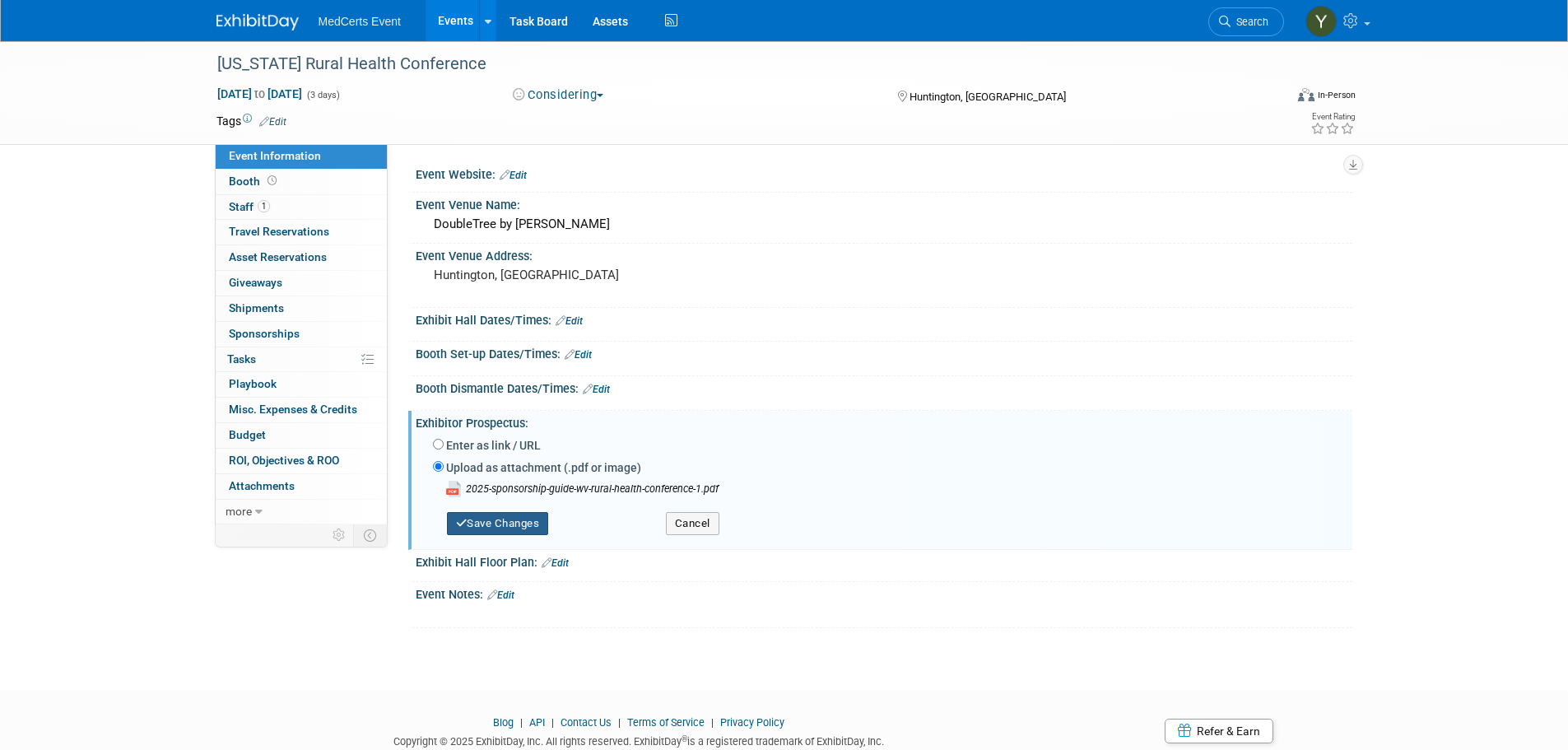
click at [481, 527] on button "Save Changes" at bounding box center [498, 524] width 102 height 23
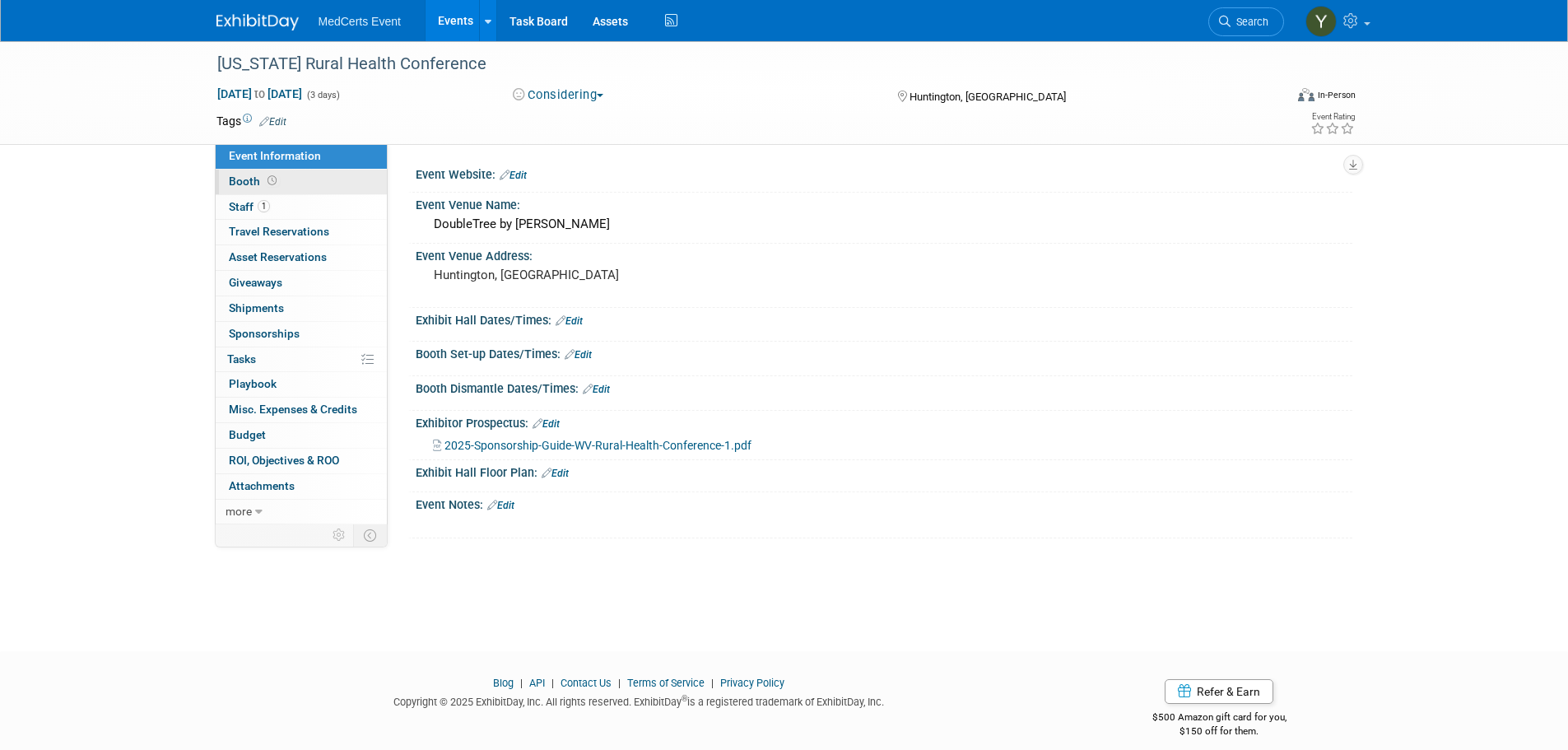
click at [256, 183] on span "Booth" at bounding box center [254, 181] width 51 height 13
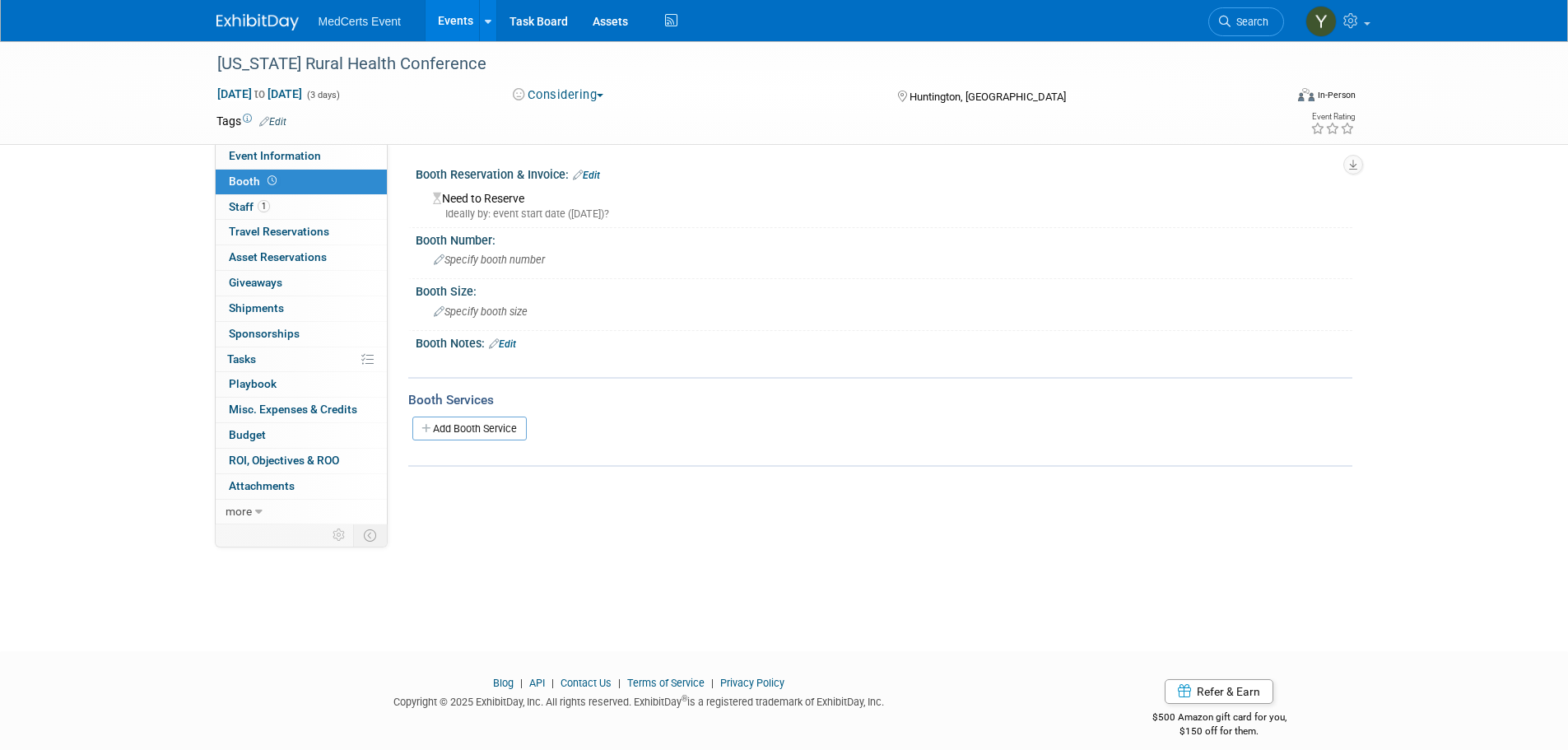
click at [508, 346] on link "Edit" at bounding box center [502, 344] width 27 height 11
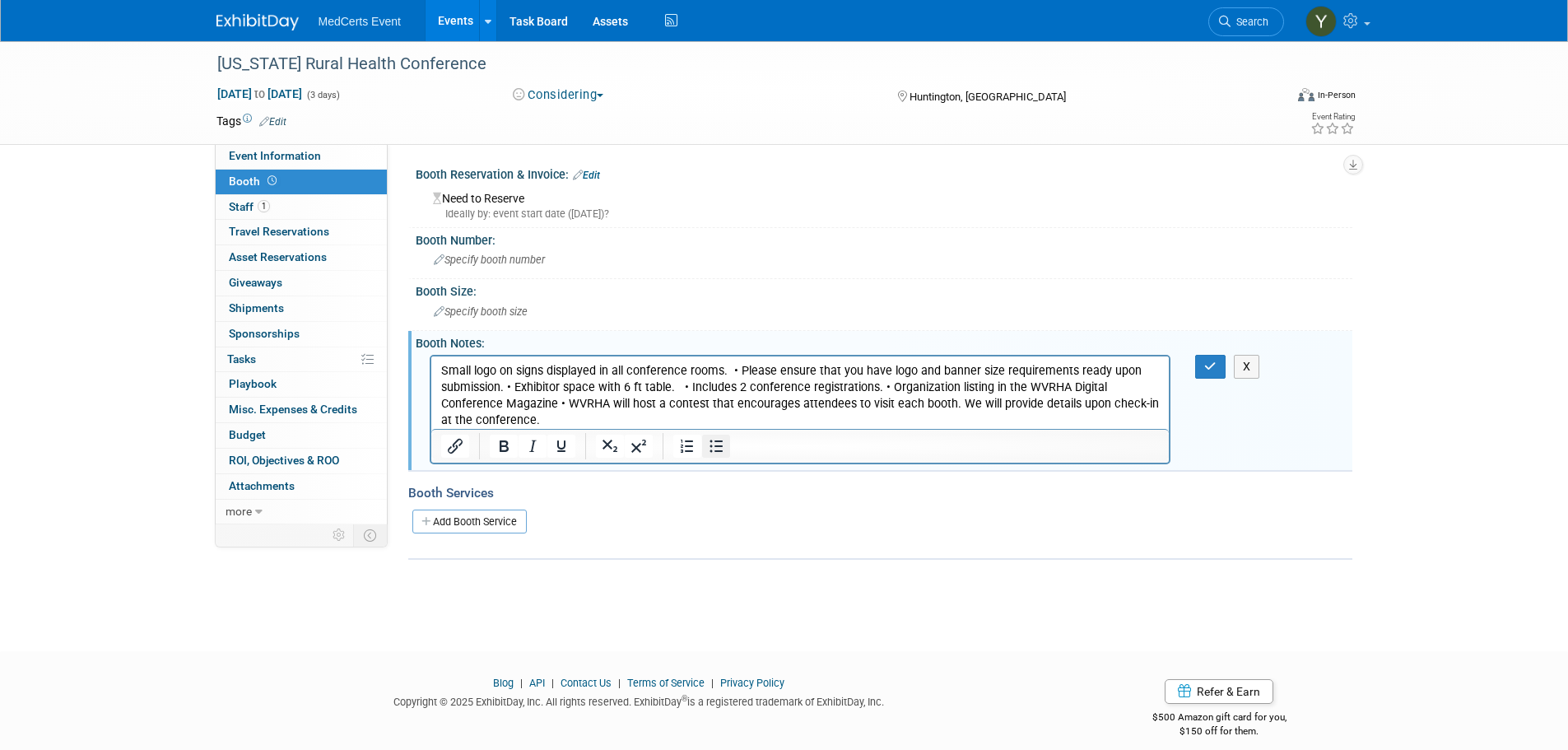
click at [709, 448] on icon "Bullet list" at bounding box center [716, 446] width 20 height 20
click at [768, 369] on li "Small logo on signs displayed in all conference rooms. • Please ensure that you…" at bounding box center [816, 395] width 687 height 66
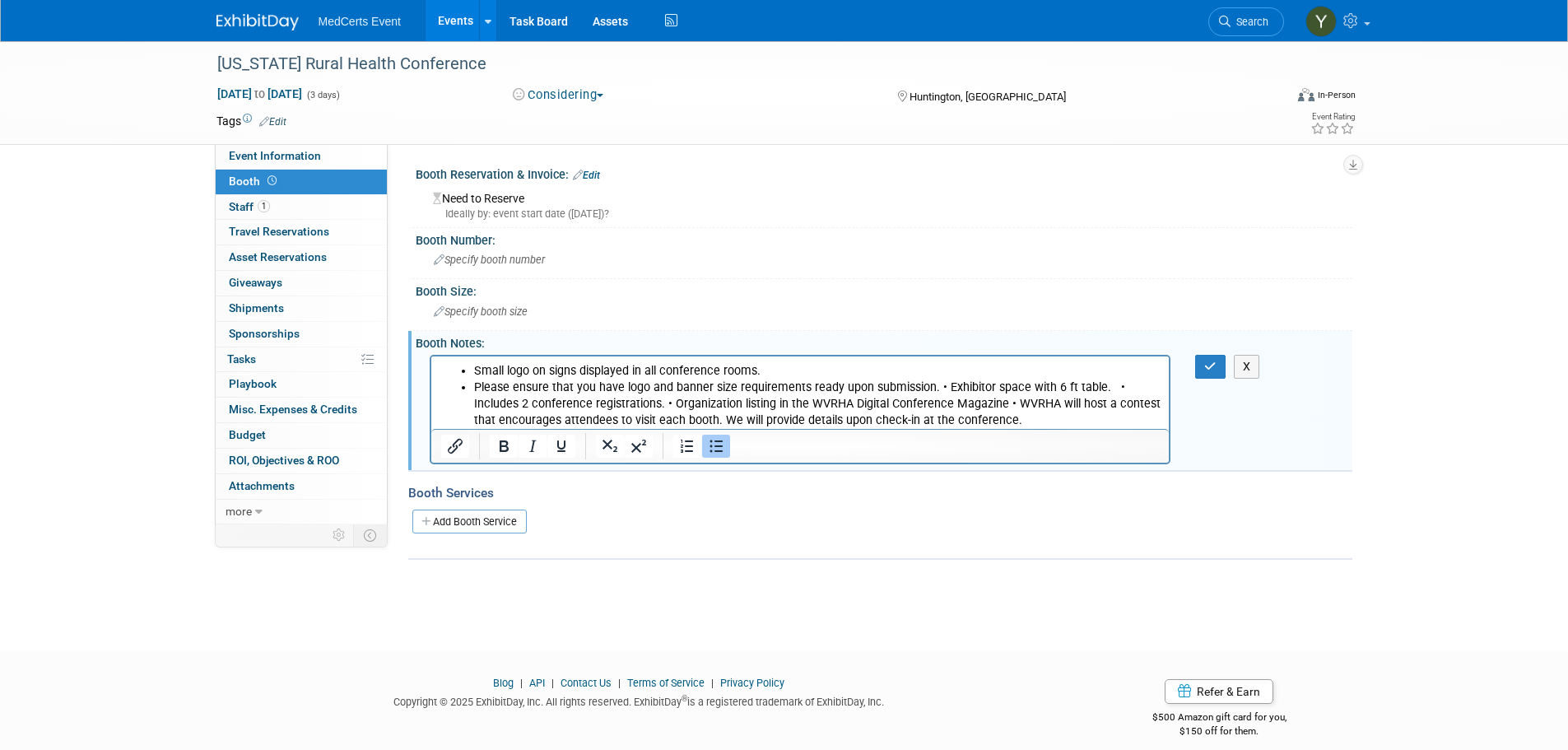
click at [943, 387] on li "Please ensure that you have logo and banner size requirements ready upon submis…" at bounding box center [816, 404] width 687 height 49
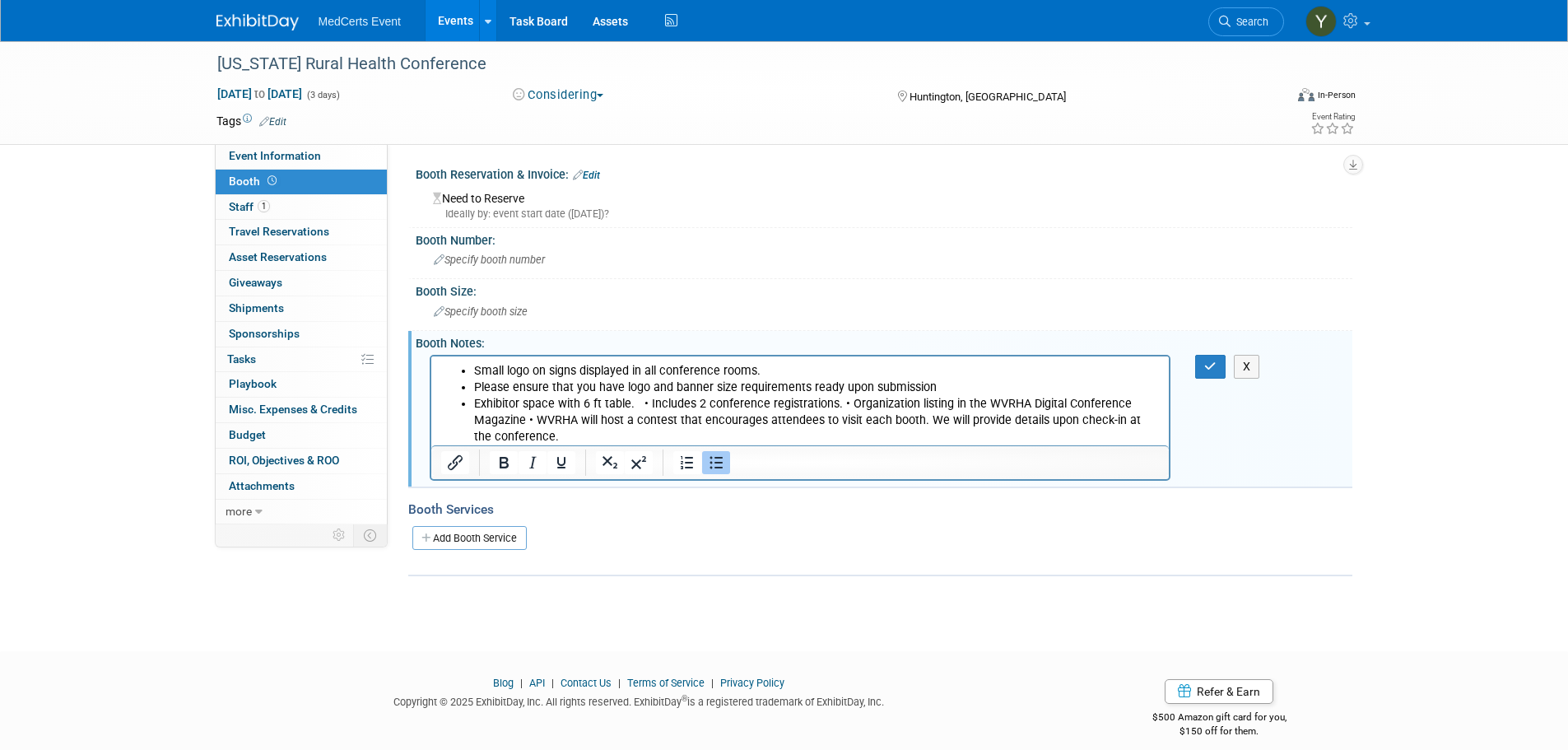
click at [647, 400] on li "Exhibitor space with 6 ft table. • Includes 2 conference registrations. • Organ…" at bounding box center [816, 419] width 687 height 49
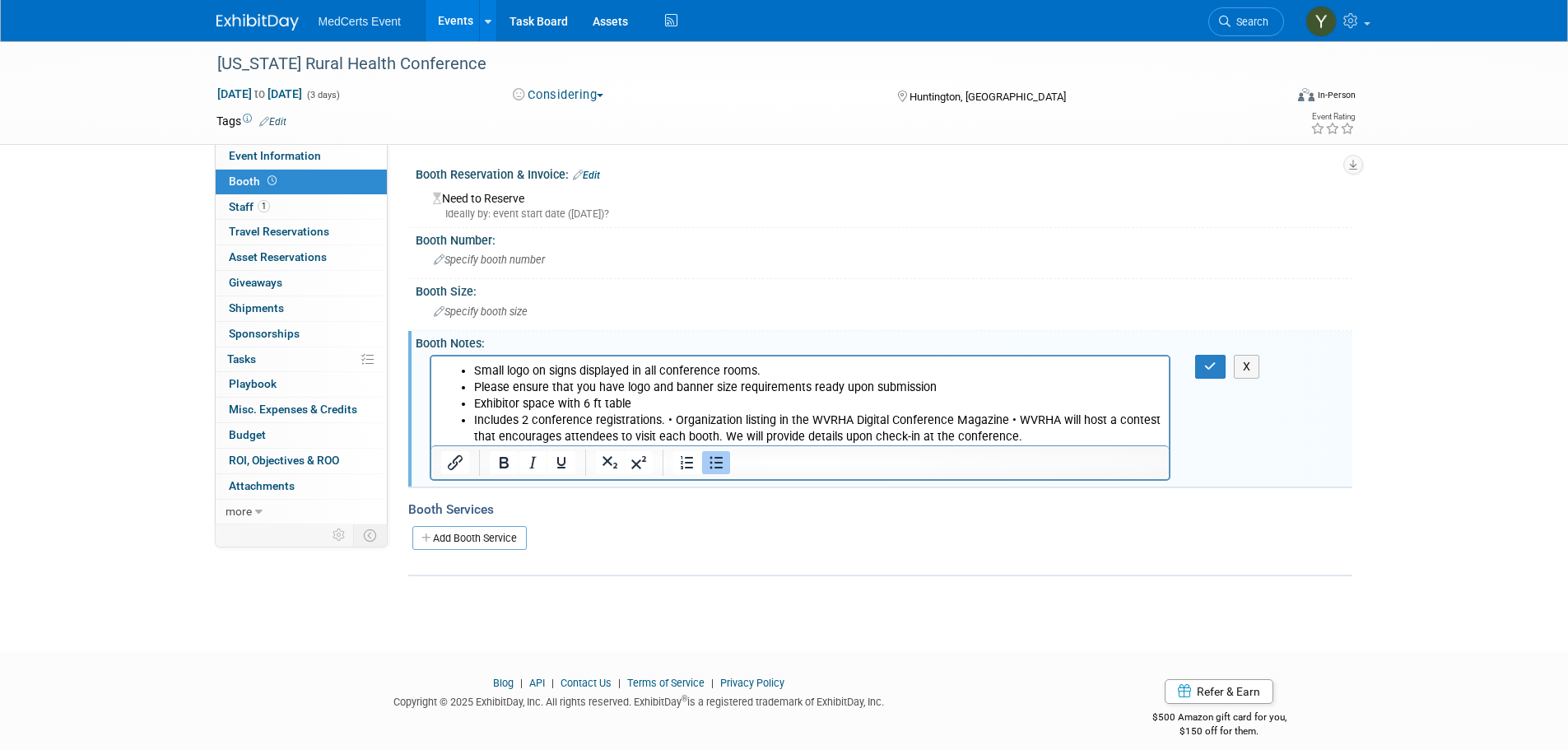
click at [671, 418] on li "Includes 2 conference registrations. • Organization listing in the WVRHA Digita…" at bounding box center [816, 428] width 687 height 33
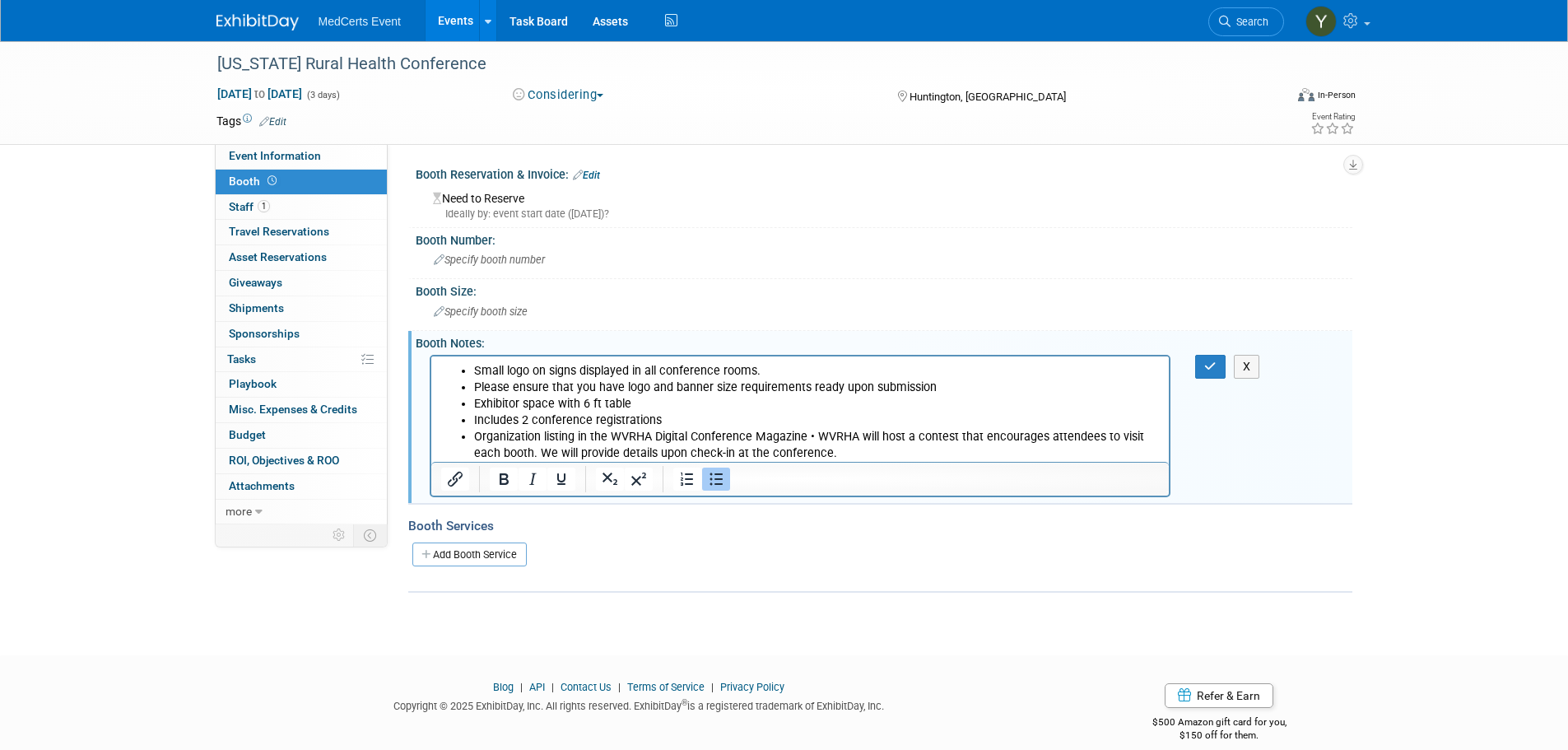
click at [816, 434] on li "Organization listing in the WVRHA Digital Conference Magazine • WVRHA will host…" at bounding box center [816, 445] width 687 height 33
click at [1215, 372] on icon "button" at bounding box center [1210, 366] width 12 height 11
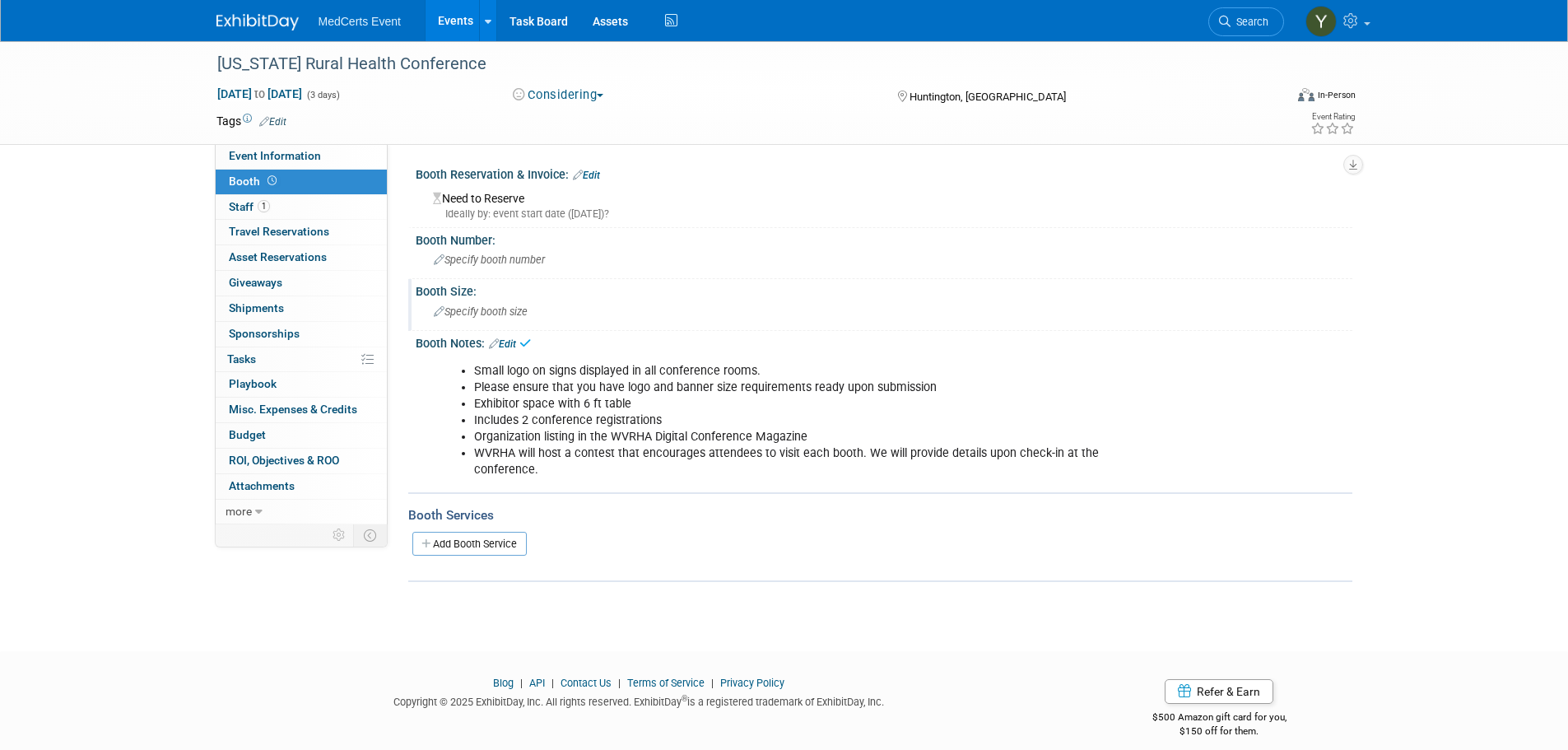
click at [551, 318] on div "Specify booth size" at bounding box center [884, 311] width 912 height 25
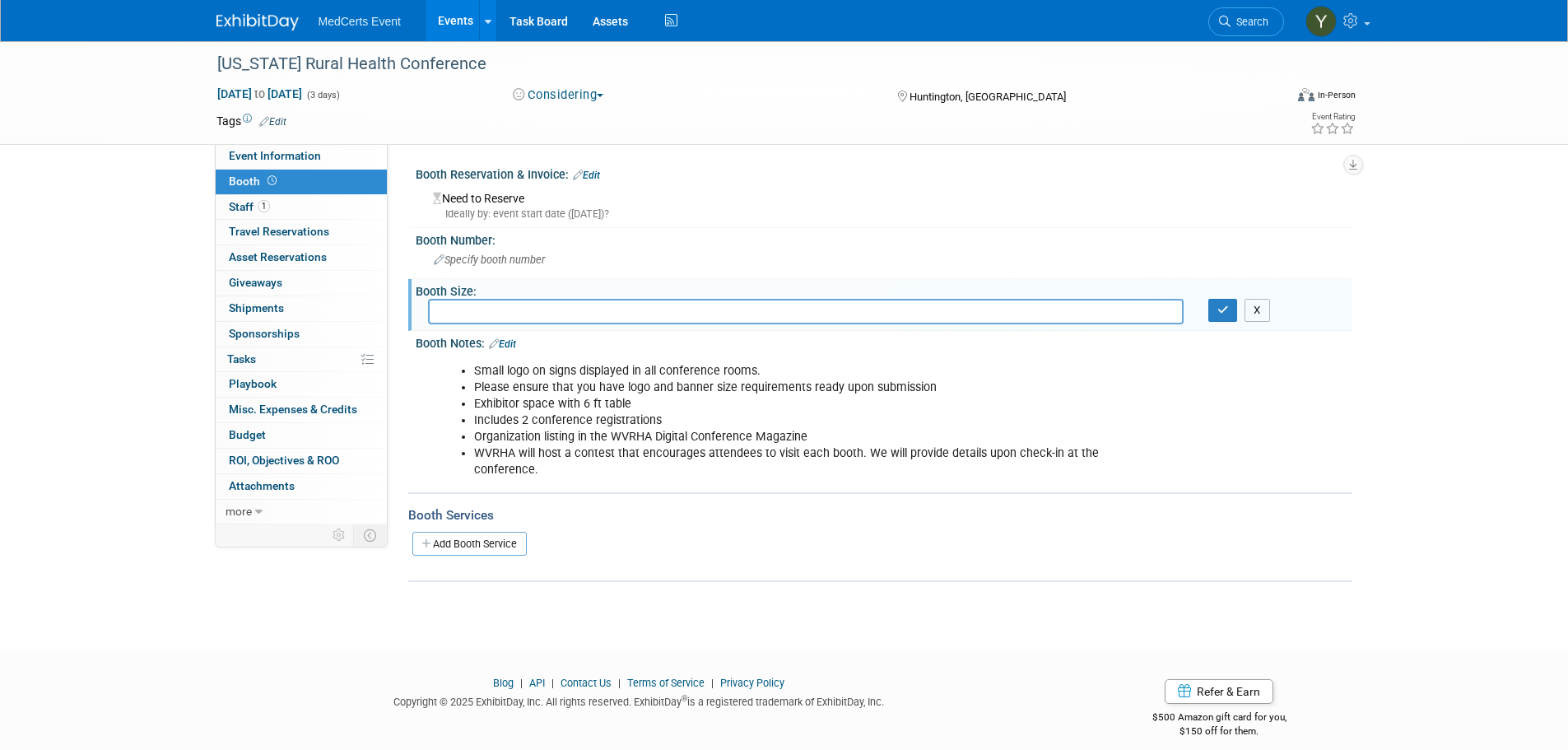
click at [1261, 315] on button "X" at bounding box center [1257, 311] width 25 height 23
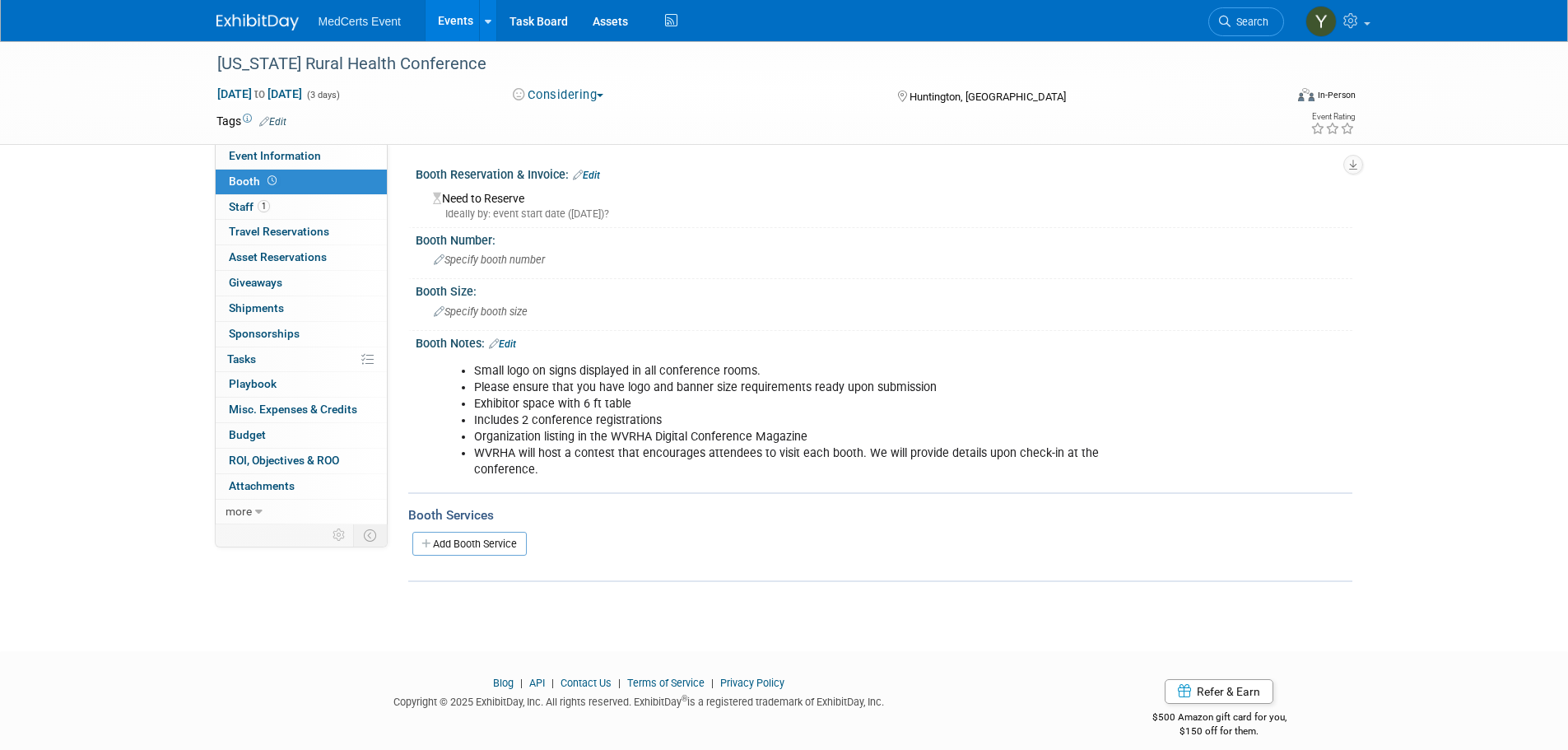
click at [565, 214] on div "Ideally by: event start date (Wed. Nov 12, 2025)?" at bounding box center [887, 214] width 907 height 15
click at [585, 178] on link "Edit" at bounding box center [586, 175] width 27 height 11
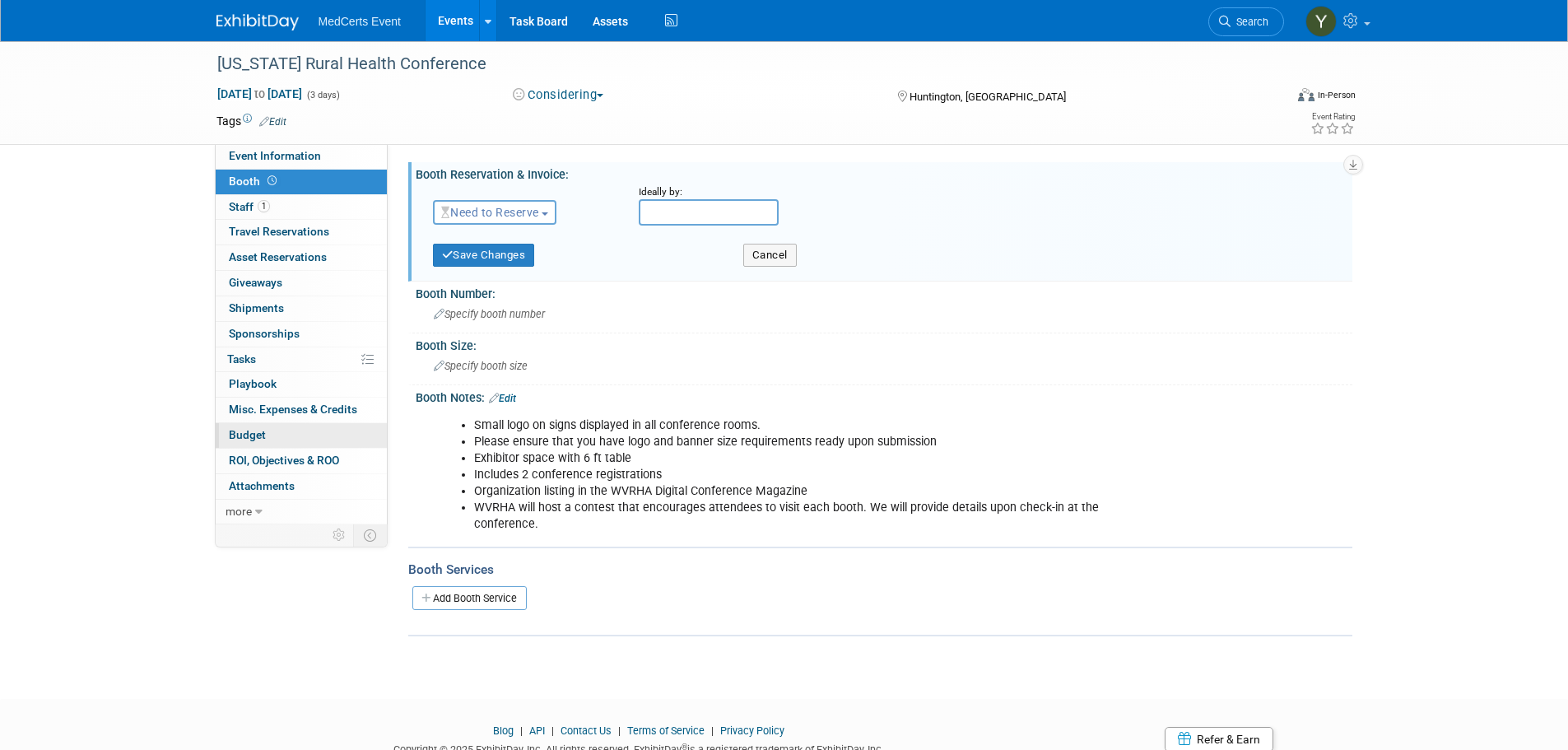
click at [287, 427] on link "Budget" at bounding box center [301, 435] width 171 height 25
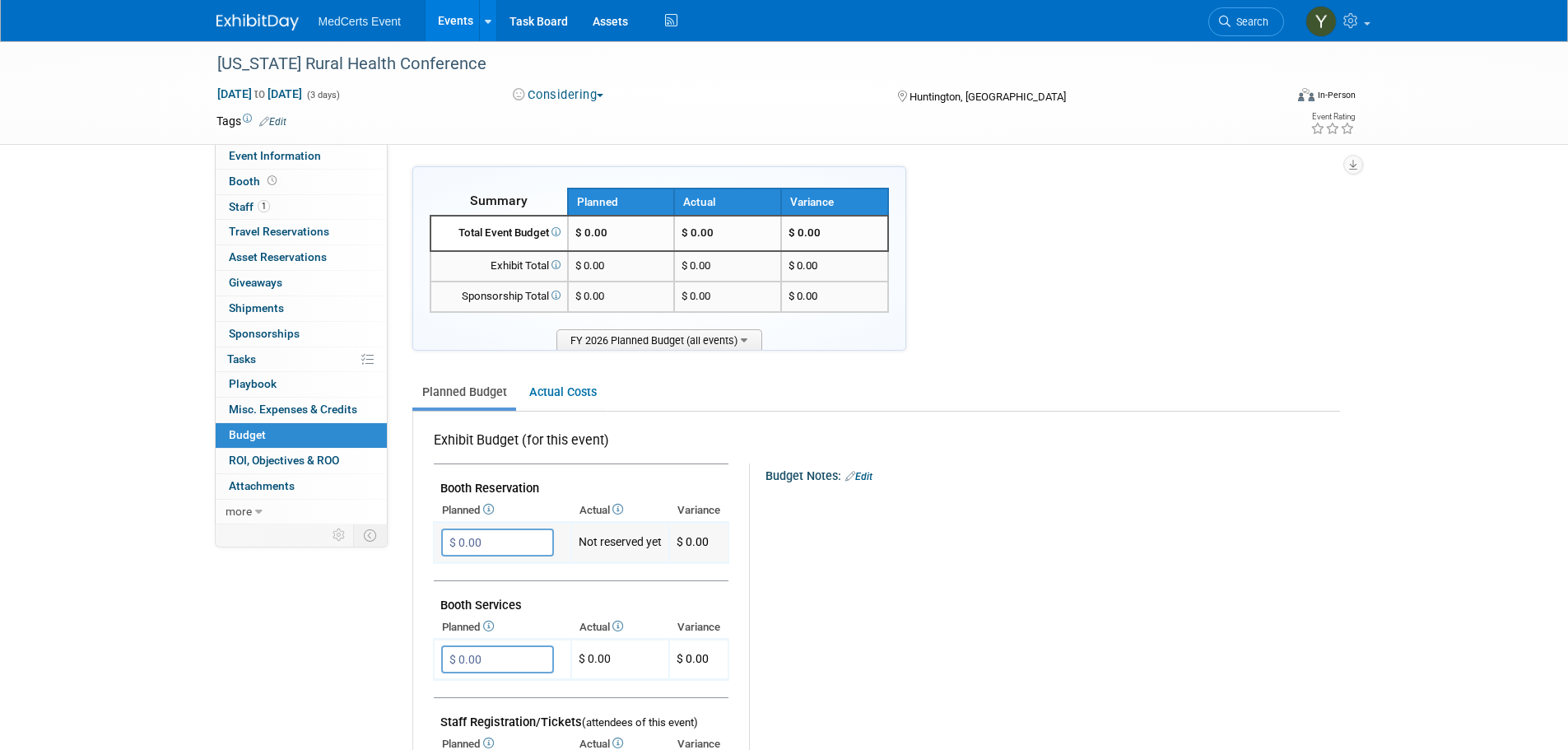
click at [524, 539] on input "$ 0.00" at bounding box center [497, 542] width 113 height 28
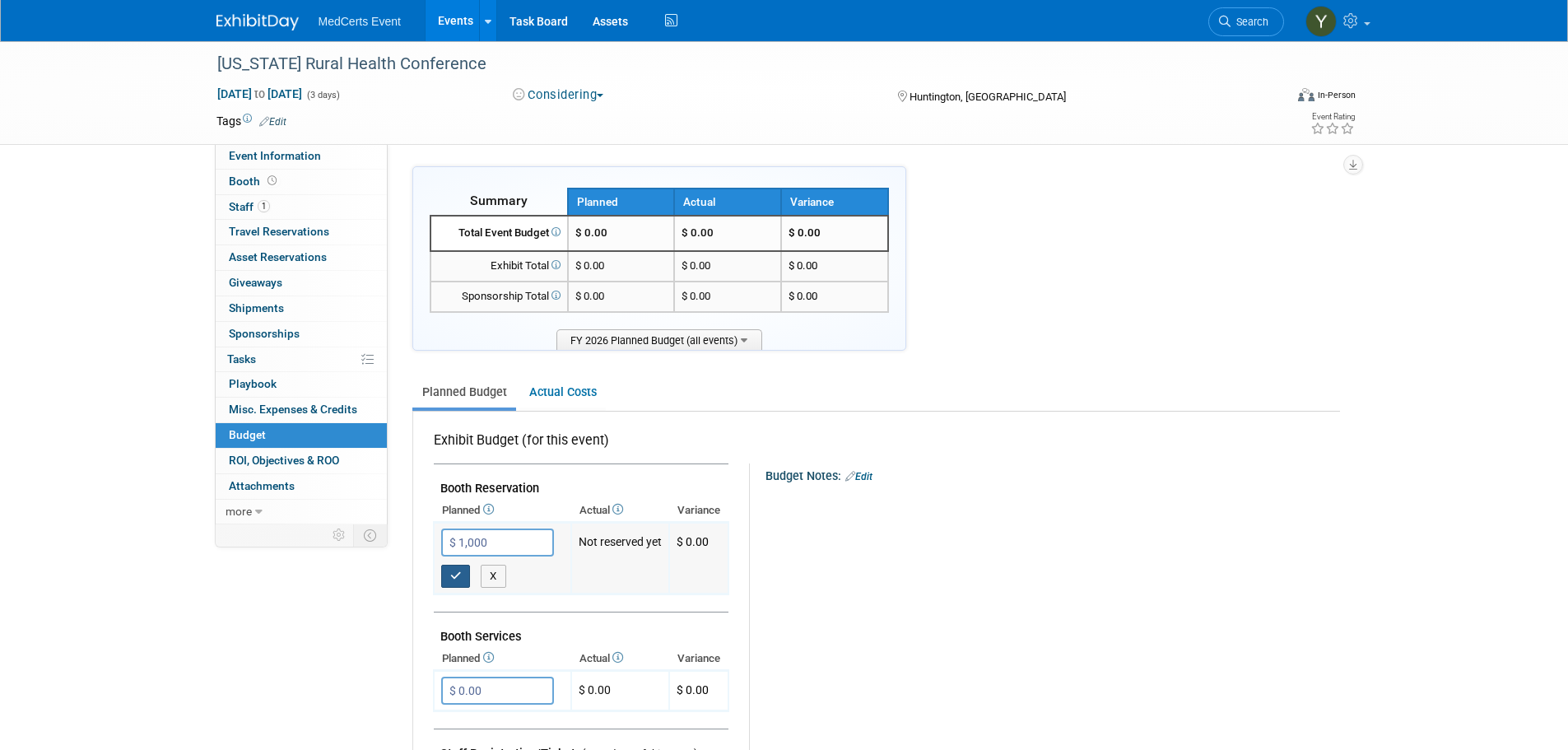
type input "$ 1,000.00"
click at [450, 571] on icon "button" at bounding box center [455, 575] width 11 height 11
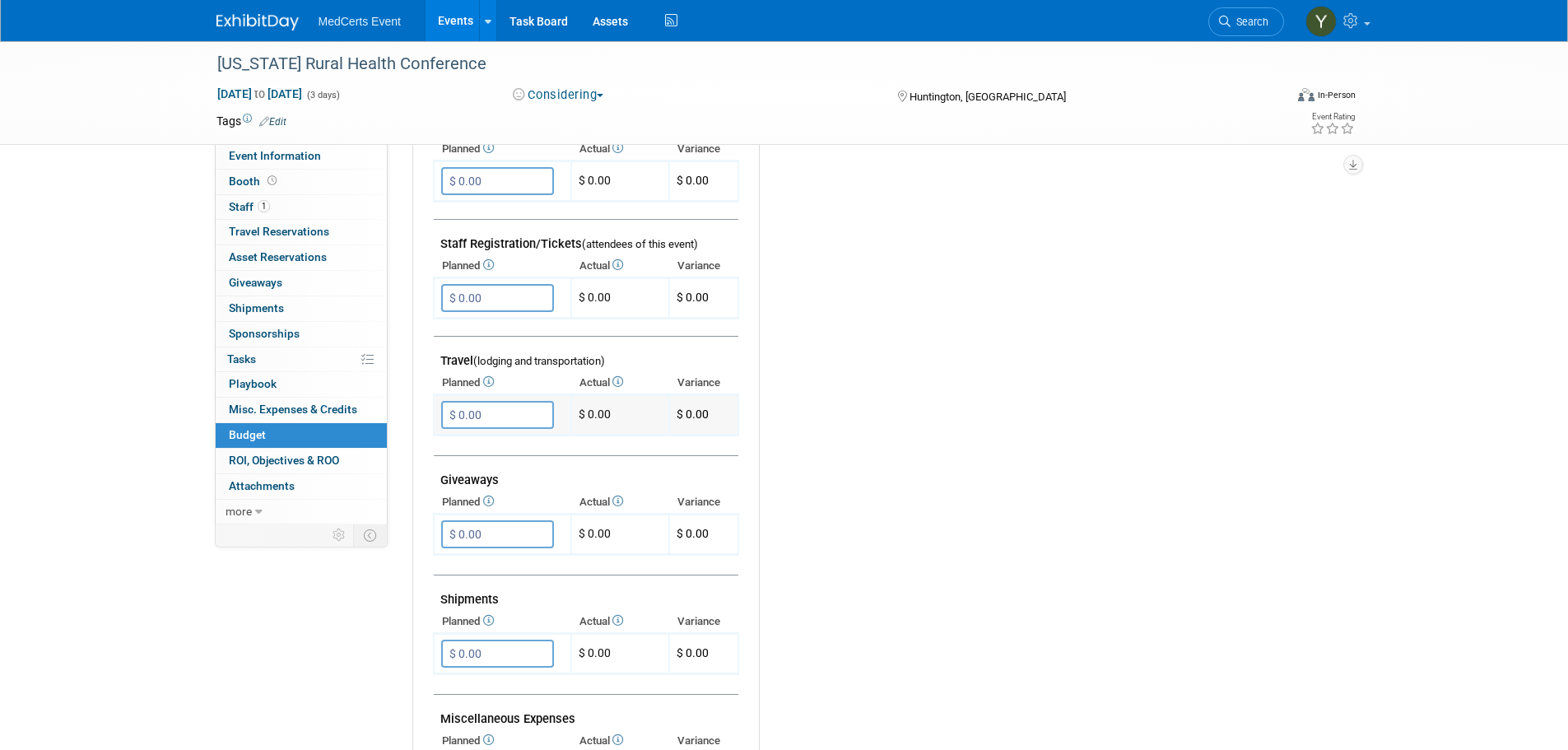
scroll to position [494, 0]
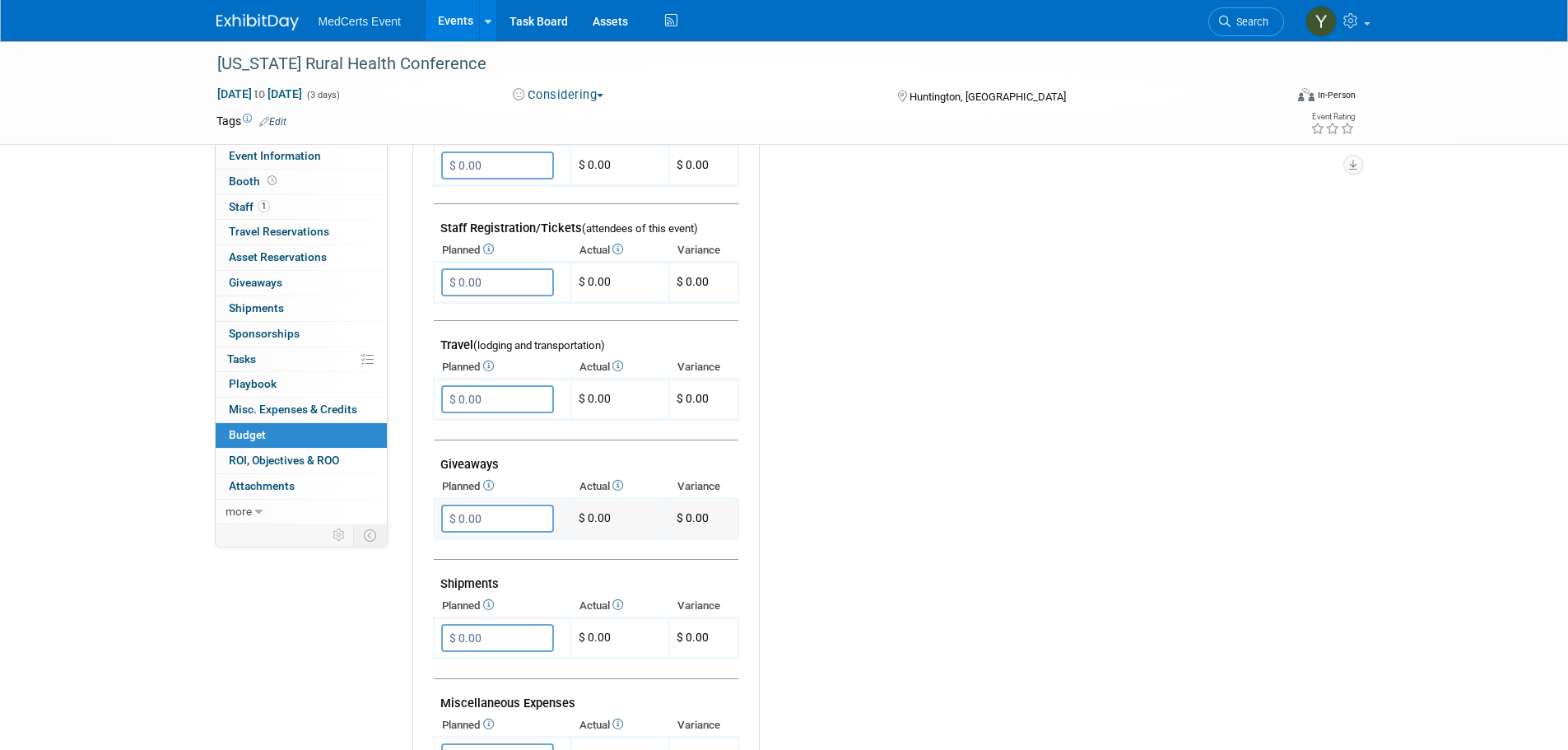
click at [518, 521] on input "$ 0.00" at bounding box center [497, 518] width 113 height 28
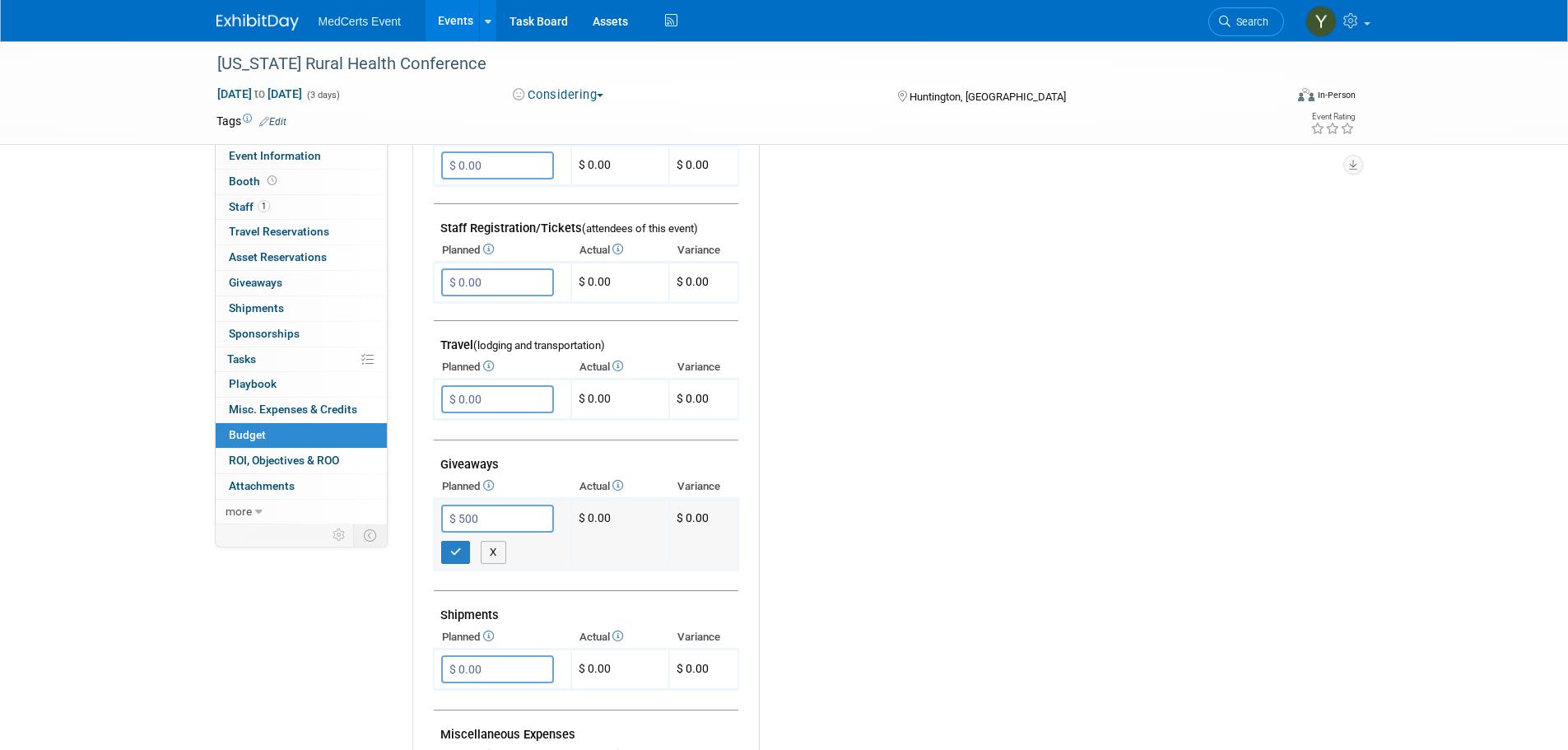
type input "$ 500.00"
click at [458, 553] on icon "button" at bounding box center [455, 552] width 11 height 11
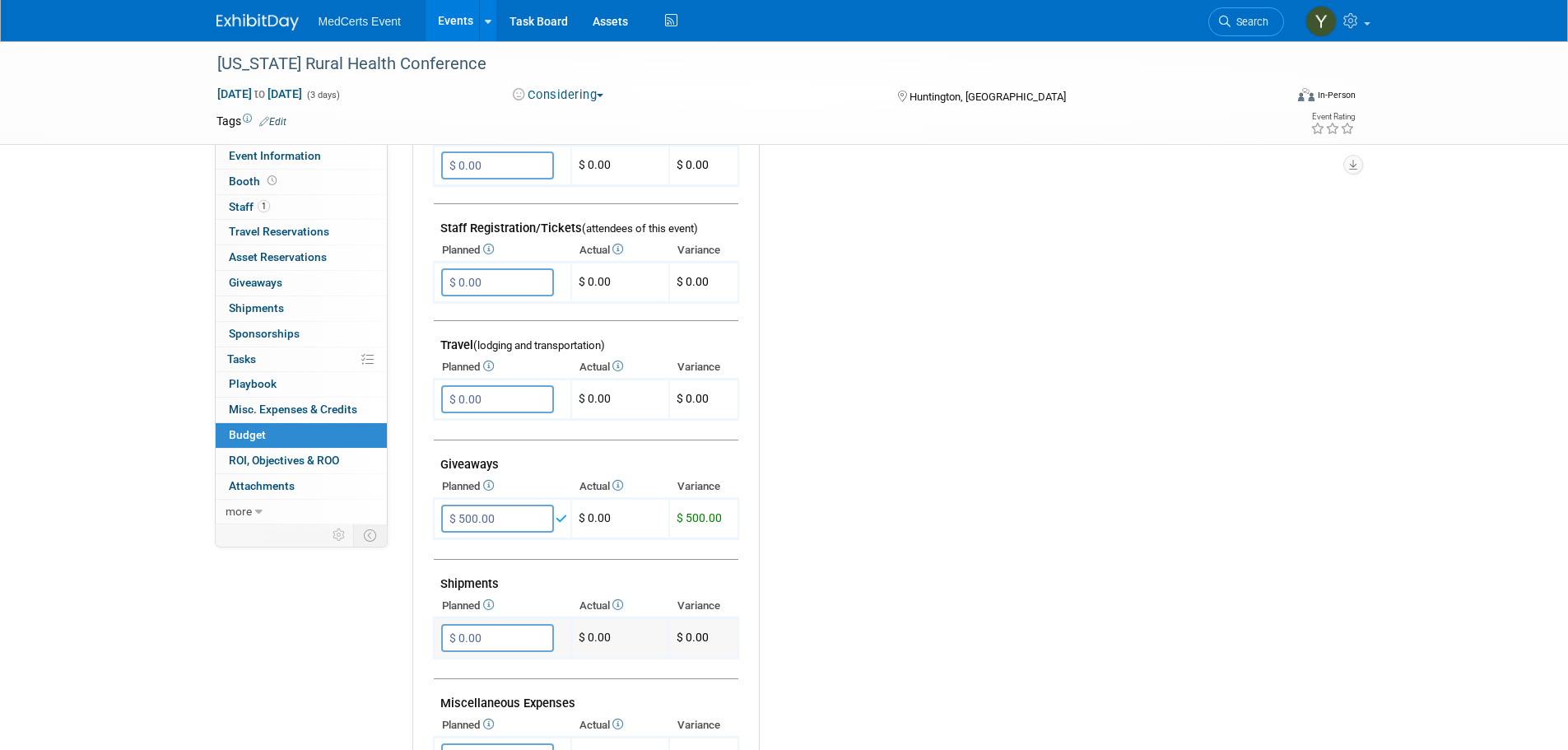
click at [502, 621] on td "$ 0.00 X" at bounding box center [502, 639] width 138 height 40
click at [514, 636] on input "$ 0.00" at bounding box center [497, 638] width 113 height 28
type input "$ 800.00"
click at [460, 663] on button "button" at bounding box center [456, 672] width 30 height 23
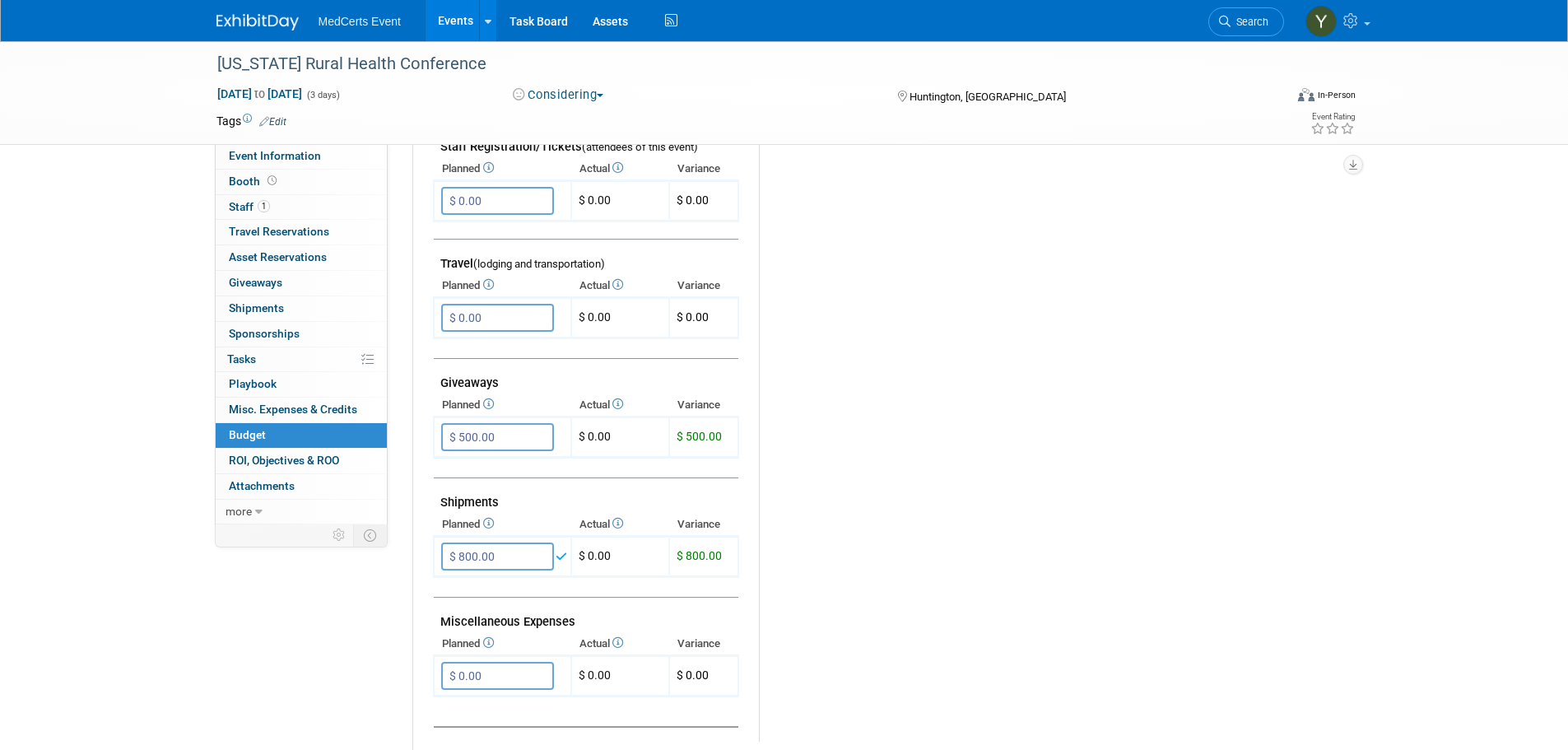
scroll to position [576, 0]
click at [548, 668] on input "$ 0.00" at bounding box center [497, 675] width 113 height 28
type input "$ 250.00"
click at [466, 703] on button "button" at bounding box center [456, 709] width 30 height 23
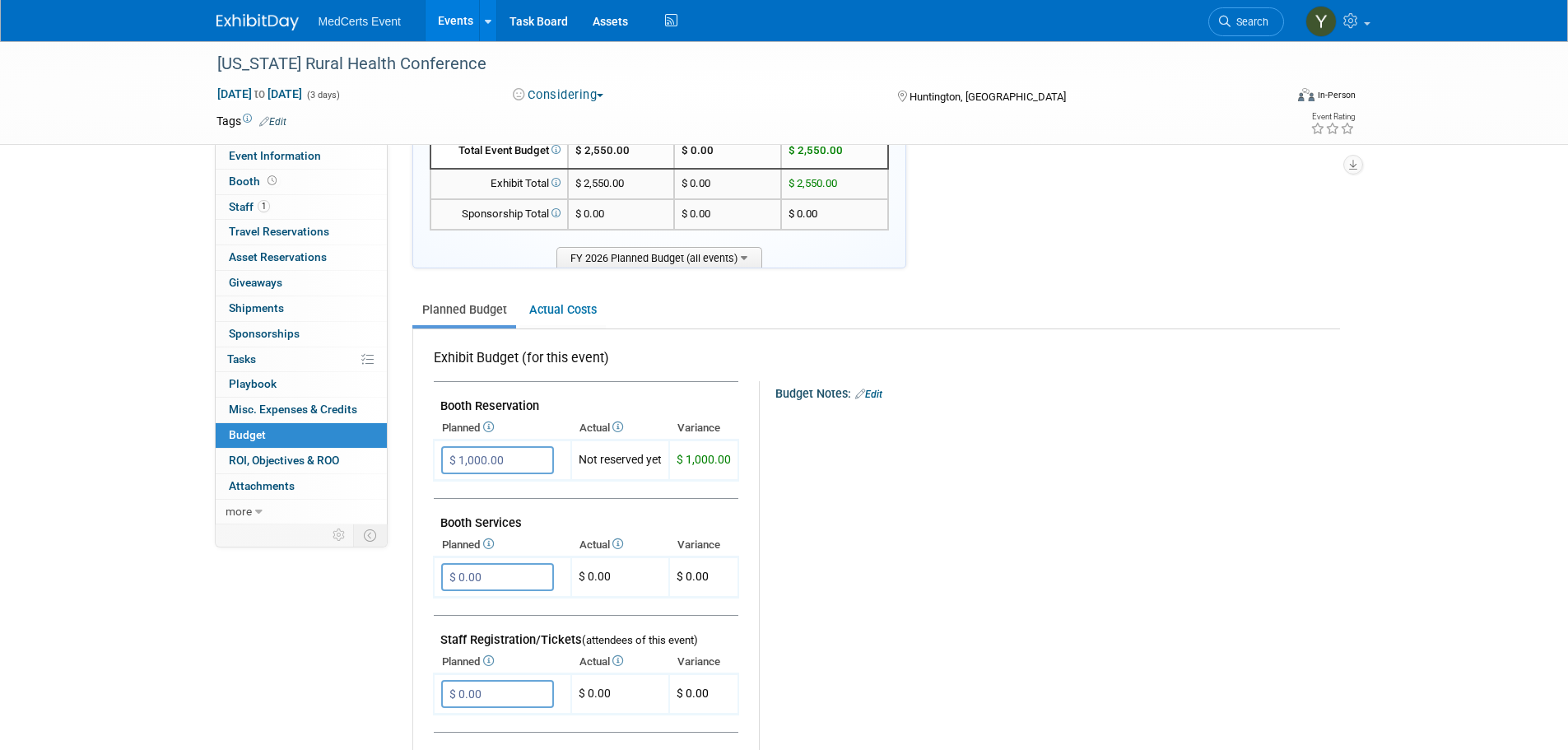
scroll to position [0, 0]
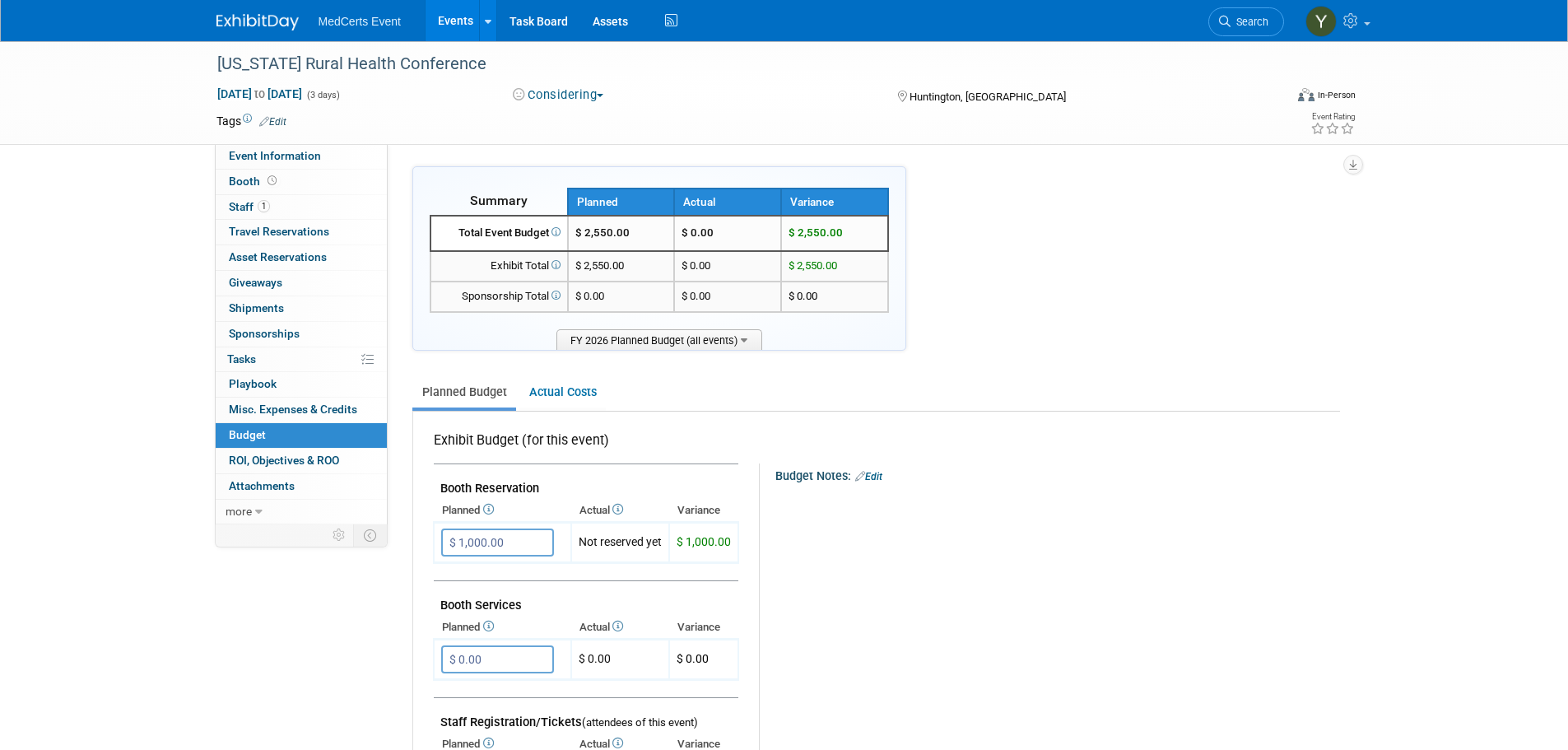
click at [463, 19] on link "Events" at bounding box center [455, 20] width 60 height 41
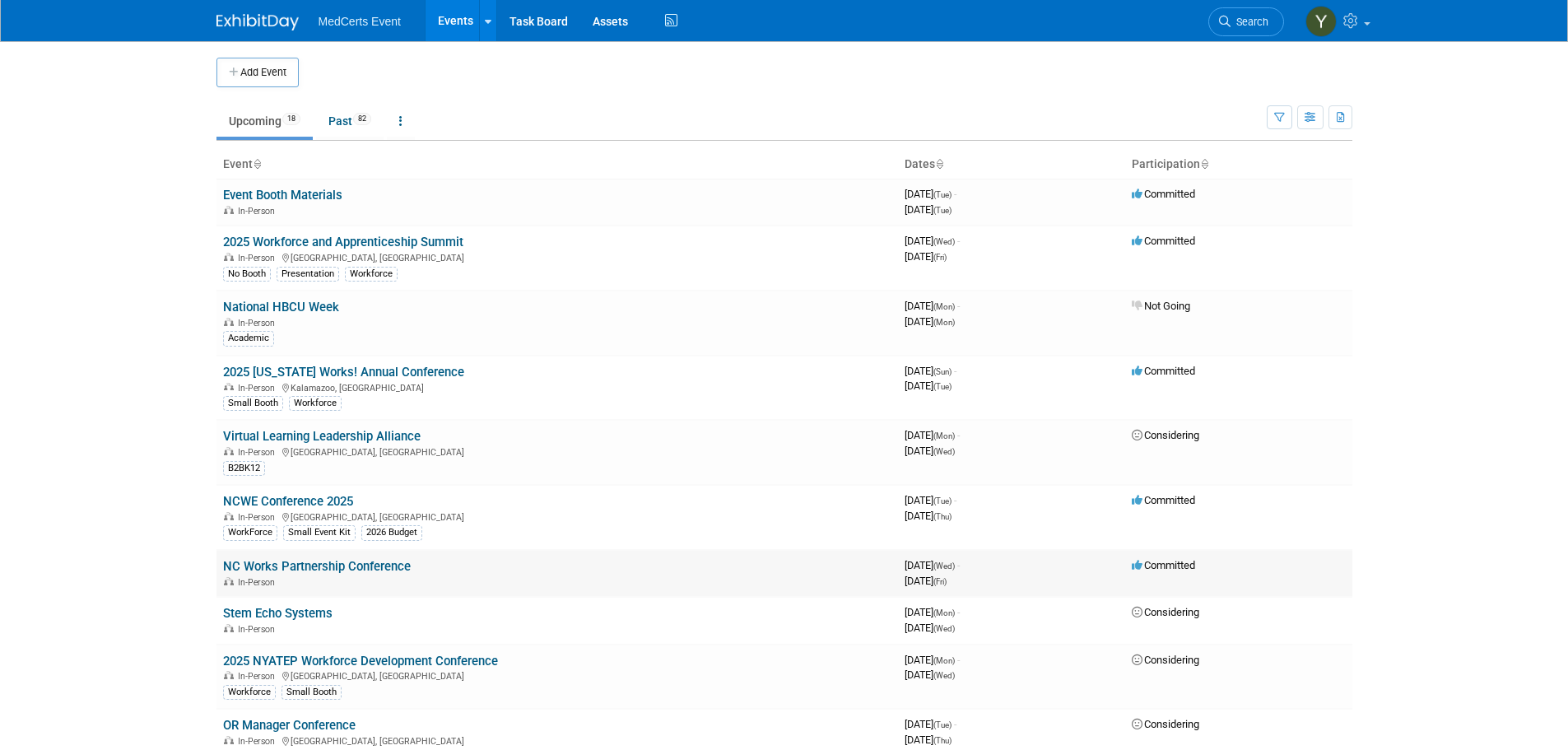
click at [378, 567] on link "NC Works Partnership Conference" at bounding box center [317, 566] width 188 height 15
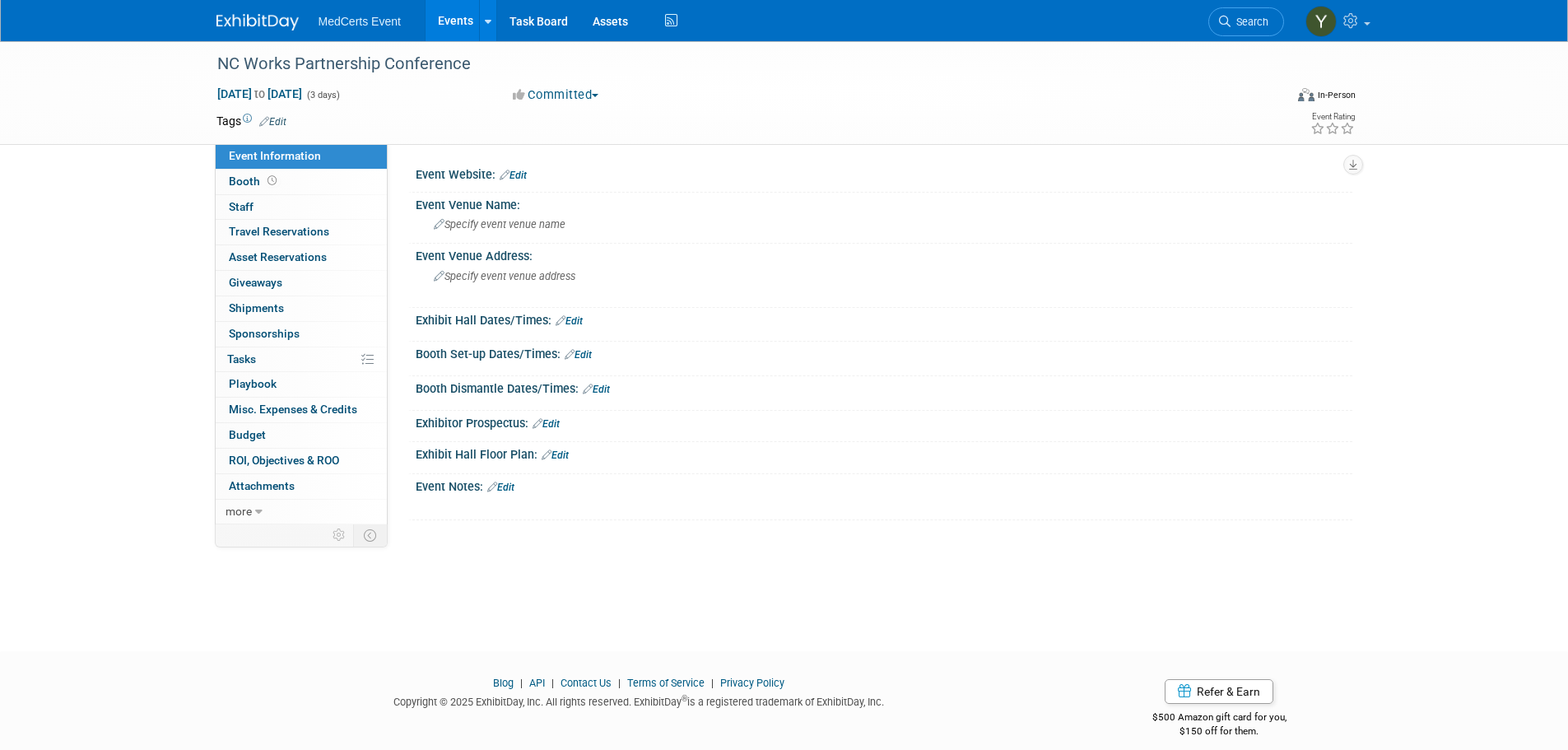
click at [277, 122] on link "Edit" at bounding box center [273, 121] width 27 height 11
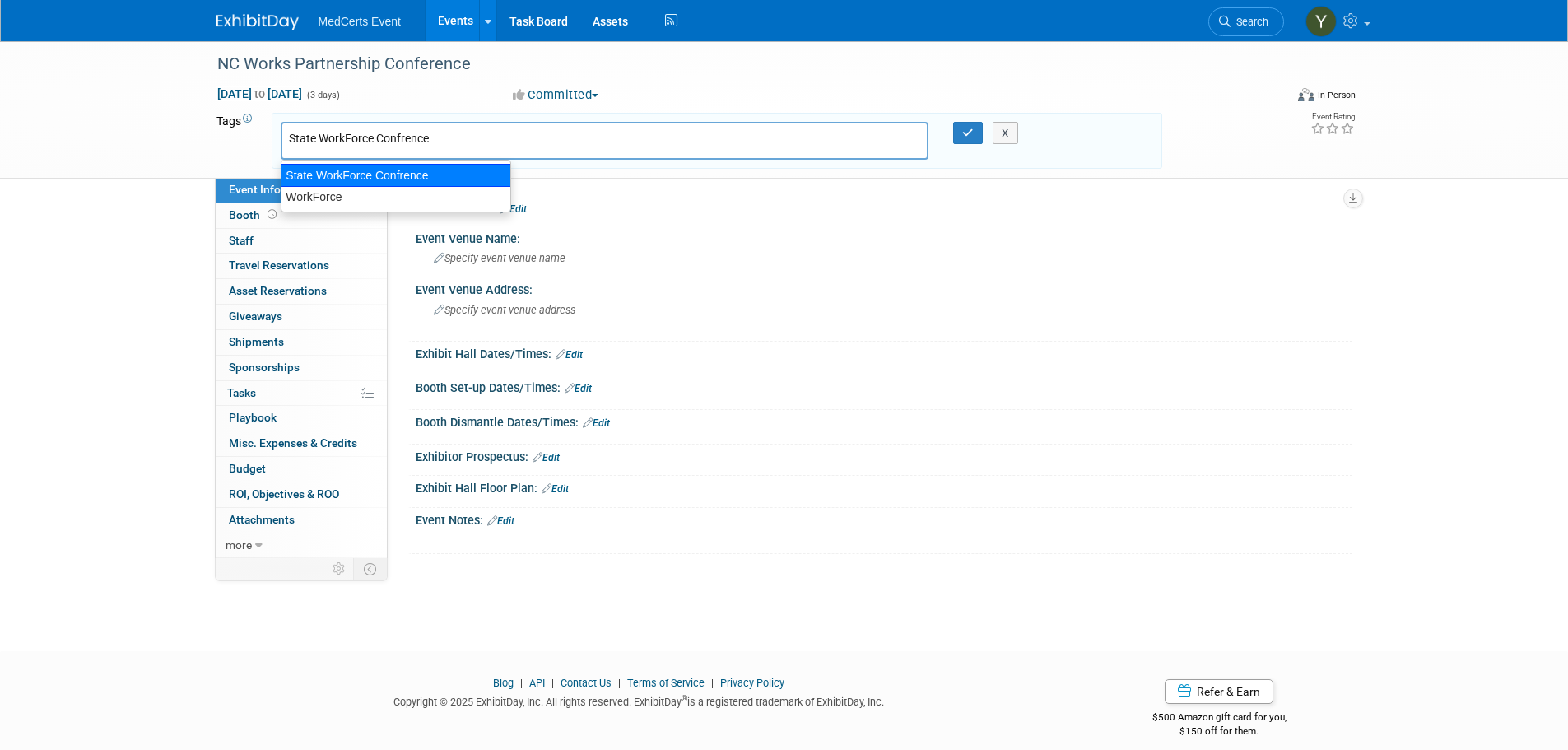
type input "WorkForce"
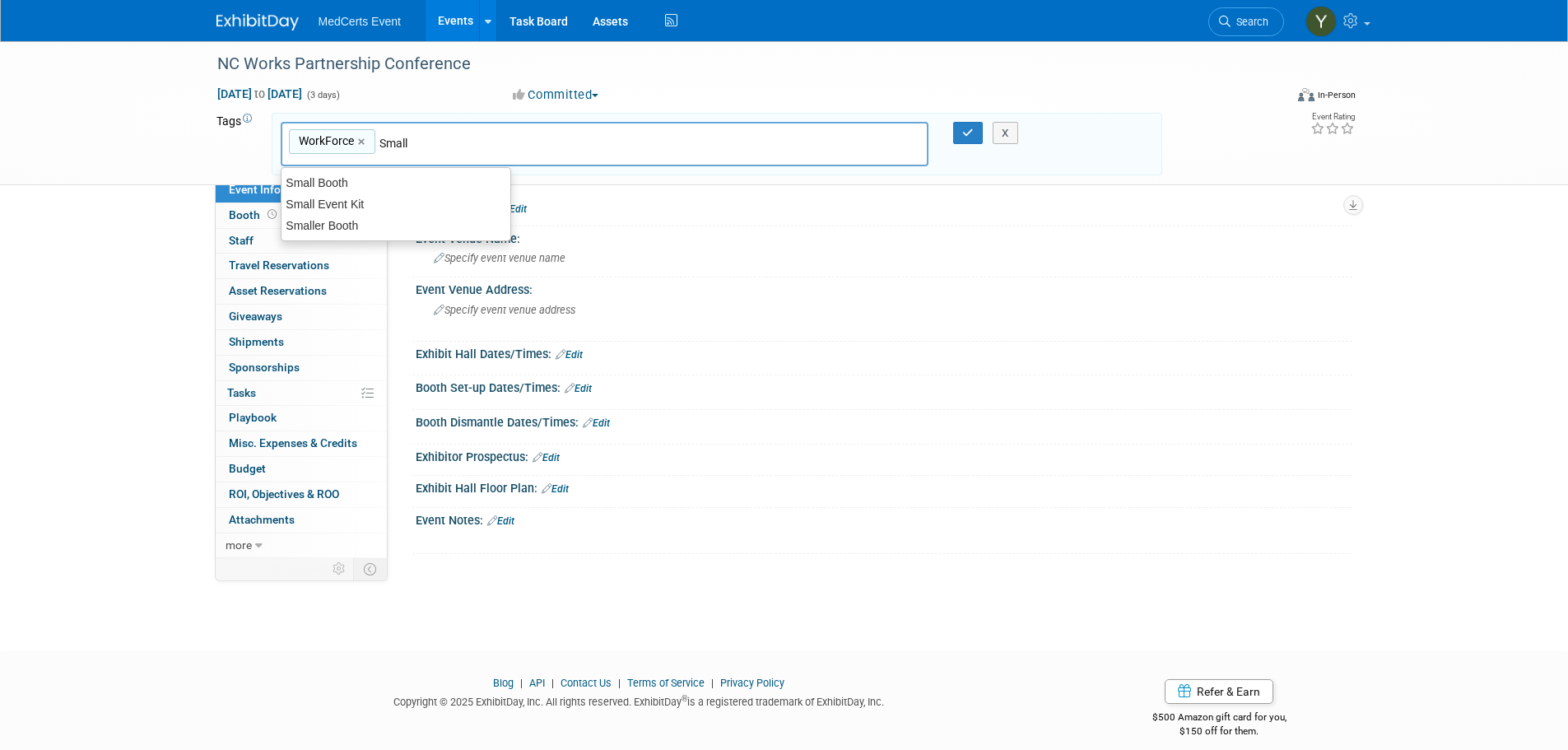
type input "Small Booth"
type input "WorkForce, Small Booth"
click at [968, 138] on icon "button" at bounding box center [967, 132] width 11 height 11
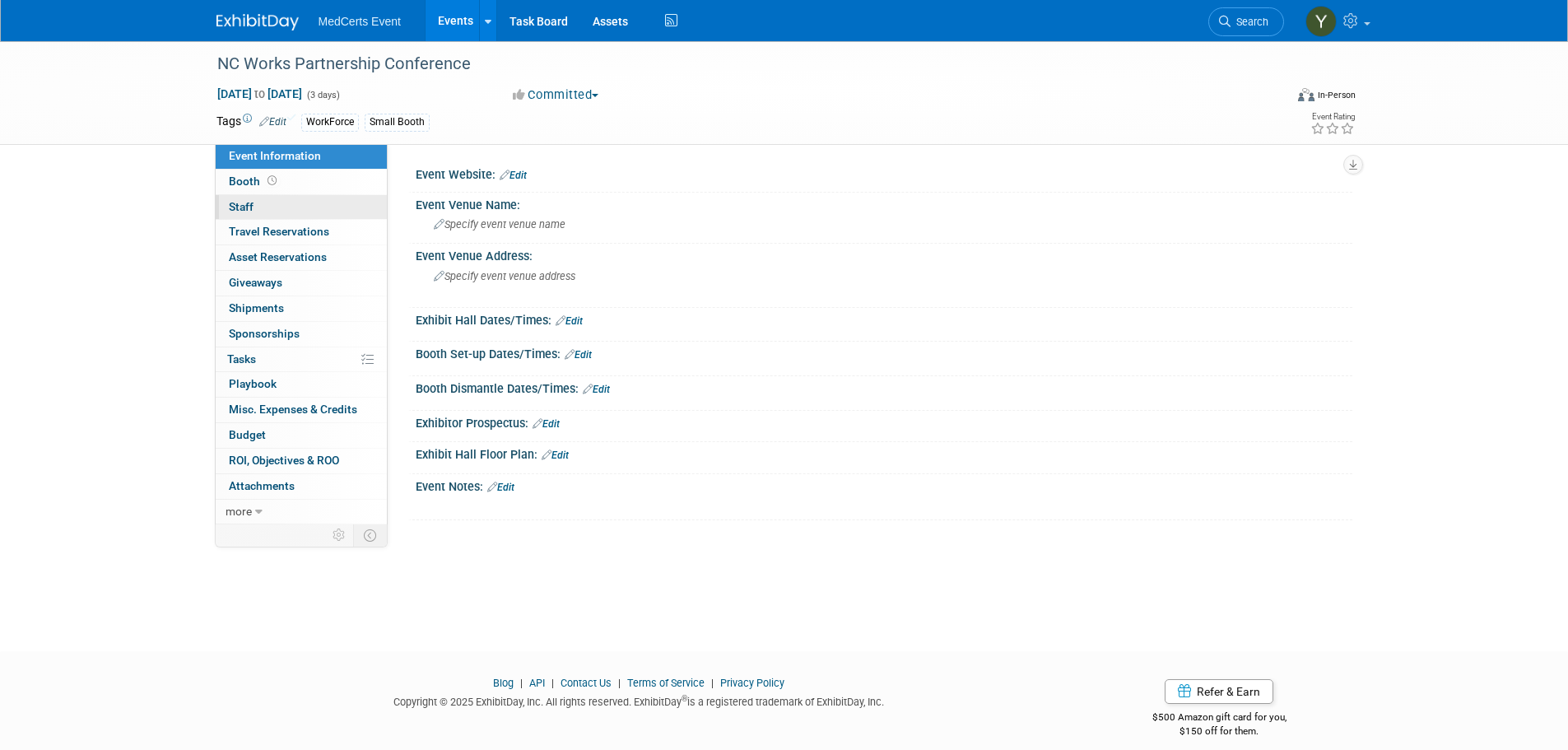
click at [246, 209] on span "Staff 0" at bounding box center [241, 206] width 25 height 13
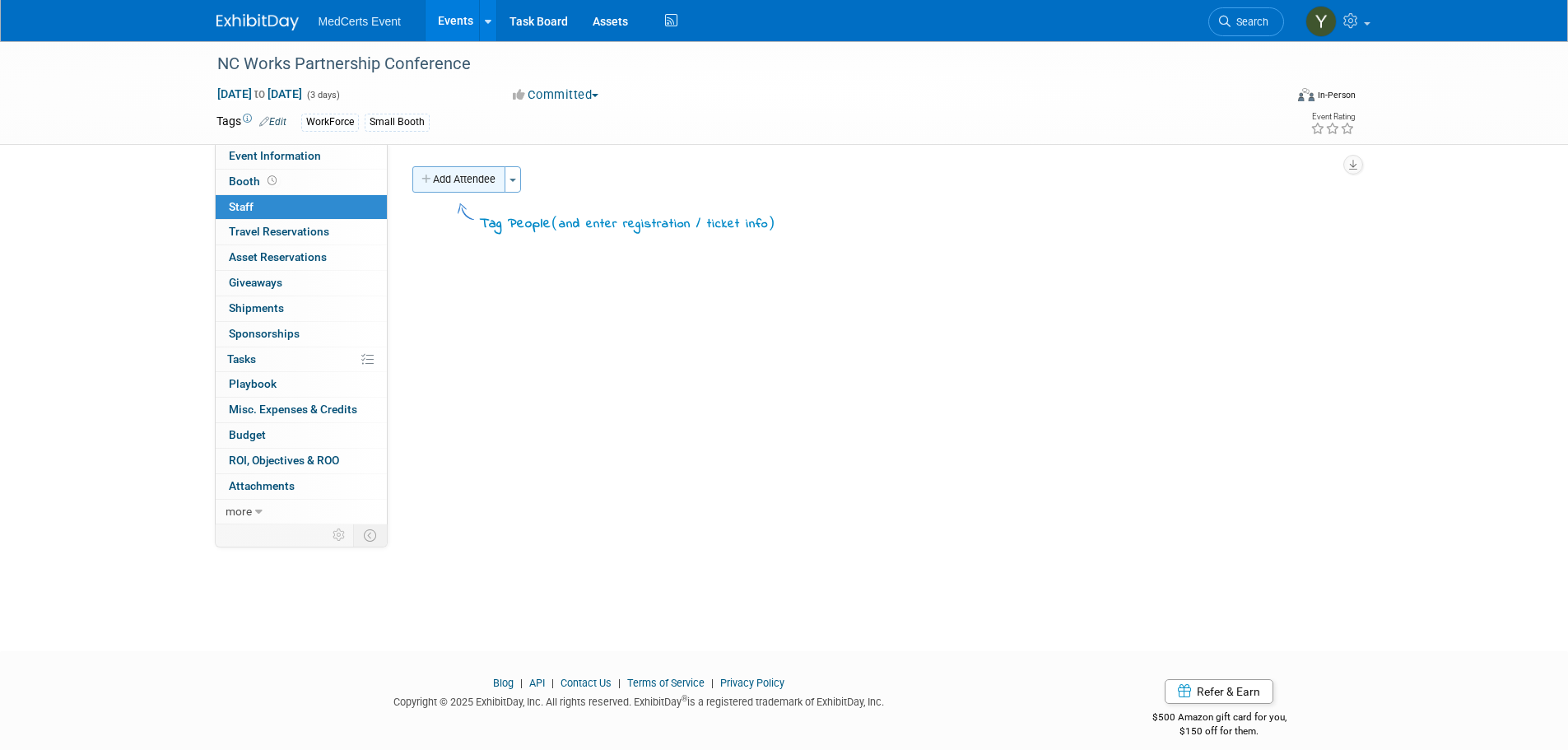
click at [451, 182] on button "Add Attendee" at bounding box center [459, 180] width 93 height 26
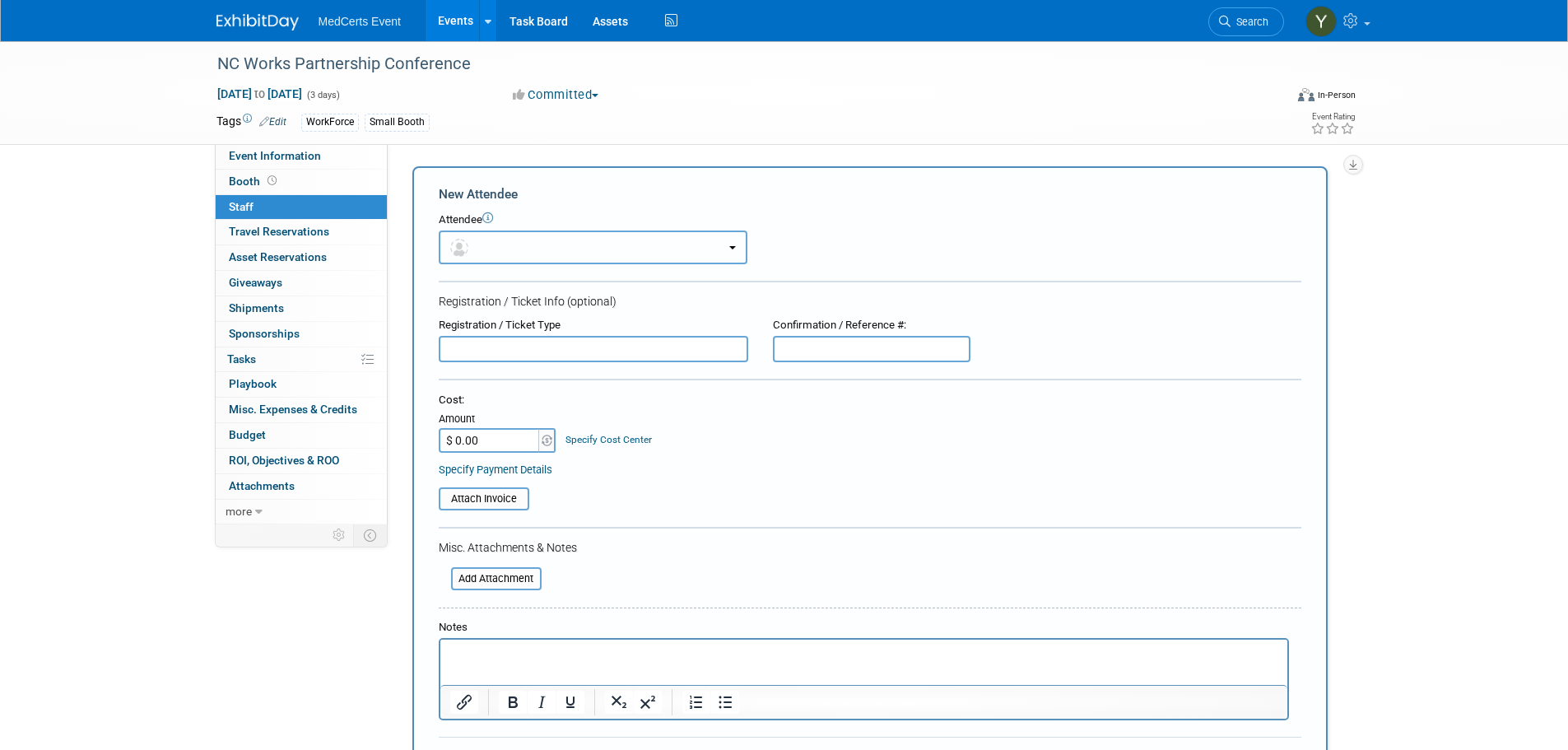
click at [494, 240] on button "button" at bounding box center [593, 247] width 309 height 33
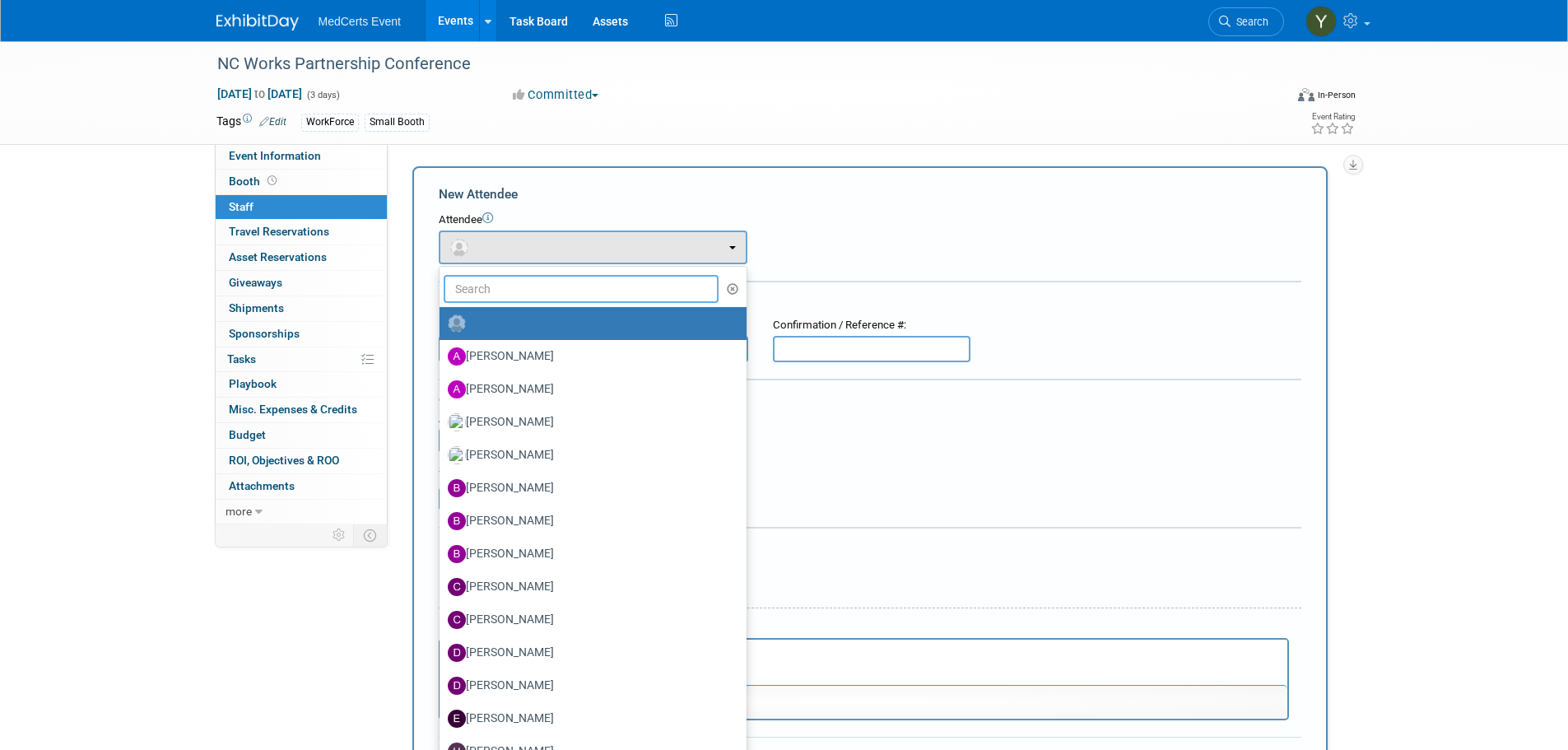
click at [521, 287] on input "text" at bounding box center [581, 289] width 275 height 28
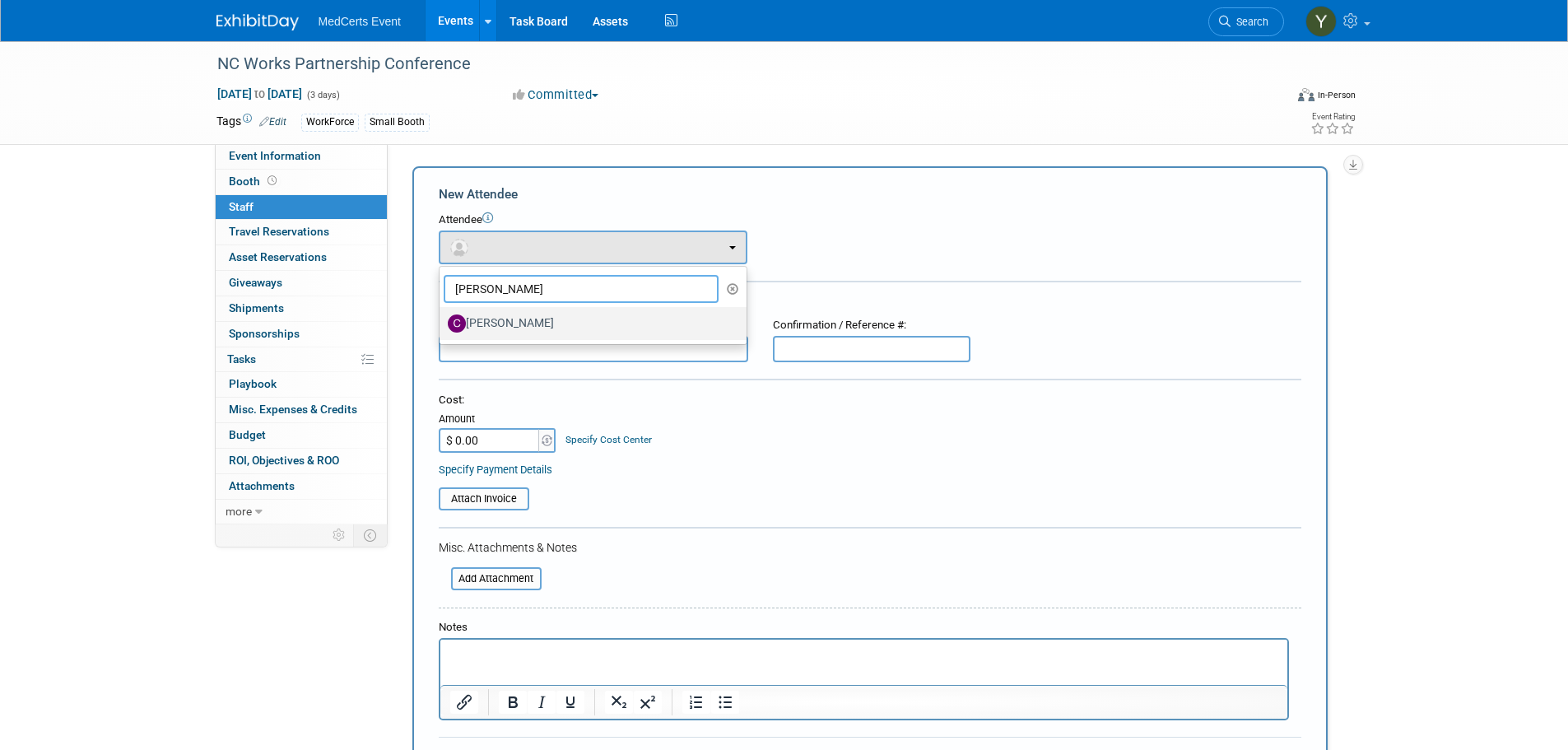
type input "Cathleen"
click at [548, 322] on label "Cathleen Opdahl Waldron" at bounding box center [588, 324] width 282 height 26
click at [442, 322] on input "Cathleen Opdahl Waldron" at bounding box center [437, 321] width 11 height 11
select select "0ad12d67-3429-4e30-84f9-593aa05d7bc9"
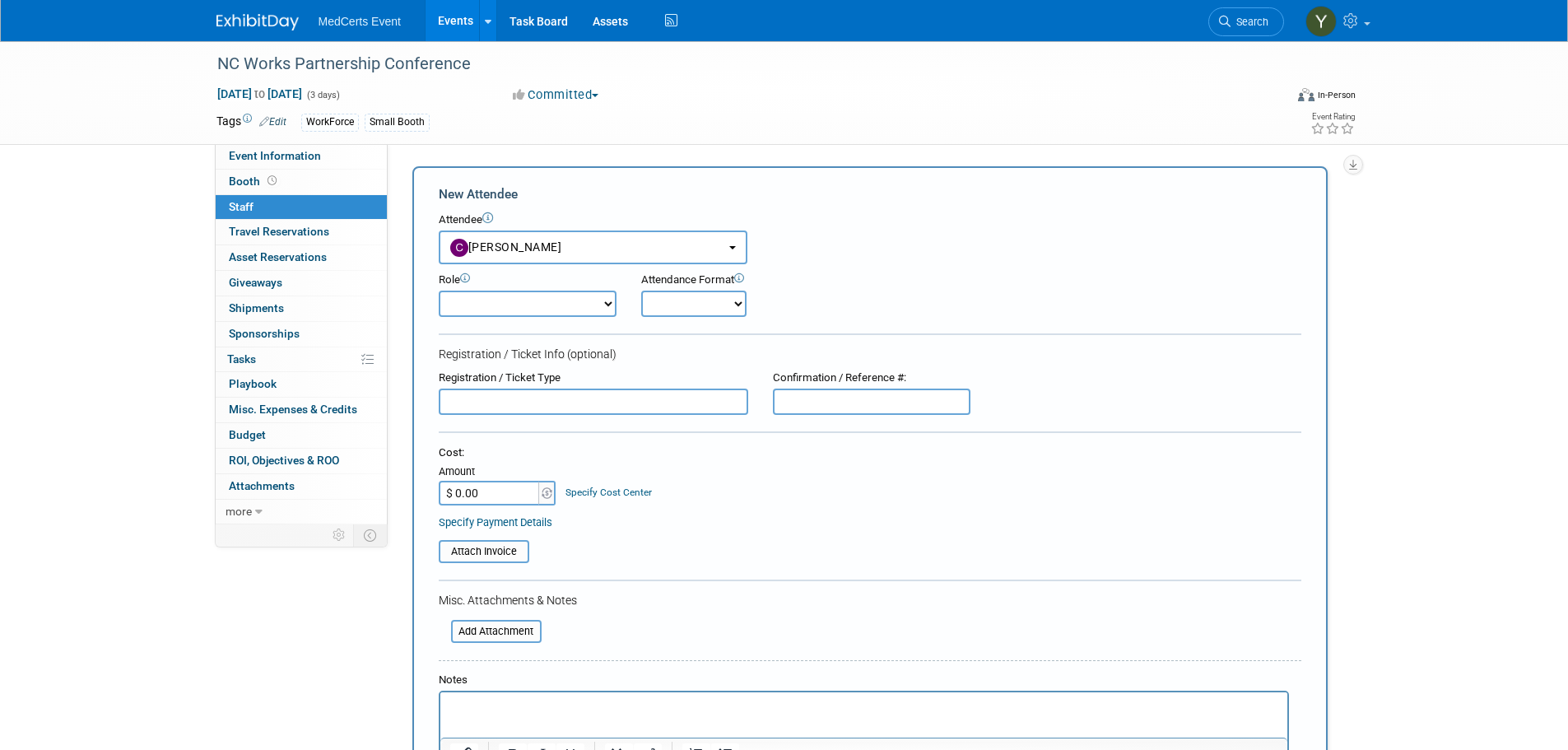
click at [552, 311] on select "Demonstrator Host Planner Presenter Sales Representative Set-up/Dismantle Crew …" at bounding box center [527, 304] width 178 height 26
select select "4"
click at [438, 290] on select "Demonstrator Host Planner Presenter Sales Representative Set-up/Dismantle Crew …" at bounding box center [527, 304] width 178 height 26
click at [684, 307] on select "Onsite Remote" at bounding box center [694, 304] width 105 height 26
select select "1"
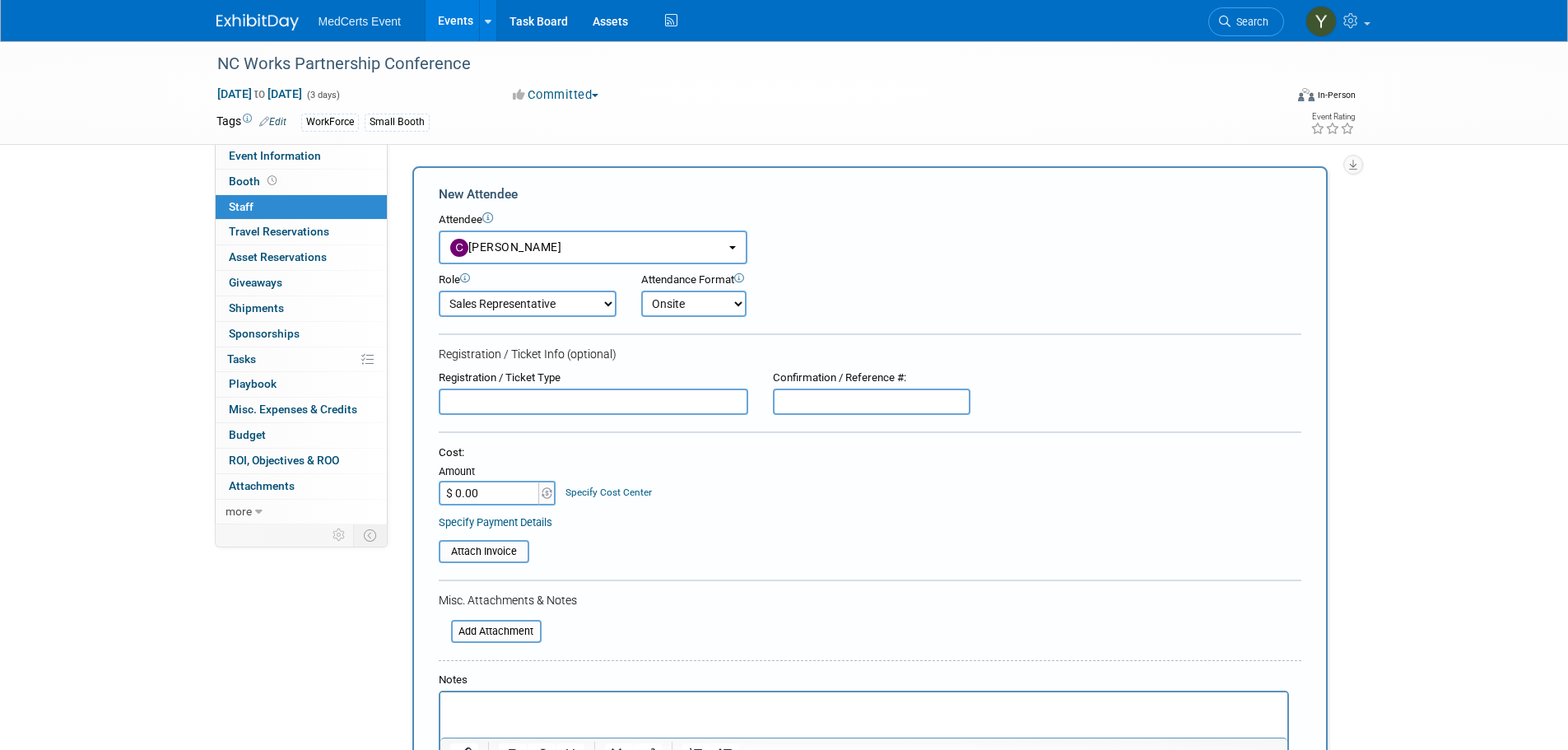
click at [641, 290] on select "Onsite Remote" at bounding box center [694, 304] width 105 height 26
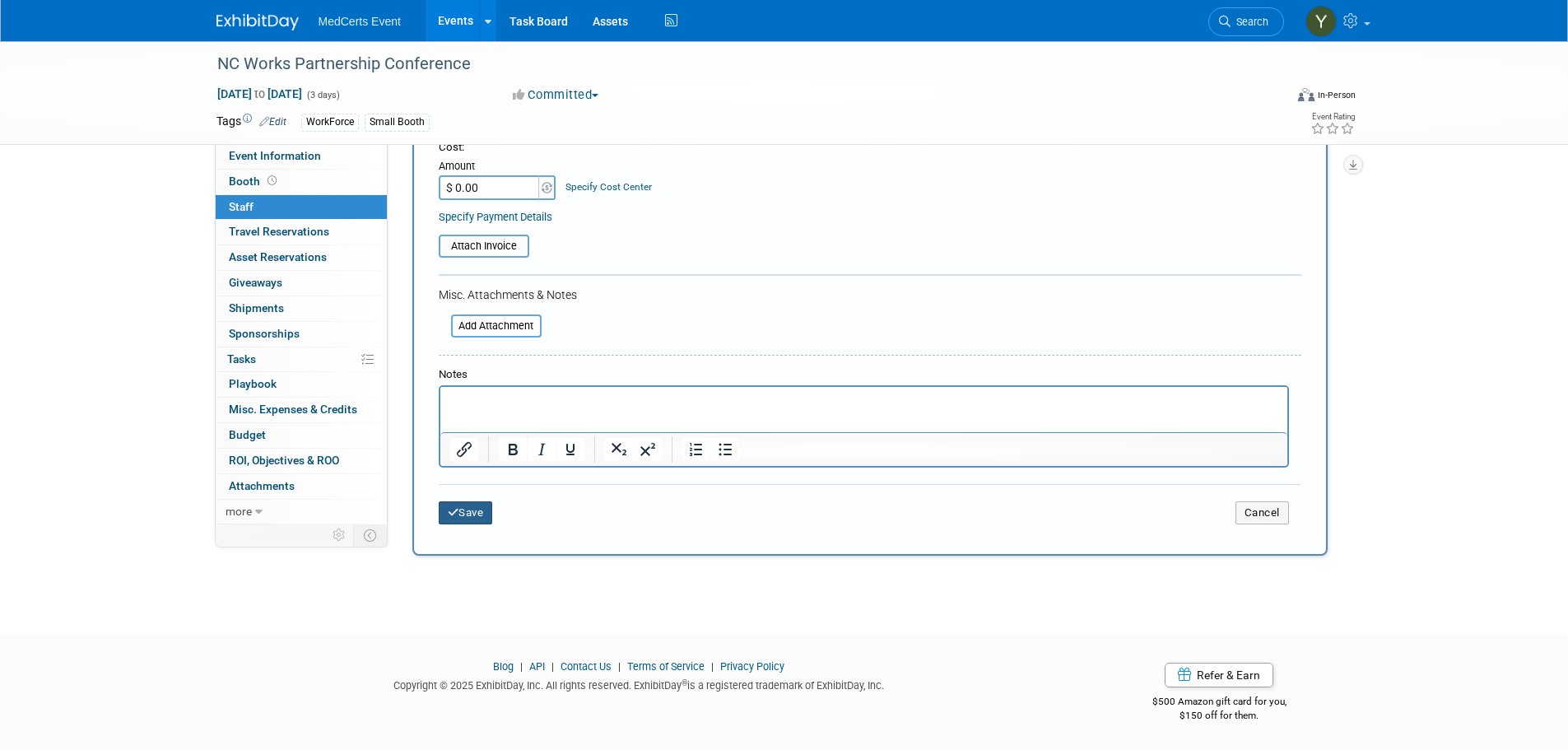
click at [485, 514] on button "Save" at bounding box center [466, 512] width 54 height 23
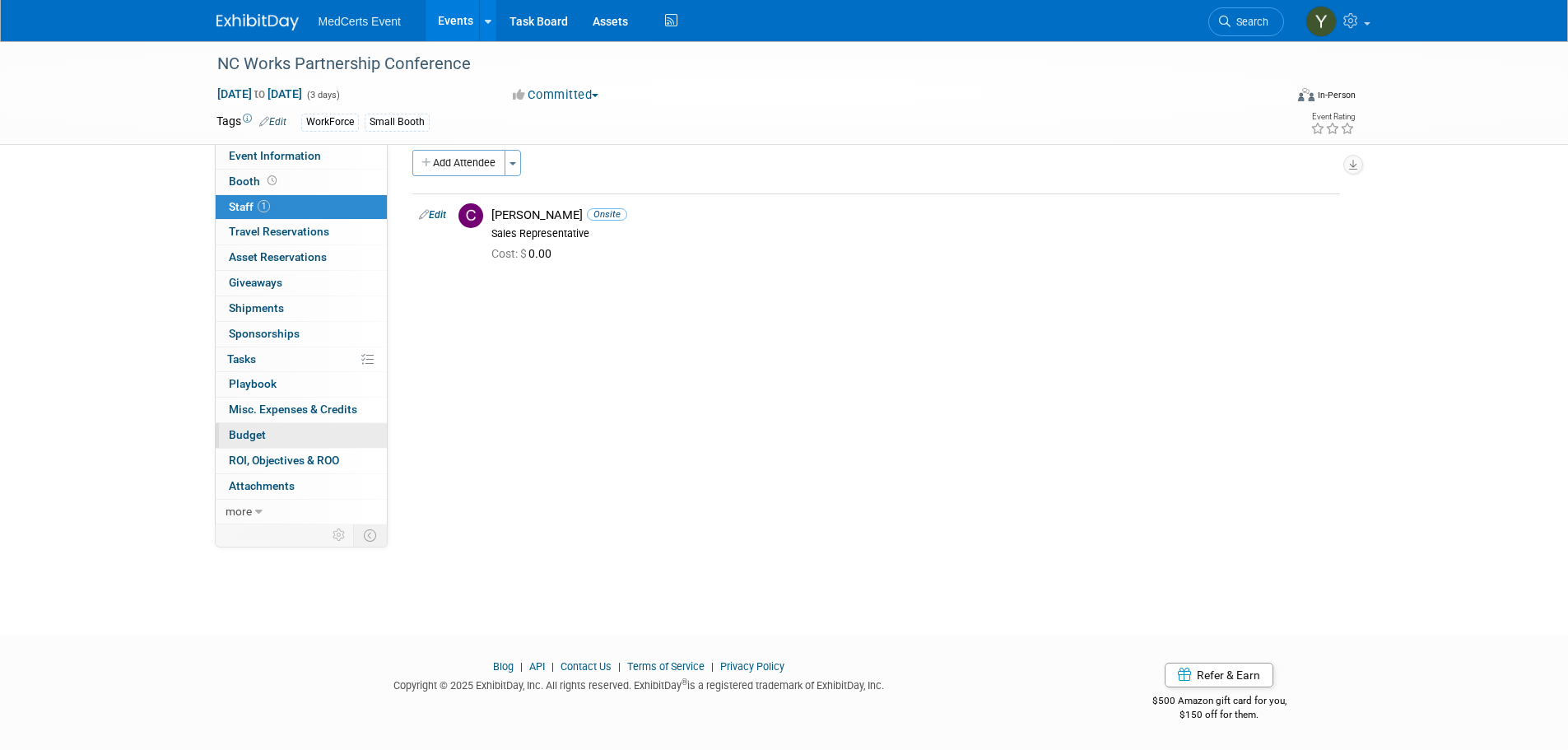
click at [279, 427] on link "Budget" at bounding box center [301, 435] width 171 height 25
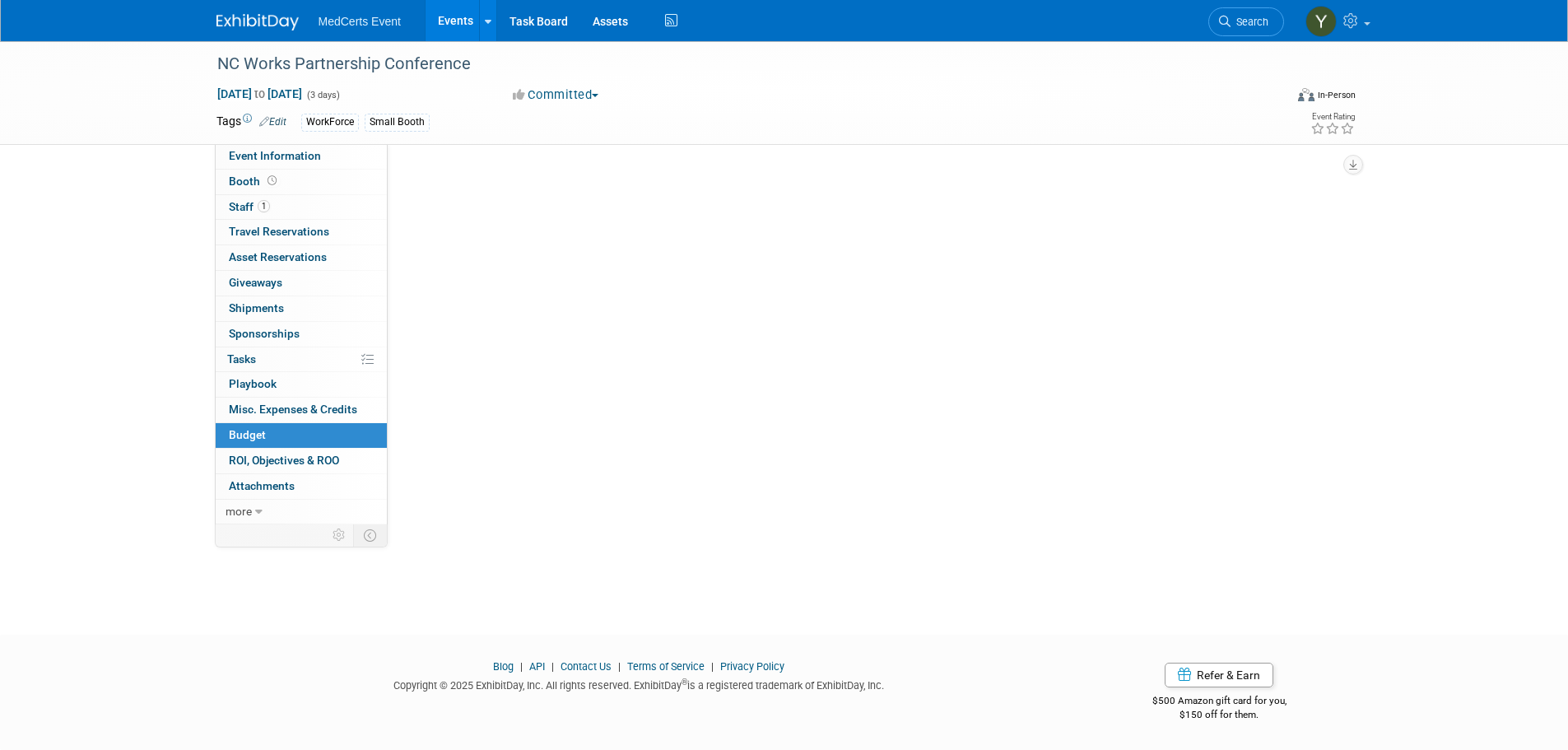
scroll to position [0, 0]
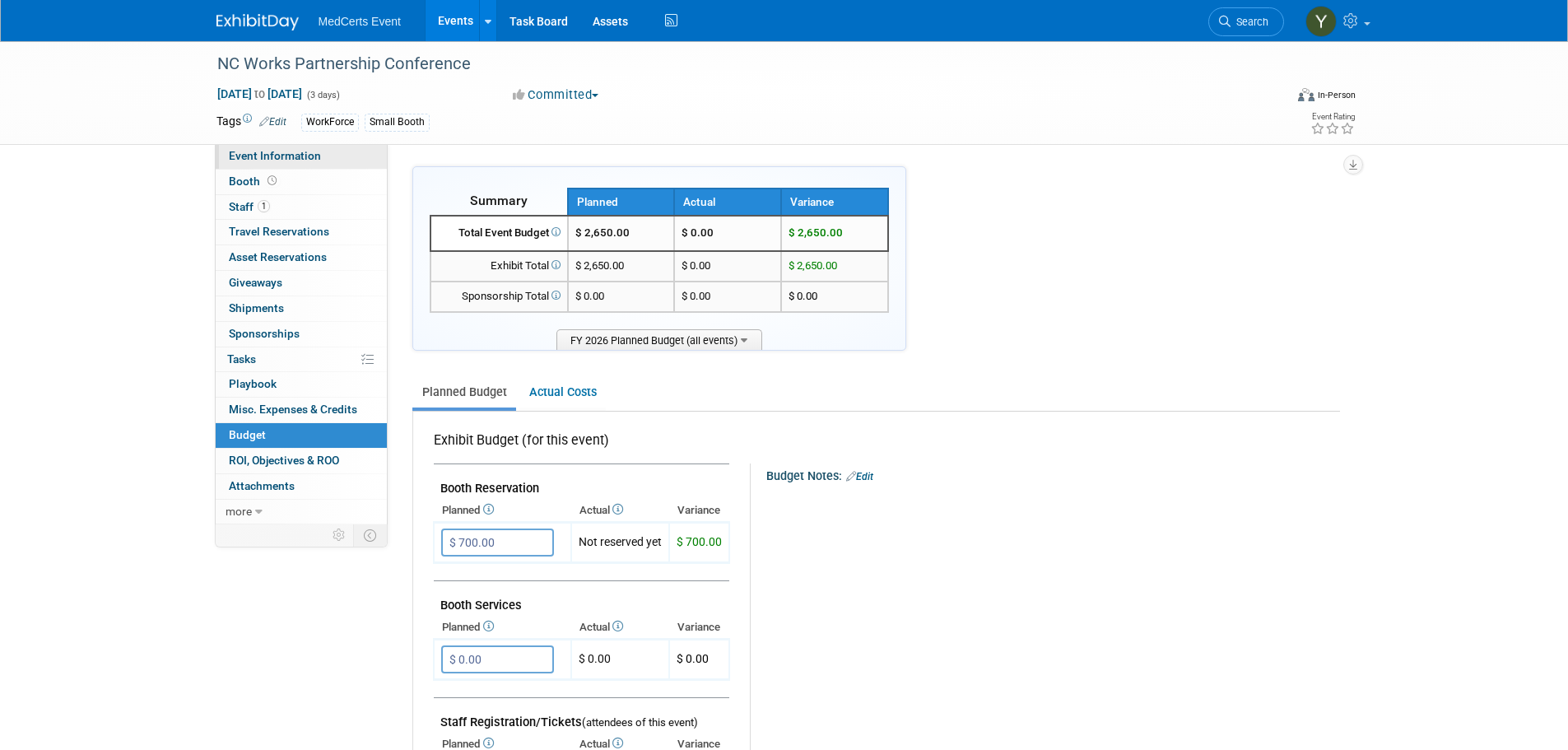
click at [302, 154] on span "Event Information" at bounding box center [274, 155] width 92 height 13
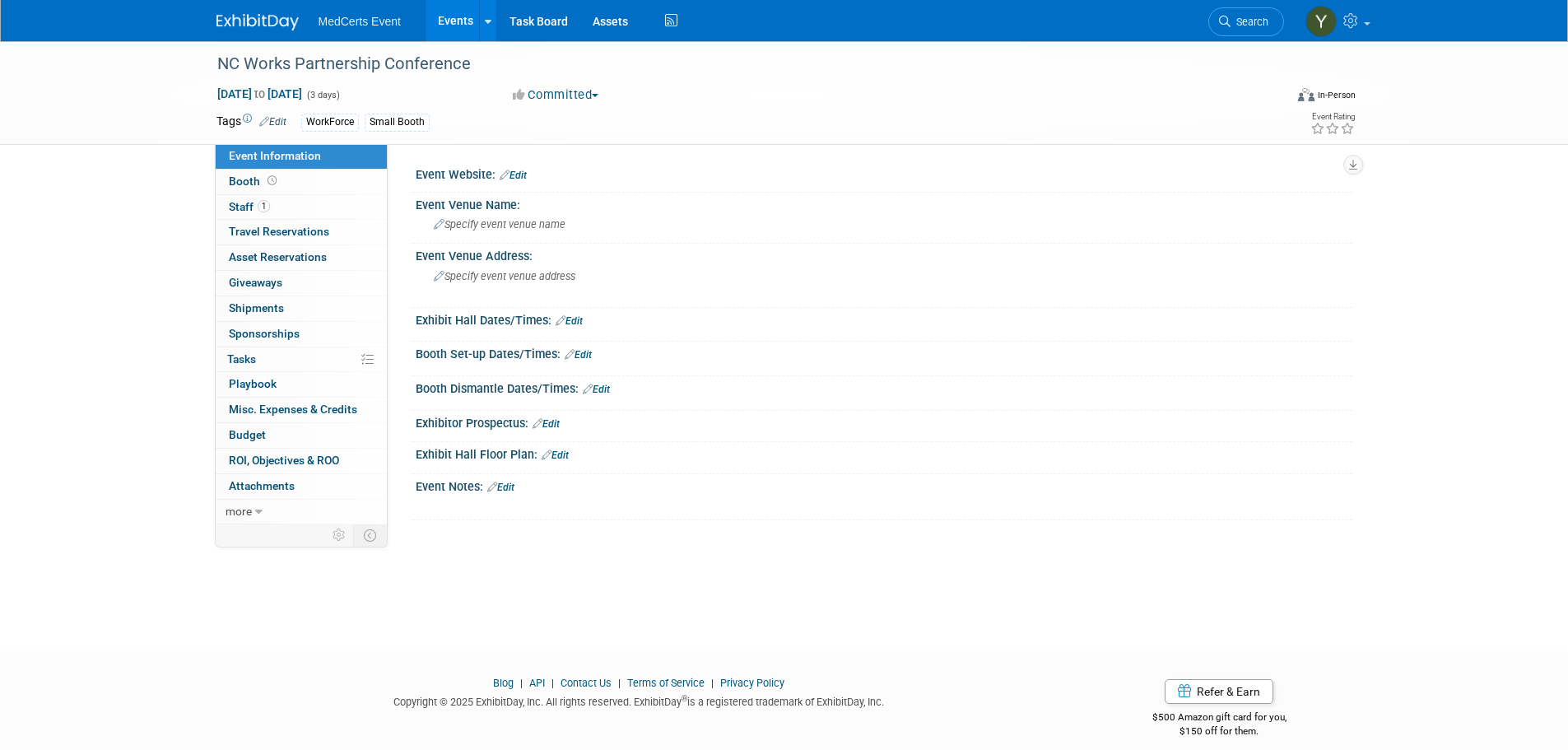
click at [457, 19] on link "Events" at bounding box center [455, 20] width 60 height 41
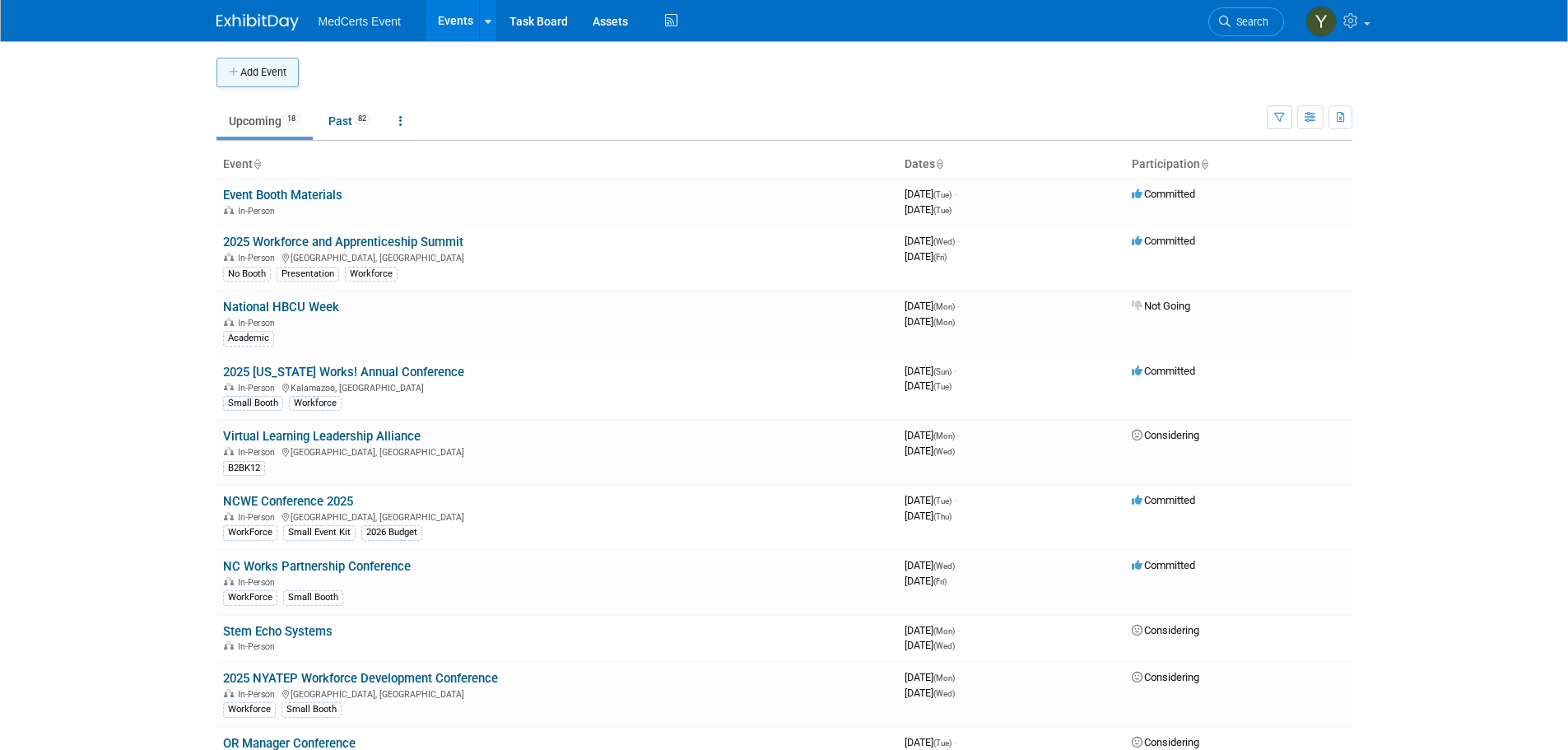
click at [246, 68] on button "Add Event" at bounding box center [258, 73] width 82 height 30
select select "7"
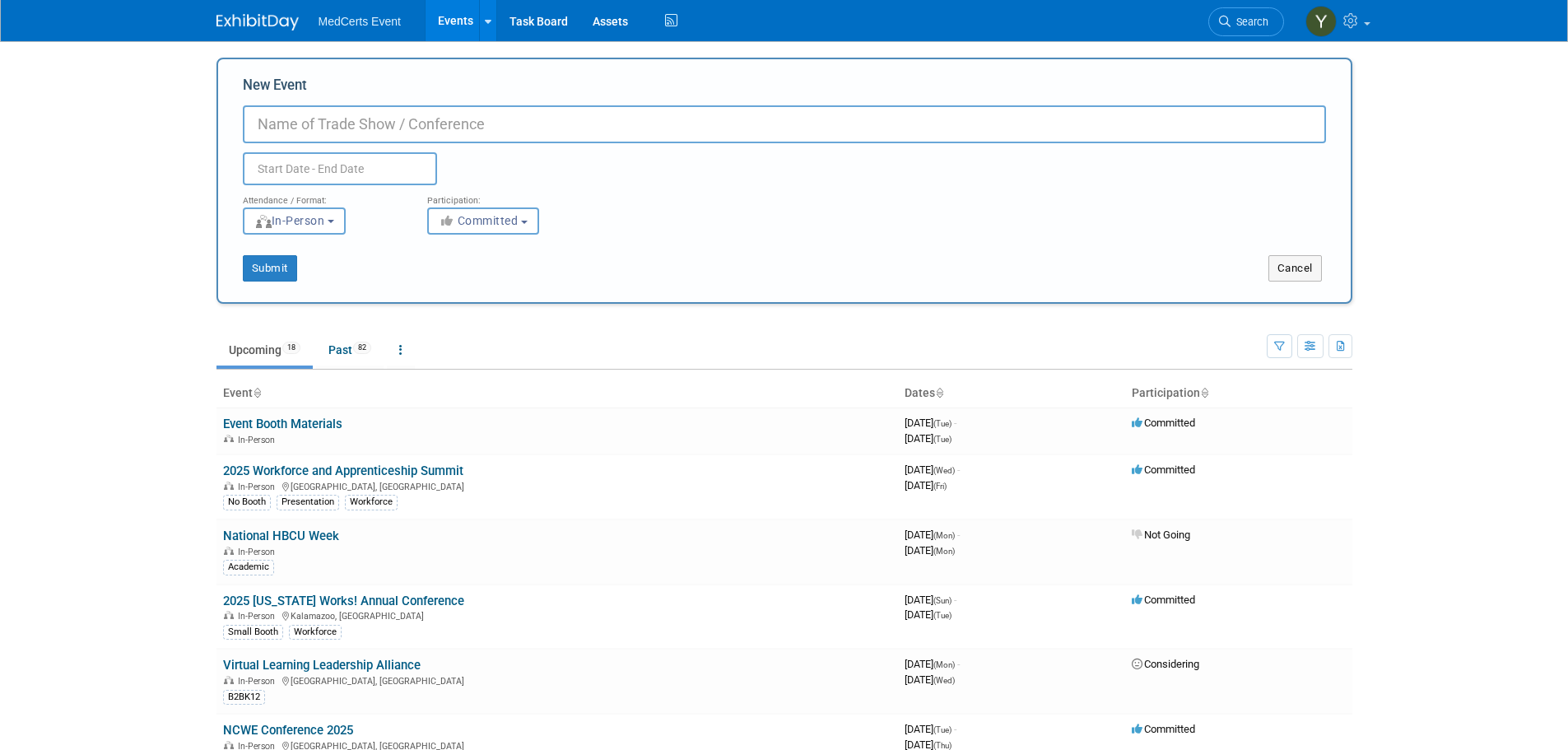
paste input "[PERSON_NAME] Update Meeting"
type input "[PERSON_NAME] Update Meeting"
click at [385, 162] on input "text" at bounding box center [339, 169] width 194 height 33
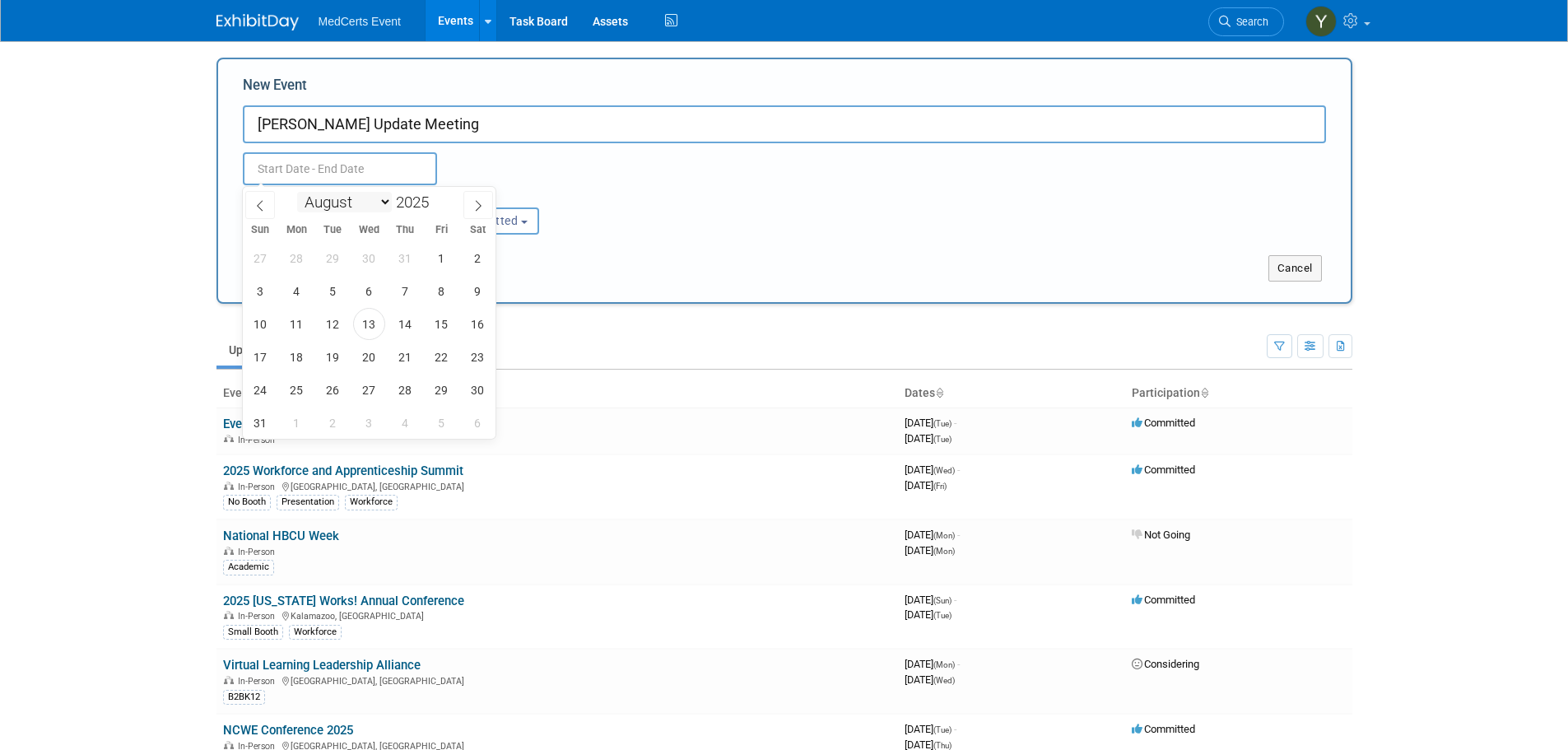
click at [353, 201] on select "January February March April May June July August September October November De…" at bounding box center [345, 202] width 95 height 20
select select "8"
click at [297, 192] on select "January February March April May June July August September October November De…" at bounding box center [345, 202] width 95 height 20
click at [403, 330] on span "18" at bounding box center [405, 324] width 32 height 32
click at [434, 327] on span "19" at bounding box center [441, 324] width 32 height 32
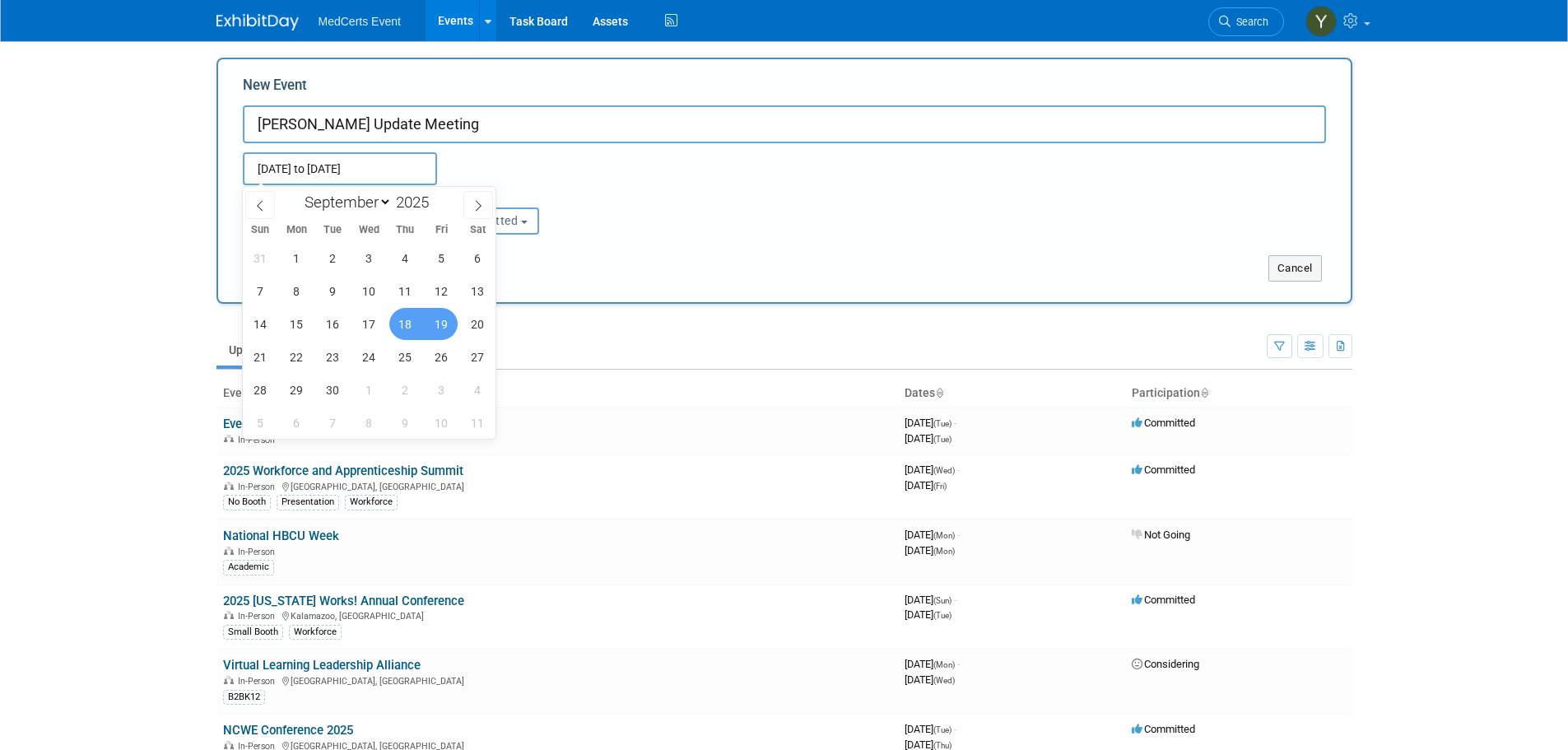
type input "Sep 18, 2025 to Sep 19, 2025"
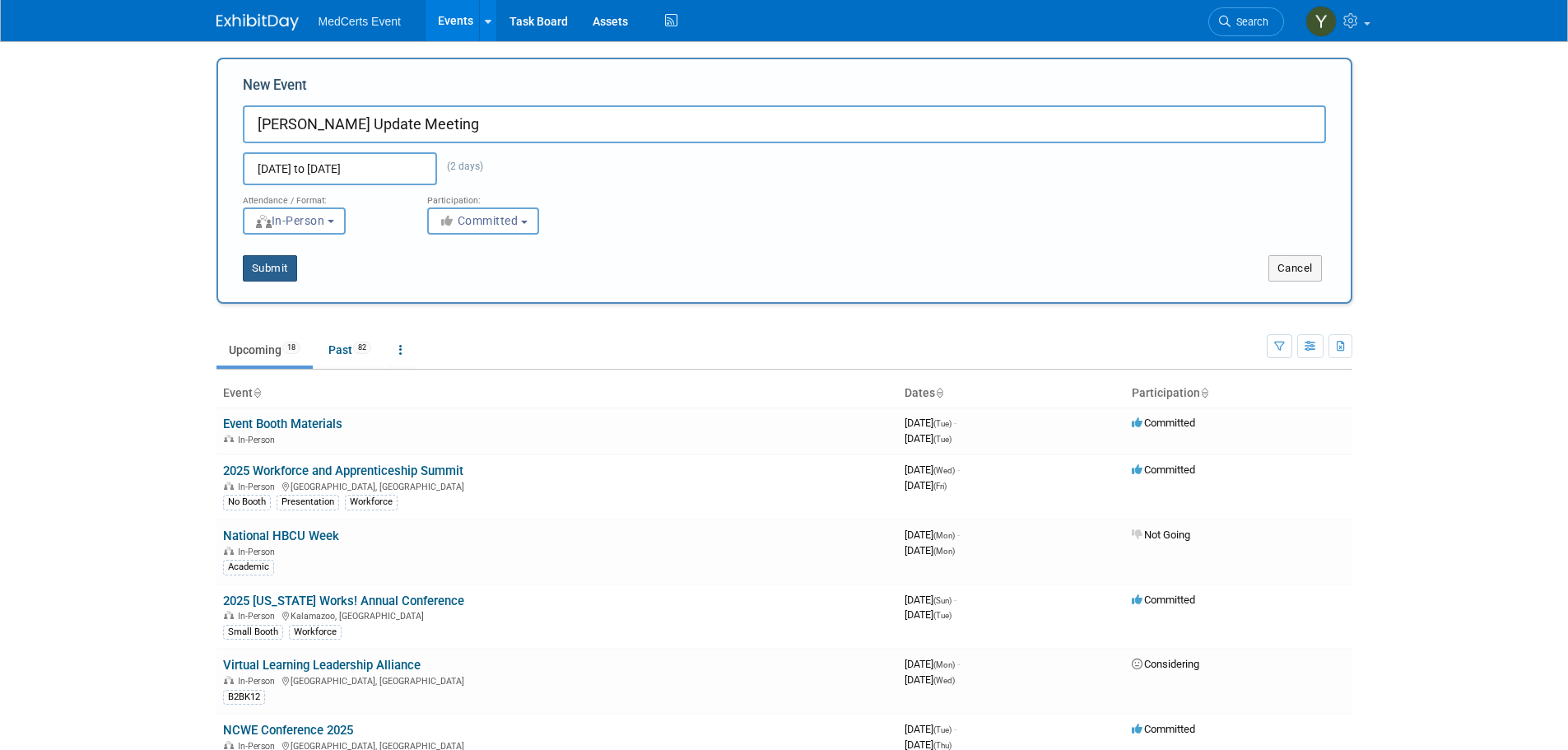
click at [285, 270] on button "Submit" at bounding box center [270, 268] width 54 height 26
type input "Claude Moore Update Meeting"
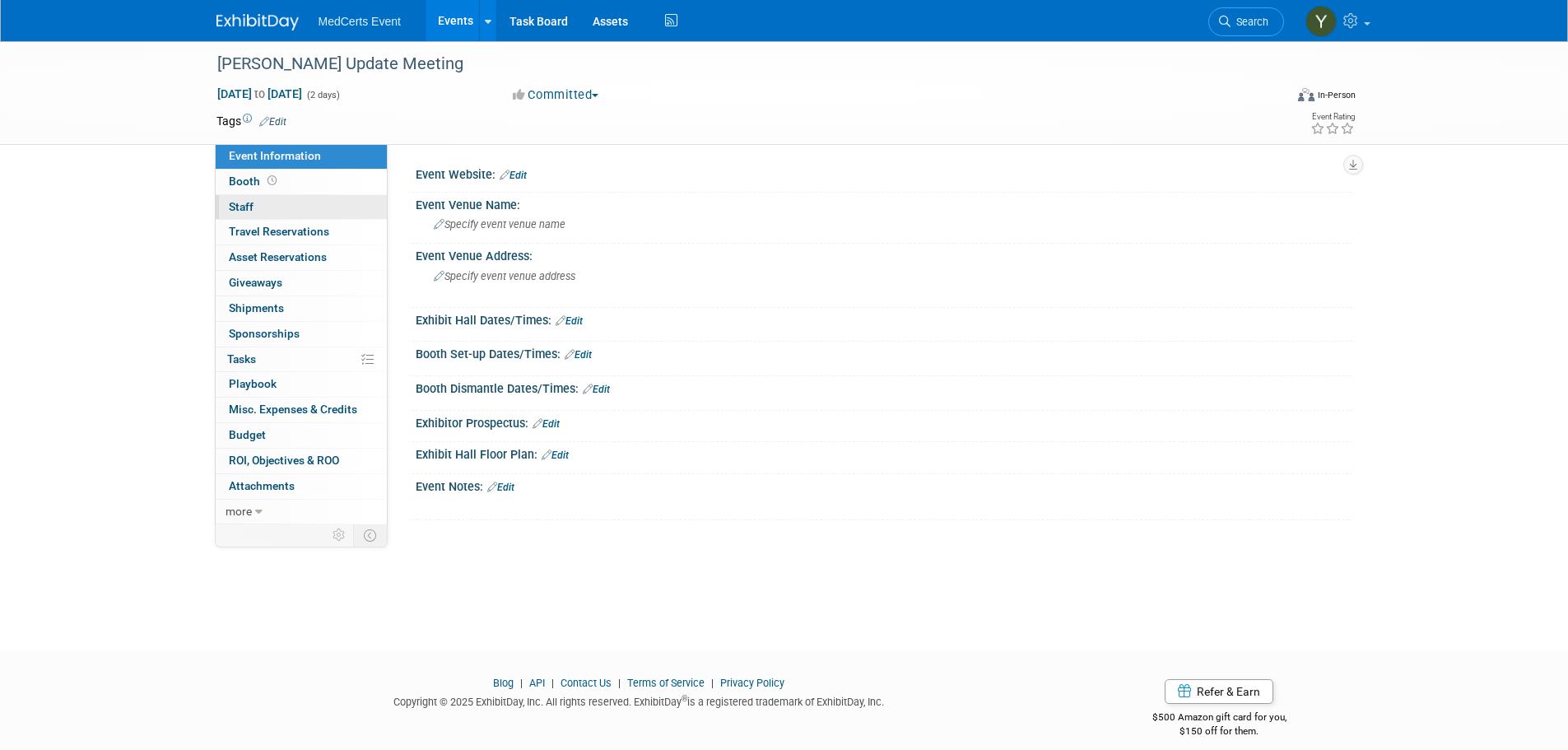
click at [282, 210] on link "0 Staff 0" at bounding box center [301, 207] width 171 height 25
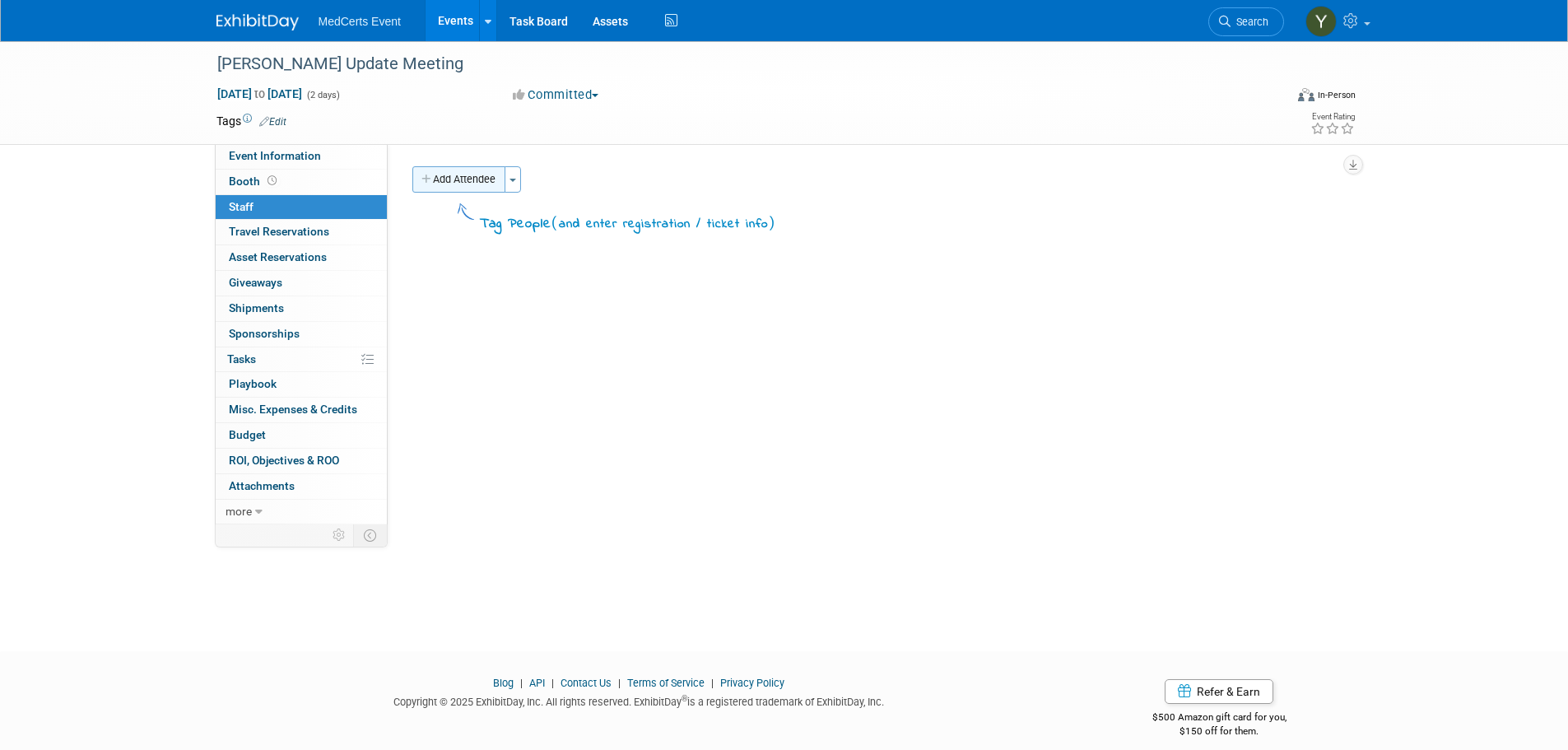
click at [460, 182] on button "Add Attendee" at bounding box center [459, 180] width 93 height 26
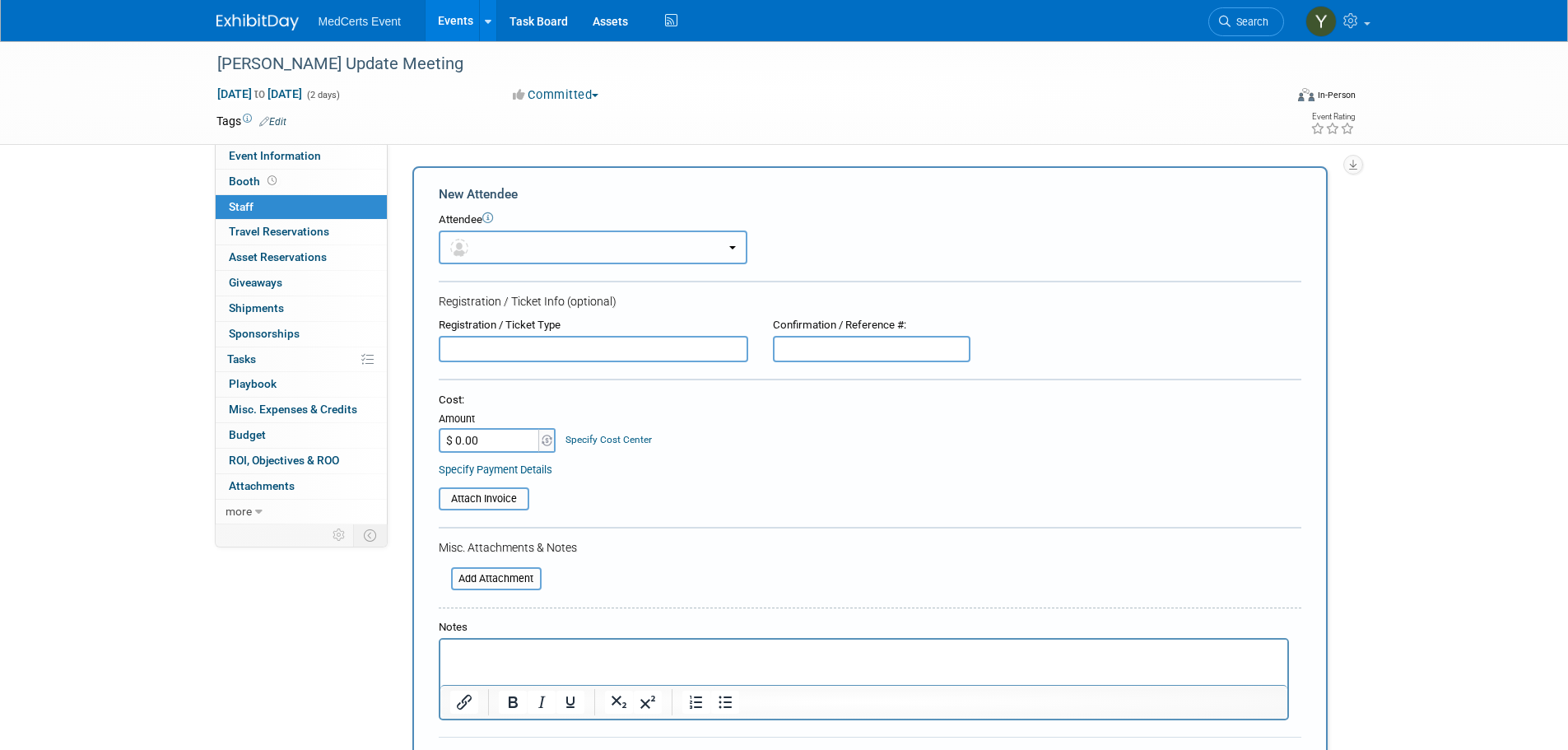
click at [485, 246] on button "button" at bounding box center [593, 247] width 309 height 33
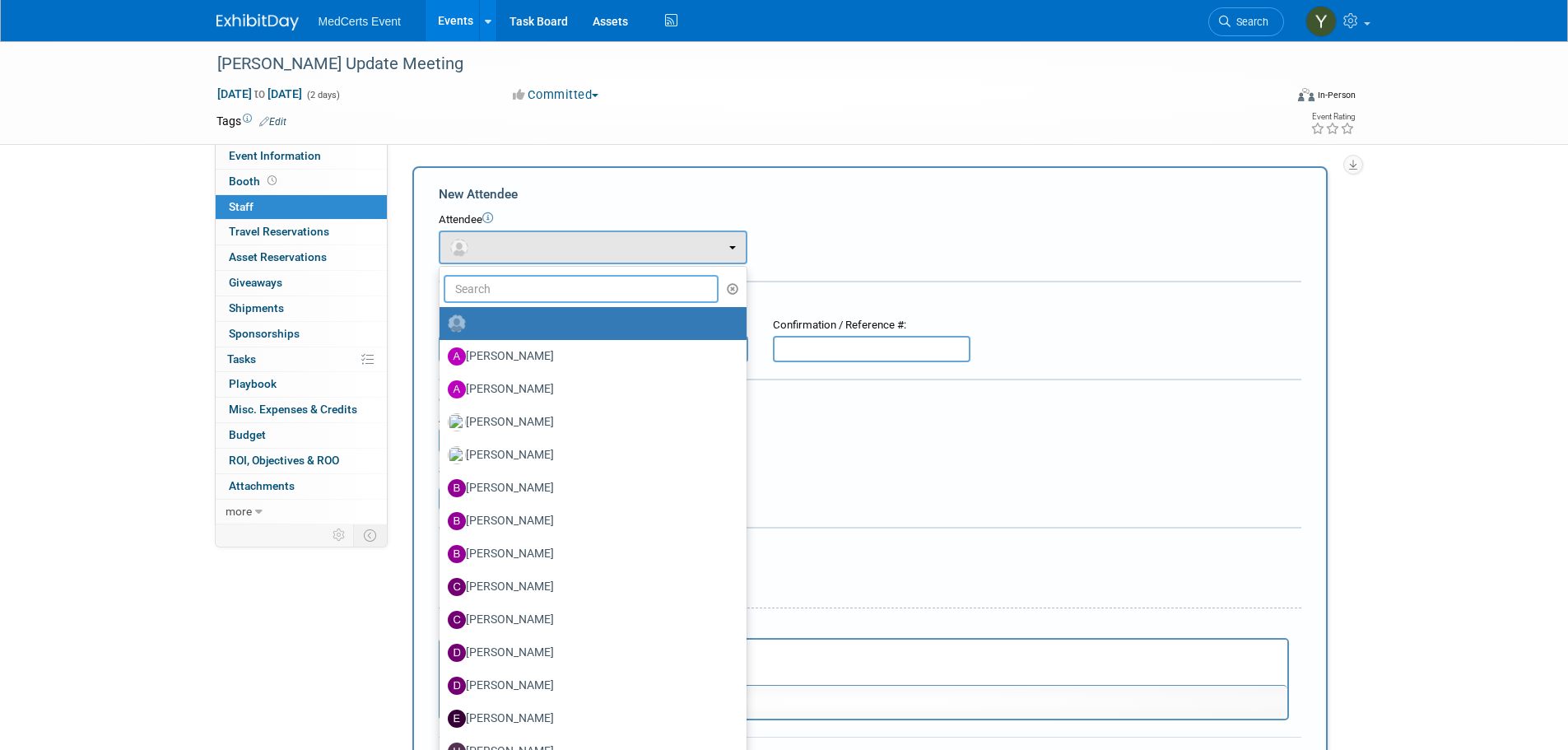
click at [508, 296] on input "text" at bounding box center [581, 289] width 275 height 28
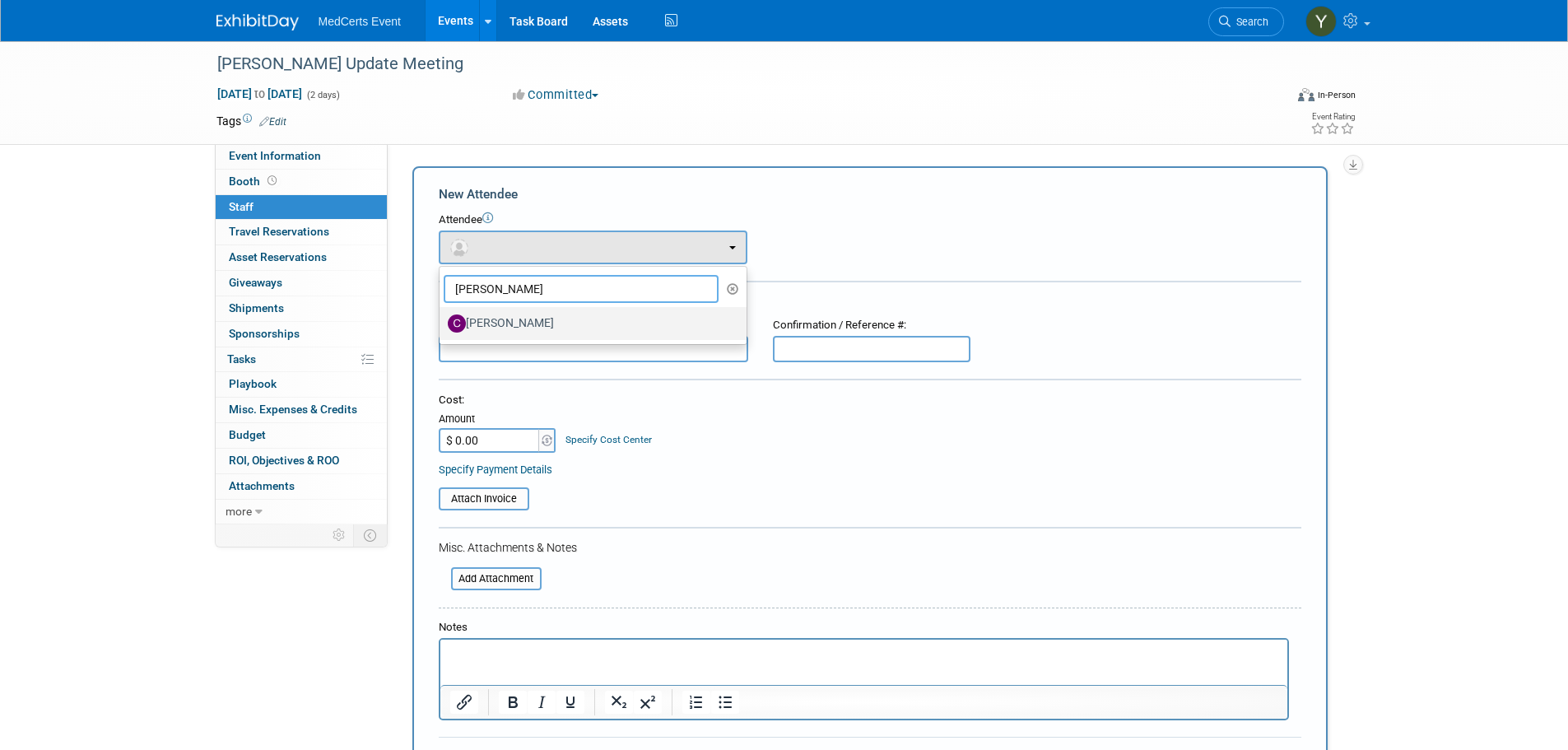
type input "[PERSON_NAME]"
click at [517, 318] on label "[PERSON_NAME]" at bounding box center [588, 324] width 282 height 26
click at [442, 318] on input "[PERSON_NAME]" at bounding box center [437, 321] width 11 height 11
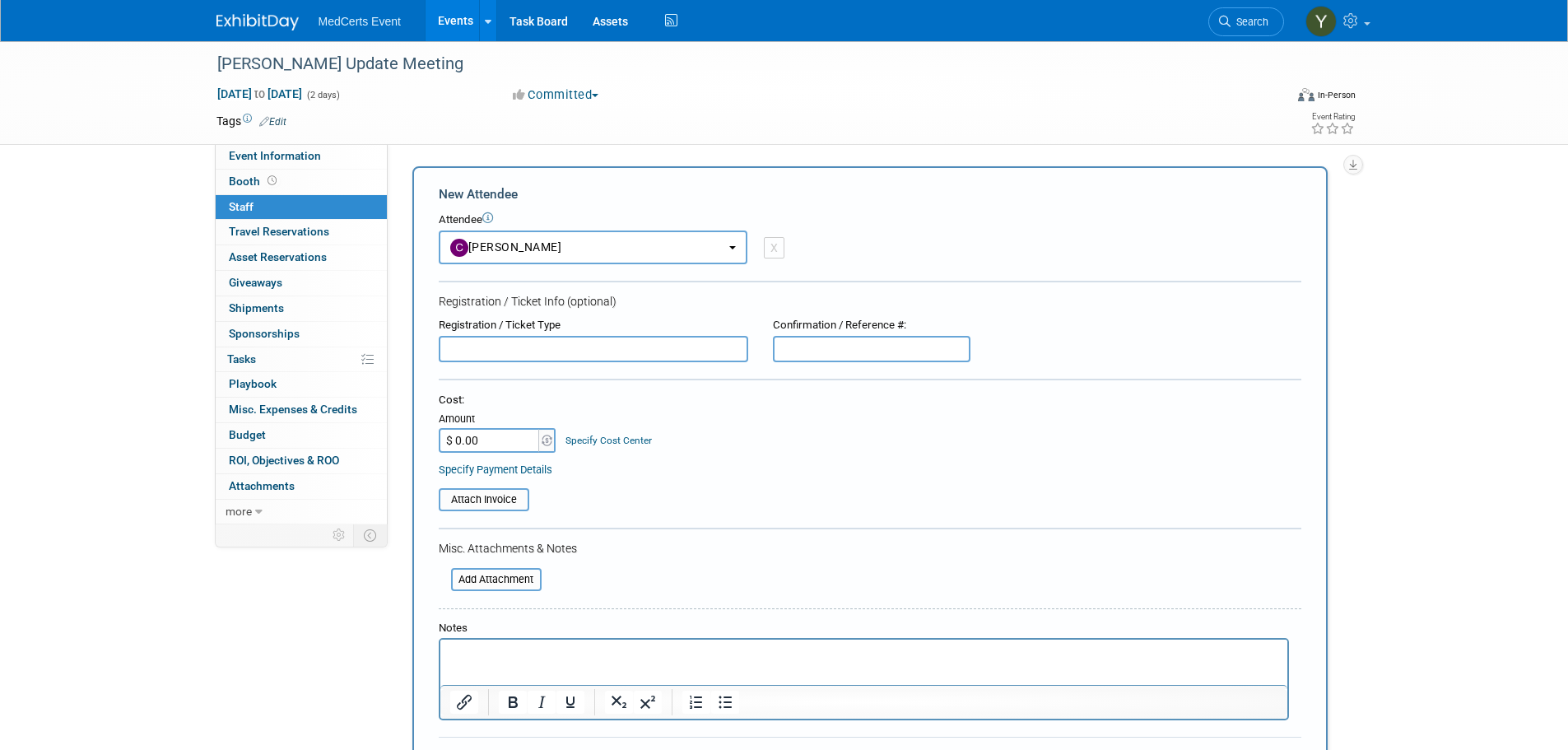
select select "0ad12d67-3429-4e30-84f9-593aa05d7bc9"
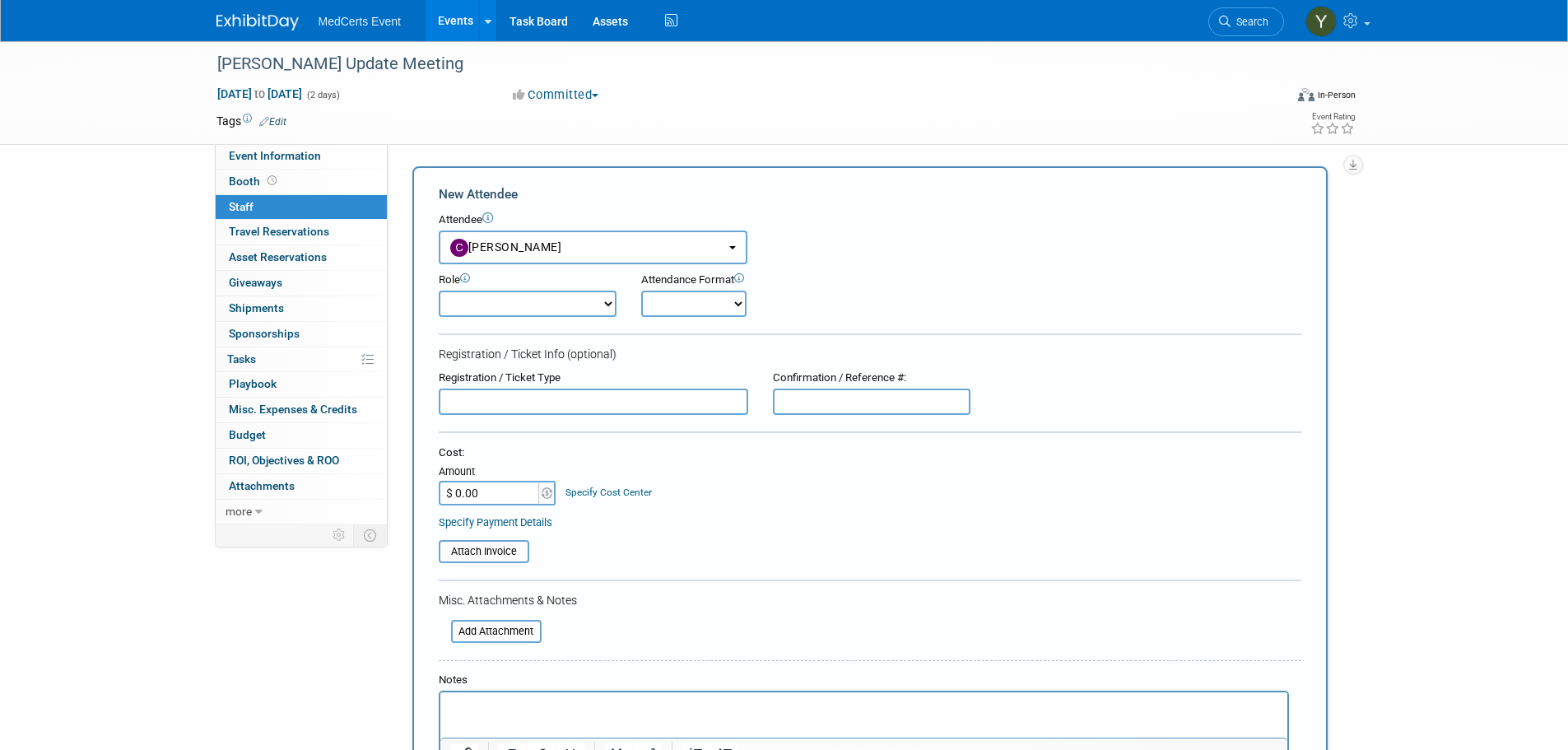
click at [527, 311] on select "Demonstrator Host Planner Presenter Sales Representative Set-up/Dismantle Crew …" at bounding box center [527, 304] width 178 height 26
select select "4"
click at [438, 290] on select "Demonstrator Host Planner Presenter Sales Representative Set-up/Dismantle Crew …" at bounding box center [527, 304] width 178 height 26
click at [674, 311] on select "Onsite Remote" at bounding box center [694, 304] width 105 height 26
select select "1"
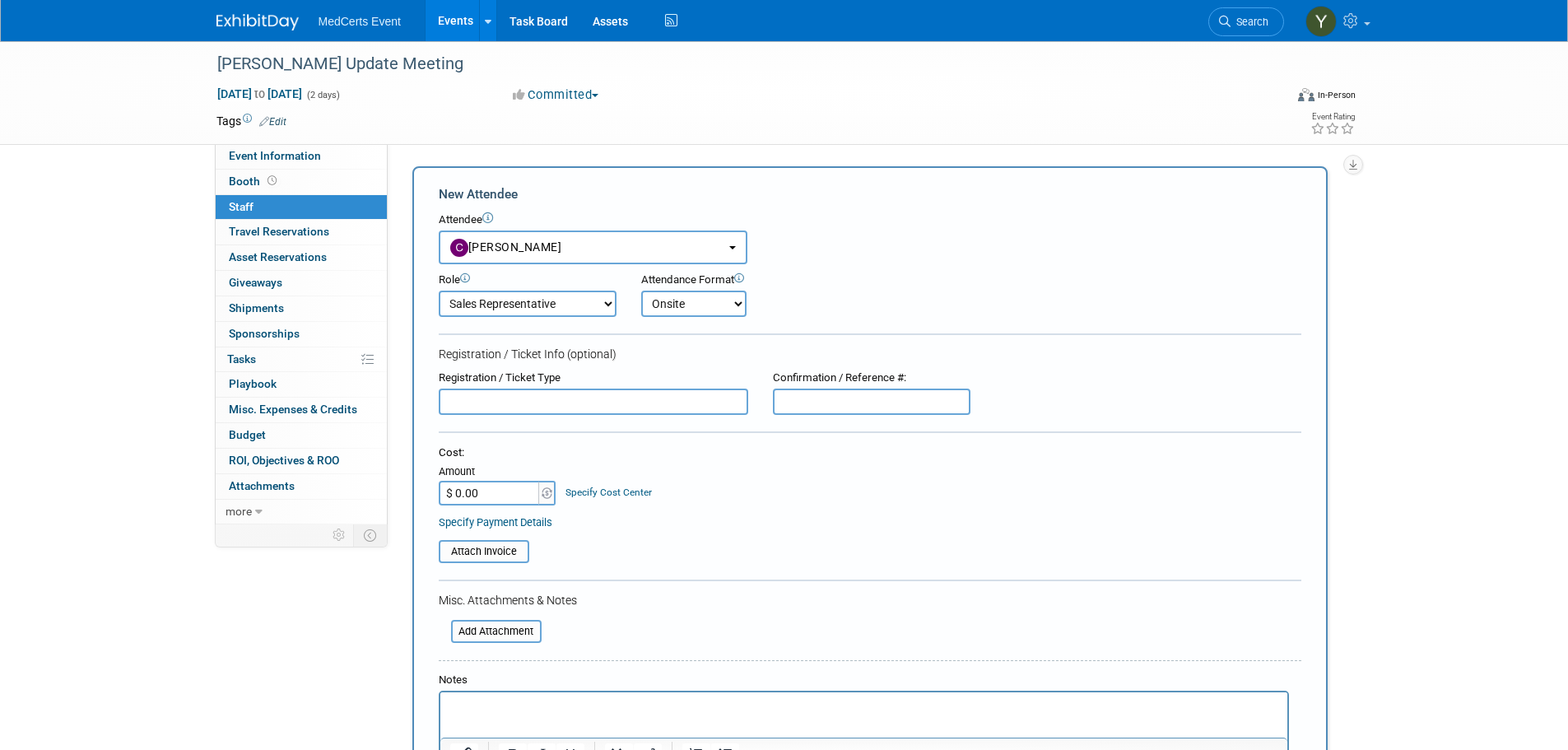
click at [641, 290] on select "Onsite Remote" at bounding box center [694, 304] width 105 height 26
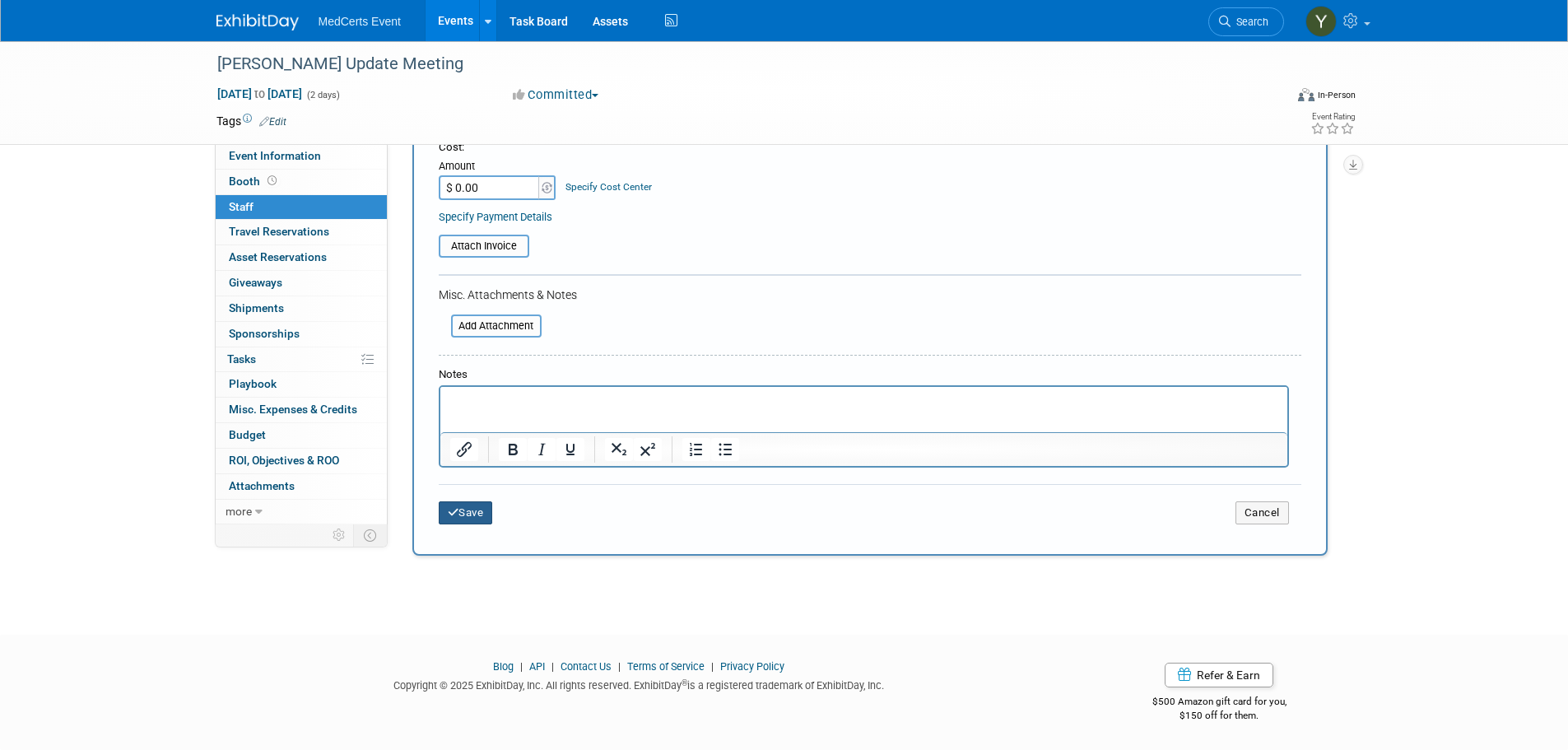
click at [473, 517] on button "Save" at bounding box center [466, 512] width 54 height 23
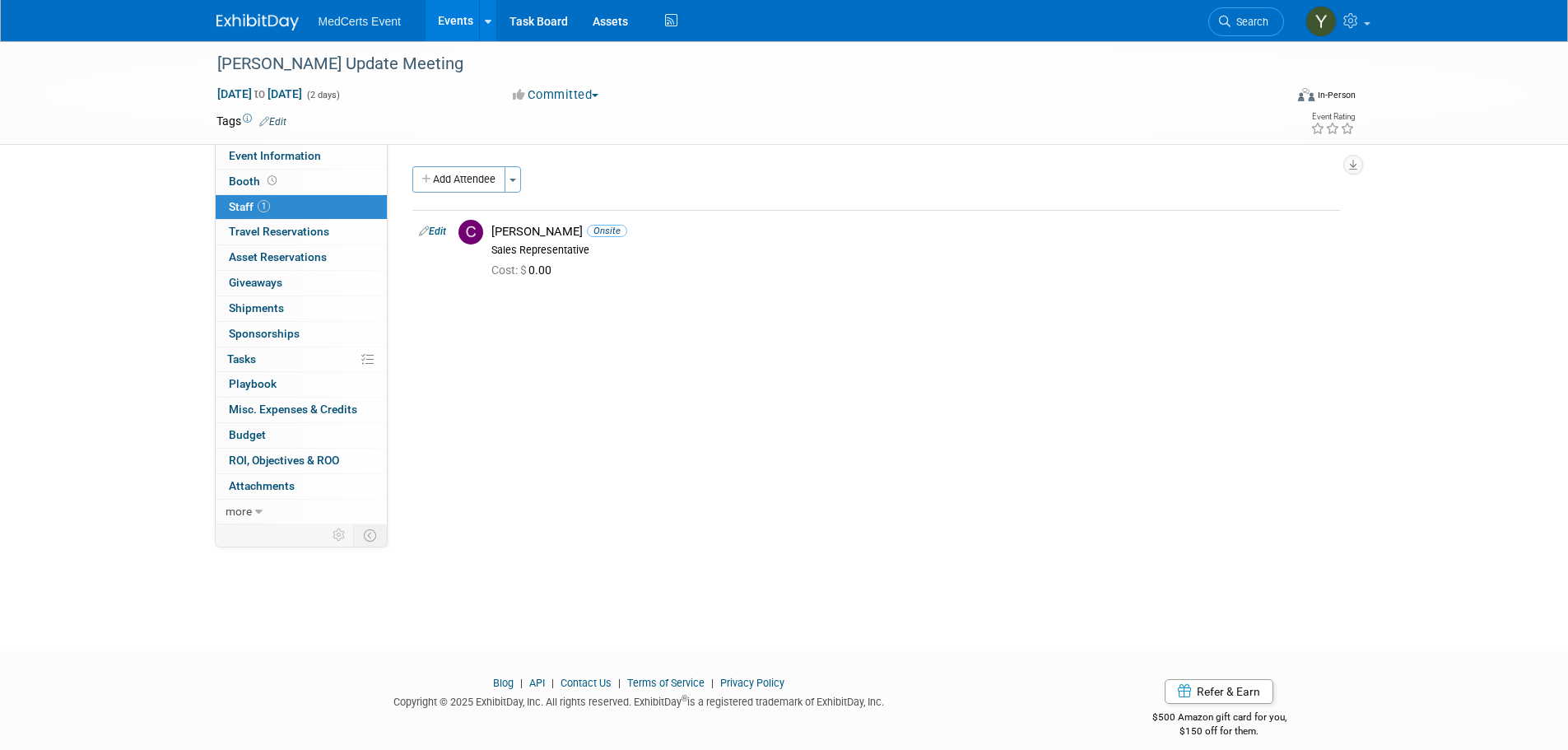
click at [467, 23] on link "Events" at bounding box center [455, 20] width 60 height 41
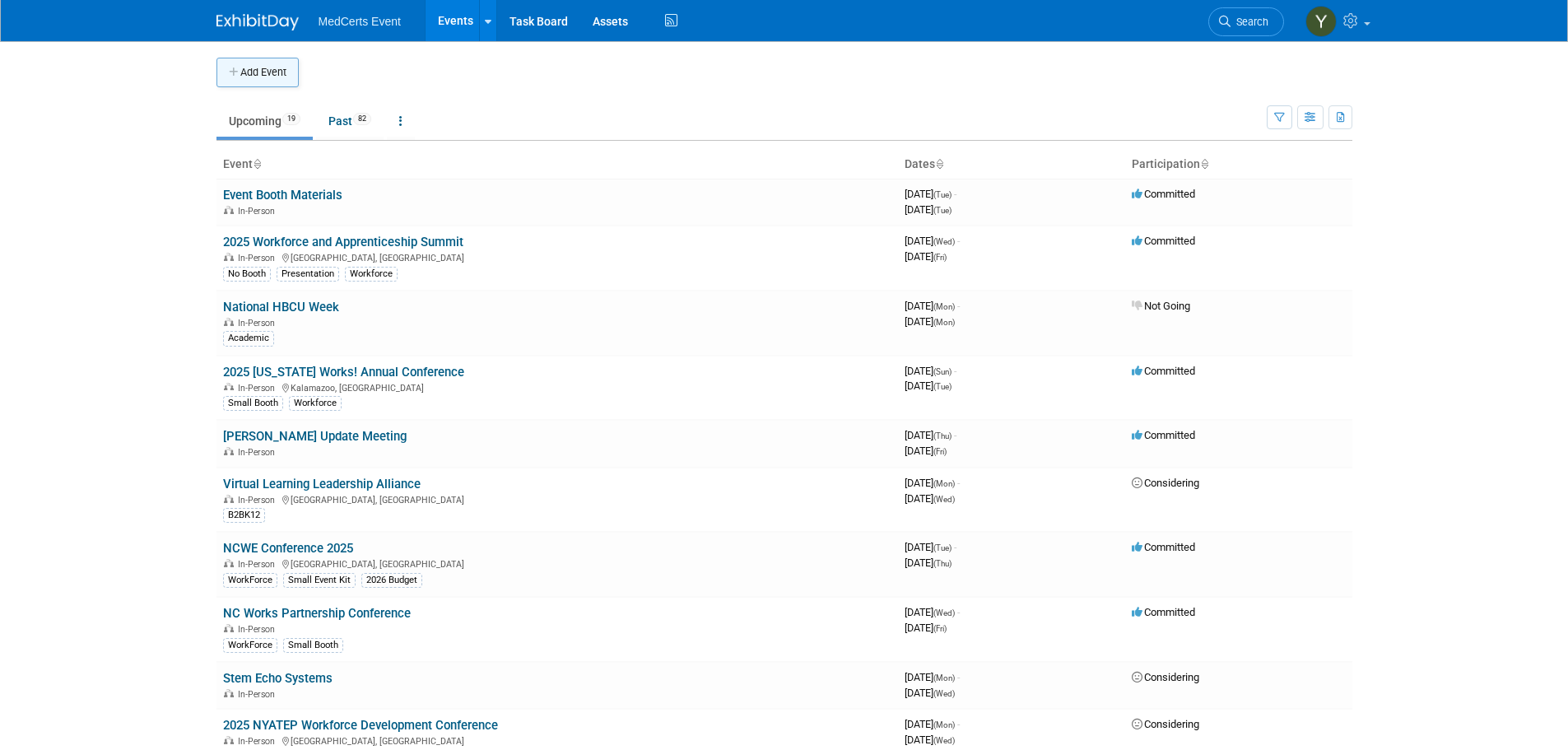
click at [233, 82] on button "Add Event" at bounding box center [258, 73] width 82 height 30
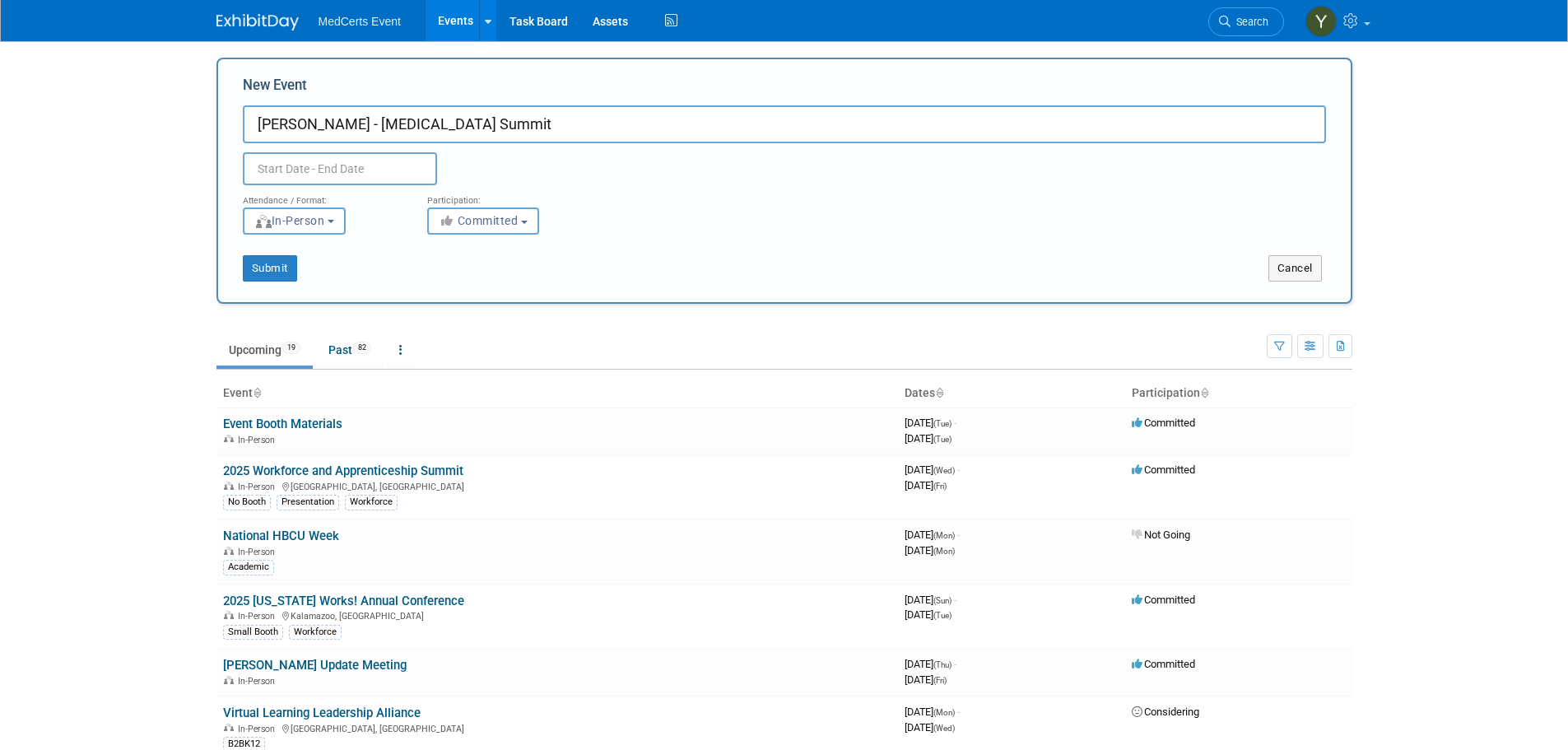
type input "[PERSON_NAME] - [MEDICAL_DATA] Summit"
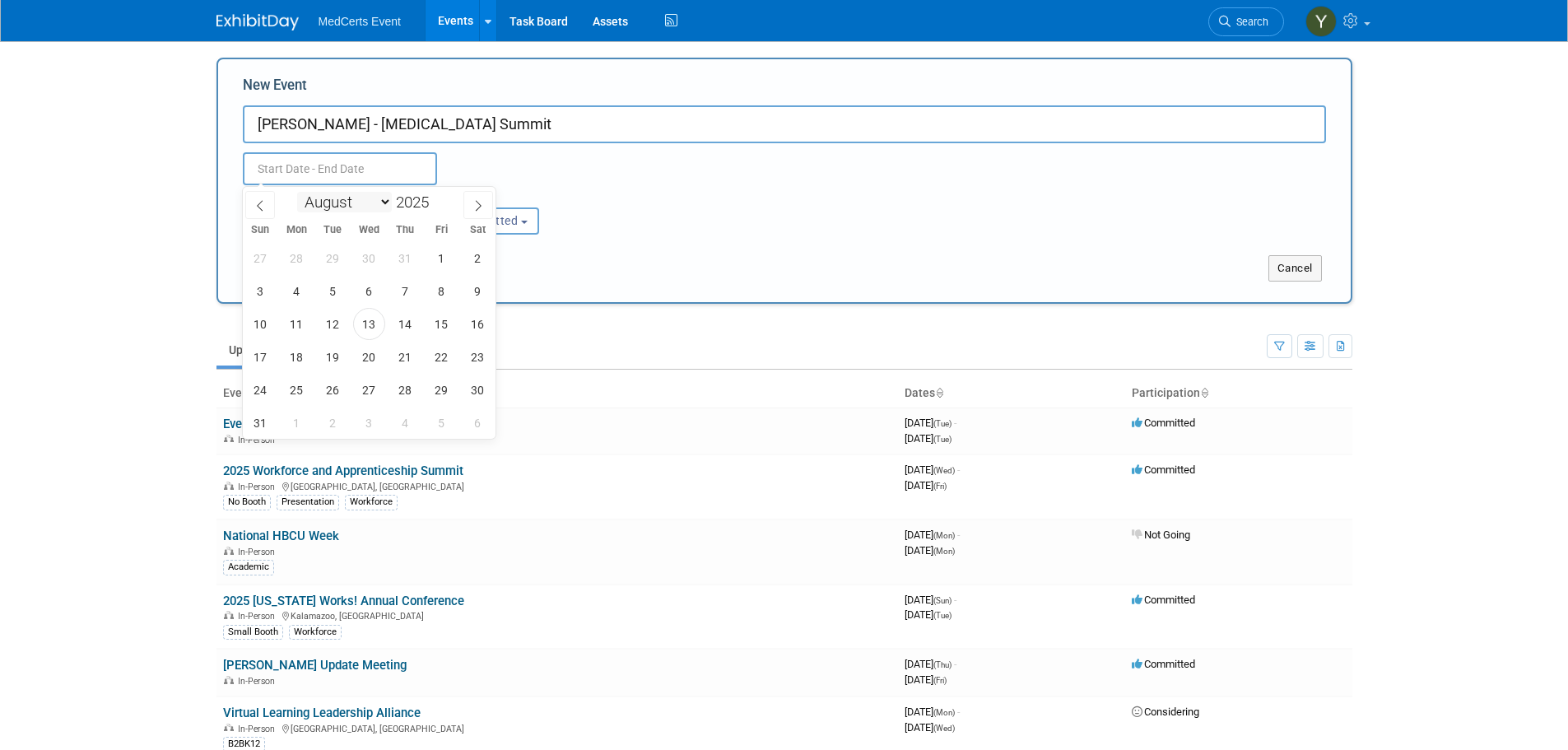
click at [327, 200] on select "January February March April May June July August September October November De…" at bounding box center [345, 202] width 95 height 20
select select "9"
click at [297, 192] on select "January February March April May June July August September October November De…" at bounding box center [345, 202] width 95 height 20
click at [374, 254] on span "1" at bounding box center [369, 258] width 32 height 32
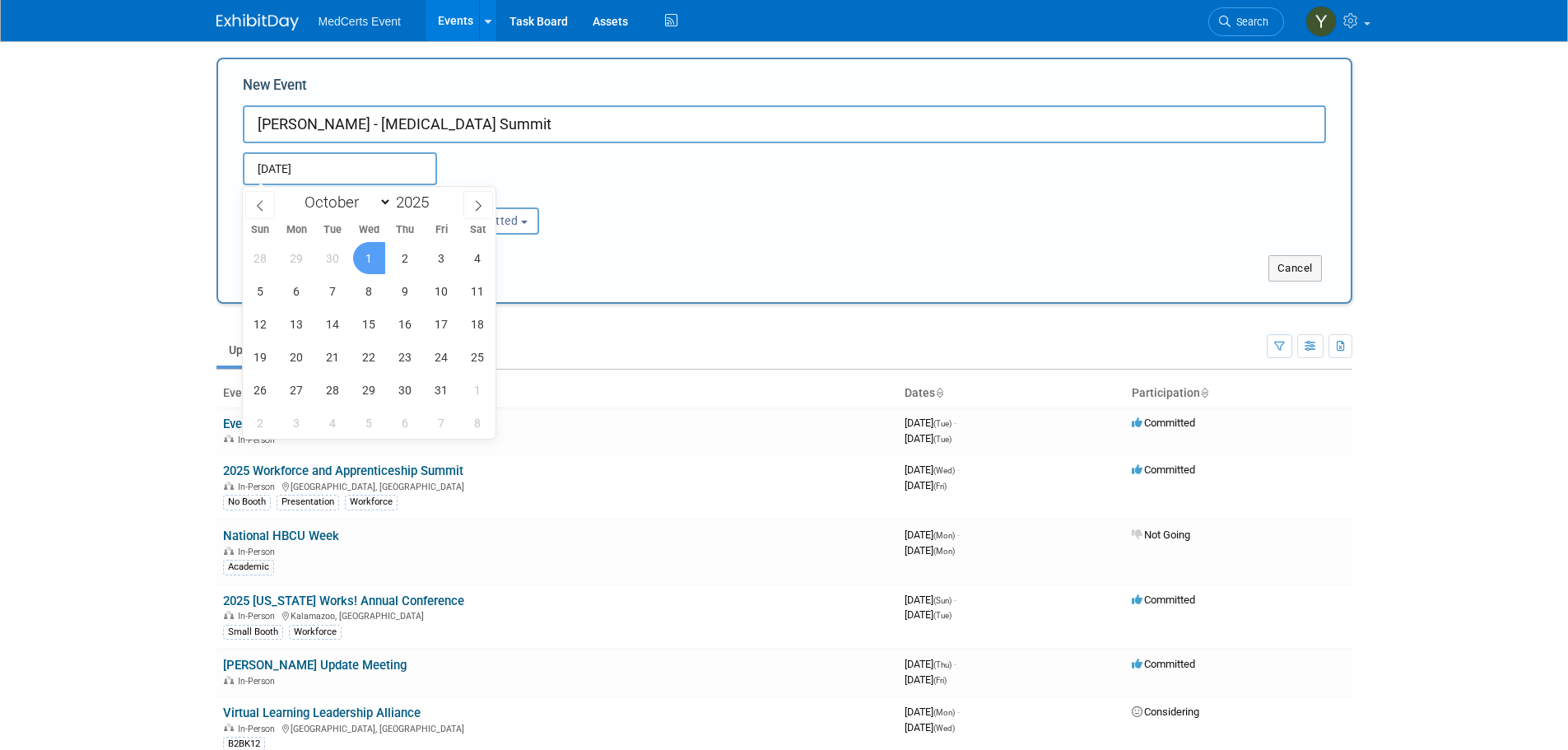
type input "[DATE] to [DATE]"
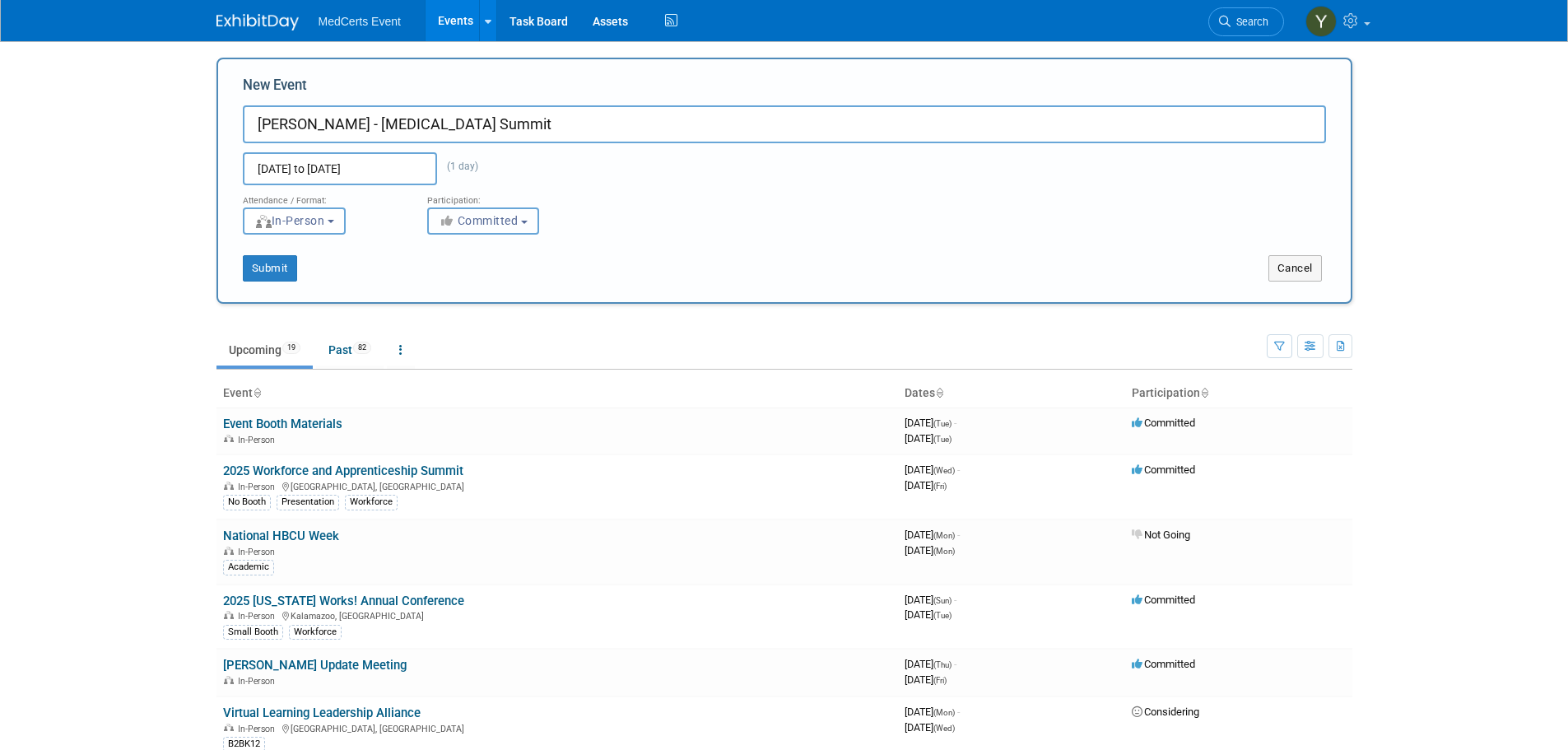
click at [466, 221] on span "Committed" at bounding box center [478, 220] width 80 height 13
click at [487, 275] on label "Considering" at bounding box center [490, 283] width 109 height 21
click at [443, 278] on input "Considering" at bounding box center [438, 283] width 11 height 11
select select "2"
click at [269, 272] on button "Submit" at bounding box center [270, 268] width 54 height 26
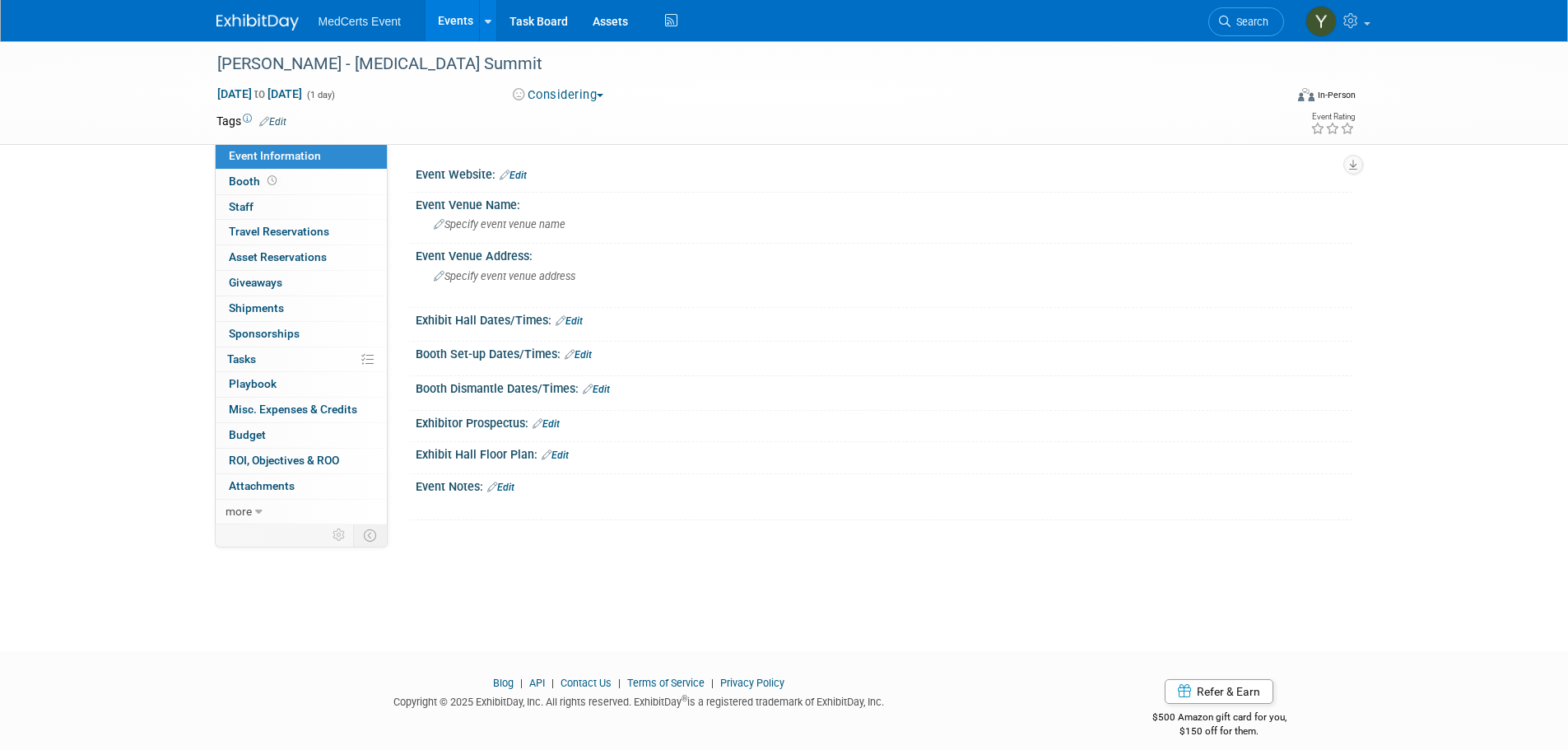
click at [514, 182] on div at bounding box center [884, 183] width 912 height 4
click at [515, 175] on link "Edit" at bounding box center [513, 175] width 27 height 11
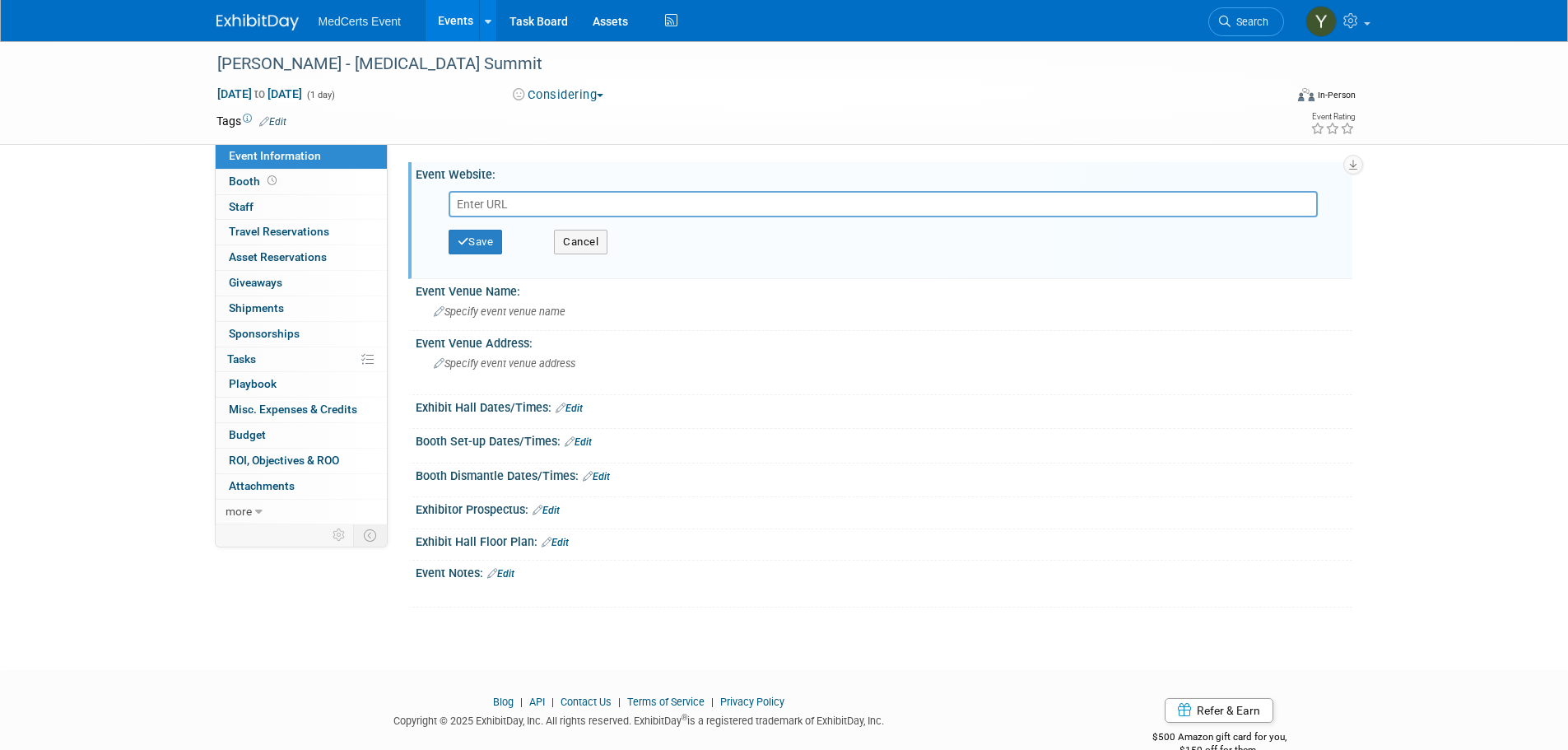
click at [460, 207] on input "text" at bounding box center [882, 204] width 869 height 26
paste input "https://conferences.beckershospitalreview.com/PerioperativeSummit"
type input "https://conferences.beckershospitalreview.com/PerioperativeSummit"
click at [487, 244] on button "Save" at bounding box center [475, 242] width 54 height 25
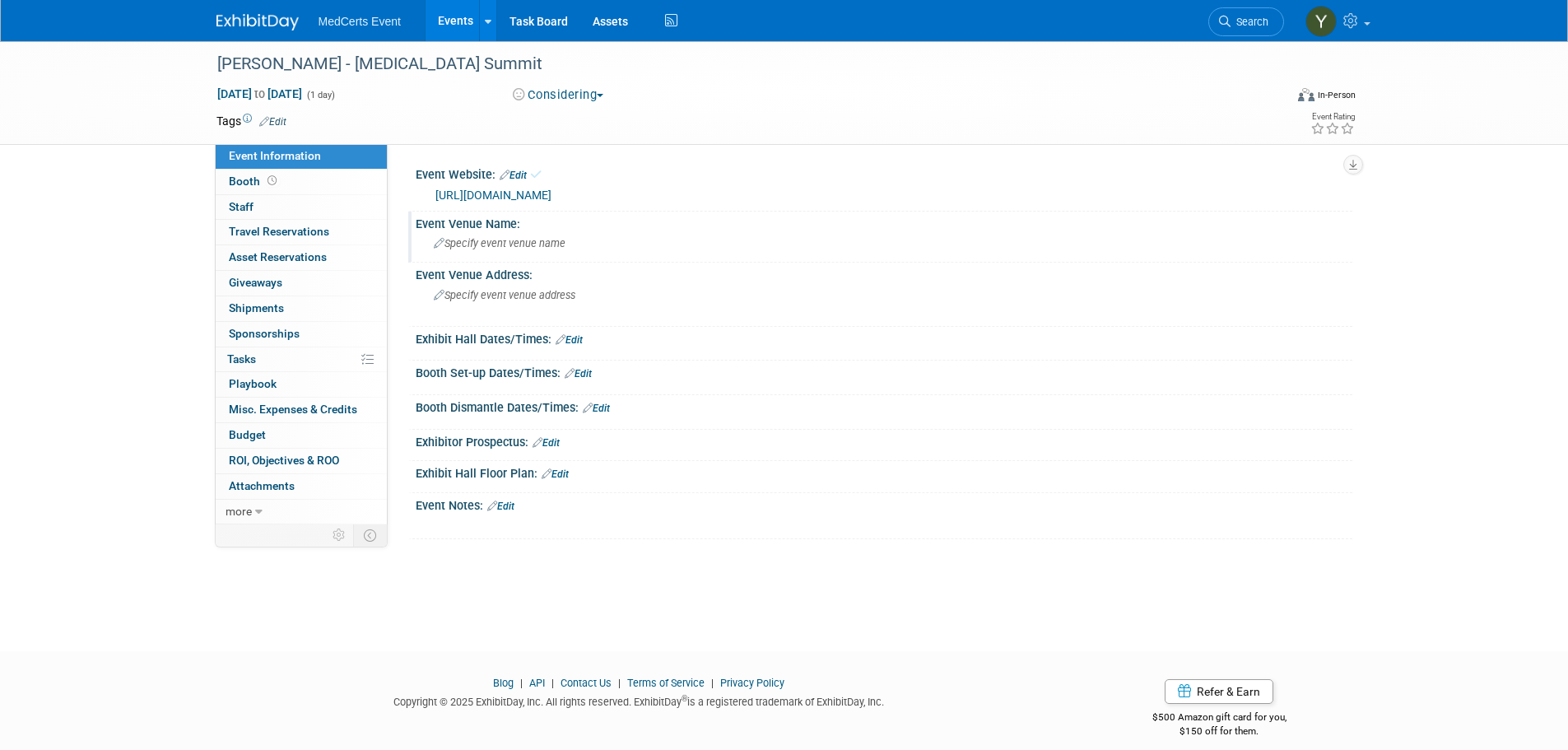
click at [495, 246] on span "Specify event venue name" at bounding box center [500, 243] width 132 height 12
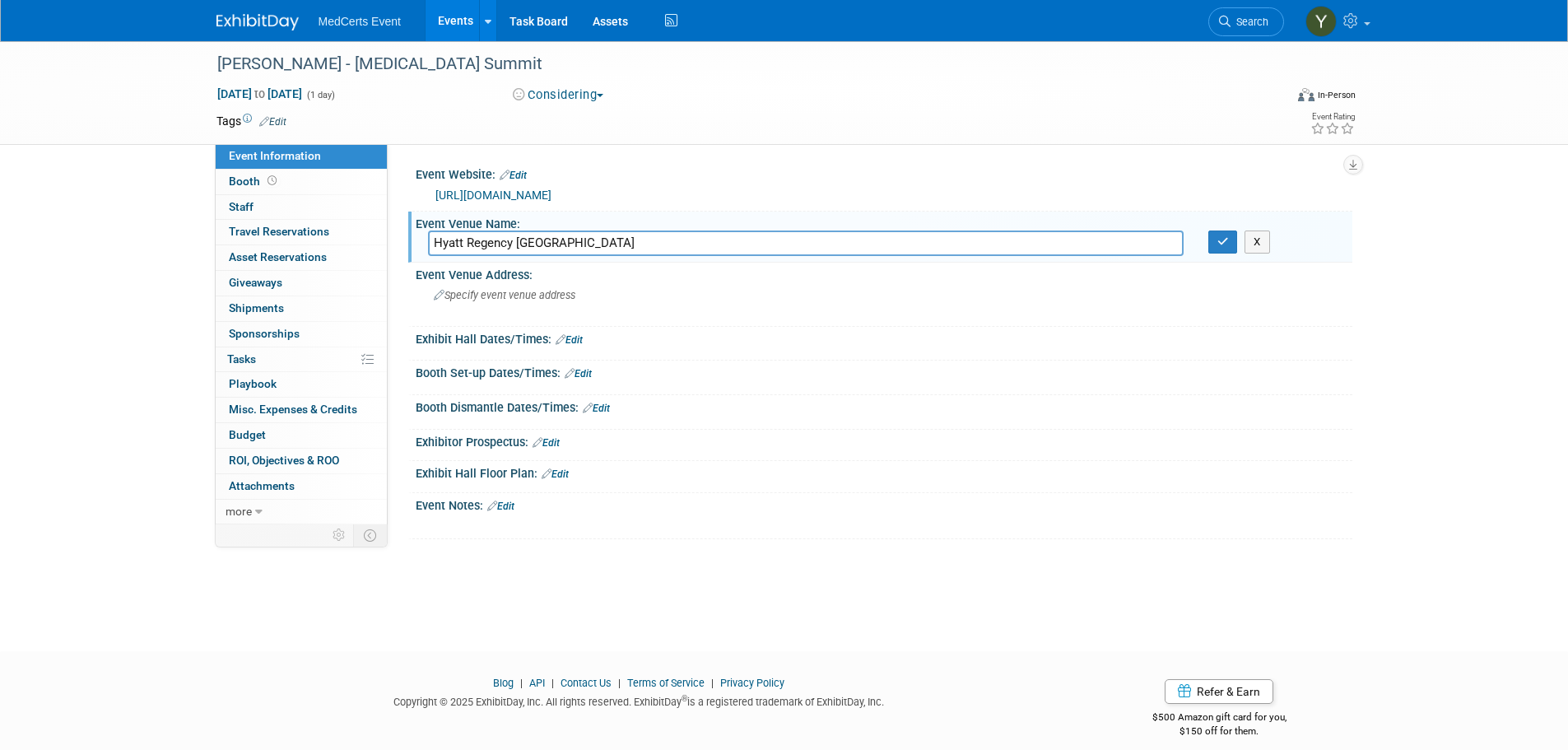
type input "Hyatt Regency Chicago"
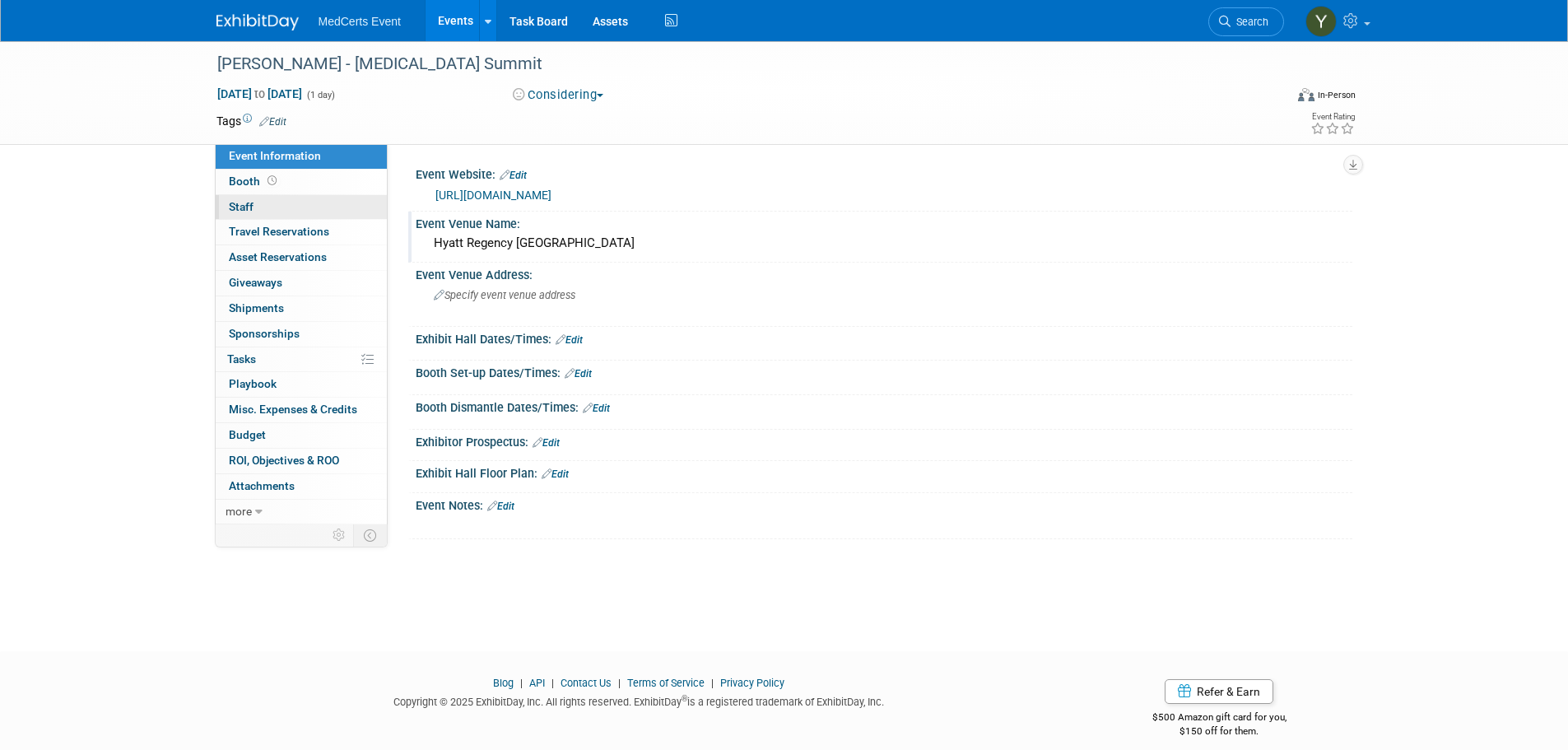
click at [260, 207] on link "0 Staff 0" at bounding box center [301, 207] width 171 height 25
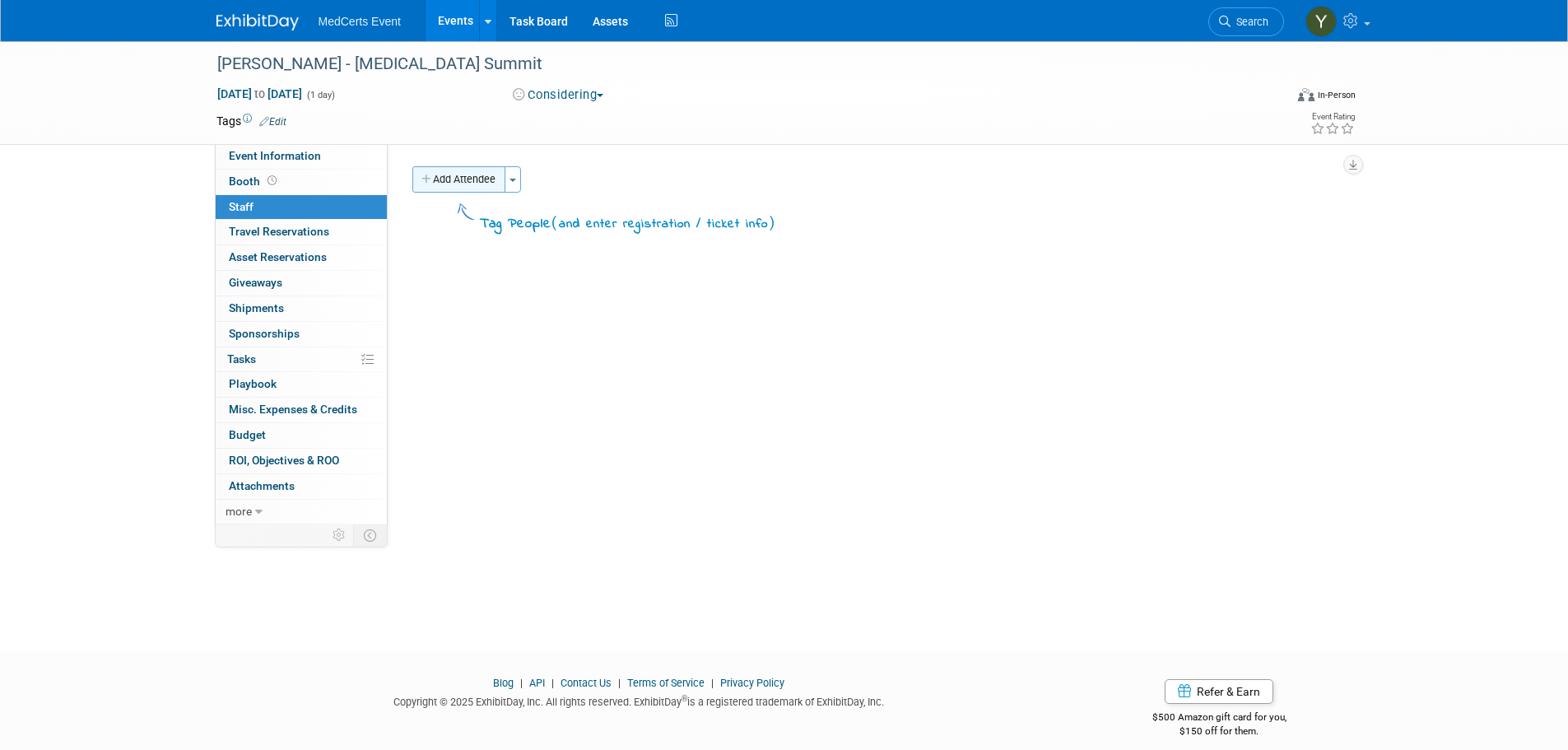
click at [480, 182] on button "Add Attendee" at bounding box center [459, 180] width 93 height 26
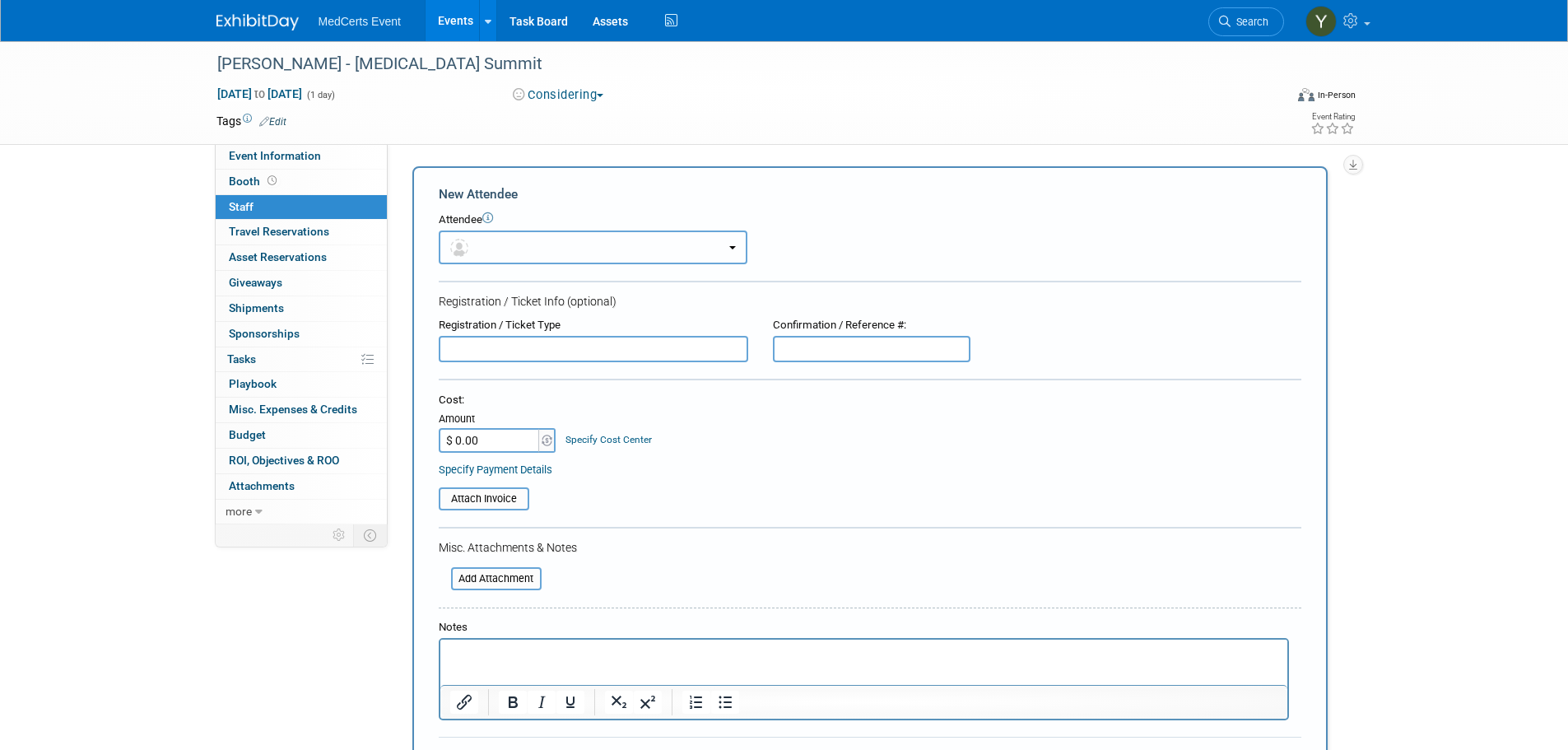
click at [508, 244] on button "button" at bounding box center [593, 247] width 309 height 33
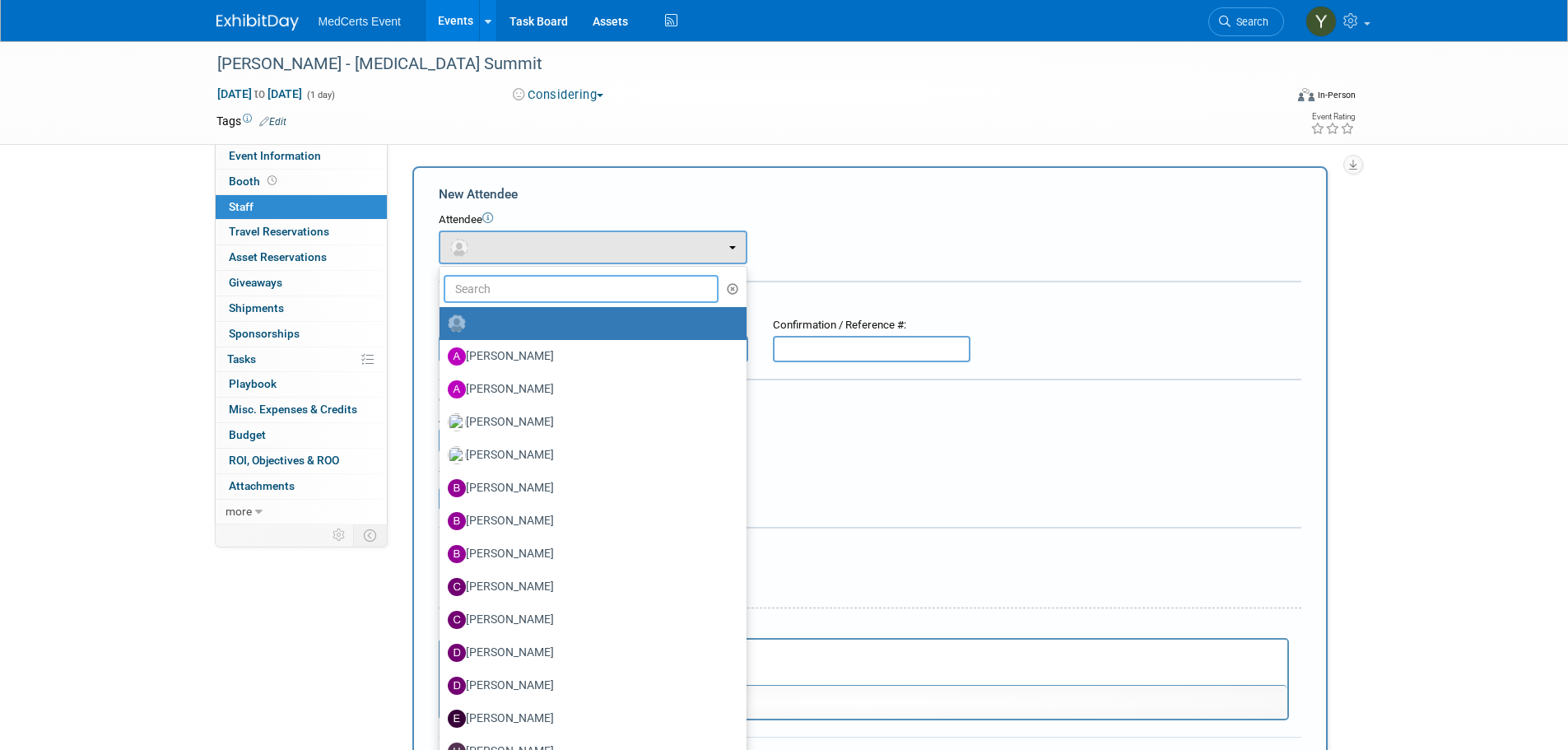
click at [517, 287] on input "text" at bounding box center [581, 289] width 275 height 28
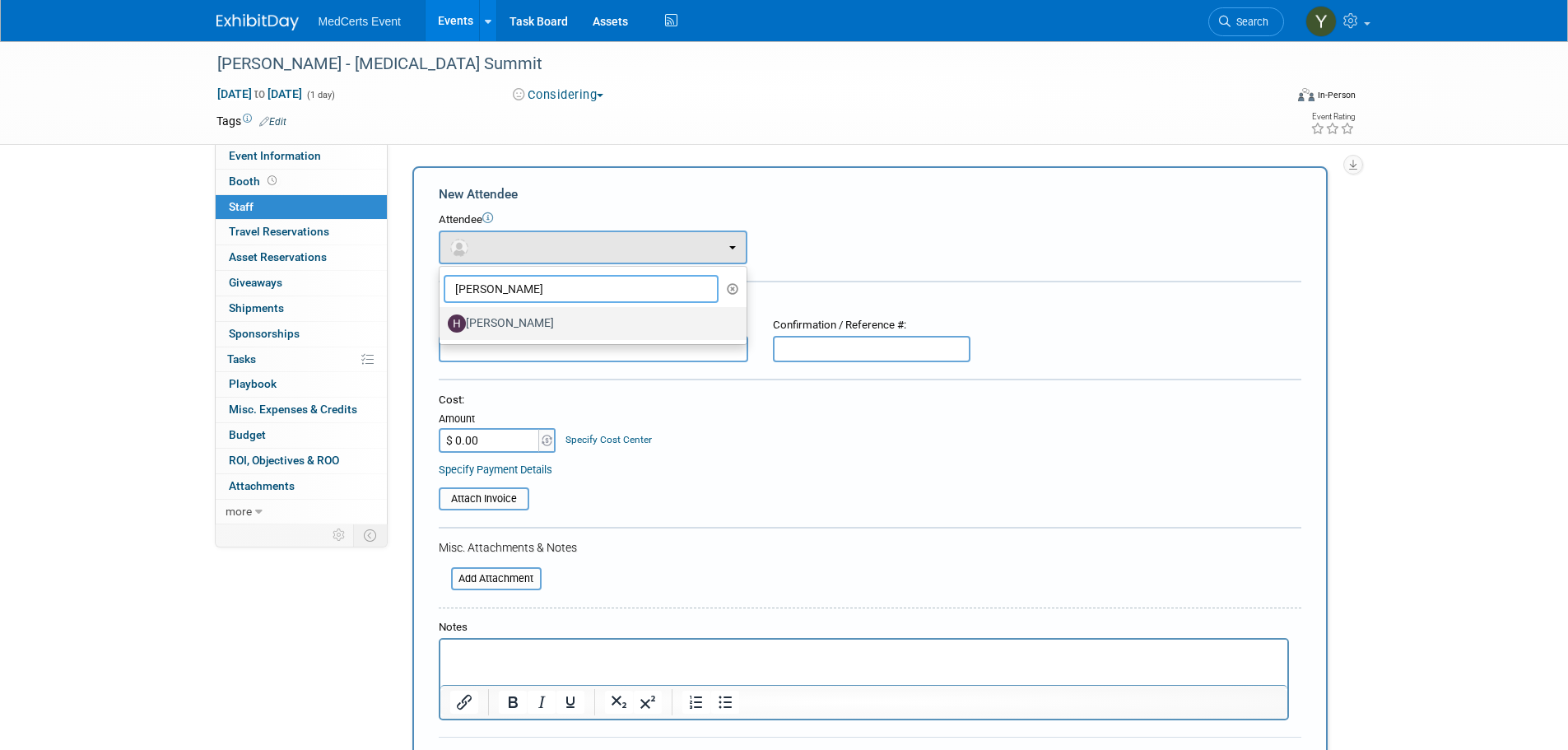
type input "Heather"
click at [537, 338] on link "Heather Keller" at bounding box center [593, 324] width 307 height 33
click at [535, 323] on label "Heather Keller" at bounding box center [588, 324] width 282 height 26
click at [442, 323] on input "Heather Keller" at bounding box center [437, 321] width 11 height 11
select select "5ea5ff7a-8fbb-4862-b030-6ff7b67c7cc8"
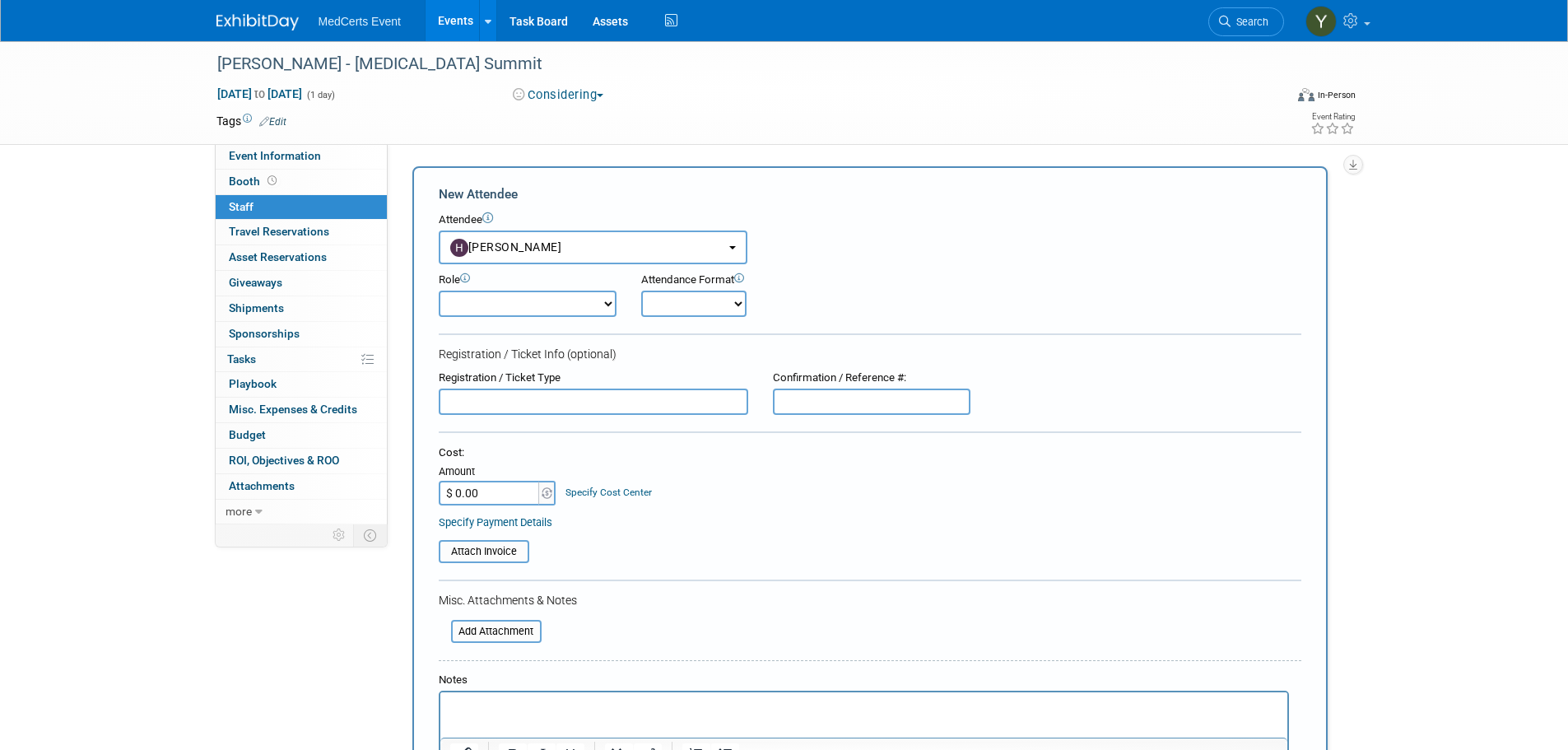
click at [538, 296] on select "Demonstrator Host Planner Presenter Sales Representative Set-up/Dismantle Crew …" at bounding box center [527, 304] width 178 height 26
select select "4"
click at [438, 290] on select "Demonstrator Host Planner Presenter Sales Representative Set-up/Dismantle Crew …" at bounding box center [527, 304] width 178 height 26
click at [679, 309] on select "Onsite Remote" at bounding box center [694, 304] width 105 height 26
select select "1"
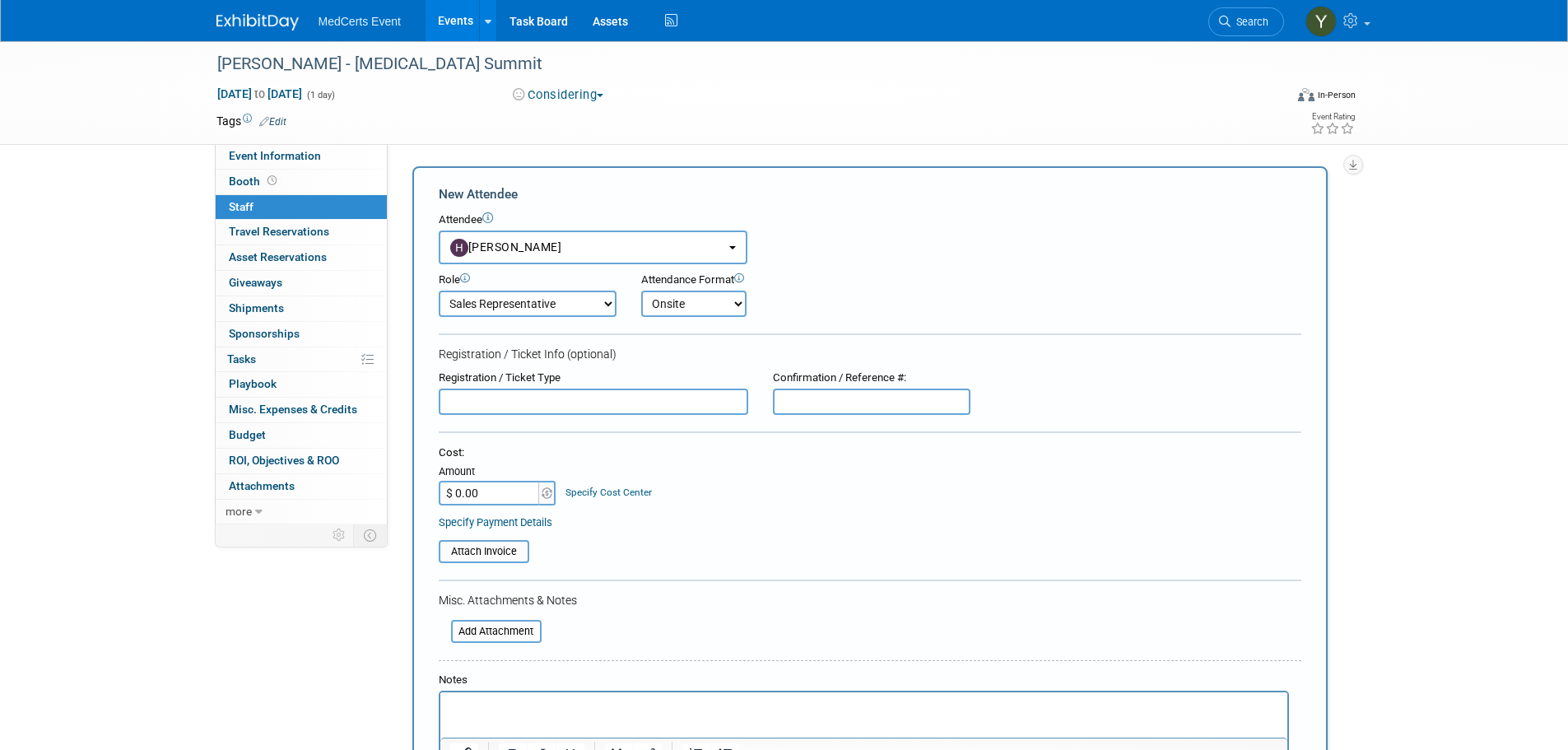
click at [641, 290] on select "Onsite Remote" at bounding box center [694, 304] width 105 height 26
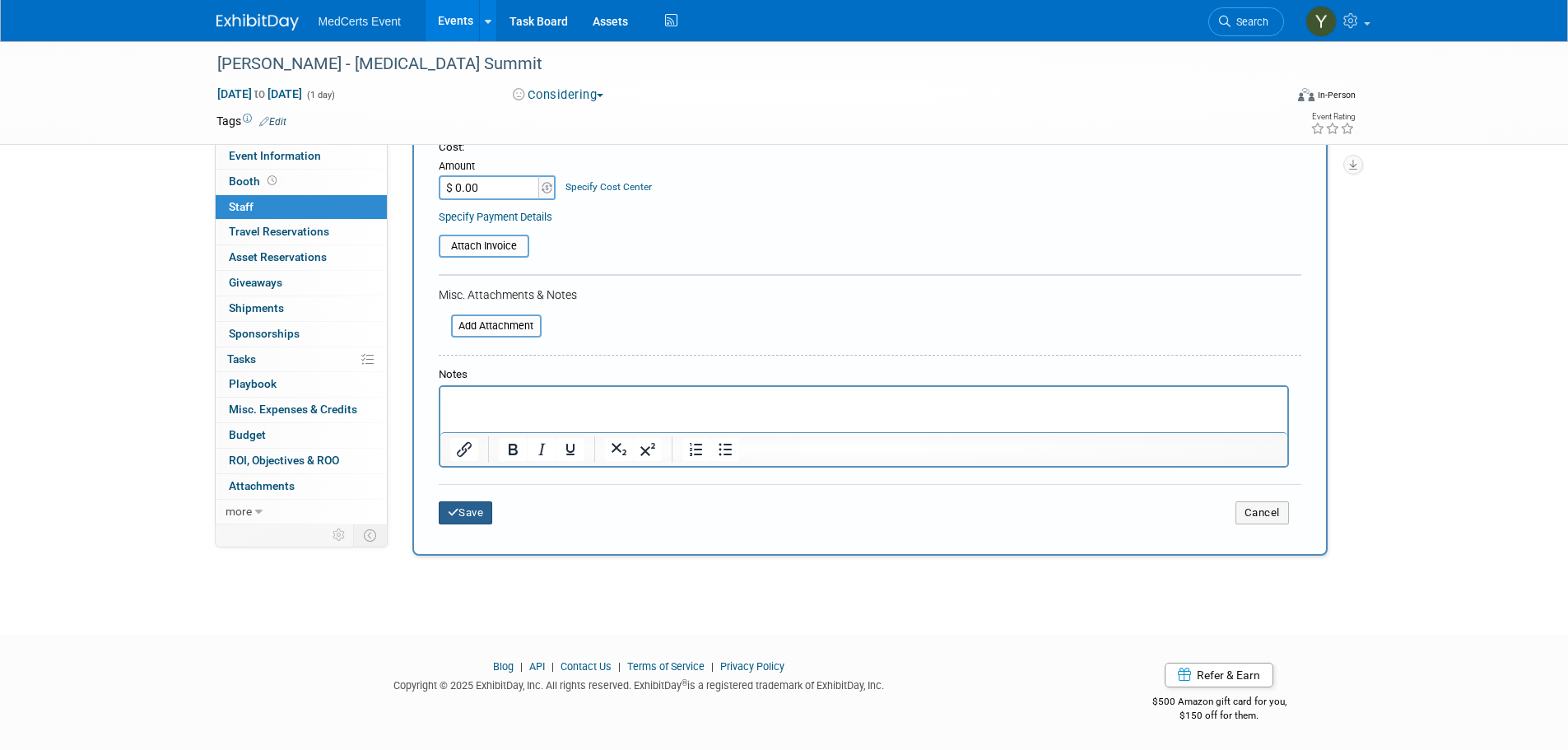
click at [479, 511] on button "Save" at bounding box center [466, 512] width 54 height 23
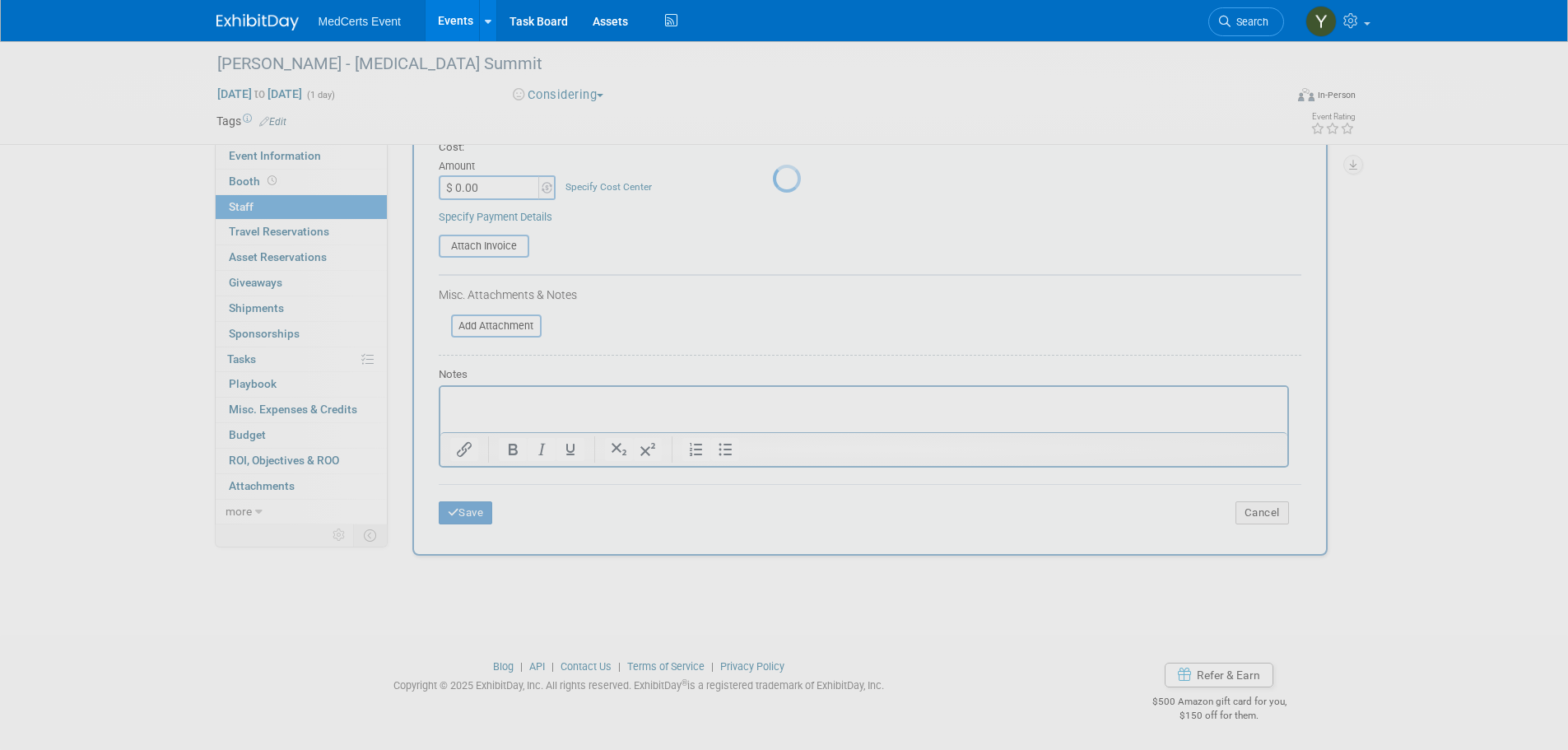
scroll to position [17, 0]
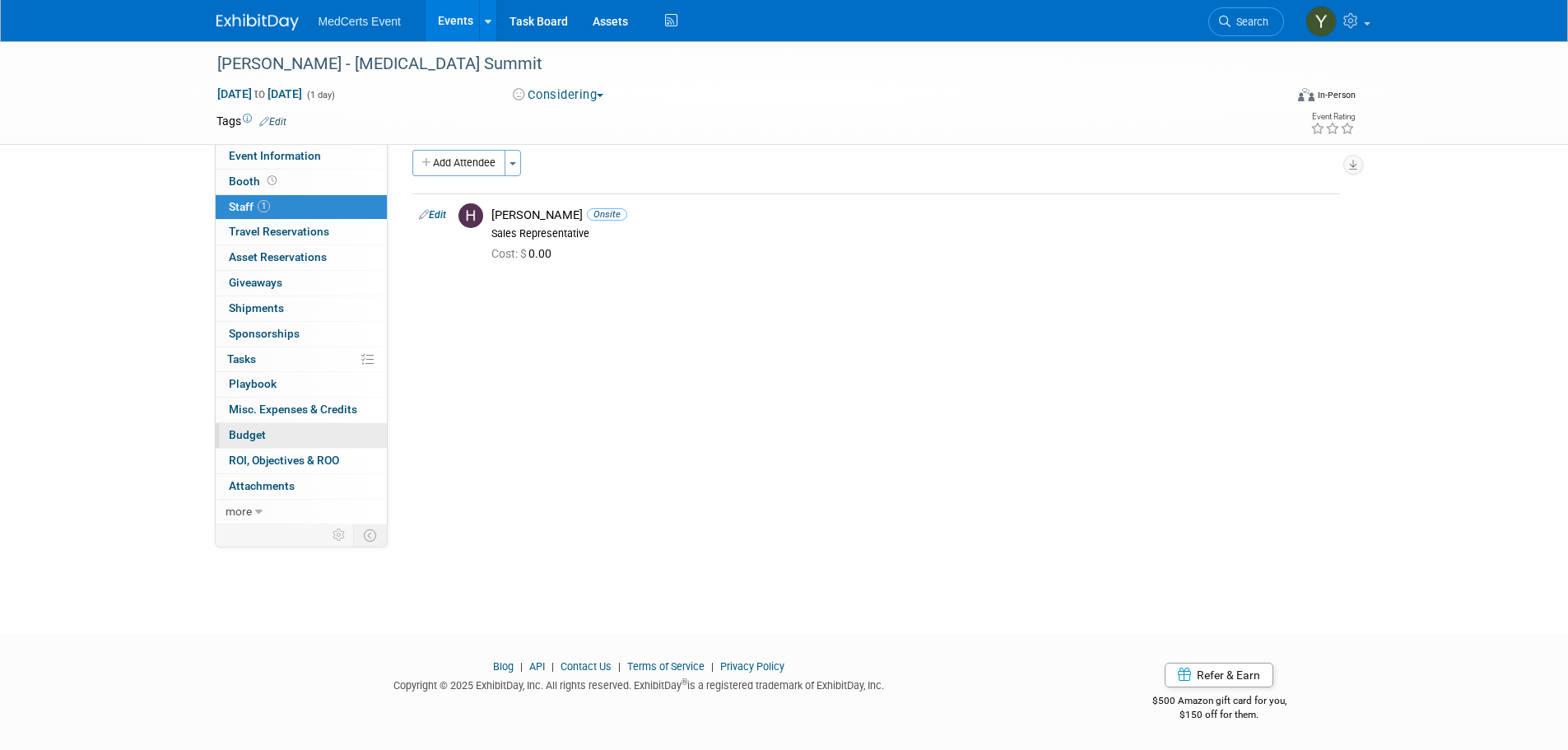
click at [274, 431] on link "Budget" at bounding box center [301, 435] width 171 height 25
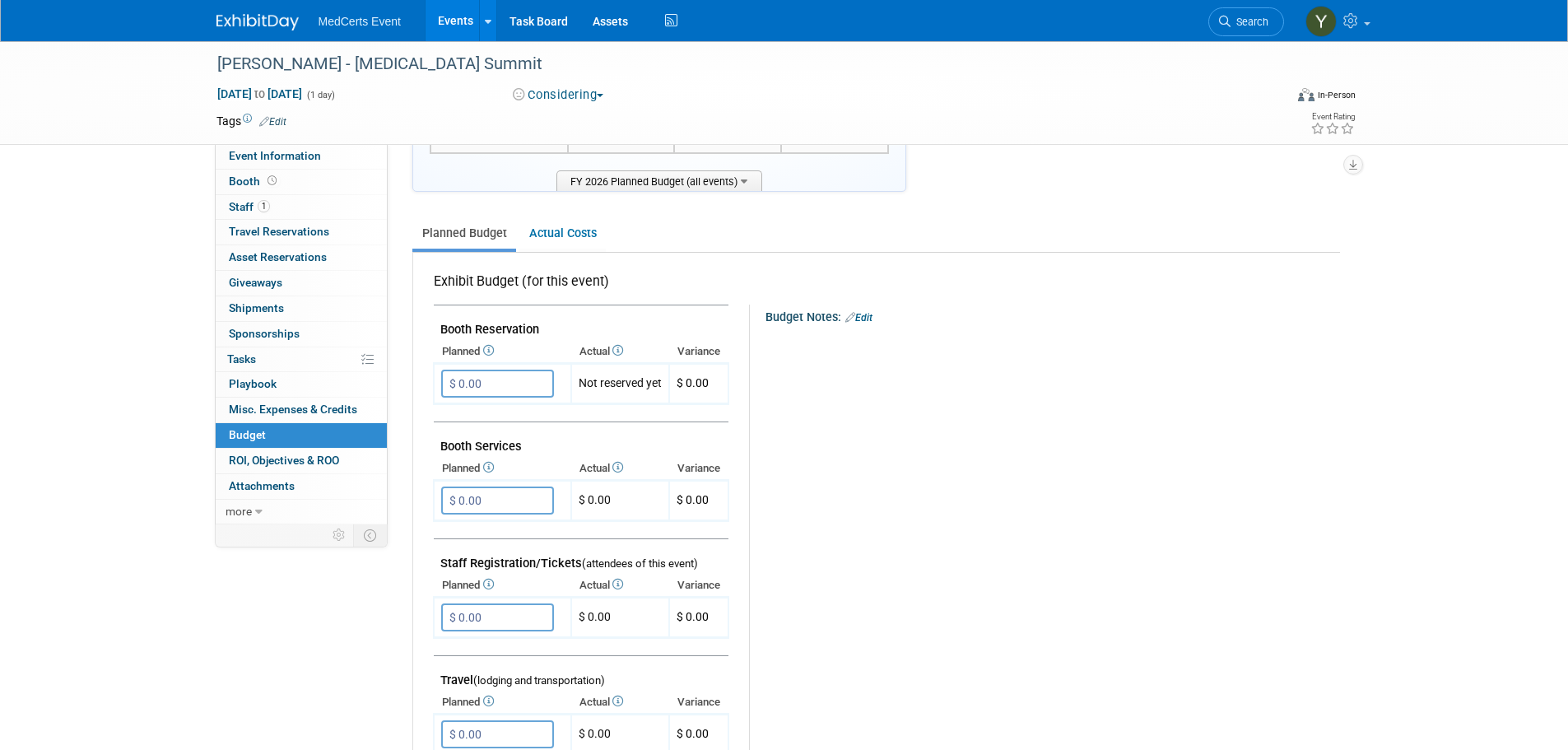
scroll to position [165, 0]
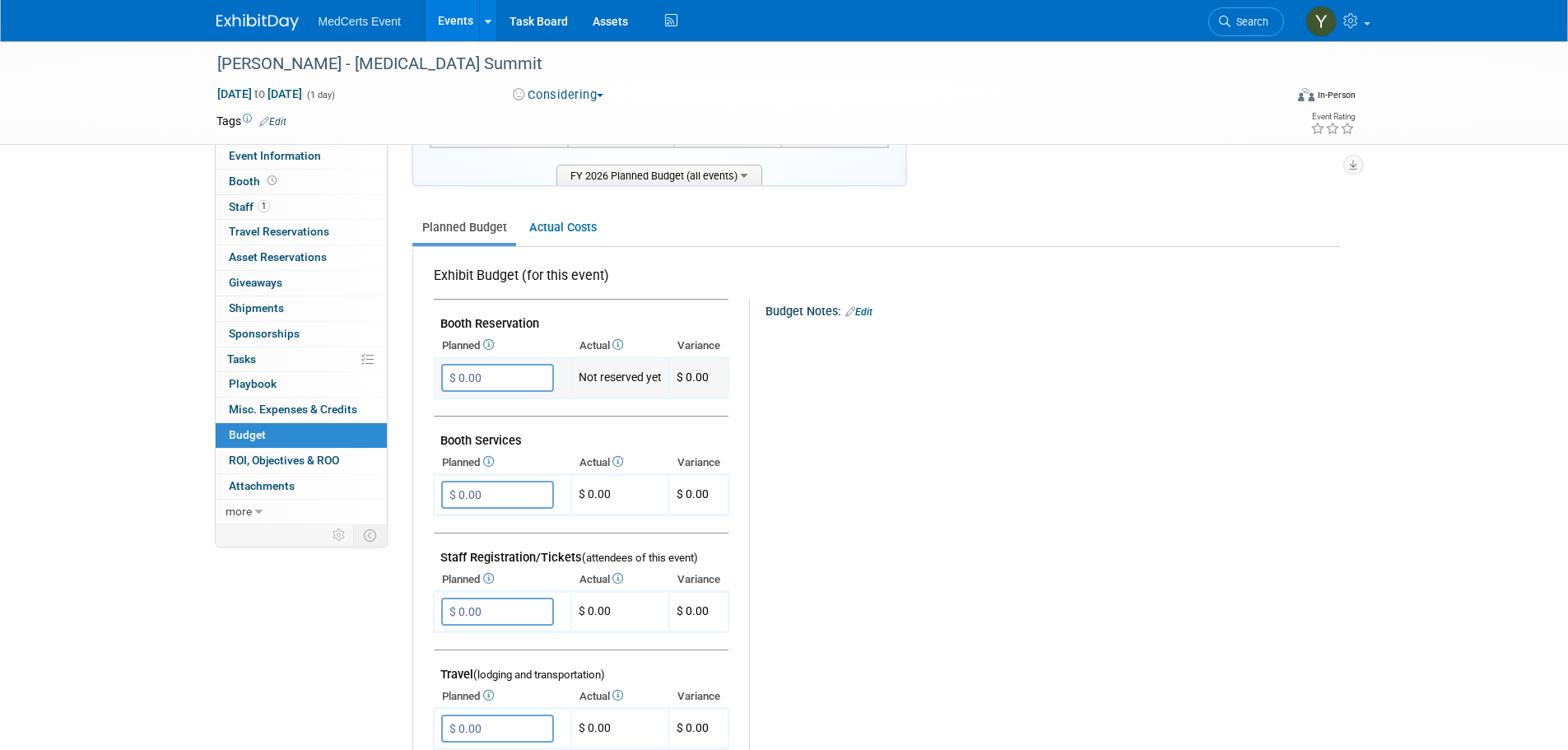
click at [516, 374] on input "$ 0.00" at bounding box center [497, 378] width 113 height 28
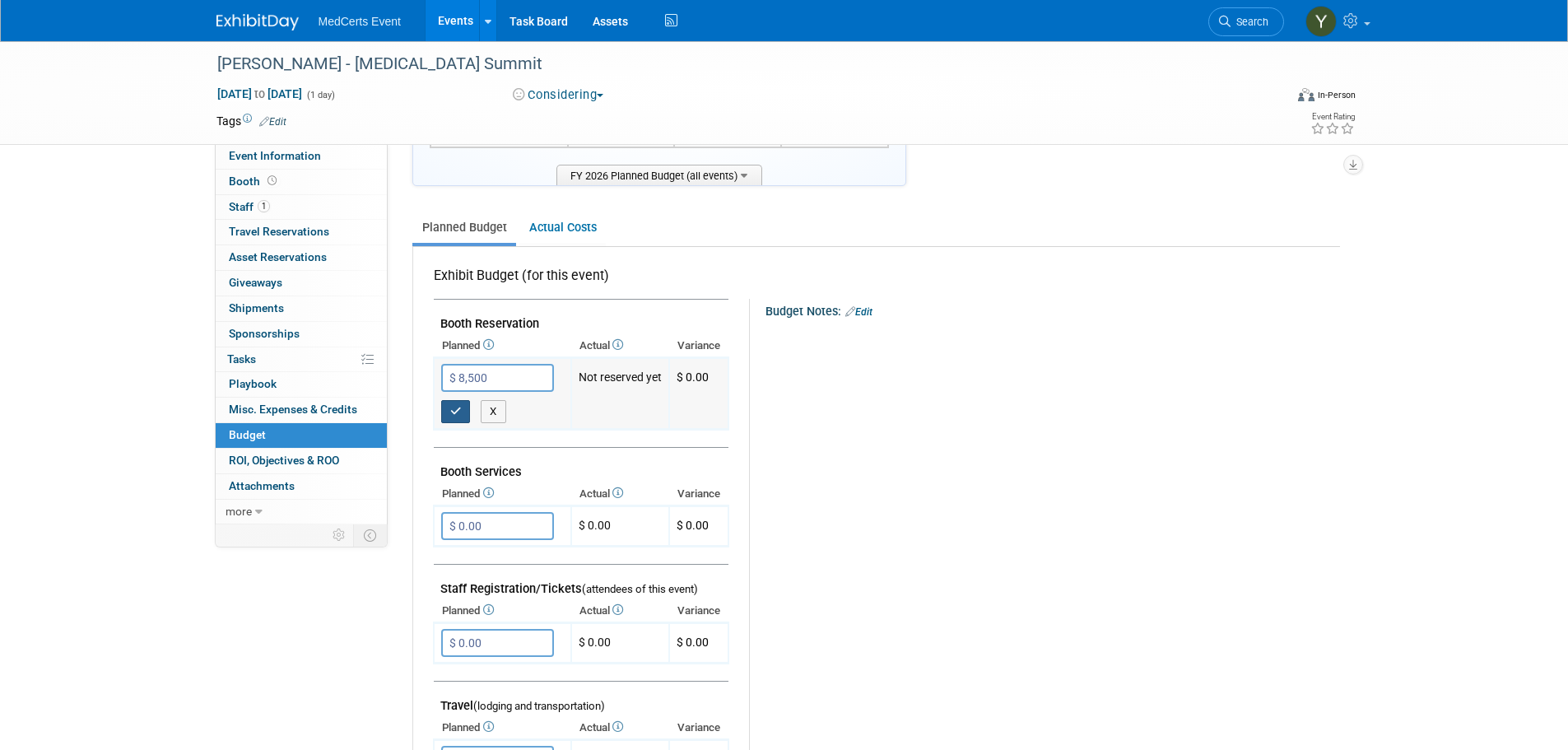
type input "$ 8,500.00"
click at [452, 408] on icon "button" at bounding box center [455, 411] width 11 height 11
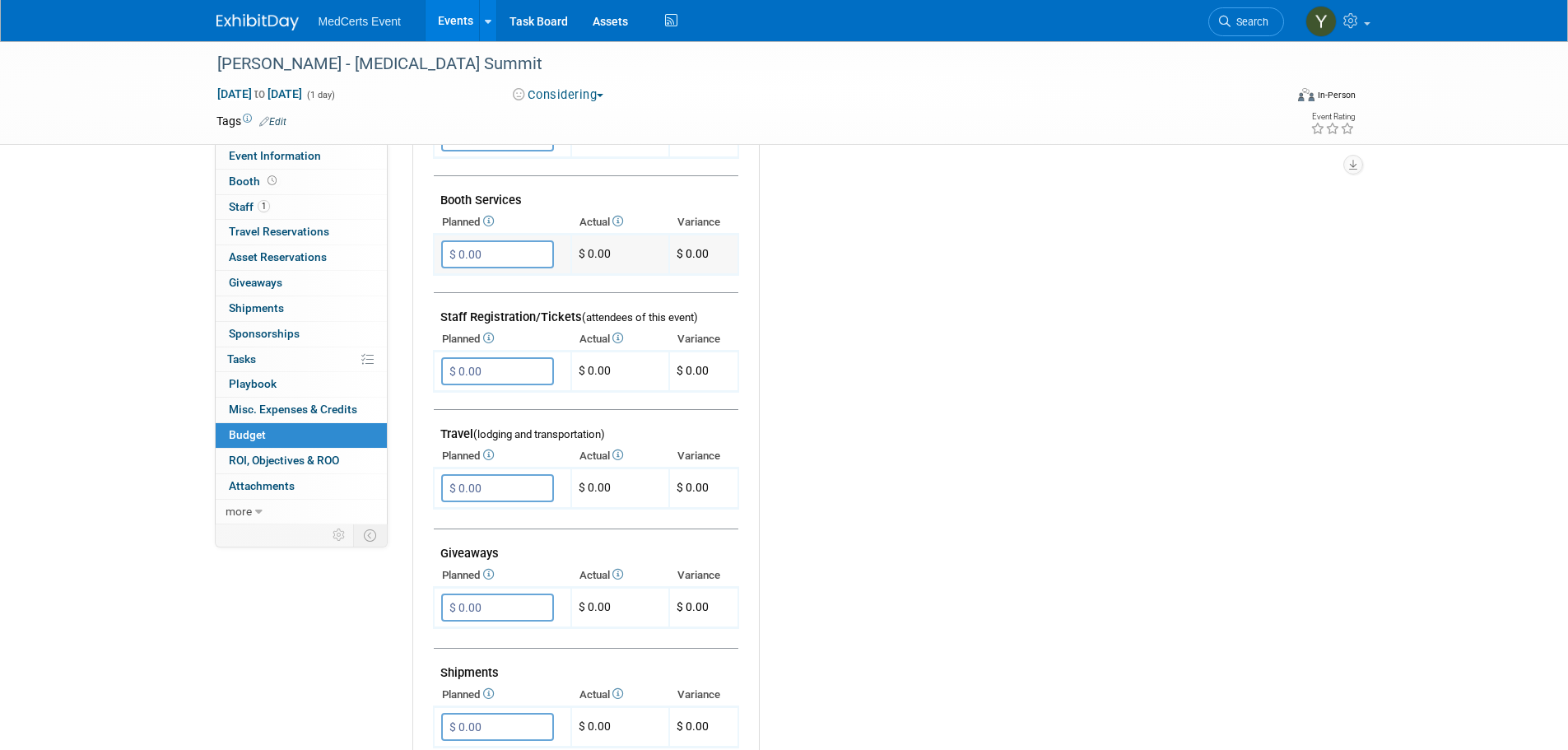
scroll to position [411, 0]
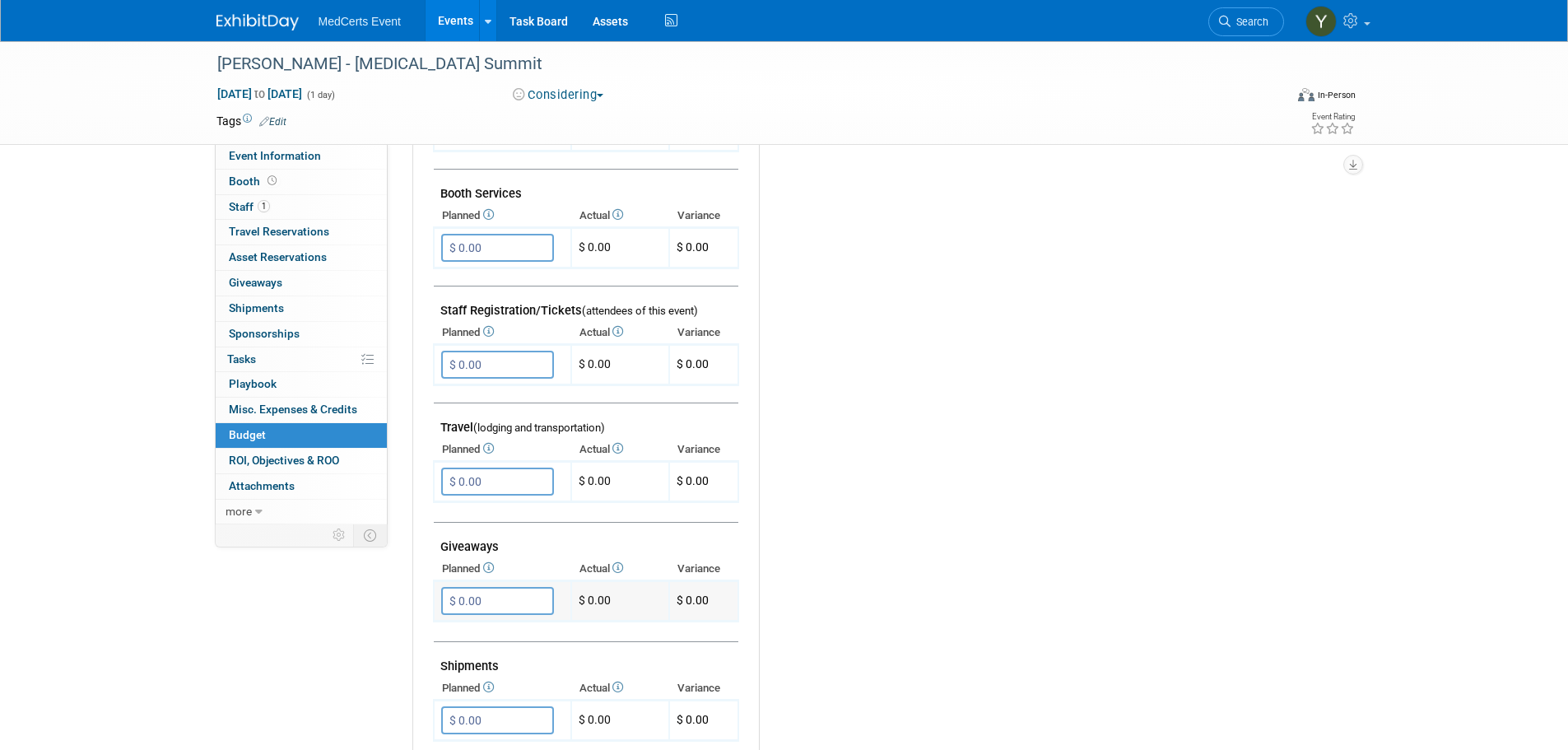
click at [504, 605] on input "$ 0.00" at bounding box center [497, 601] width 113 height 28
type input "$ 600.00"
click at [462, 628] on button "button" at bounding box center [456, 634] width 30 height 23
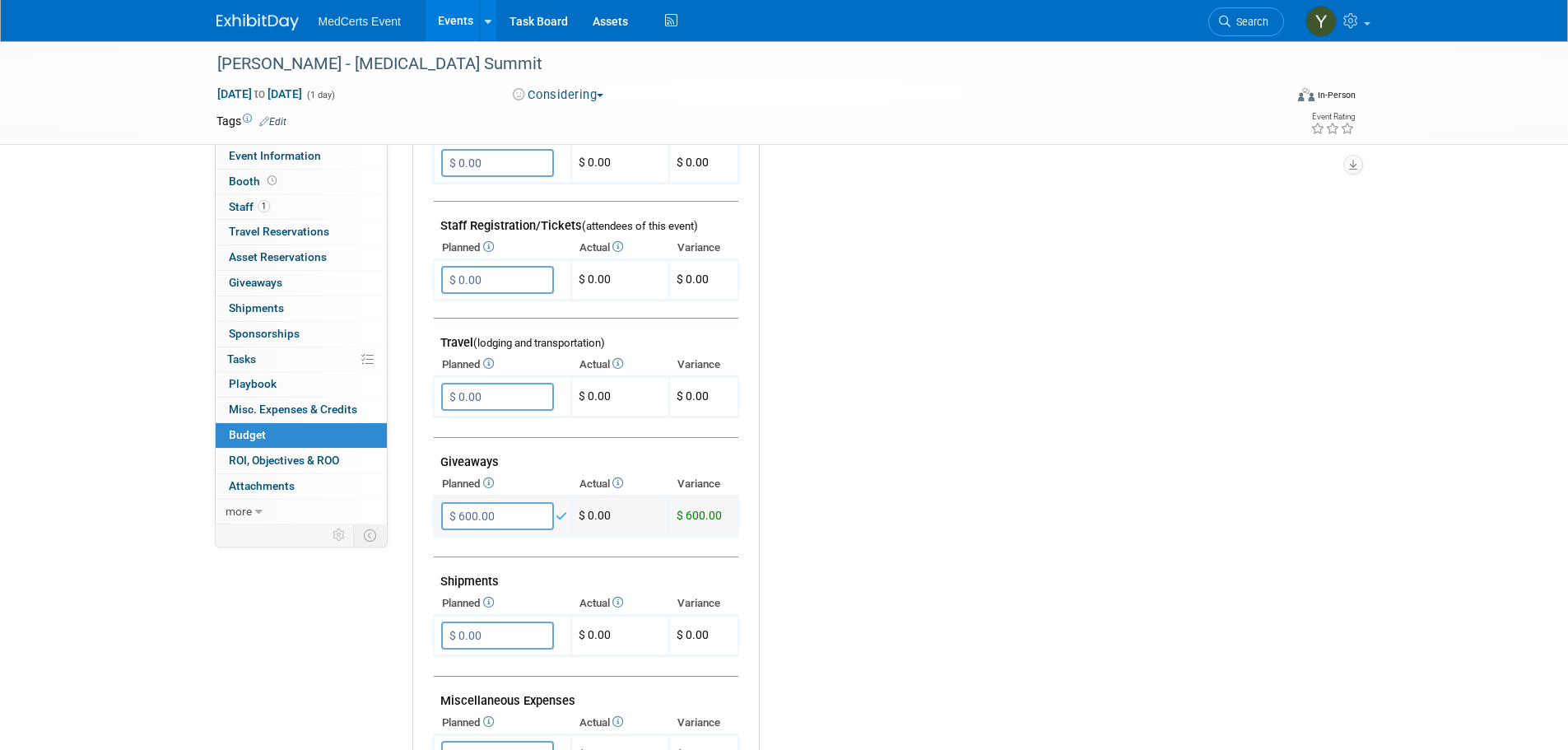
scroll to position [659, 0]
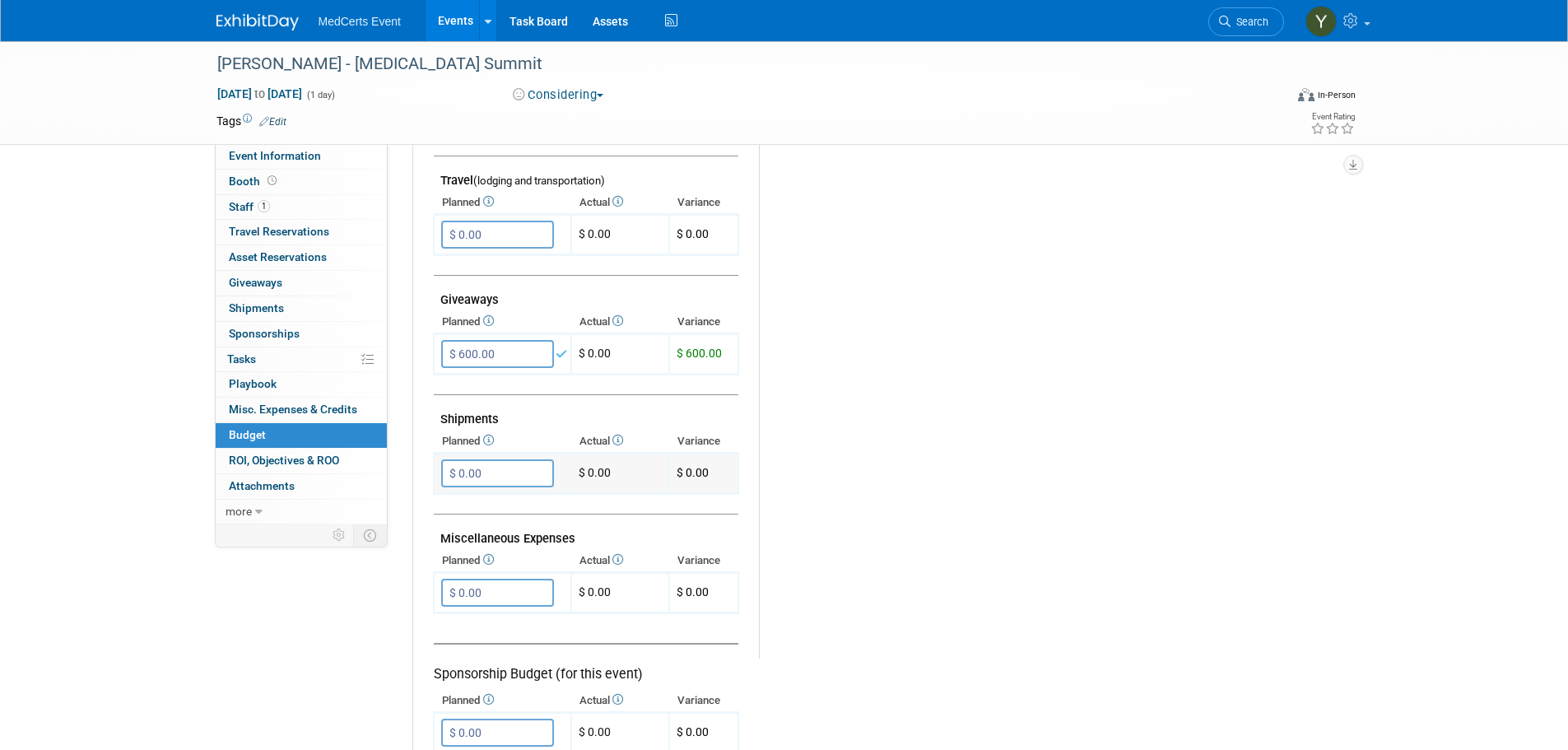
click at [489, 472] on input "$ 0.00" at bounding box center [497, 474] width 113 height 28
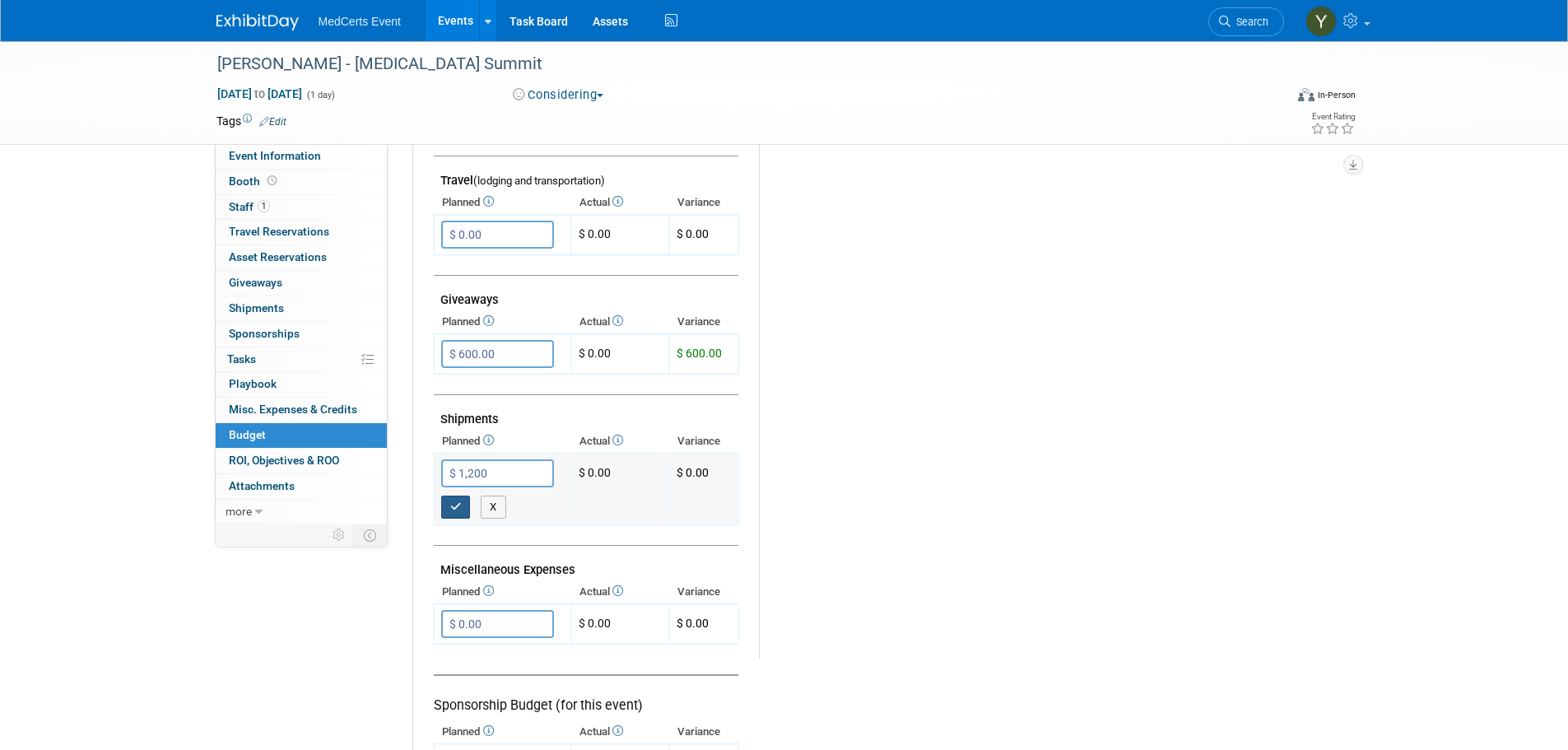
type input "$ 1,200.00"
click at [460, 502] on icon "button" at bounding box center [455, 506] width 11 height 11
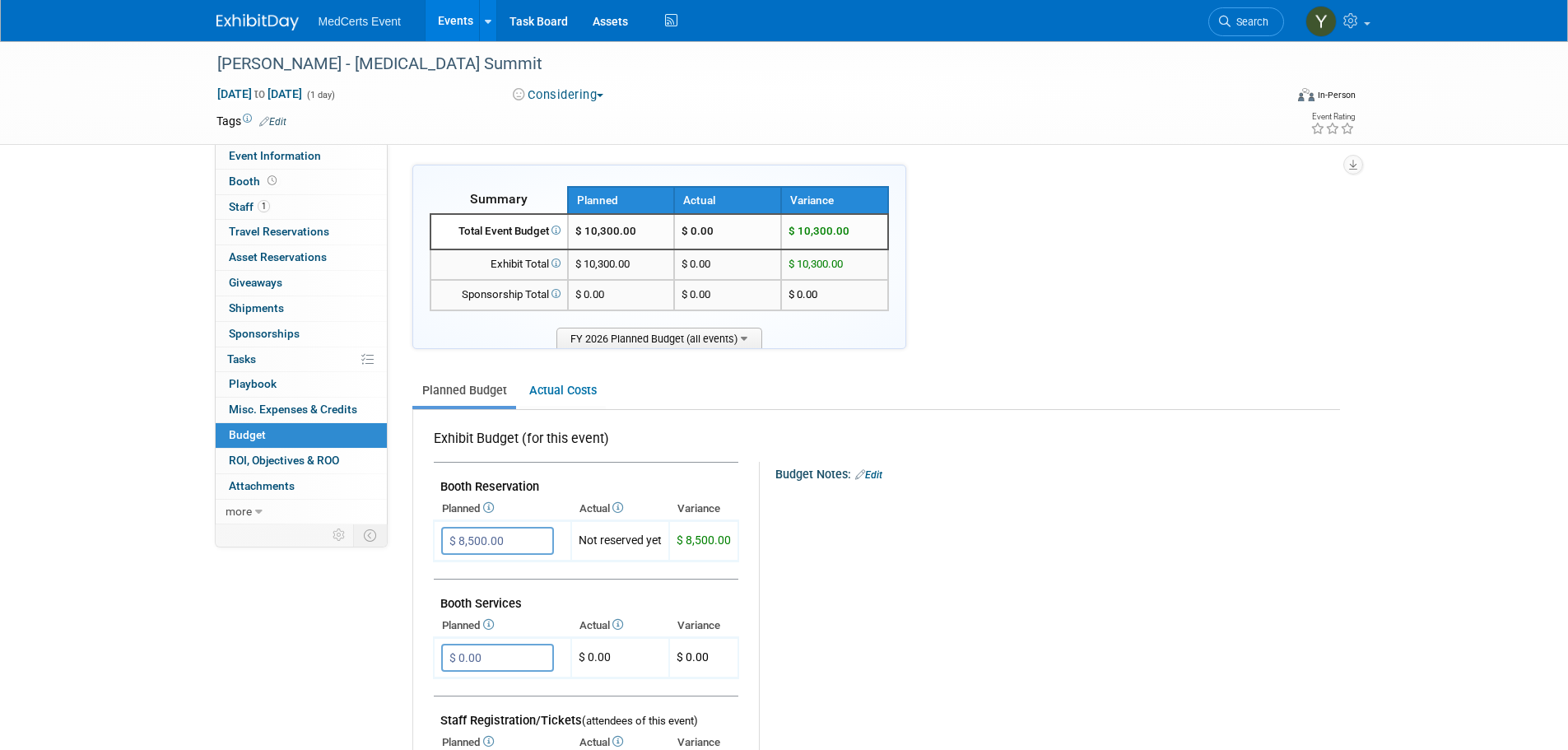
scroll to position [0, 0]
click at [445, 15] on link "Events" at bounding box center [455, 20] width 60 height 41
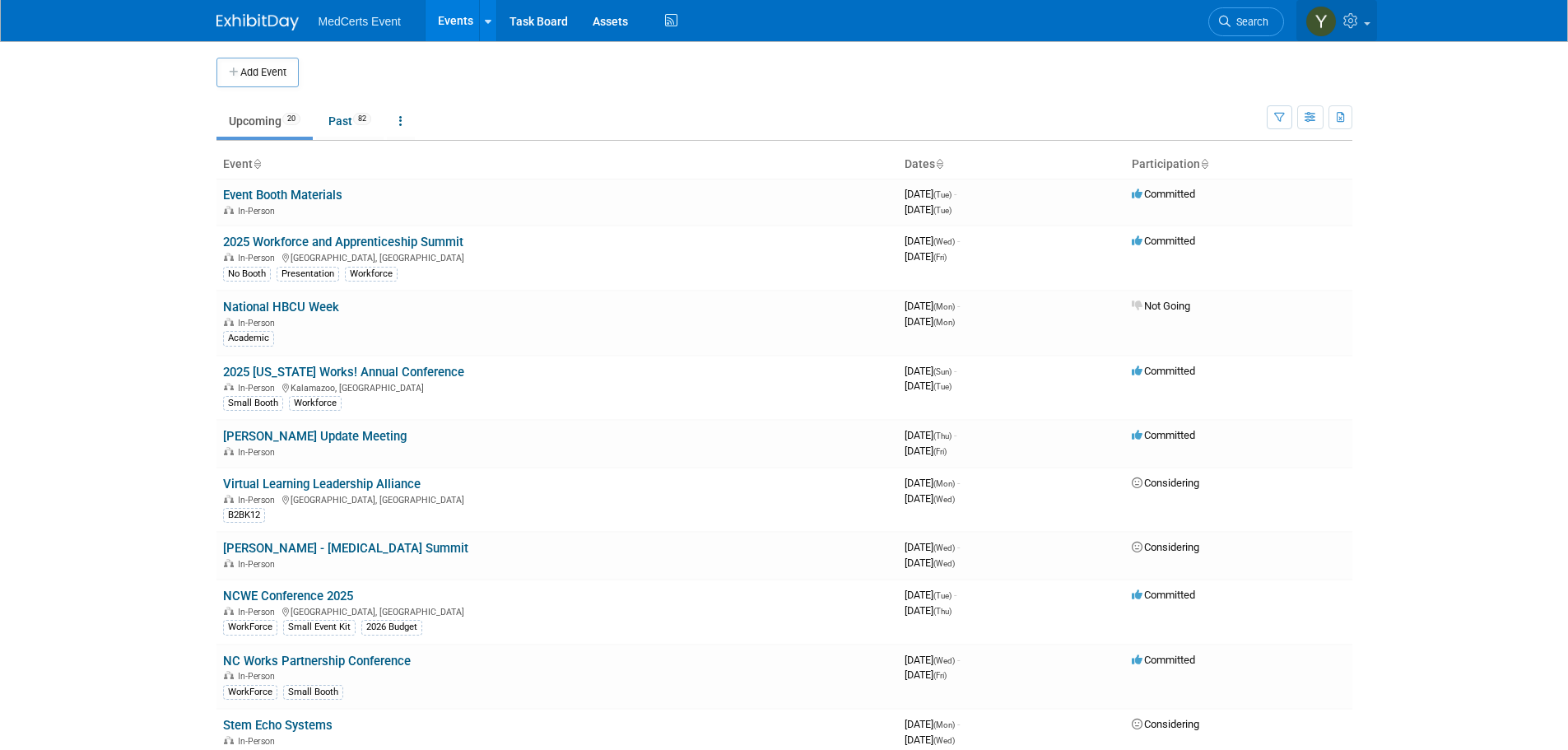
click at [1369, 14] on link at bounding box center [1336, 20] width 81 height 41
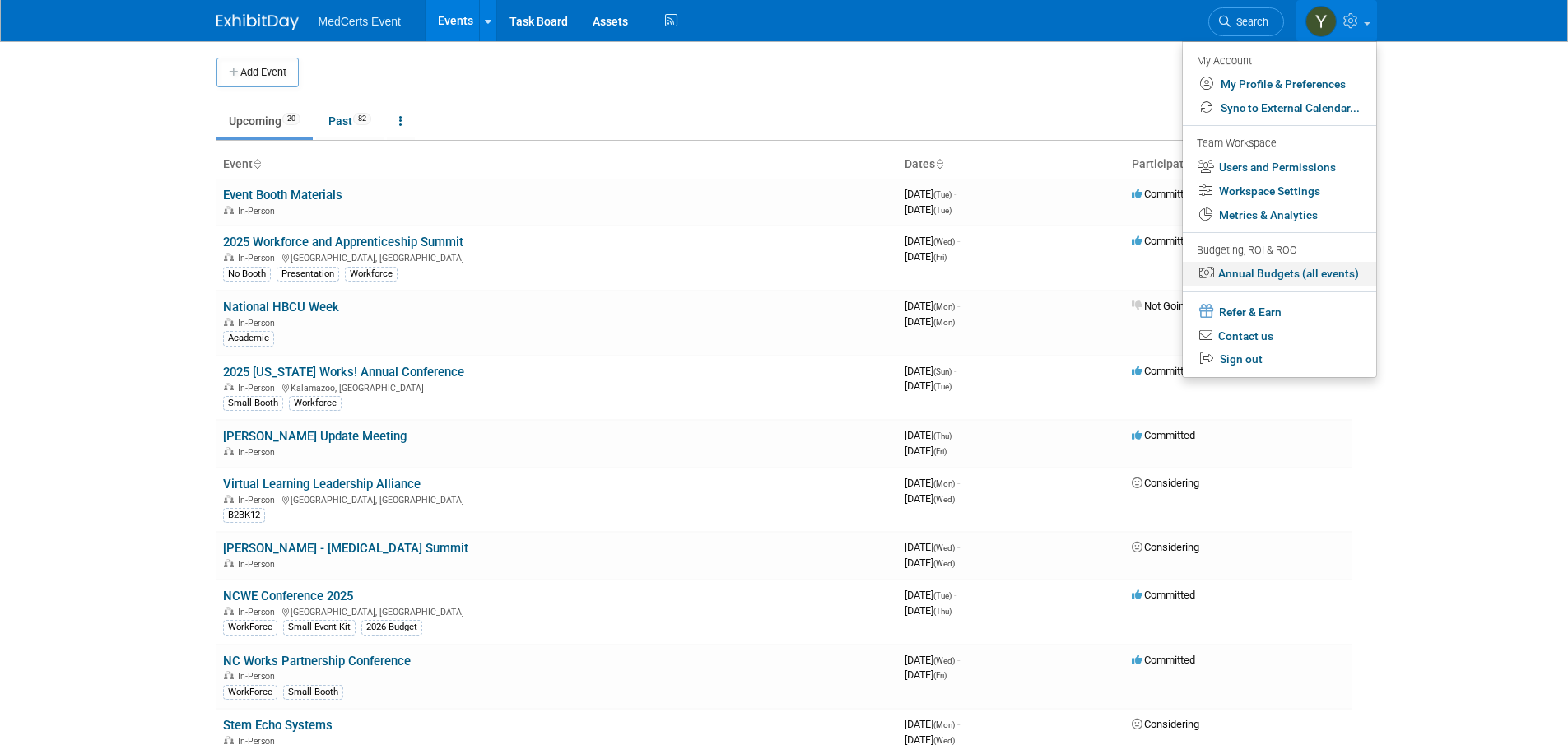
click at [1283, 280] on link "Annual Budgets (all events)" at bounding box center [1279, 273] width 194 height 24
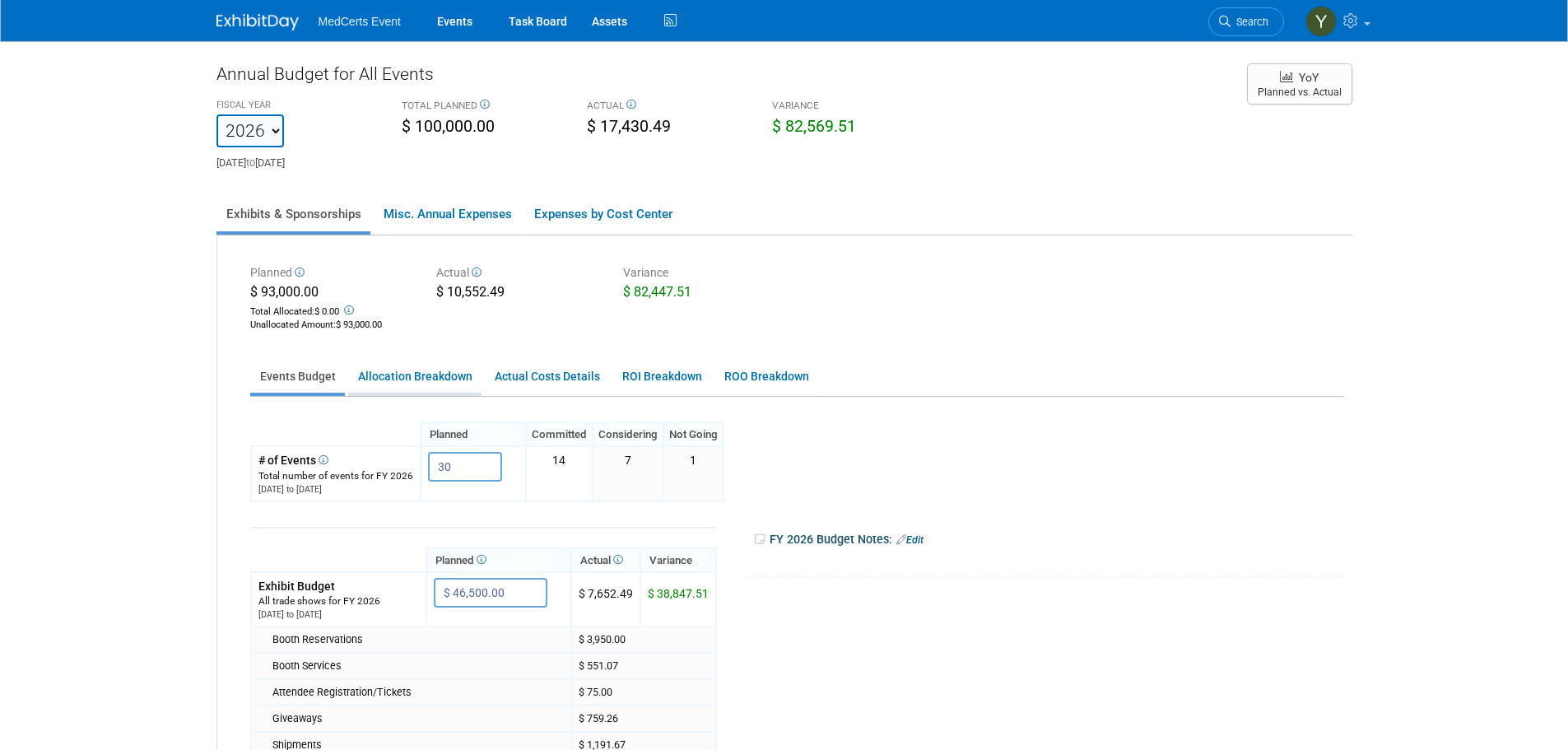
click at [417, 382] on link "Allocation Breakdown" at bounding box center [415, 376] width 133 height 32
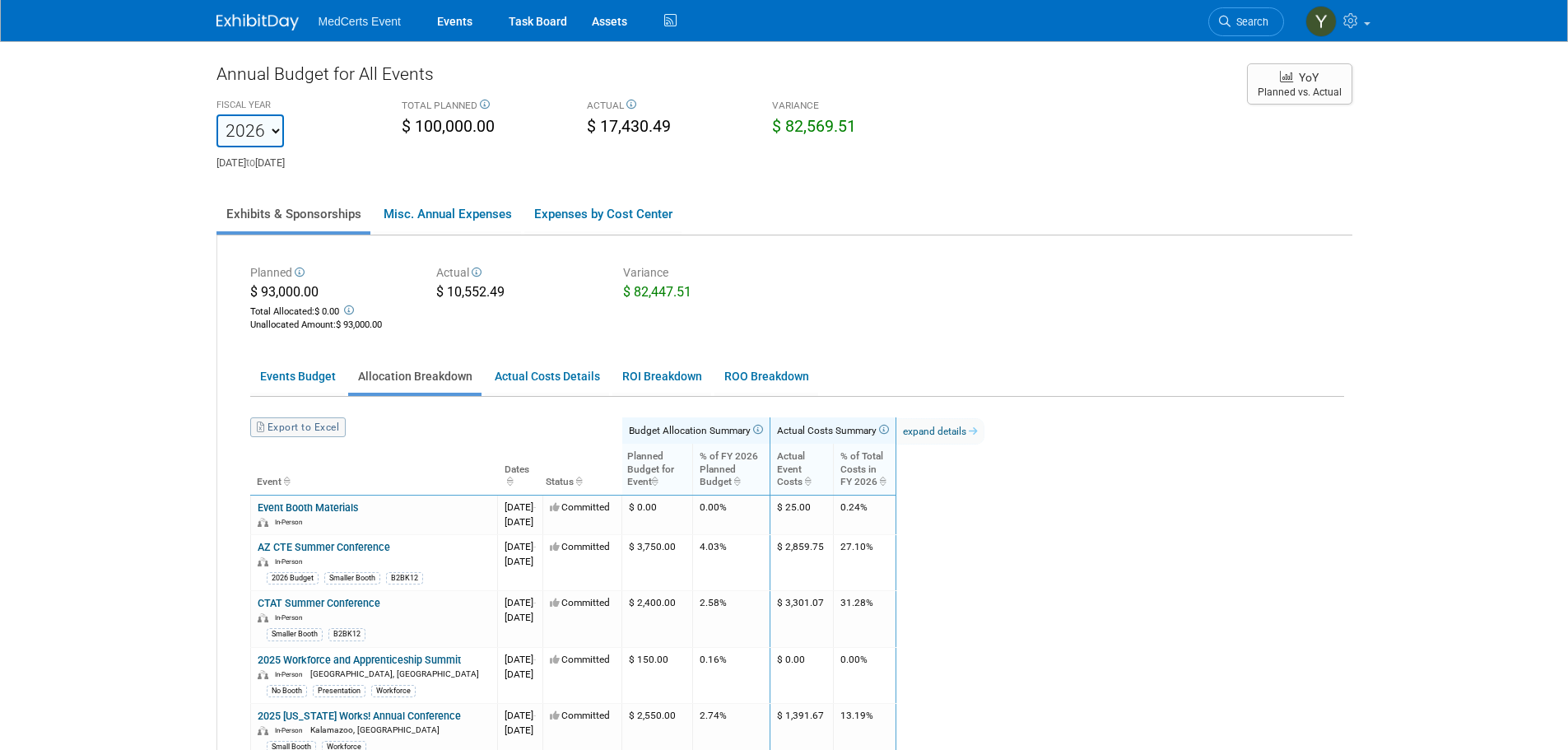
click at [323, 428] on link "Export to Excel" at bounding box center [297, 427] width 96 height 20
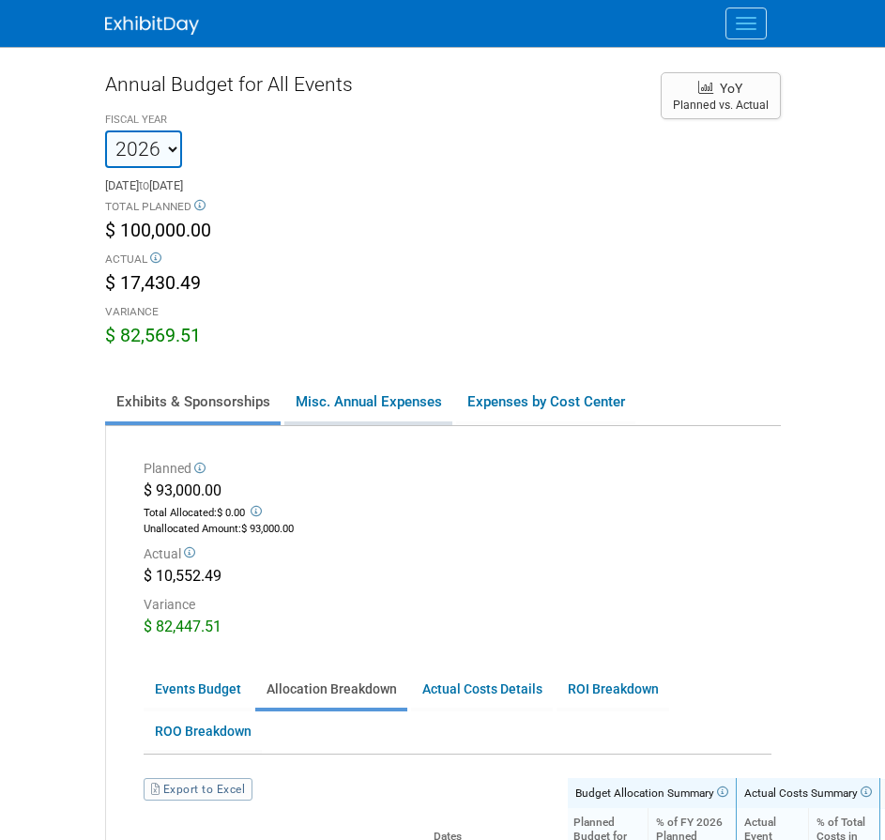
click at [390, 401] on link "Misc. Annual Expenses" at bounding box center [368, 401] width 168 height 39
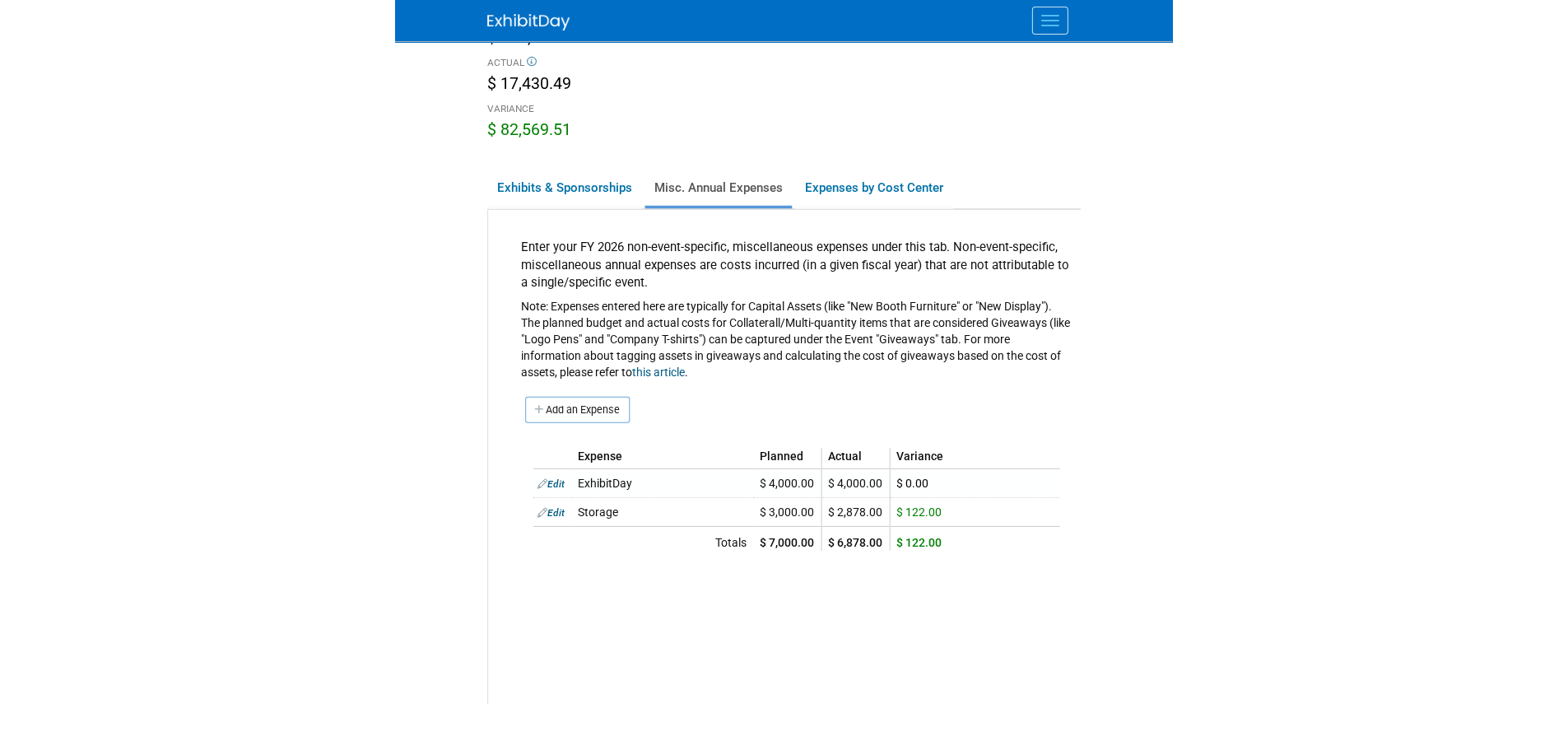
scroll to position [158, 0]
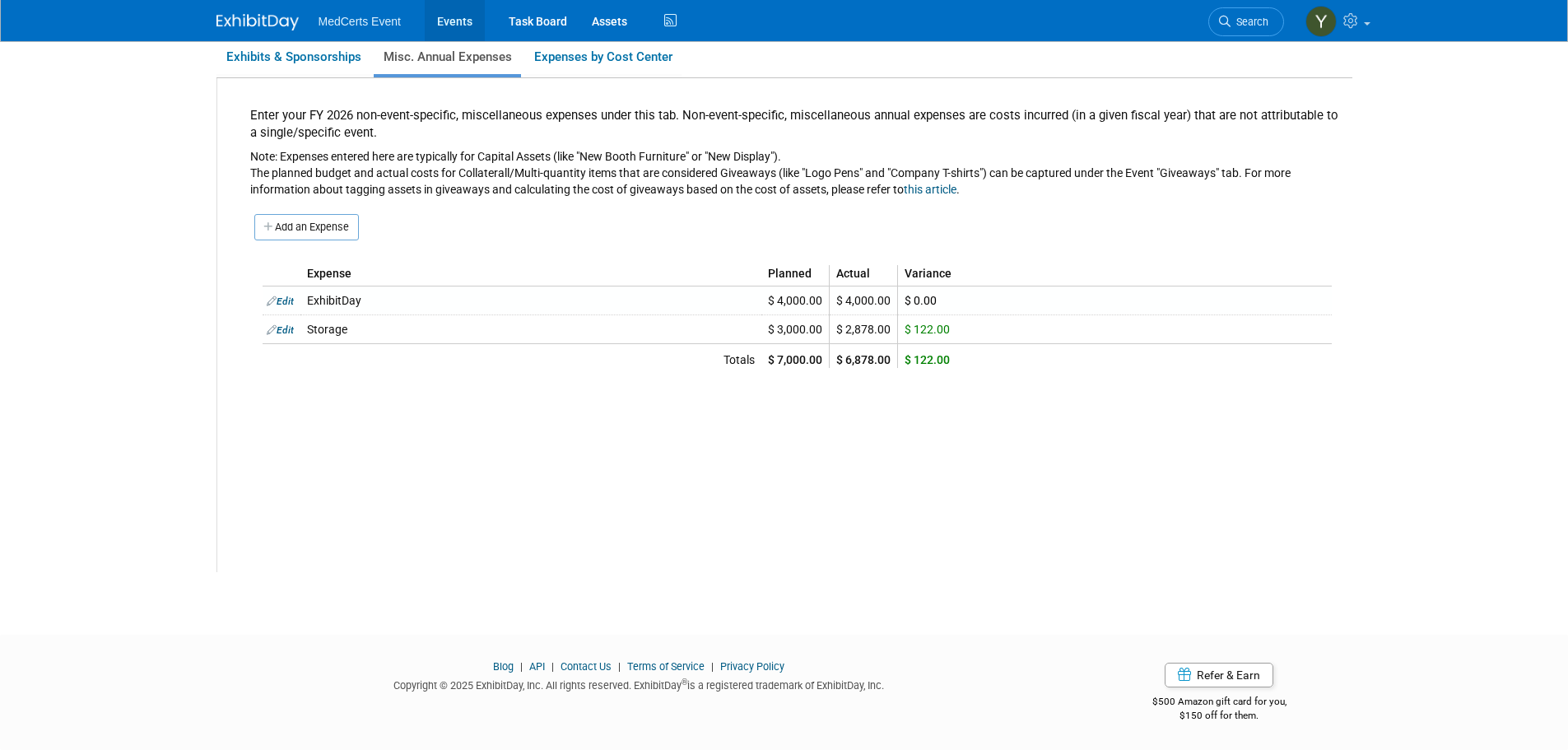
click at [439, 16] on link "Events" at bounding box center [454, 20] width 60 height 41
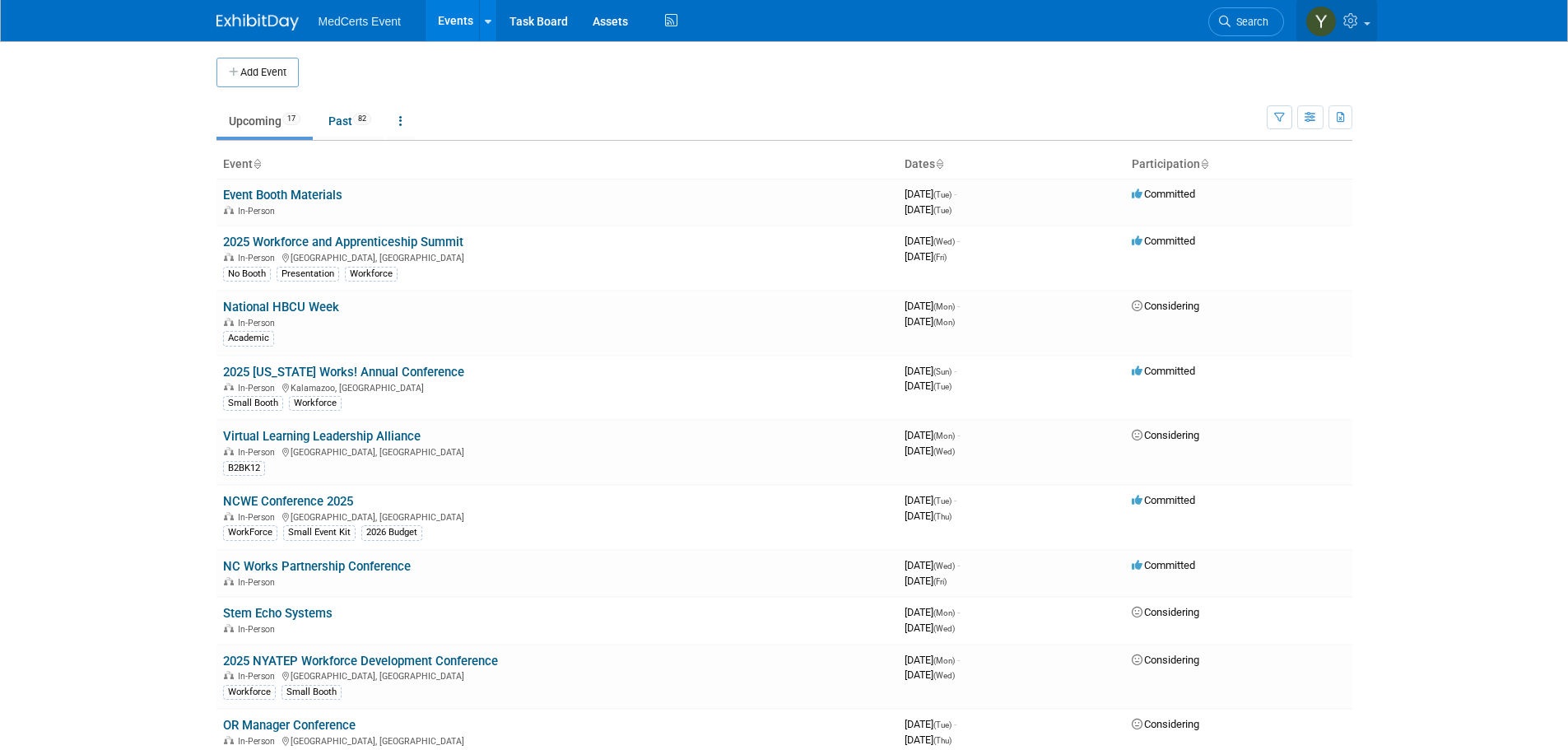
click at [1362, 20] on link at bounding box center [1336, 20] width 81 height 41
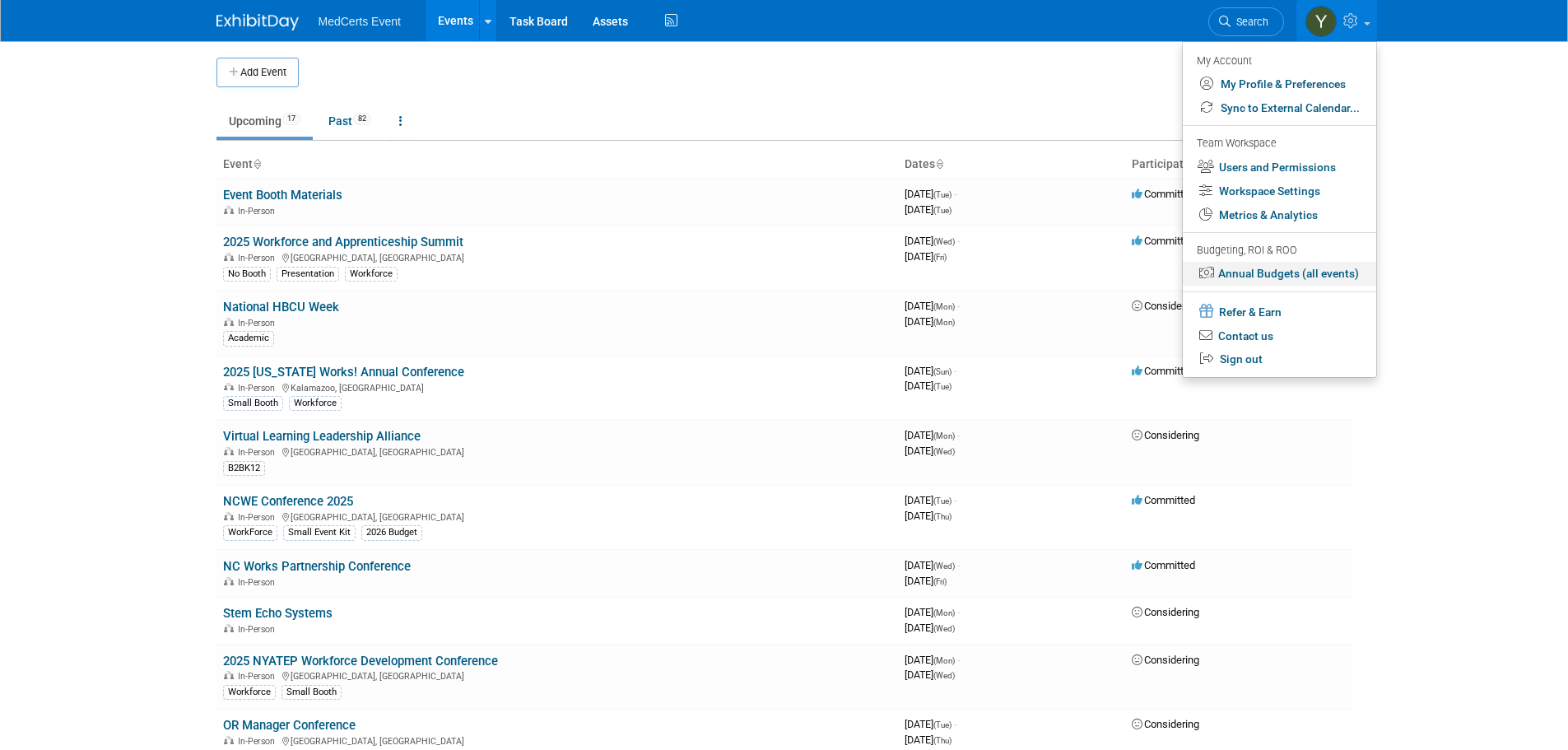
click at [1272, 274] on link "Annual Budgets (all events)" at bounding box center [1279, 273] width 194 height 24
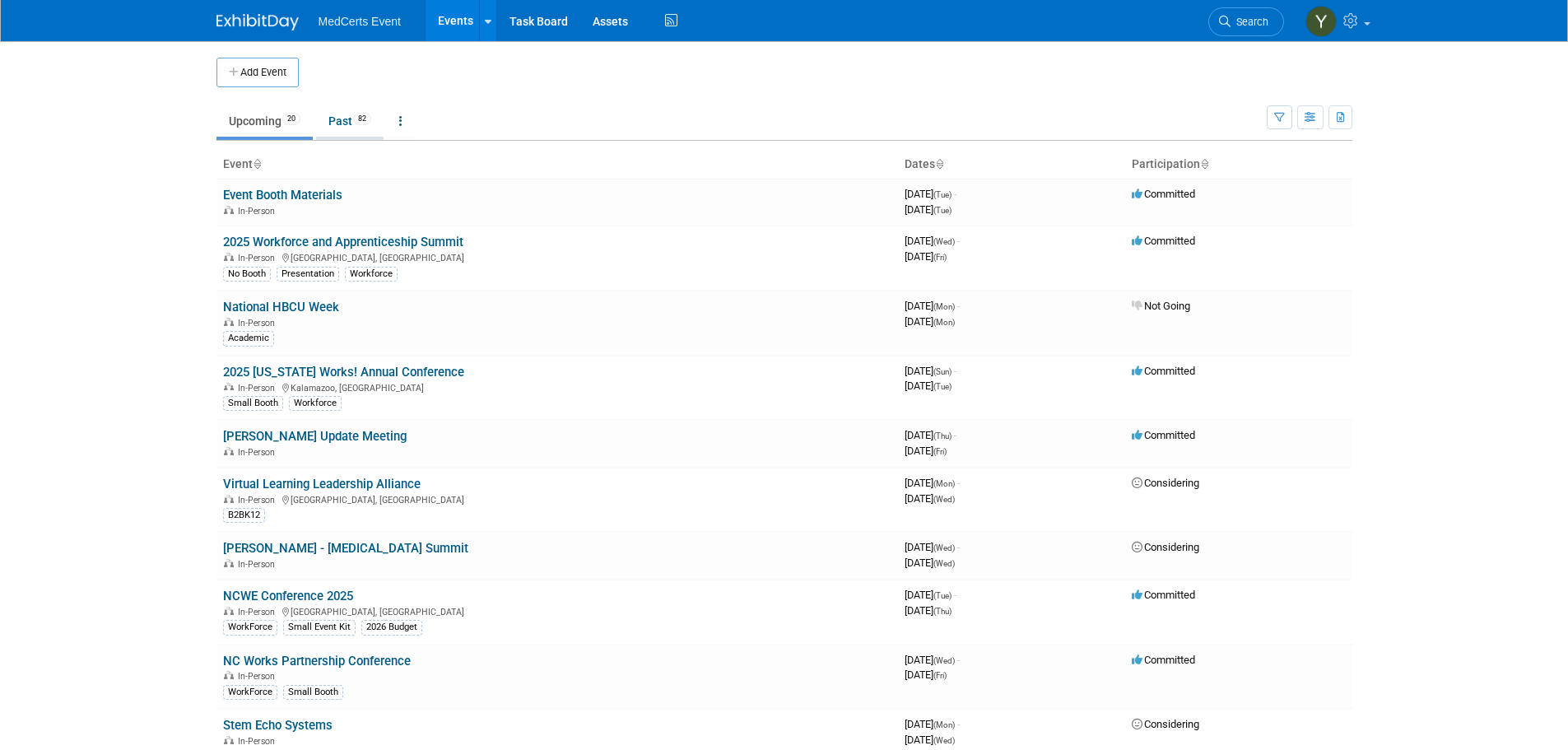
click at [353, 117] on link "Past 82" at bounding box center [349, 121] width 68 height 32
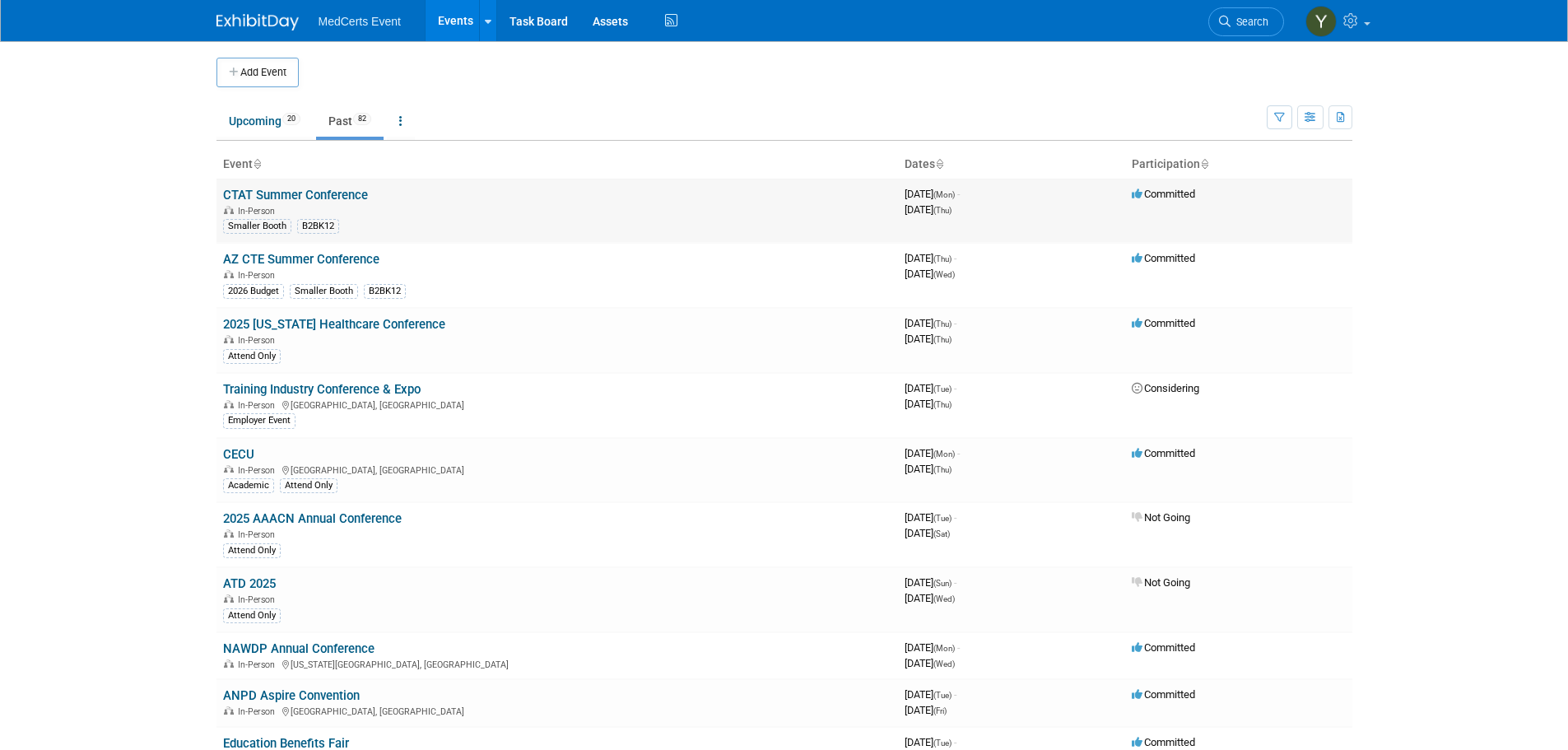
click at [289, 195] on link "CTAT Summer Conference" at bounding box center [295, 195] width 145 height 15
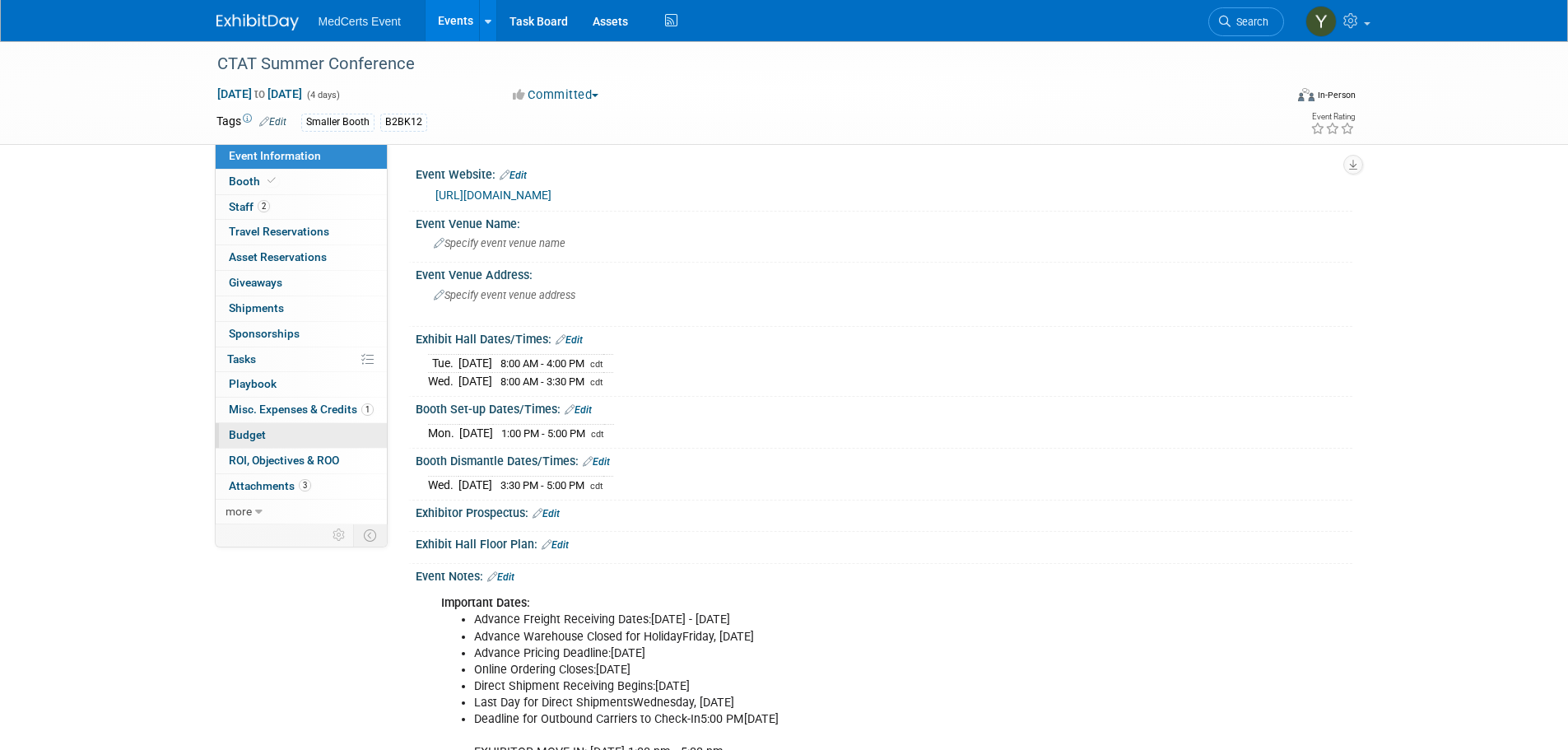
click at [239, 433] on span "Budget" at bounding box center [247, 434] width 37 height 13
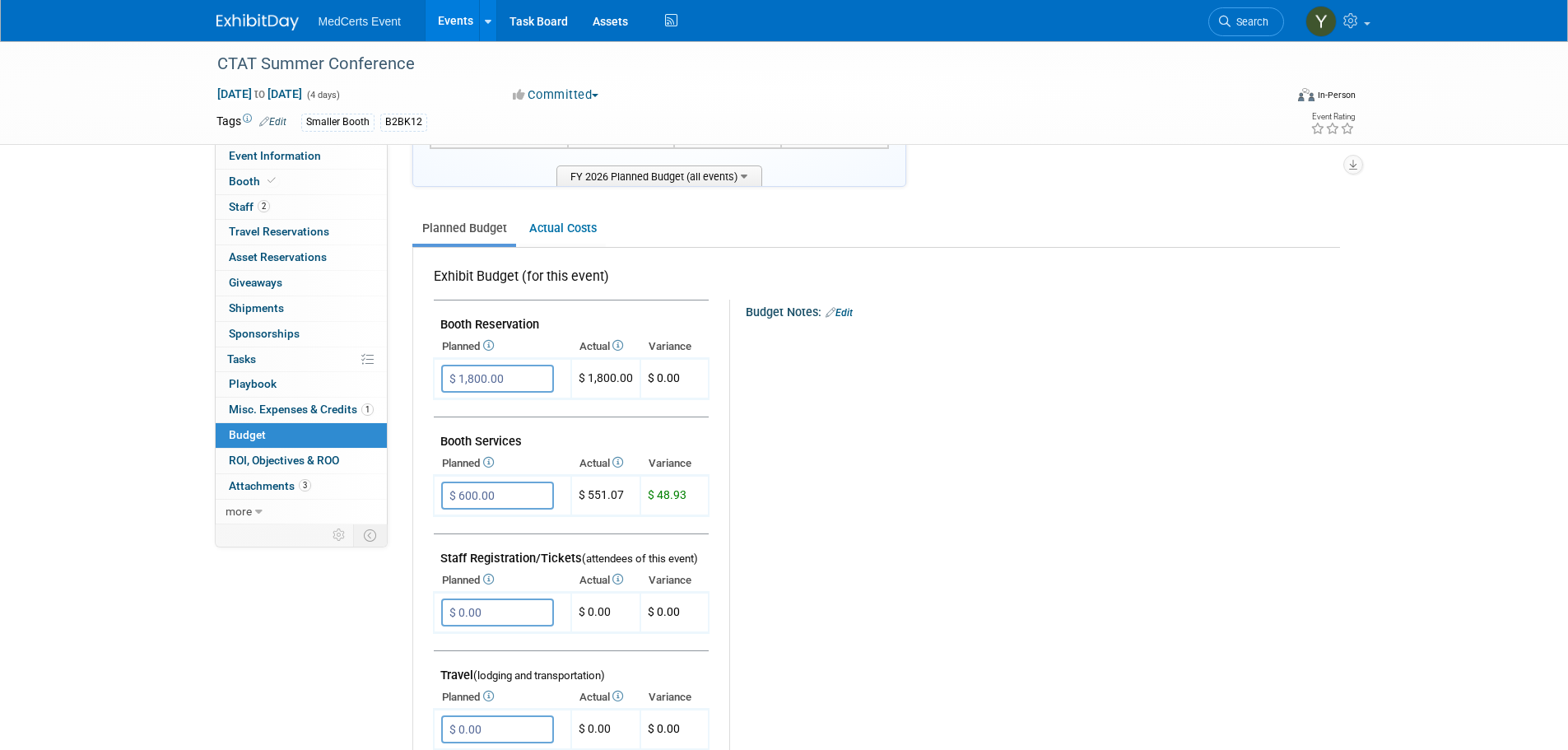
scroll to position [165, 0]
click at [314, 182] on link "Booth" at bounding box center [301, 182] width 171 height 25
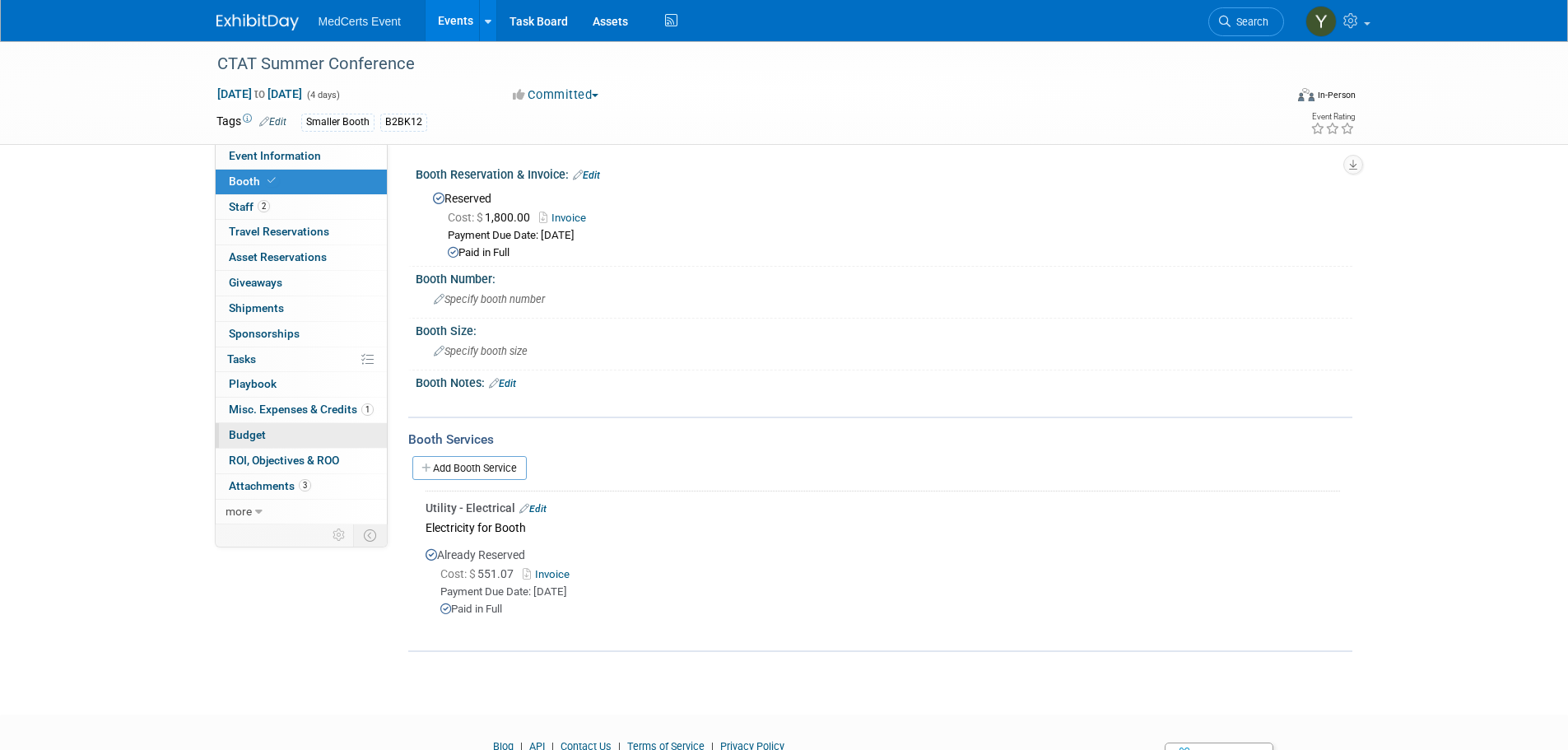
click at [296, 440] on link "Budget" at bounding box center [301, 435] width 171 height 25
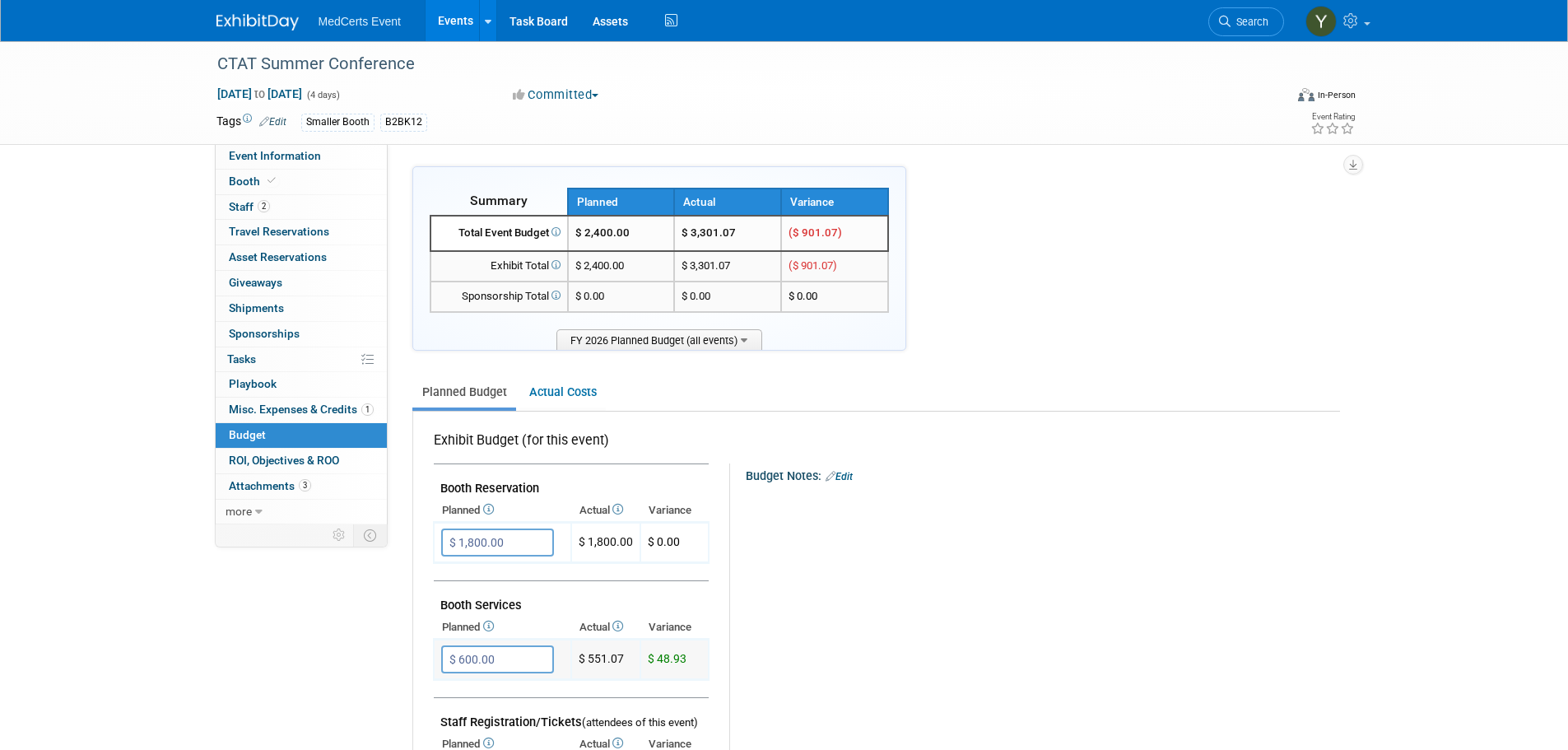
click at [475, 663] on input "$ 600.00" at bounding box center [497, 660] width 113 height 28
type input "$ 551.07"
click at [460, 690] on icon "button" at bounding box center [455, 693] width 11 height 11
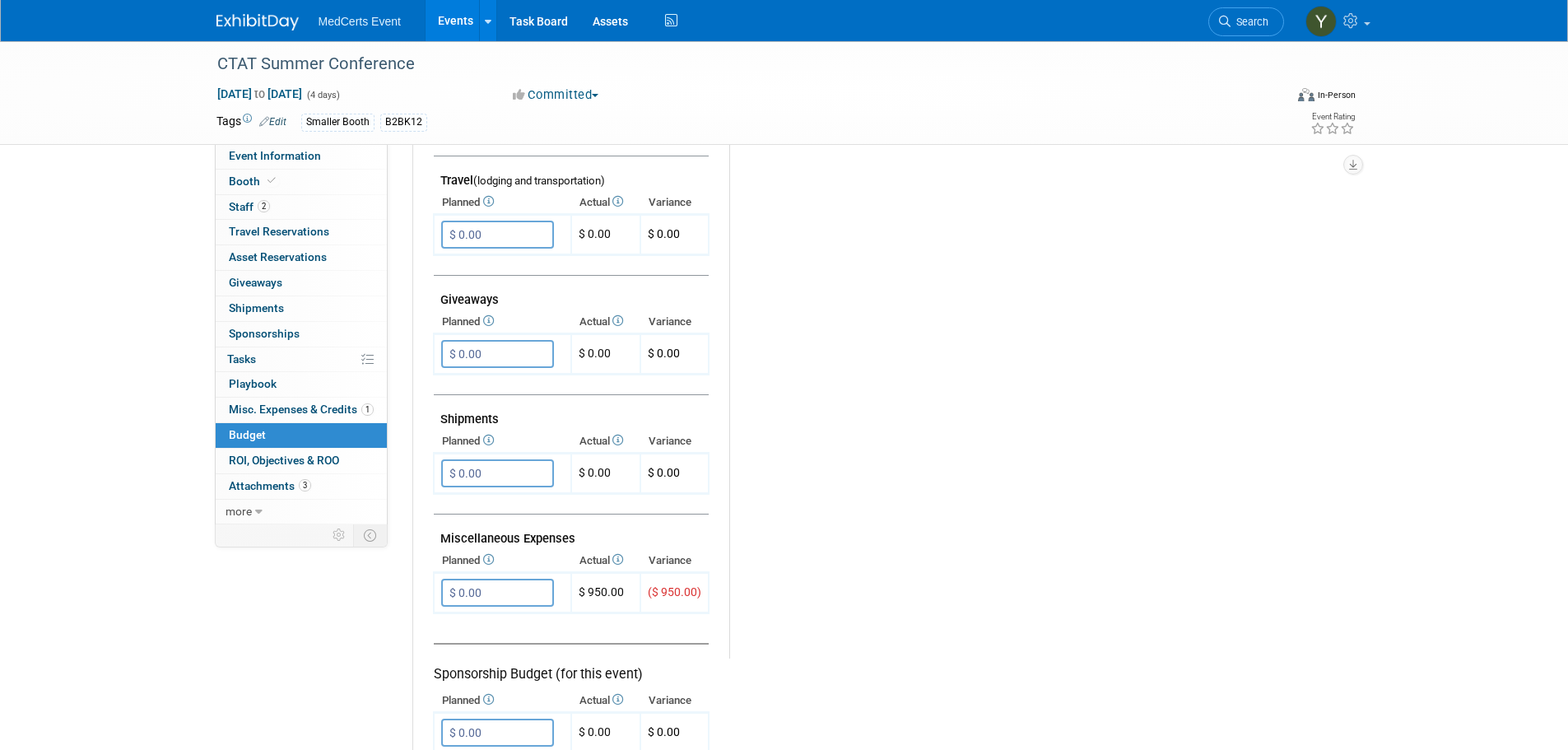
scroll to position [740, 0]
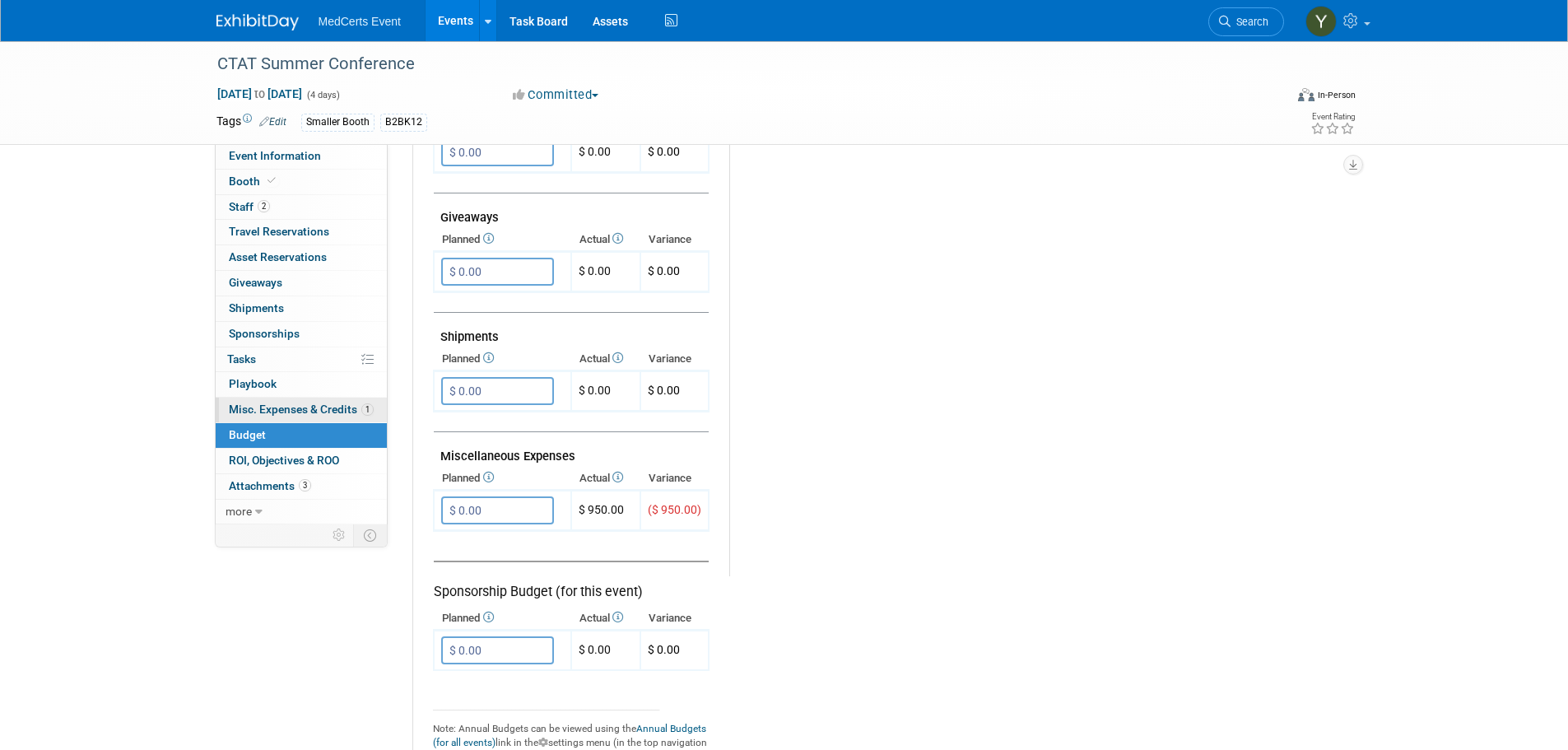
click at [323, 411] on span "Misc. Expenses & Credits 1" at bounding box center [301, 409] width 145 height 13
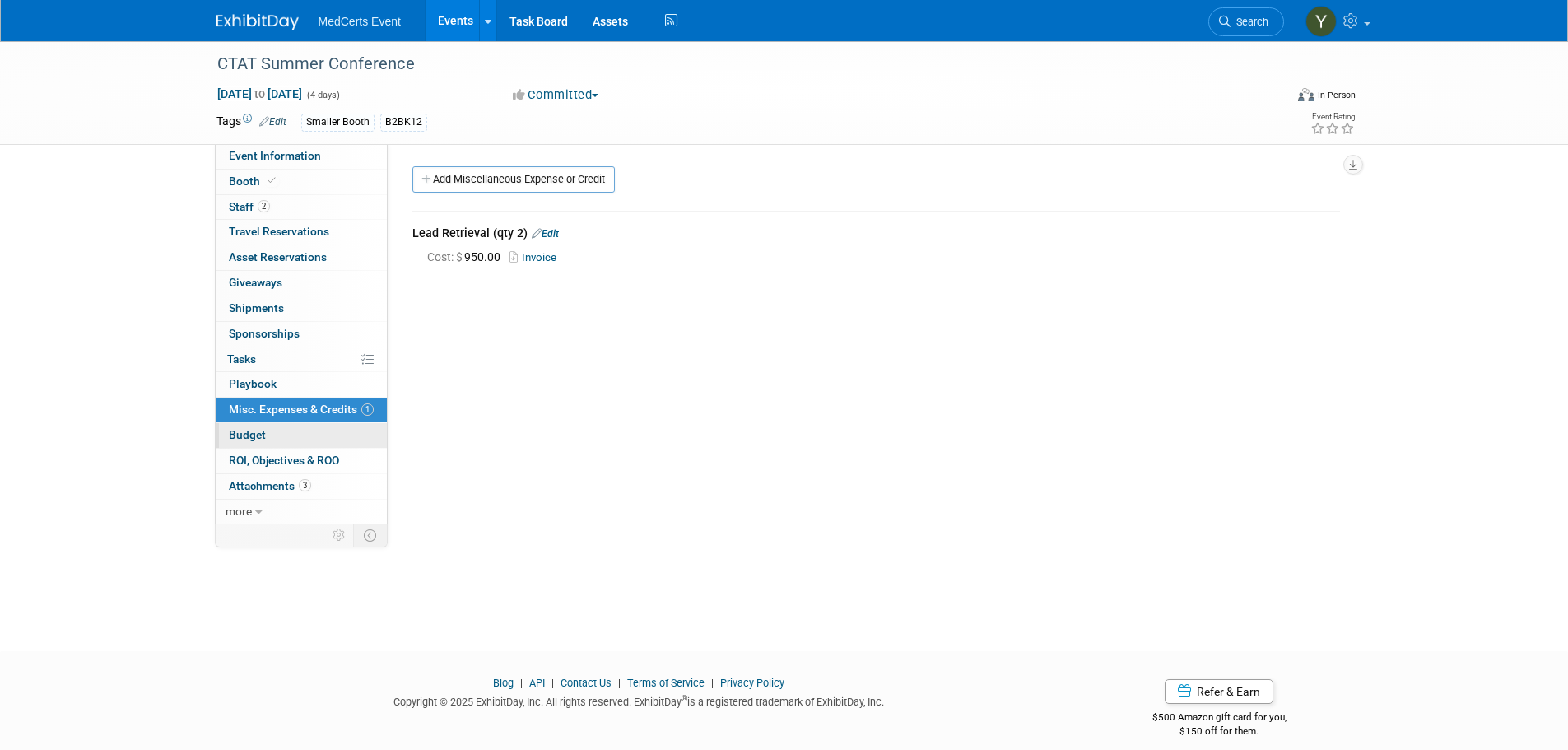
click at [302, 439] on link "Budget" at bounding box center [301, 435] width 171 height 25
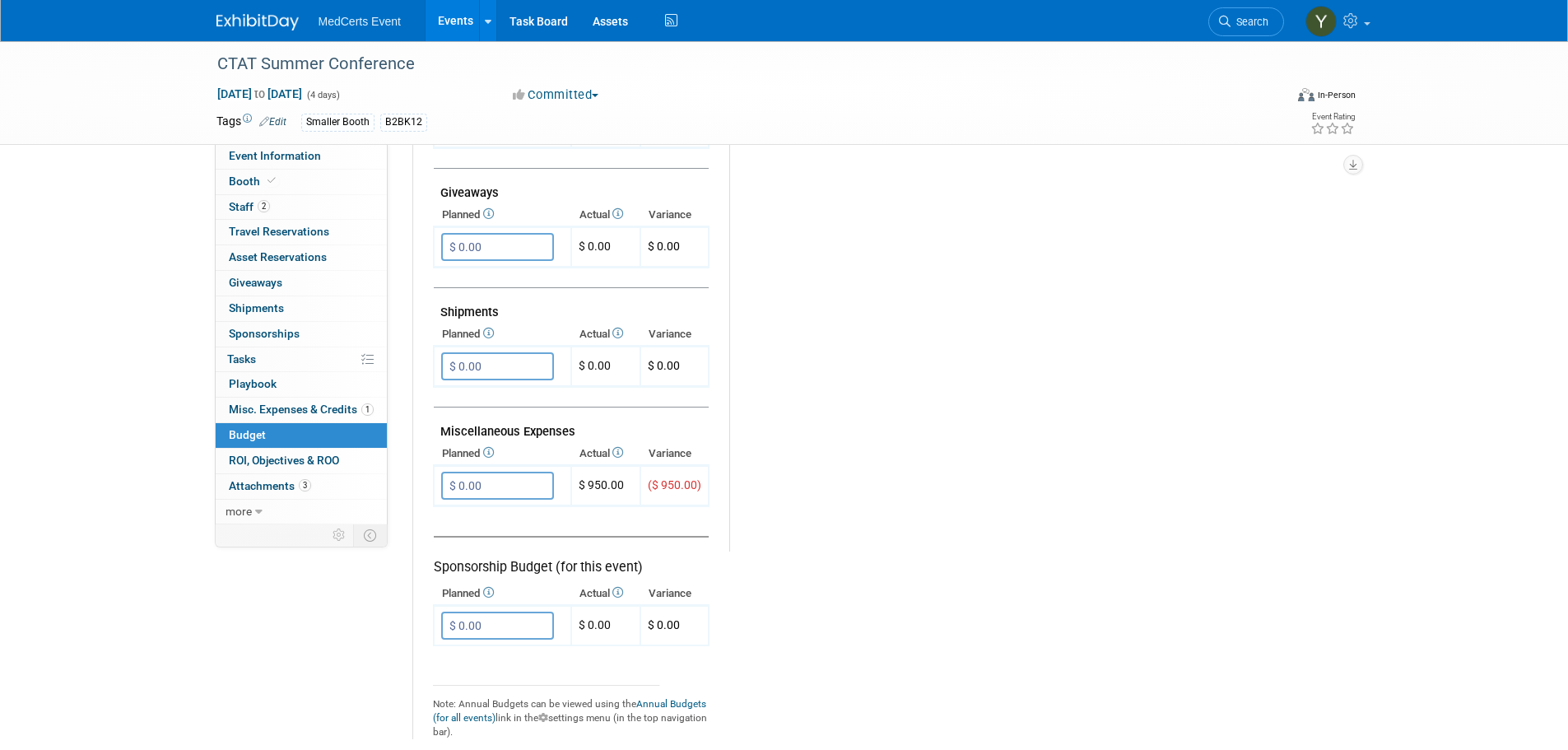
scroll to position [823, 0]
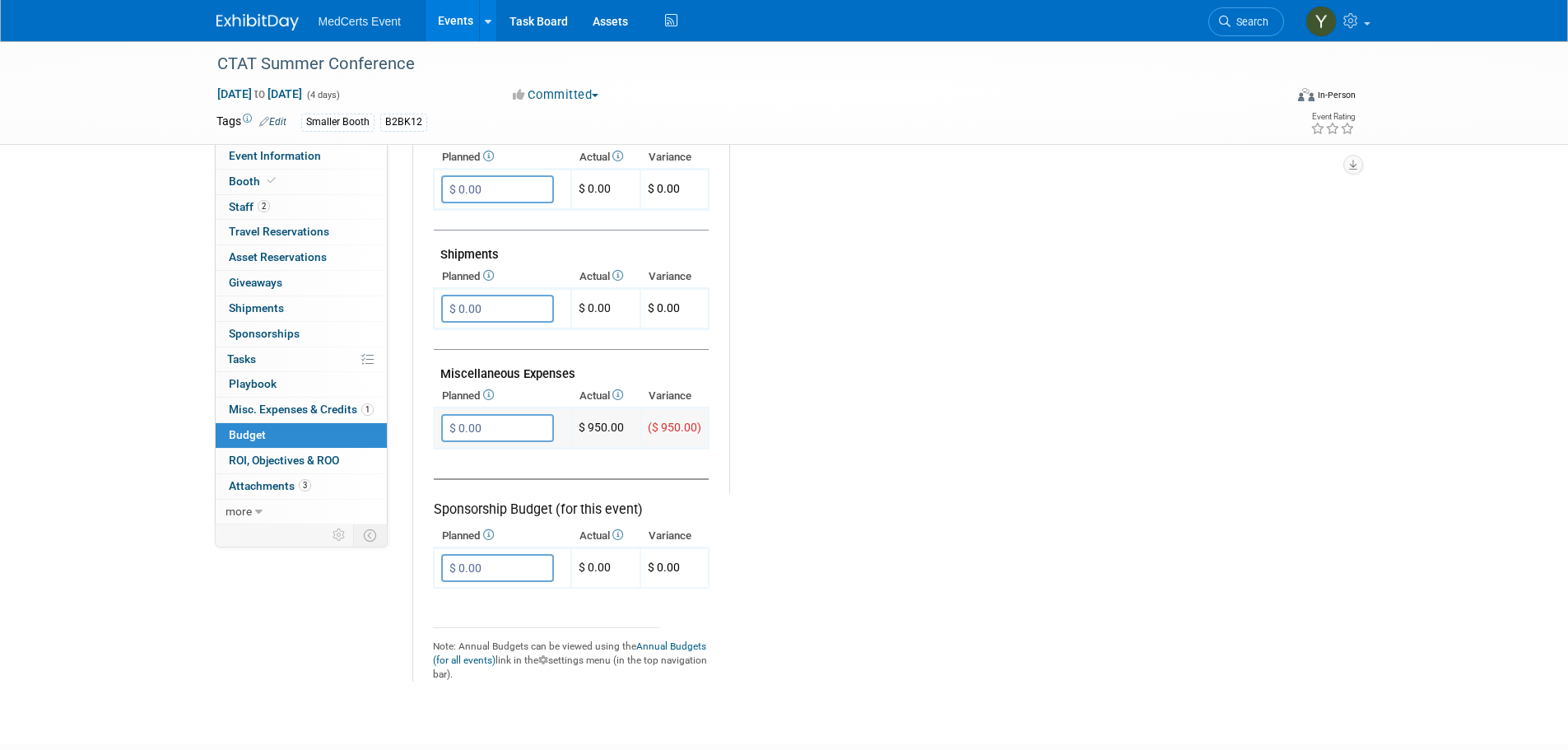
click at [532, 429] on input "$ 0.00" at bounding box center [497, 428] width 113 height 28
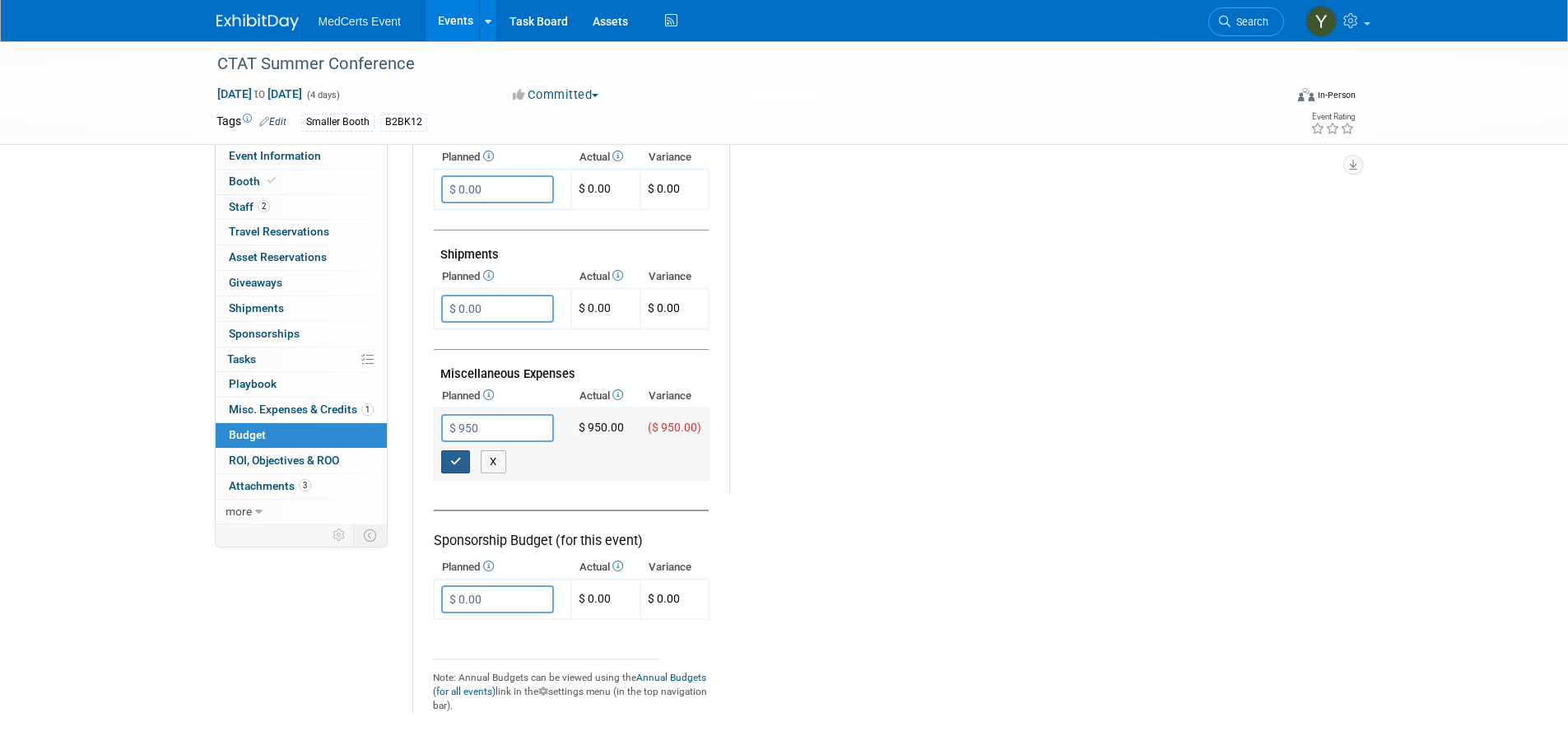
type input "$ 950.00"
click at [454, 465] on icon "button" at bounding box center [455, 461] width 11 height 11
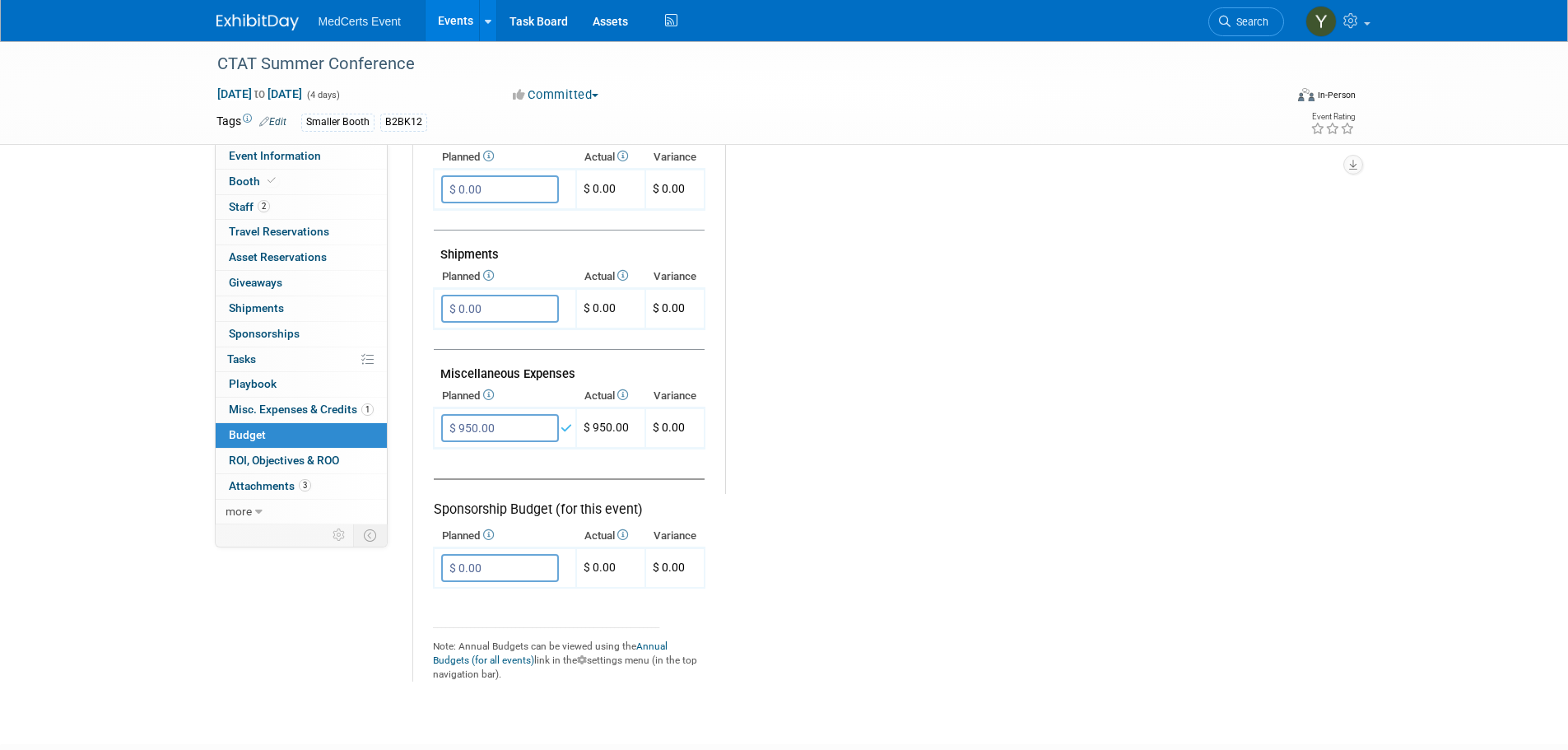
click at [984, 507] on tr "Exhibit Budget (for this event) Booth Reservation $ 1,800.00 X $ 0.00" at bounding box center [882, 135] width 899 height 1093
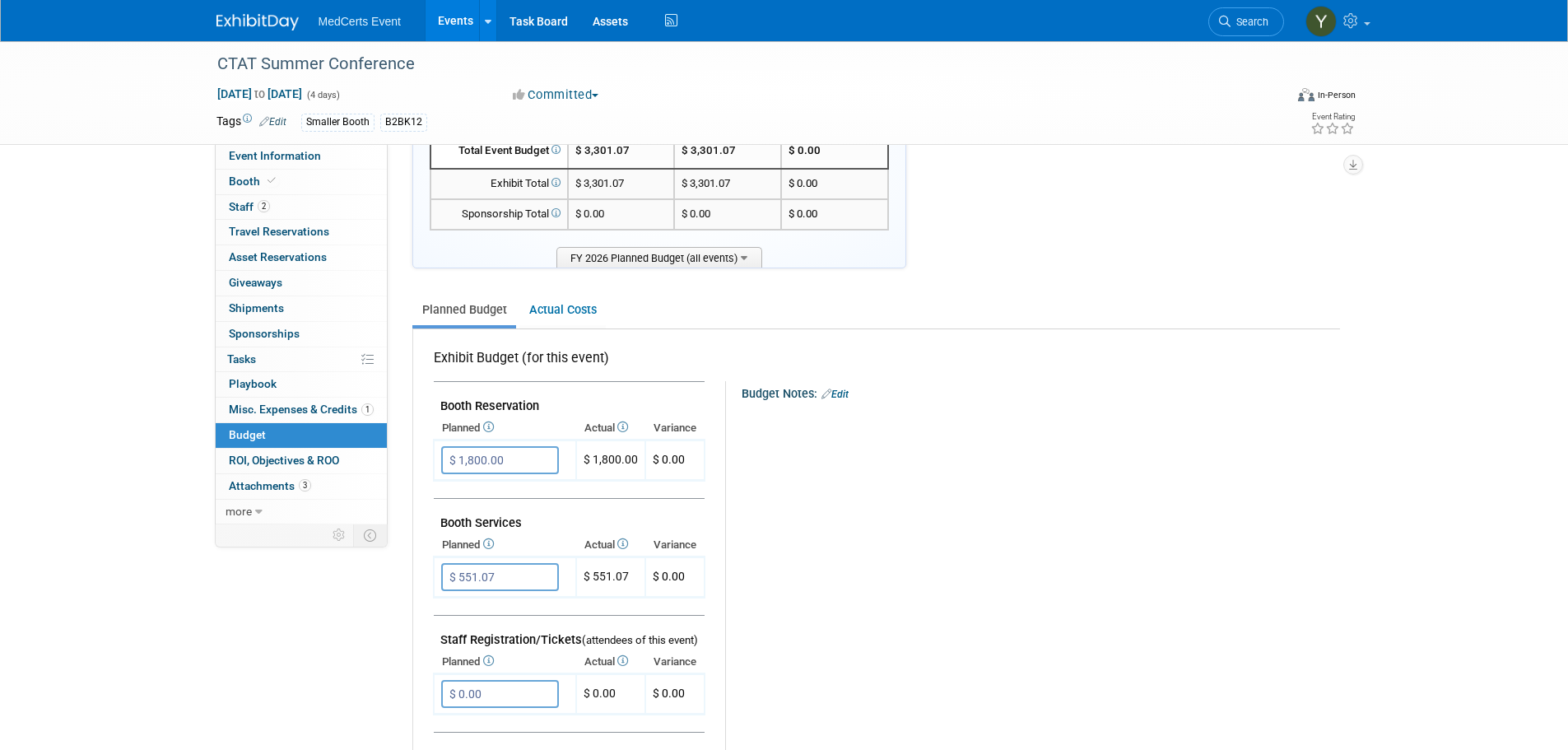
scroll to position [0, 0]
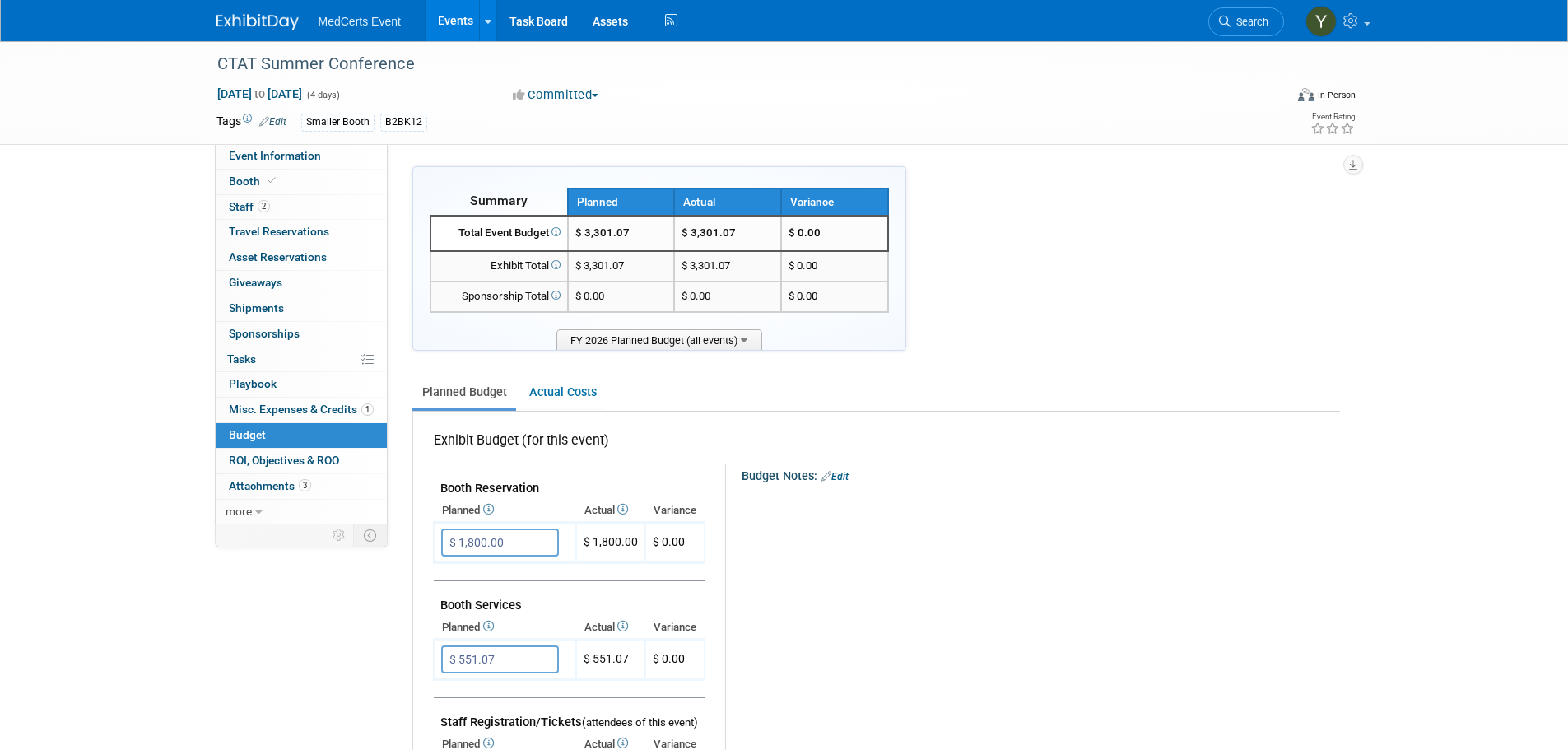
click at [460, 20] on link "Events" at bounding box center [455, 20] width 60 height 41
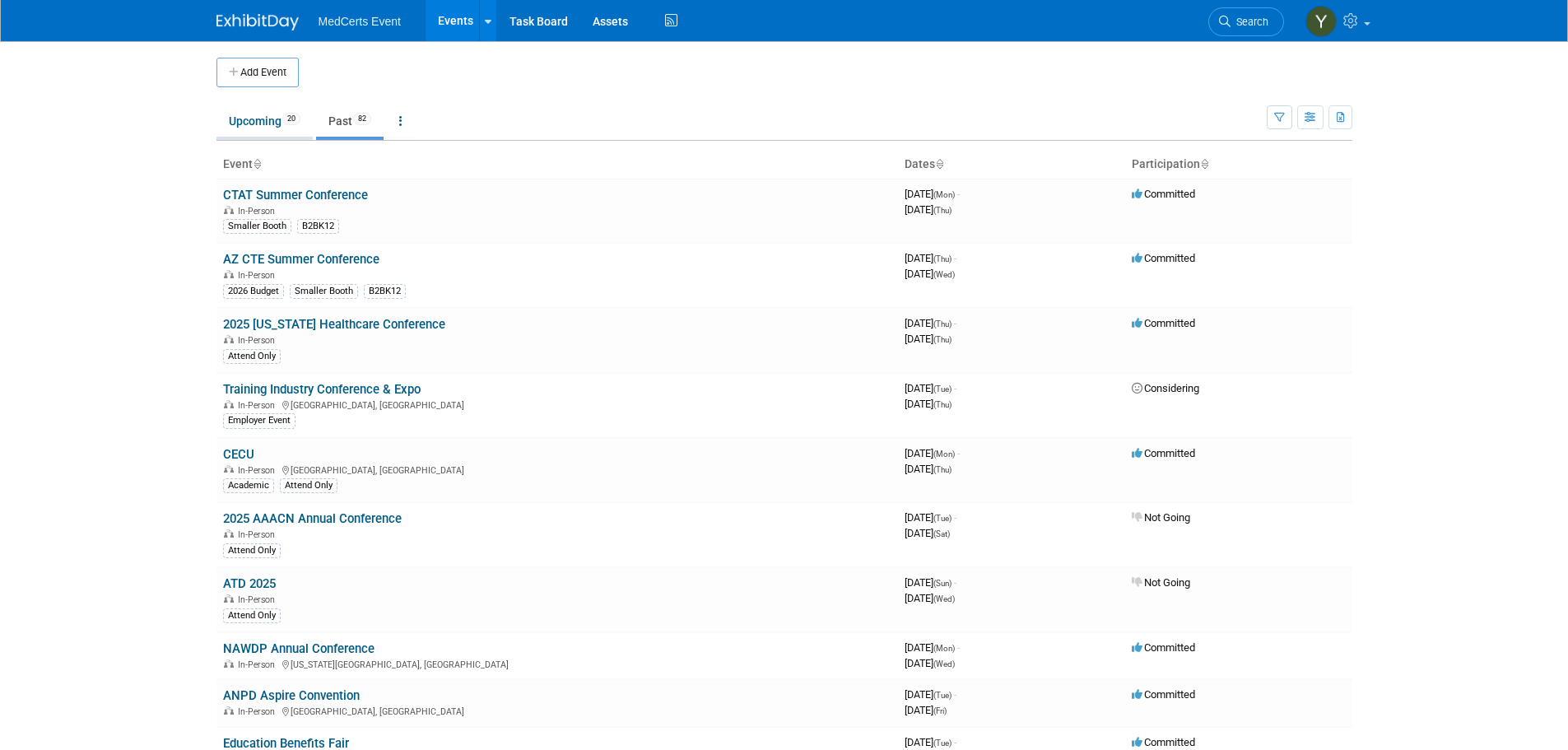
click at [263, 106] on link "Upcoming 20" at bounding box center [265, 121] width 96 height 32
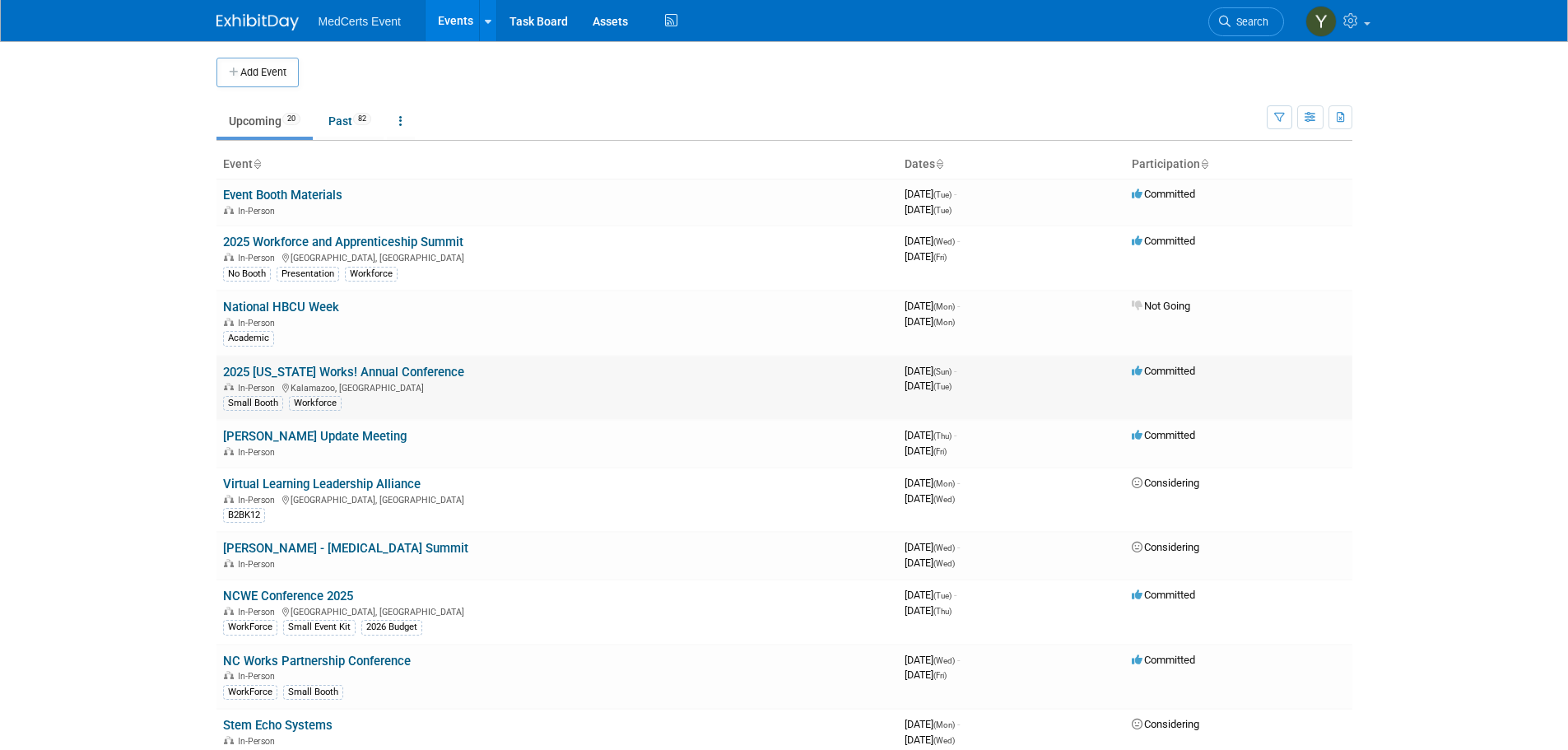
click at [298, 365] on link "2025 [US_STATE] Works! Annual Conference" at bounding box center [343, 372] width 241 height 15
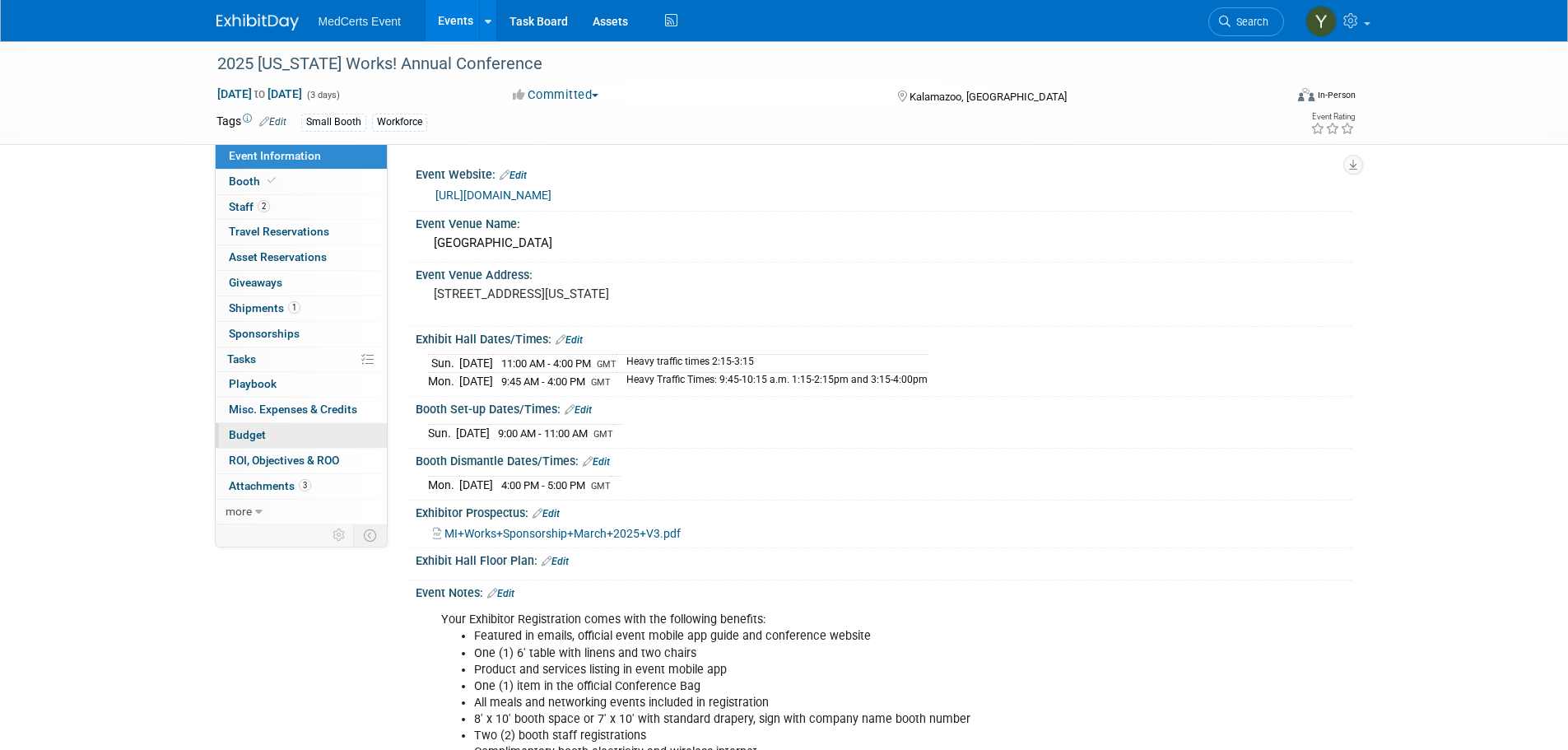
click at [294, 432] on link "Budget" at bounding box center [301, 435] width 171 height 25
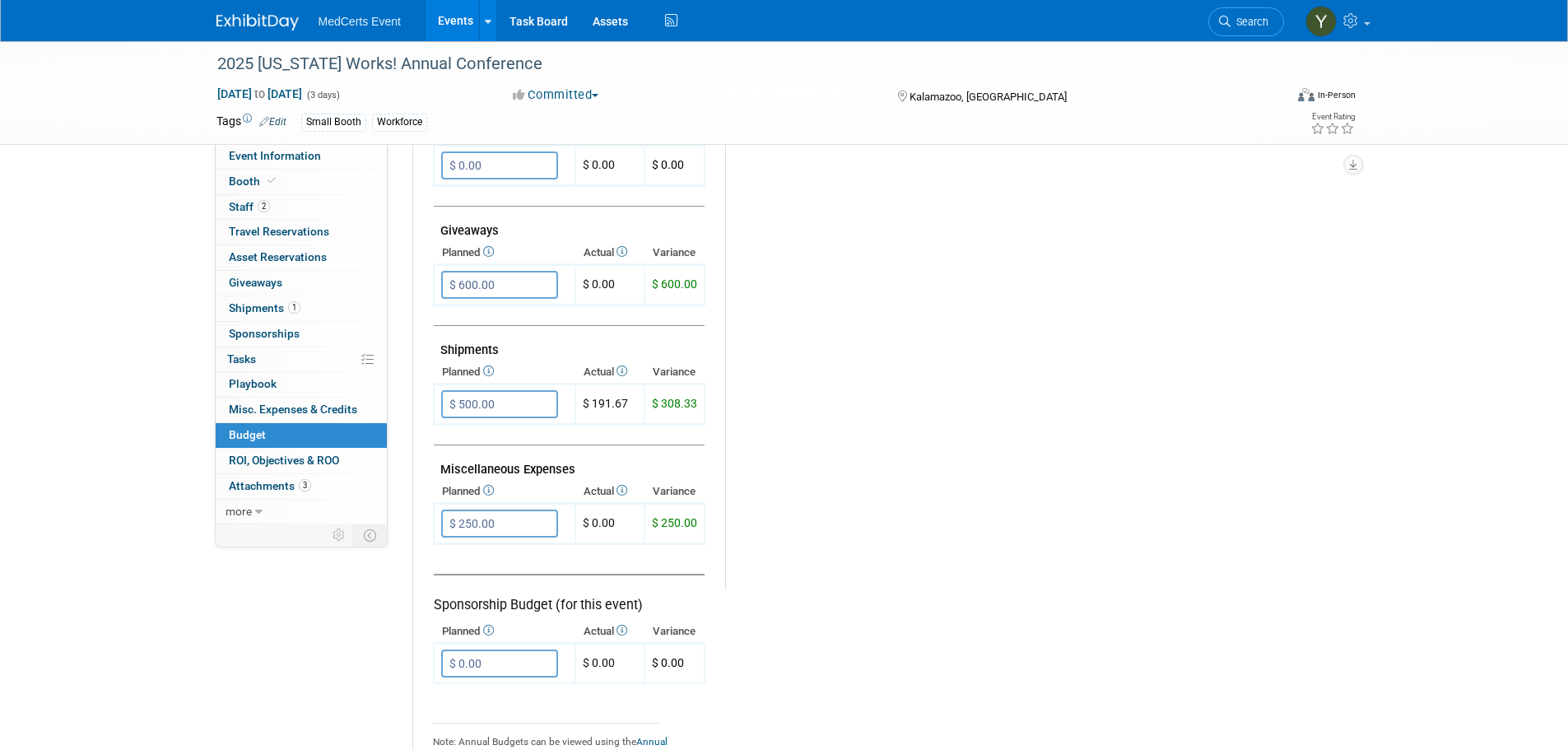
scroll to position [740, 0]
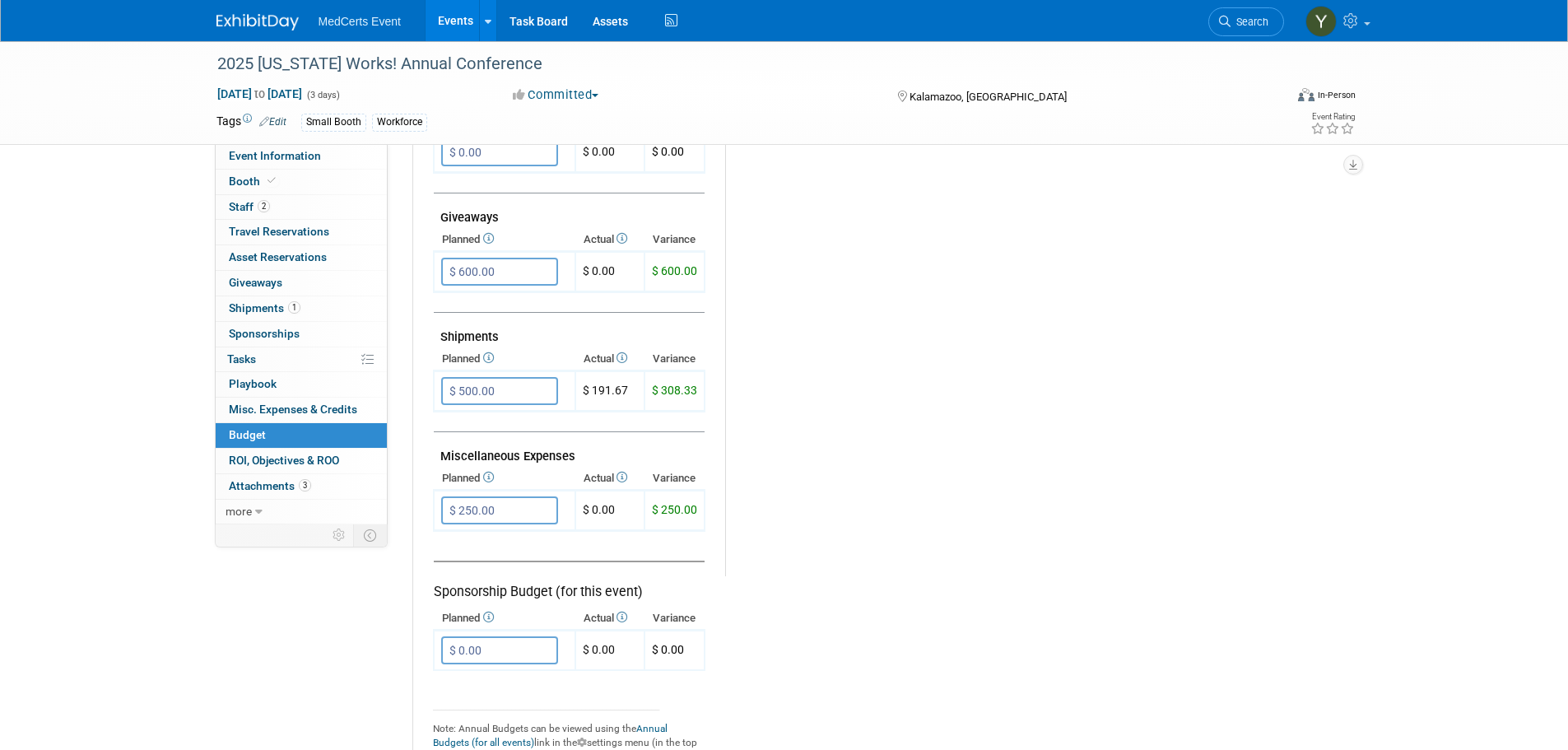
type input "$"
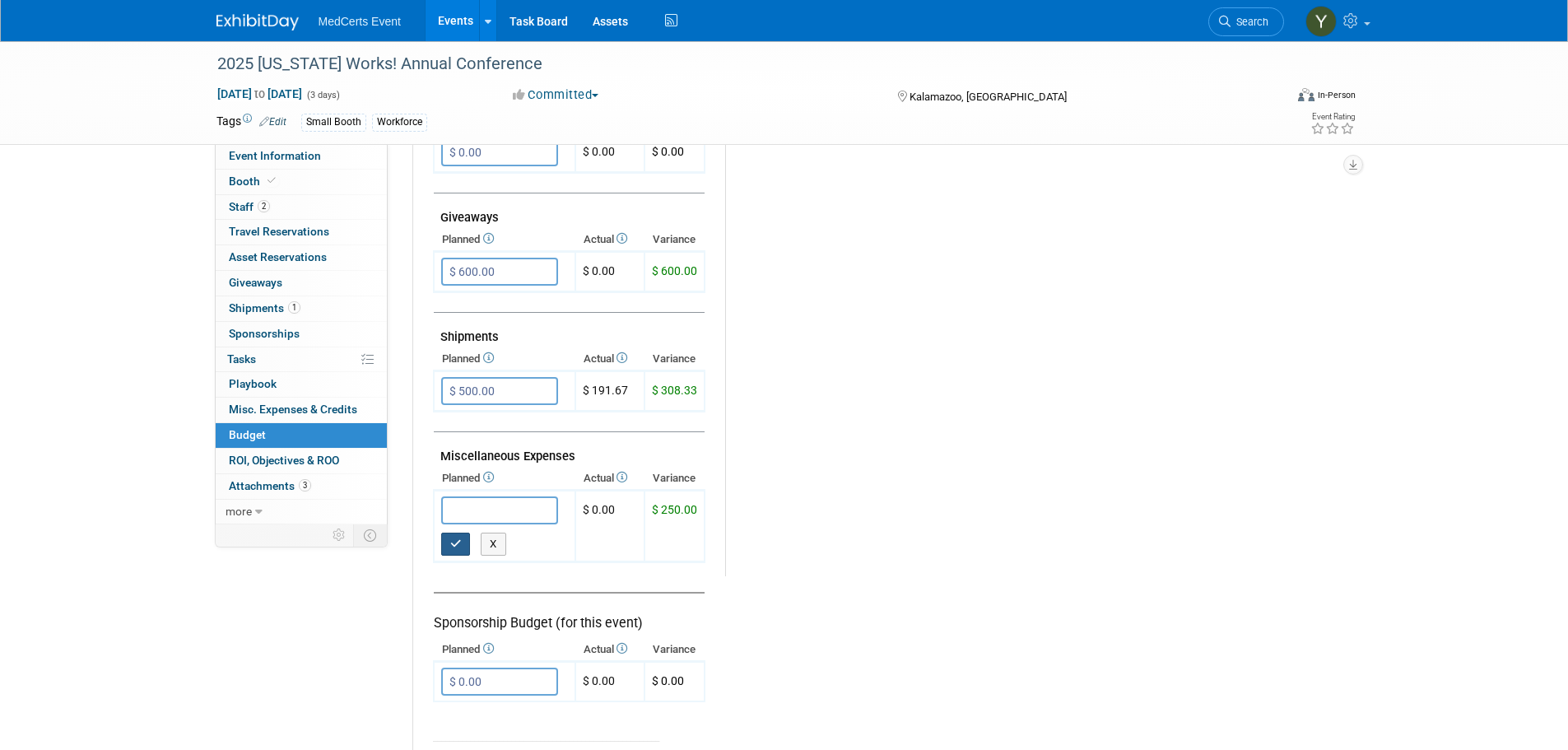
click at [447, 536] on button "button" at bounding box center [456, 544] width 30 height 23
type input "$ 0.00"
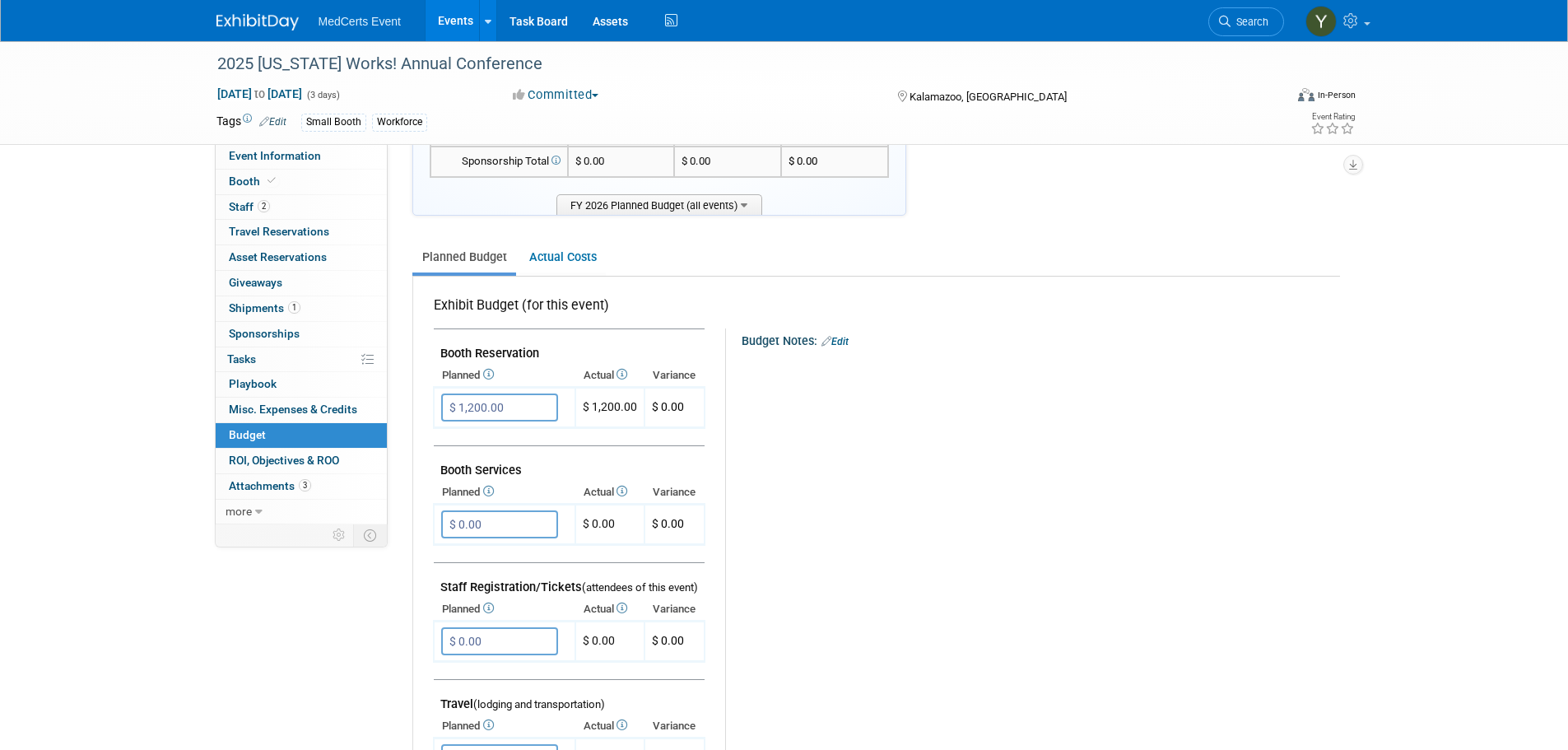
scroll to position [0, 0]
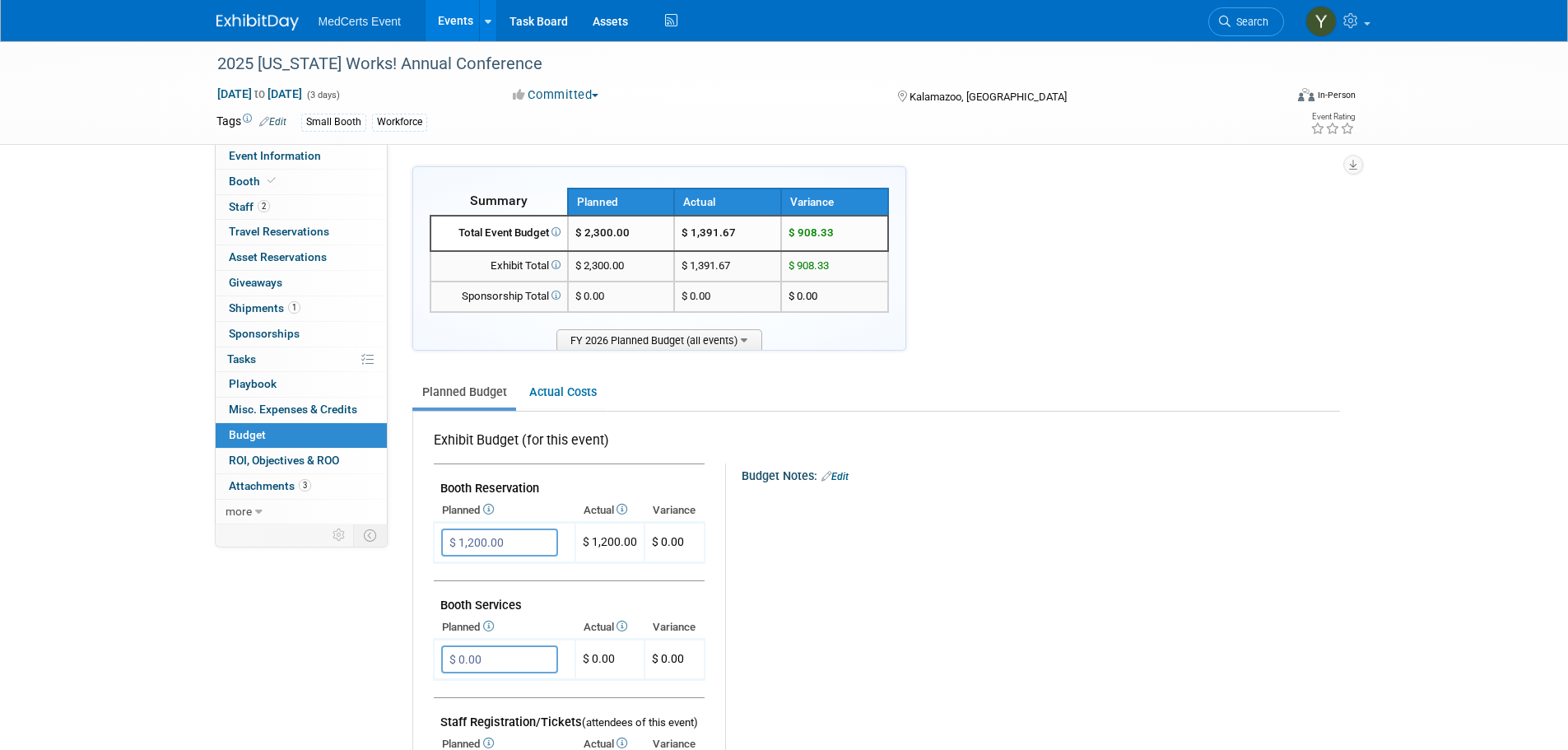
click at [470, 2] on link "Events" at bounding box center [455, 20] width 60 height 41
